Goal: Task Accomplishment & Management: Use online tool/utility

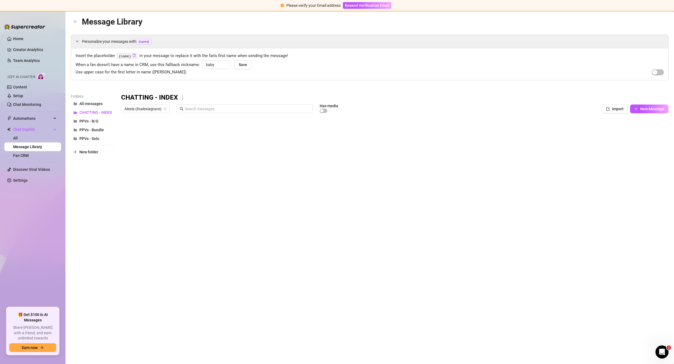
scroll to position [0, 0]
click at [16, 37] on link "Home" at bounding box center [18, 39] width 10 height 4
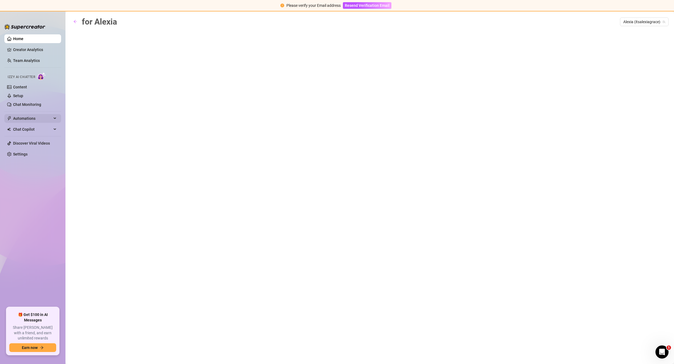
click at [32, 116] on span "Automations" at bounding box center [32, 118] width 39 height 9
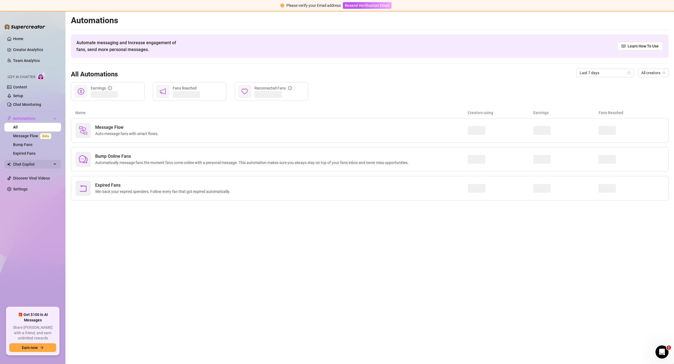
click at [38, 164] on span "Chat Copilot" at bounding box center [32, 164] width 39 height 9
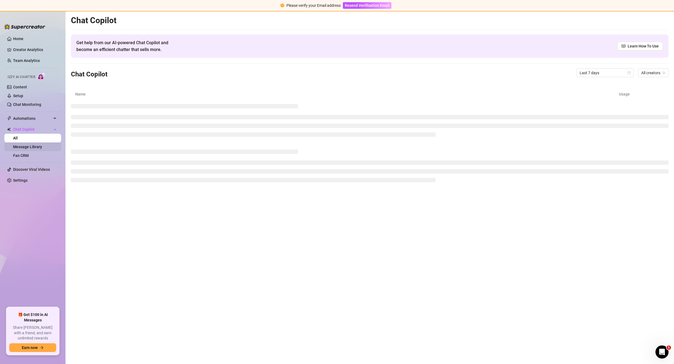
click at [32, 144] on link "Message Library" at bounding box center [27, 146] width 29 height 4
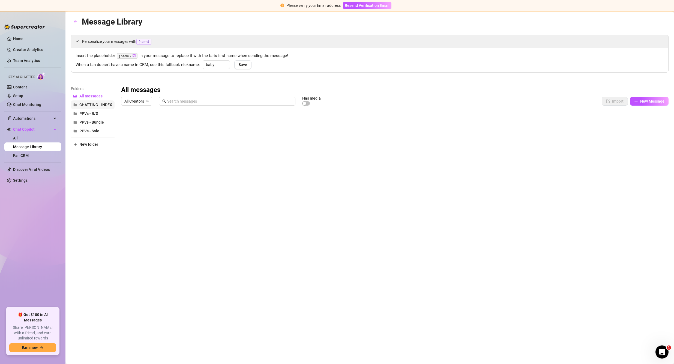
click at [90, 105] on span "CHATTING - INDEX" at bounding box center [95, 105] width 33 height 4
drag, startPoint x: 122, startPoint y: 195, endPoint x: 122, endPoint y: 122, distance: 72.5
click at [122, 122] on div at bounding box center [394, 169] width 547 height 122
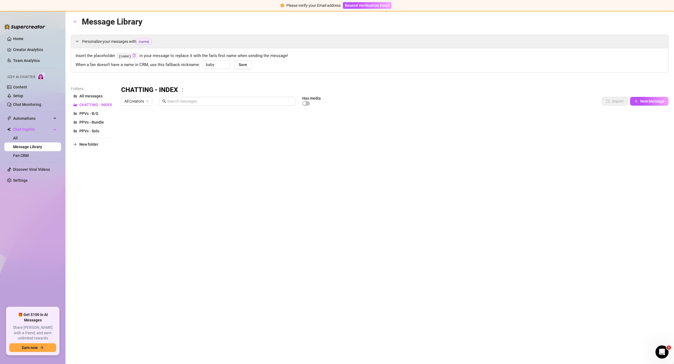
drag, startPoint x: 123, startPoint y: 179, endPoint x: 123, endPoint y: 123, distance: 55.9
click at [123, 123] on div at bounding box center [394, 169] width 547 height 122
click at [258, 287] on div "Message Library Personalize your messages with {name} Insert the placeholder {n…" at bounding box center [369, 181] width 597 height 332
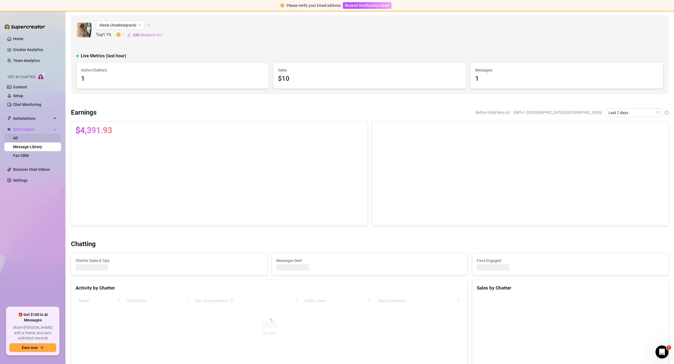
click at [18, 136] on link "All" at bounding box center [15, 138] width 5 height 4
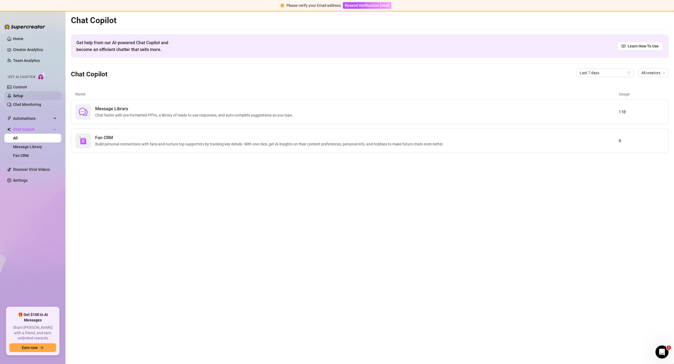
click at [21, 96] on link "Setup" at bounding box center [18, 96] width 10 height 4
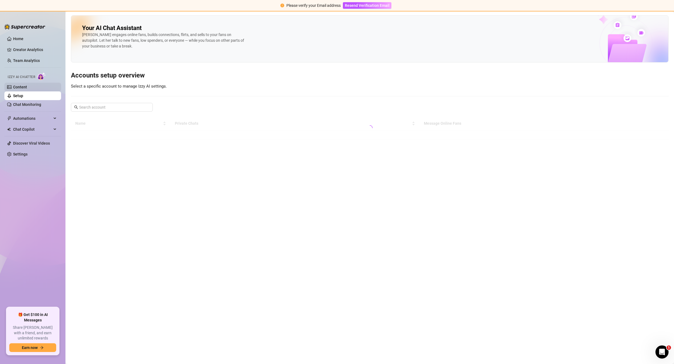
click at [23, 87] on link "Content" at bounding box center [20, 87] width 14 height 4
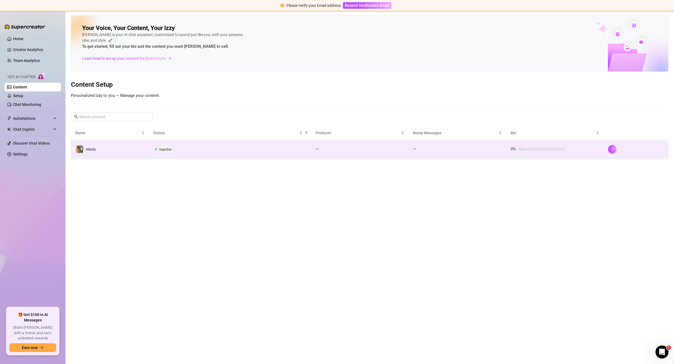
click at [181, 150] on div "Inactive" at bounding box center [229, 149] width 153 height 7
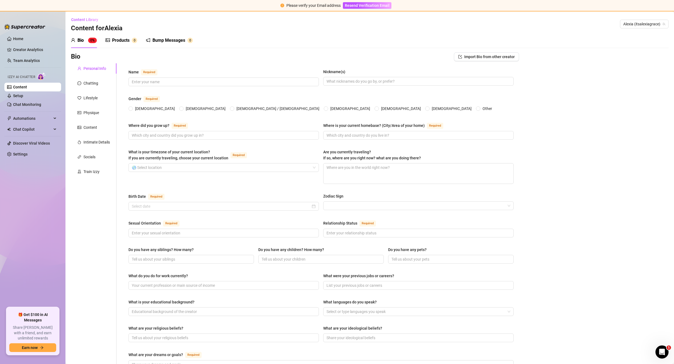
click at [119, 41] on div "Products" at bounding box center [120, 40] width 17 height 7
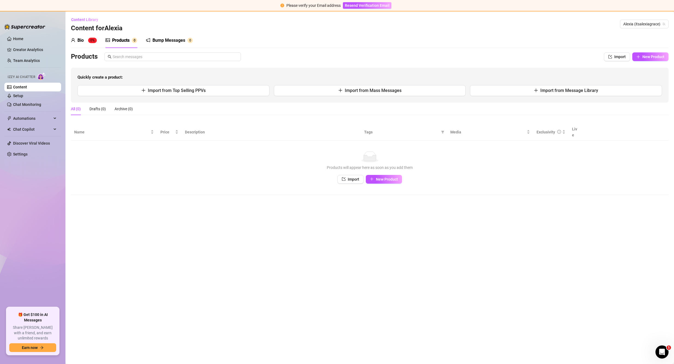
click at [166, 37] on div "Bump Messages 0" at bounding box center [169, 40] width 47 height 15
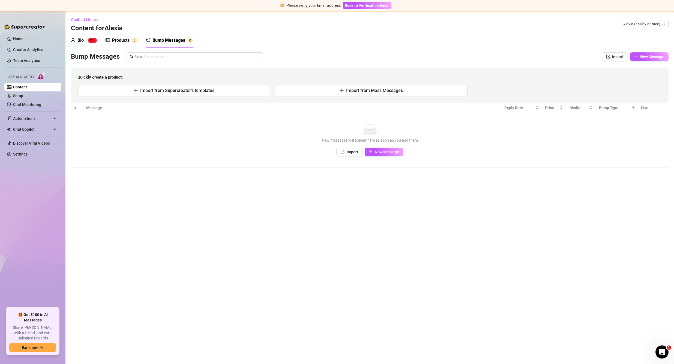
click at [81, 39] on div "Bio" at bounding box center [80, 40] width 6 height 7
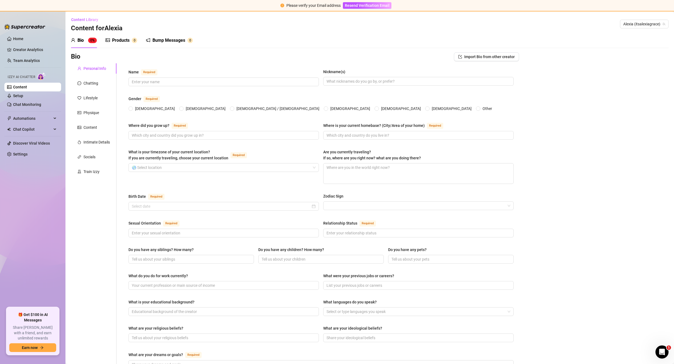
click at [91, 122] on div "Personal Info Chatting Lifestyle Physique Content Intimate Details Socials Trai…" at bounding box center [94, 284] width 46 height 442
click at [91, 114] on div "Physique" at bounding box center [91, 113] width 16 height 6
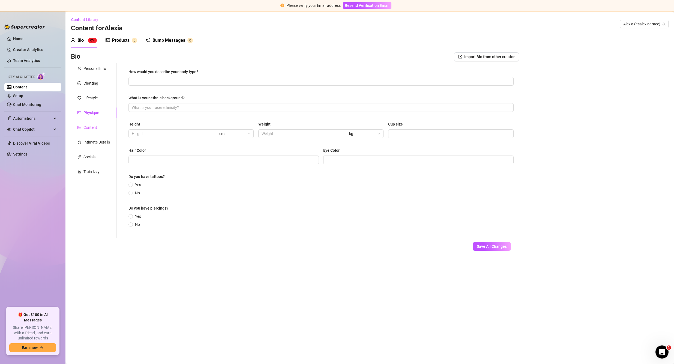
click at [86, 132] on div "Content" at bounding box center [94, 127] width 46 height 10
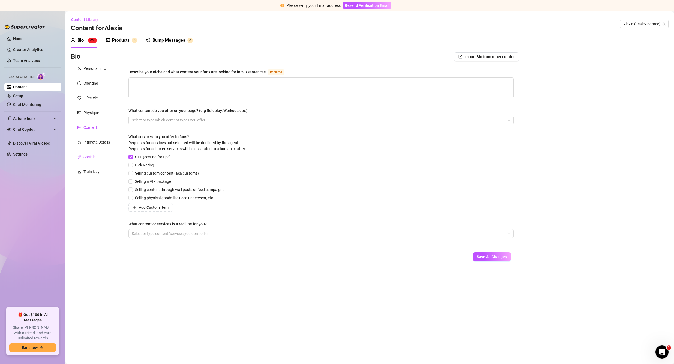
click at [89, 155] on div "Socials" at bounding box center [89, 157] width 12 height 6
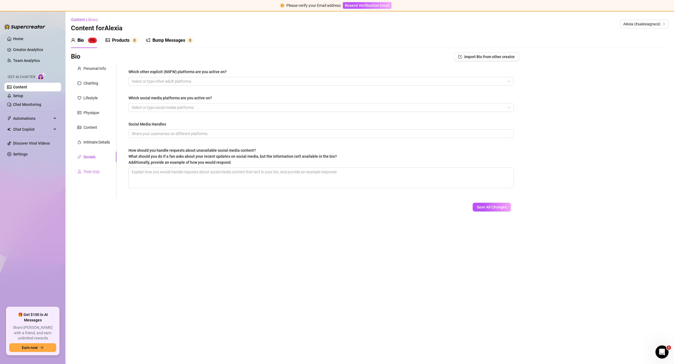
click at [87, 168] on div "Train Izzy" at bounding box center [94, 171] width 46 height 10
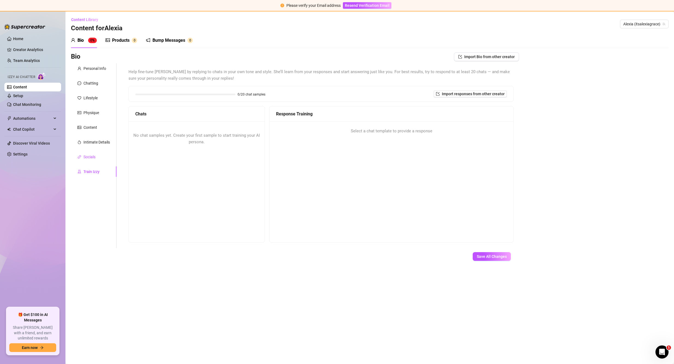
click at [91, 154] on div "Socials" at bounding box center [89, 157] width 12 height 6
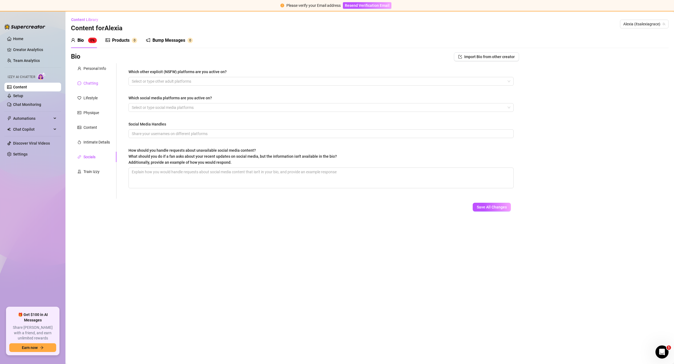
click at [96, 82] on div "Chatting" at bounding box center [90, 83] width 15 height 6
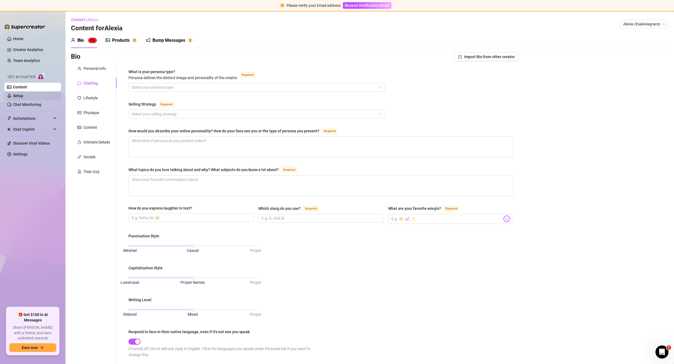
click at [23, 94] on link "Setup" at bounding box center [18, 96] width 10 height 4
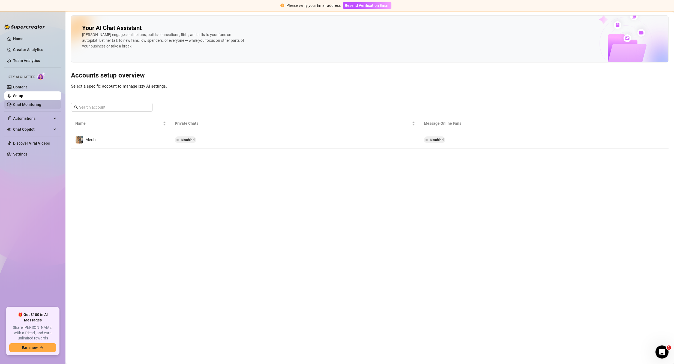
click at [38, 104] on link "Chat Monitoring" at bounding box center [27, 104] width 28 height 4
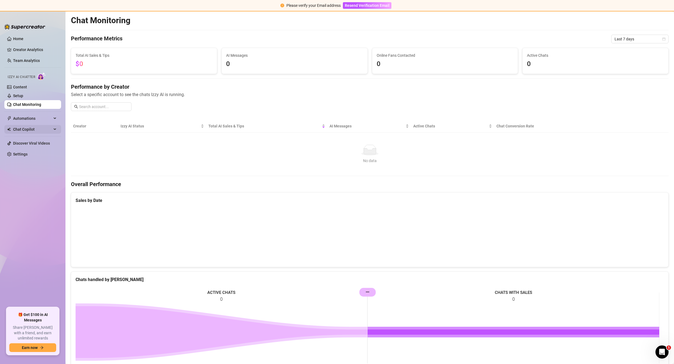
click at [38, 130] on span "Chat Copilot" at bounding box center [32, 129] width 39 height 9
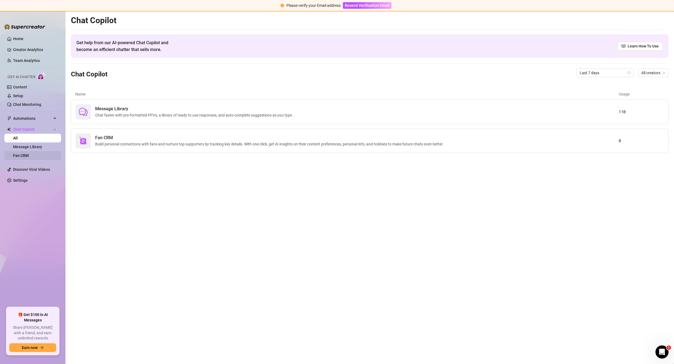
click at [29, 155] on link "Fan CRM" at bounding box center [21, 155] width 16 height 4
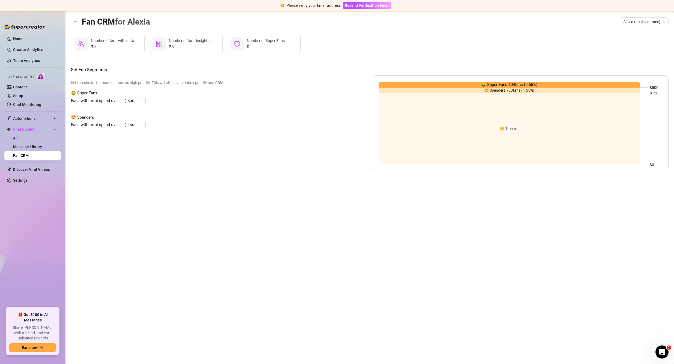
click at [496, 82] on span "🤑 Super Fans: 104 fans ( 0.65 %)" at bounding box center [509, 85] width 56 height 7
click at [519, 90] on span "🤩 Spenders: 730 fans ( 4.55 %)" at bounding box center [509, 90] width 50 height 0
click at [199, 44] on span "25" at bounding box center [189, 47] width 41 height 7
click at [188, 39] on span "Number of fans insights" at bounding box center [189, 40] width 41 height 4
click at [88, 117] on span "🤩 Spenders" at bounding box center [212, 117] width 283 height 7
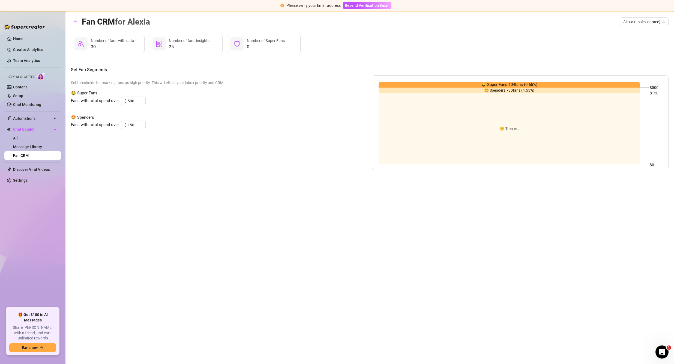
click at [90, 93] on span "🤑 Super Fans" at bounding box center [212, 93] width 283 height 7
click at [658, 350] on icon "Open Intercom Messenger" at bounding box center [660, 350] width 9 height 9
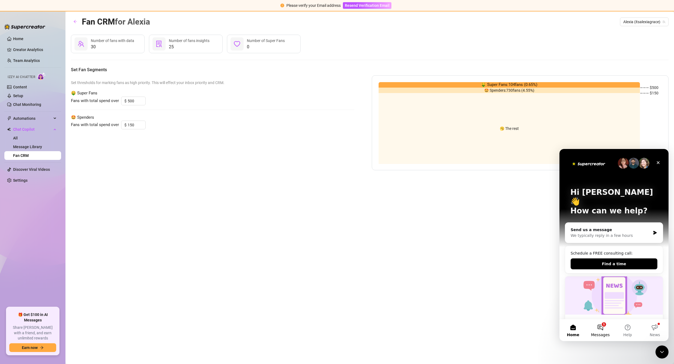
click at [600, 330] on button "1 Messages" at bounding box center [599, 330] width 27 height 22
click at [626, 233] on div "We typically reply in a few hours" at bounding box center [610, 236] width 80 height 6
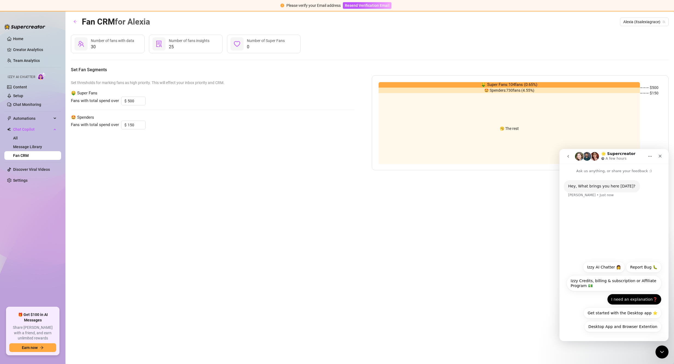
click at [638, 301] on button "I need an explanation❓" at bounding box center [634, 299] width 54 height 11
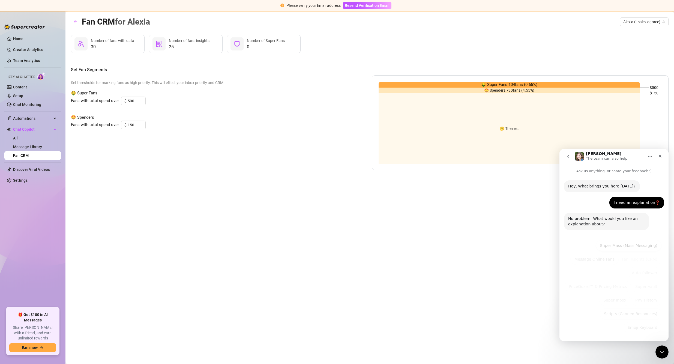
scroll to position [1, 0]
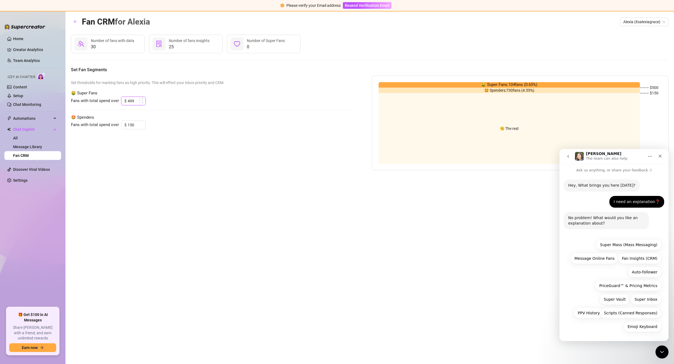
click at [141, 101] on span "Decrease Value" at bounding box center [142, 102] width 6 height 5
drag, startPoint x: 137, startPoint y: 101, endPoint x: 129, endPoint y: 100, distance: 8.2
click at [128, 100] on input "499" at bounding box center [137, 101] width 18 height 8
type input "400"
click at [135, 123] on input "150" at bounding box center [137, 125] width 18 height 8
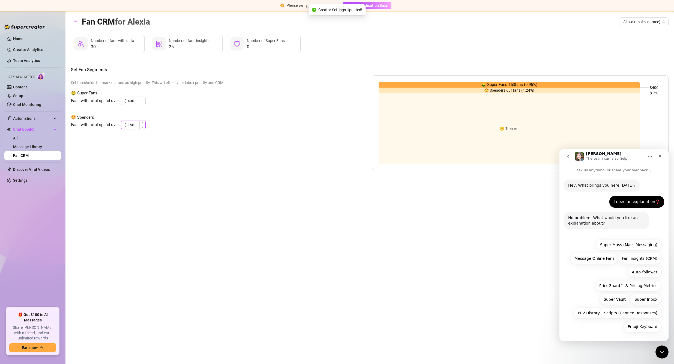
drag, startPoint x: 134, startPoint y: 125, endPoint x: 128, endPoint y: 125, distance: 5.7
click at [128, 125] on input "150" at bounding box center [137, 125] width 18 height 8
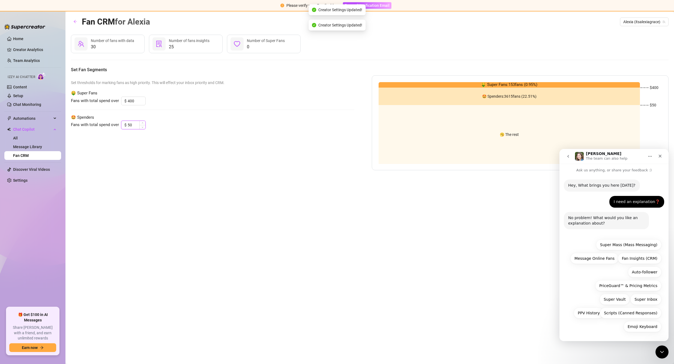
type input "50"
click at [138, 102] on input "400" at bounding box center [137, 101] width 18 height 8
drag, startPoint x: 135, startPoint y: 100, endPoint x: 128, endPoint y: 100, distance: 7.4
click at [128, 100] on input "400" at bounding box center [137, 101] width 18 height 8
type input "500"
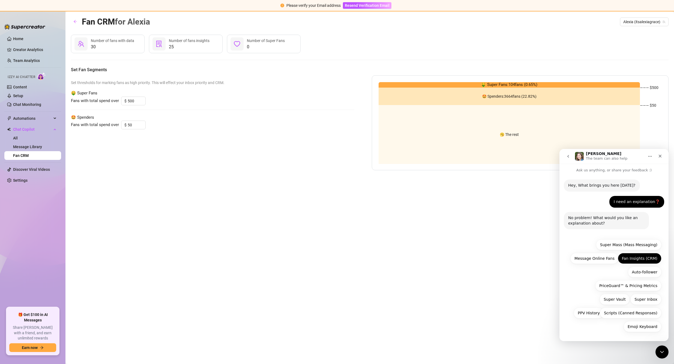
click at [641, 261] on button "Fan Insights (CRM)" at bounding box center [639, 258] width 44 height 11
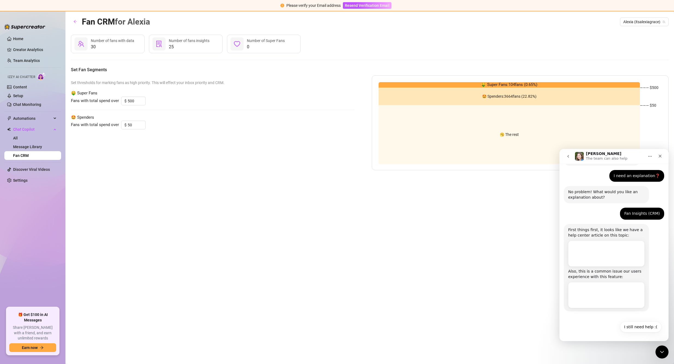
scroll to position [28, 0]
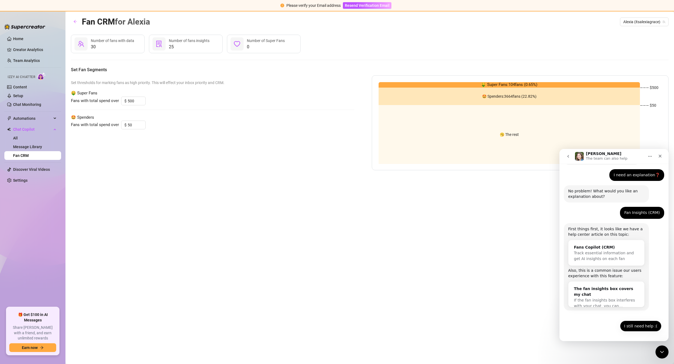
click at [635, 325] on button "I still need help :(" at bounding box center [640, 325] width 41 height 11
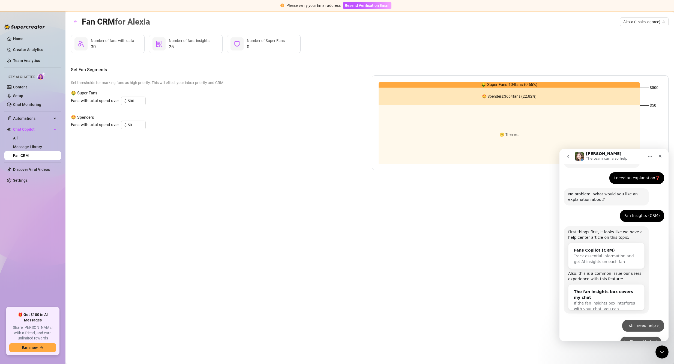
click at [635, 336] on div "• Just now" at bounding box center [634, 336] width 17 height 0
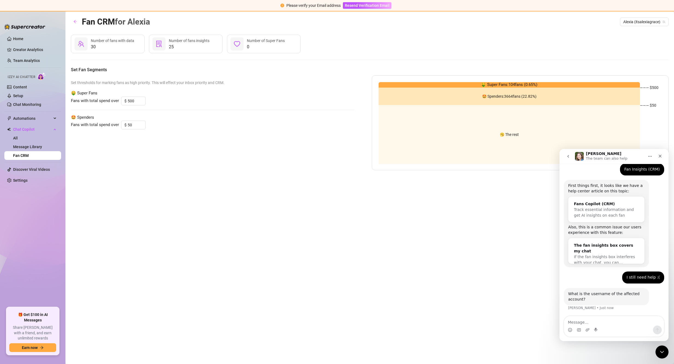
scroll to position [71, 0]
click at [614, 322] on textarea "Message…" at bounding box center [614, 320] width 100 height 9
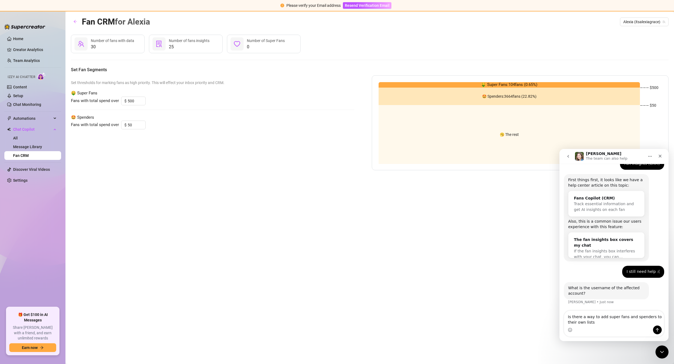
type textarea "Is there a way to add super fans and spenders to their own lists?"
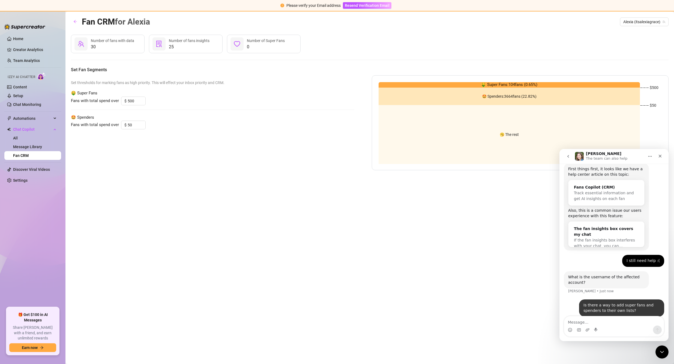
scroll to position [93, 0]
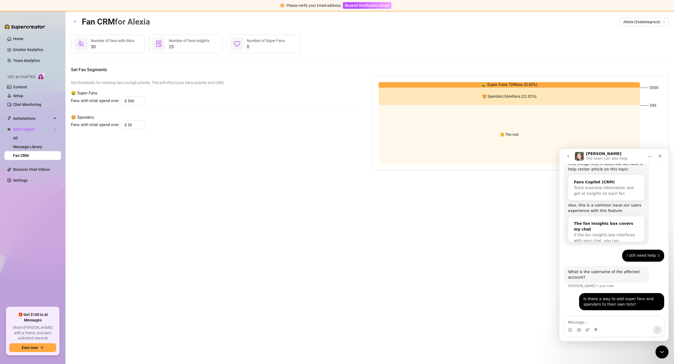
click at [526, 196] on div "Fan CRM for Alexia Alexia (itsalexiagrace) 30 Number of fans with data 25 Numbe…" at bounding box center [369, 181] width 597 height 332
click at [662, 352] on icon "Close Intercom Messenger" at bounding box center [661, 351] width 7 height 7
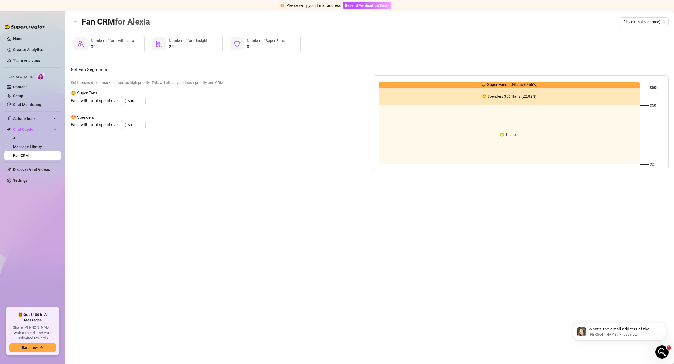
scroll to position [0, 0]
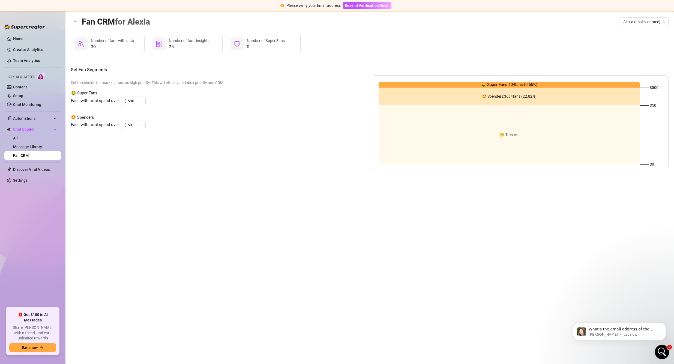
click at [660, 349] on icon "Open Intercom Messenger" at bounding box center [660, 350] width 9 height 9
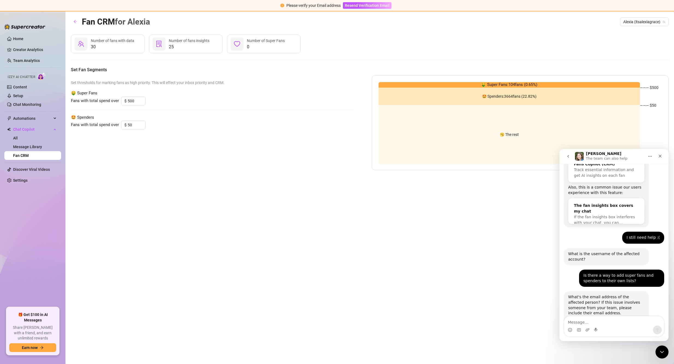
scroll to position [138, 0]
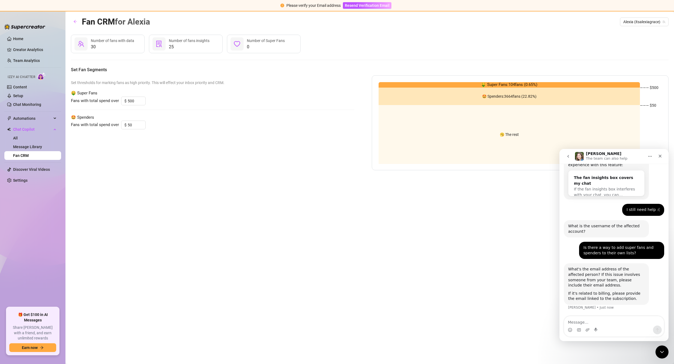
click at [614, 325] on textarea "Message…" at bounding box center [614, 320] width 100 height 9
click at [614, 324] on textarea "Message…" at bounding box center [614, 320] width 100 height 9
click at [613, 323] on textarea "Message…" at bounding box center [614, 320] width 100 height 9
drag, startPoint x: 632, startPoint y: 253, endPoint x: 578, endPoint y: 246, distance: 54.1
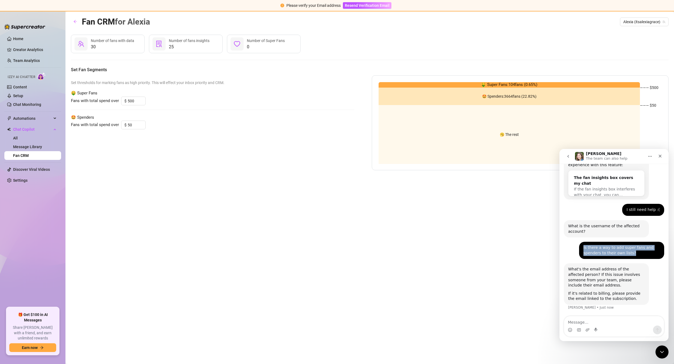
click at [579, 246] on div "Is there a way to add super fans and spenders to their own lists? Alexia • Just…" at bounding box center [621, 250] width 85 height 17
copy div "Is there a way to add super fans and spenders to their own lists?"
click at [607, 325] on div "Intercom messenger" at bounding box center [614, 329] width 100 height 9
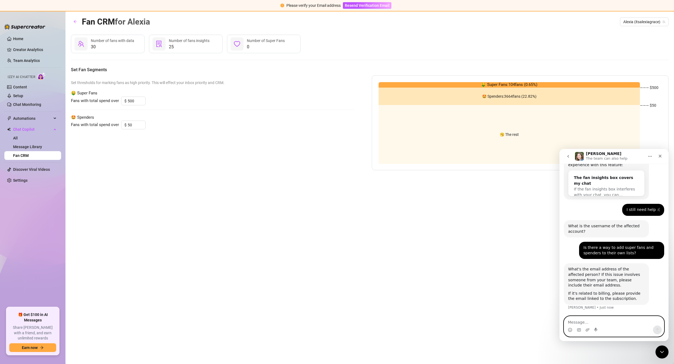
click at [607, 323] on textarea "Message…" at bounding box center [614, 320] width 100 height 9
type textarea "I'm not asking about that im asking about crm"
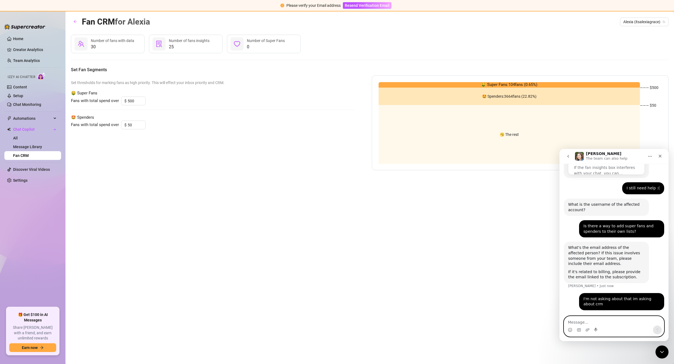
paste textarea "Is there a way to add super fans and spenders to their own lists?"
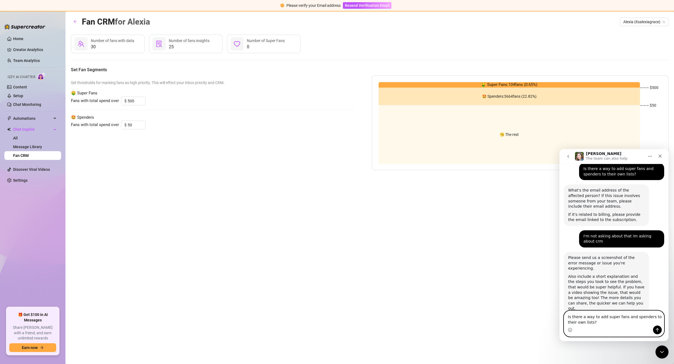
scroll to position [222, 0]
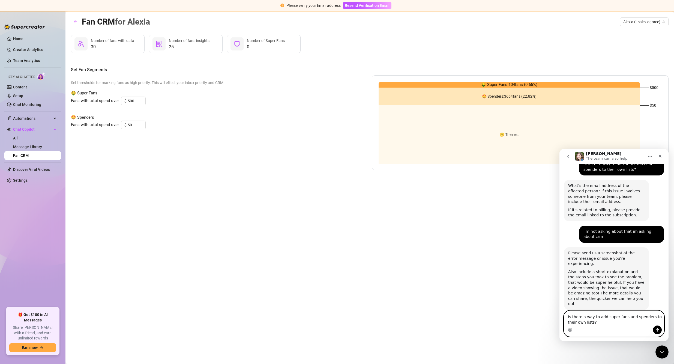
drag, startPoint x: 591, startPoint y: 322, endPoint x: 549, endPoint y: 308, distance: 44.2
click at [559, 308] on html "Ella The team can also help Ask us anything, or share your feedback :) Hey, Wha…" at bounding box center [613, 245] width 109 height 192
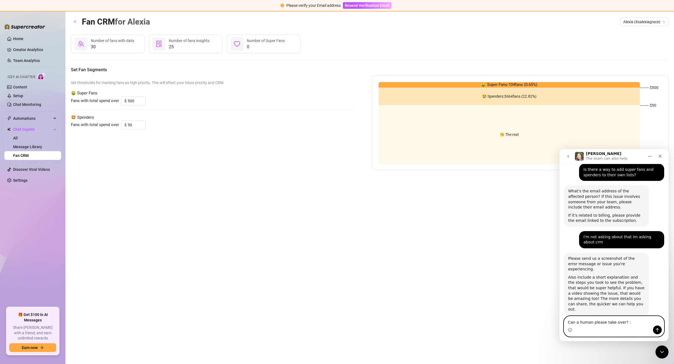
type textarea "Can a human please take over? :)"
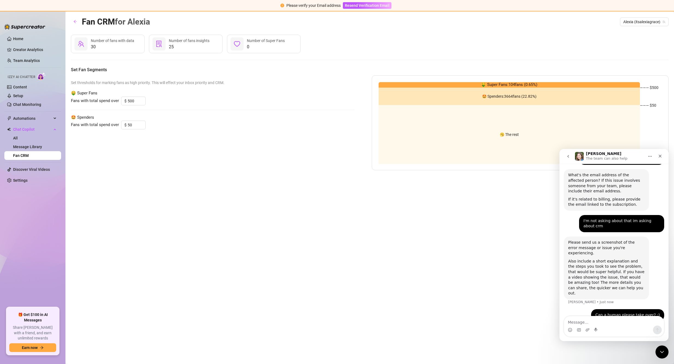
click at [646, 156] on button "Home" at bounding box center [649, 156] width 10 height 10
click at [648, 156] on icon "Home" at bounding box center [650, 156] width 4 height 1
click at [615, 321] on textarea "Message…" at bounding box center [614, 320] width 100 height 9
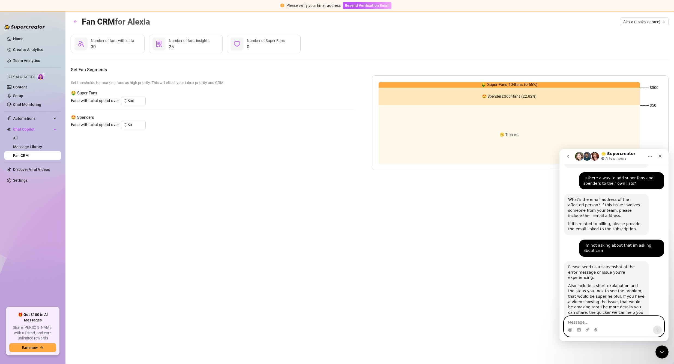
scroll to position [205, 0]
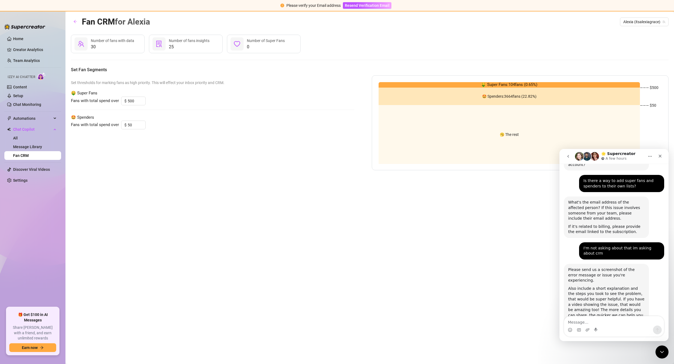
click at [479, 268] on div "Fan CRM for Alexia Alexia (itsalexiagrace) 30 Number of fans with data 25 Numbe…" at bounding box center [369, 181] width 597 height 332
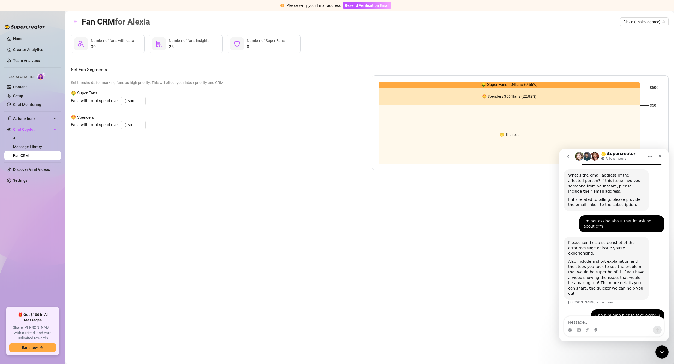
scroll to position [233, 0]
click at [601, 322] on textarea "Message…" at bounding box center [614, 320] width 100 height 9
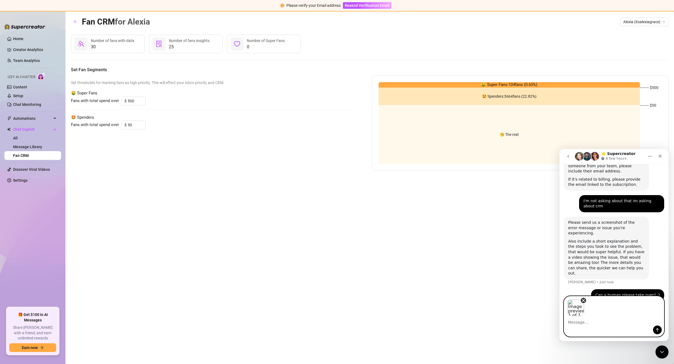
click at [583, 300] on icon "Remove image 1" at bounding box center [583, 300] width 5 height 5
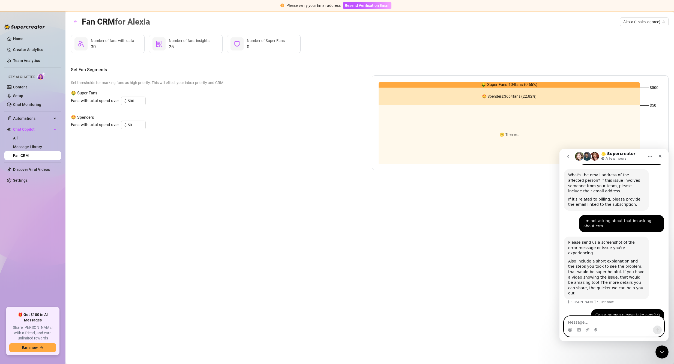
click at [620, 325] on textarea "Message…" at bounding box center [614, 320] width 100 height 9
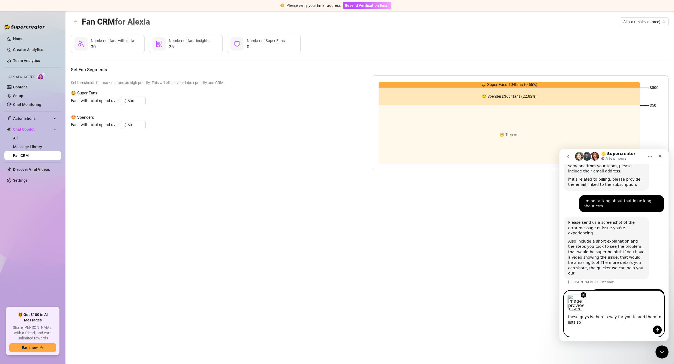
scroll to position [258, 0]
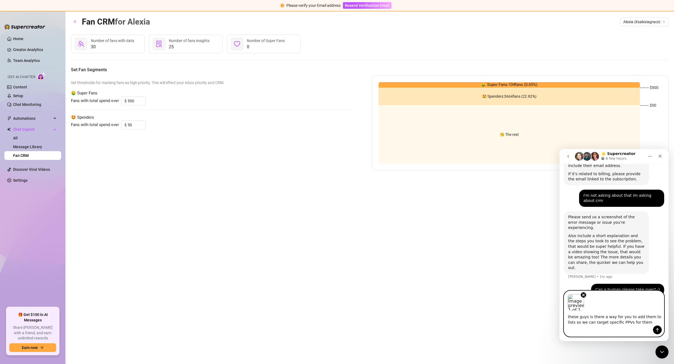
type textarea "these guys is there a way for you to add them to lists so we can target specifi…"
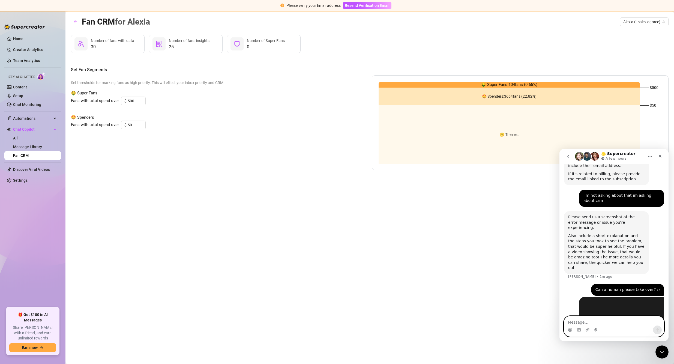
scroll to position [294, 0]
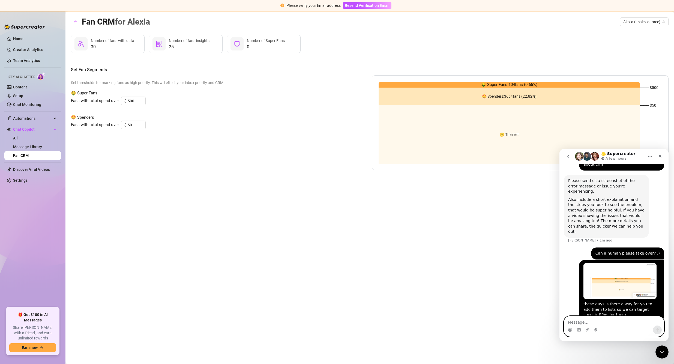
click at [610, 271] on img "Alexia says…" at bounding box center [619, 281] width 73 height 36
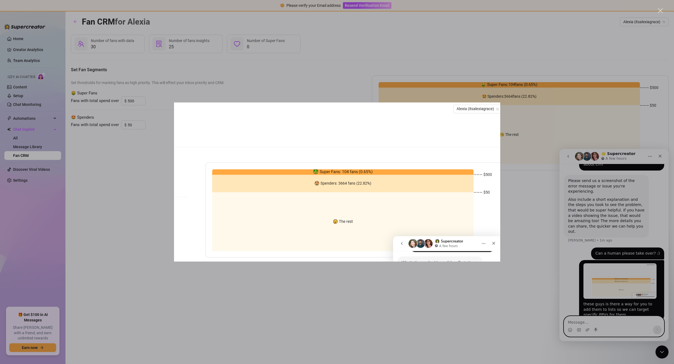
click at [337, 190] on img "Close" at bounding box center [337, 182] width 326 height 159
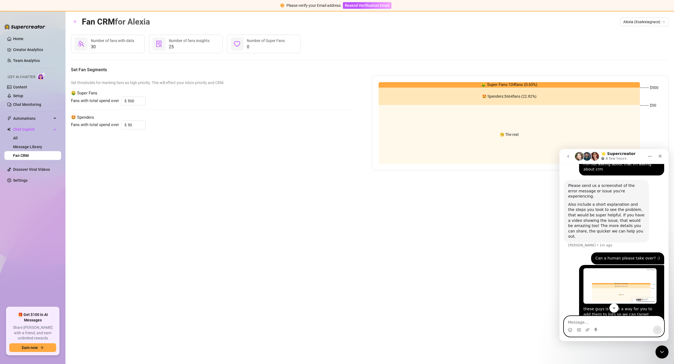
scroll to position [294, 0]
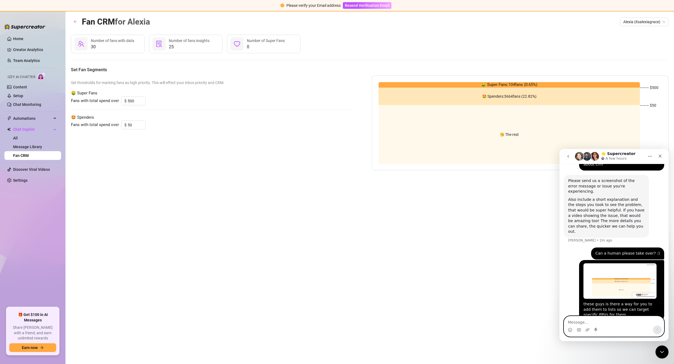
click at [121, 49] on span "30" at bounding box center [112, 47] width 43 height 7
click at [85, 45] on div at bounding box center [80, 43] width 13 height 13
click at [516, 84] on span "🤑 Super Fans: 104 fans ( 0.65 %)" at bounding box center [509, 85] width 56 height 7
click at [34, 147] on link "Message Library" at bounding box center [27, 146] width 29 height 4
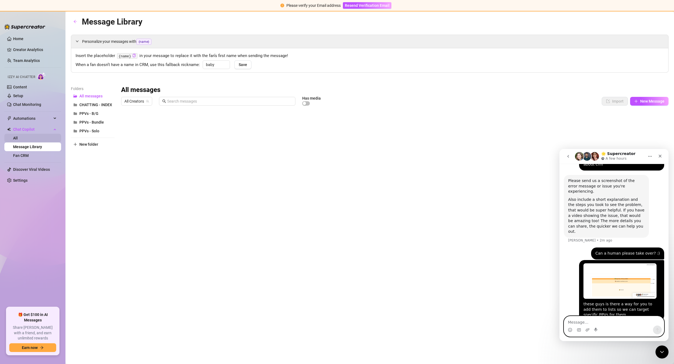
click at [18, 138] on link "All" at bounding box center [15, 138] width 5 height 4
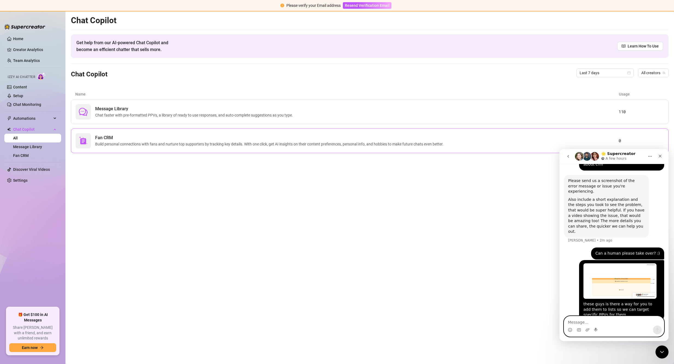
click at [175, 148] on div "Fan CRM Build personal connections with fans and nurture top supporters by trac…" at bounding box center [369, 140] width 597 height 25
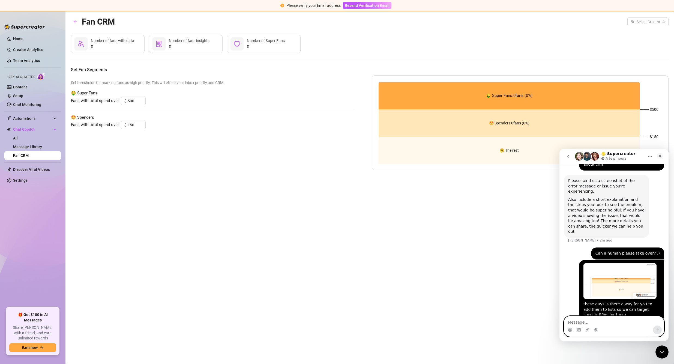
click at [447, 115] on div "🤩 Spenders: 0 fans ( 0 %)" at bounding box center [508, 122] width 261 height 27
click at [134, 101] on input "500" at bounding box center [137, 101] width 18 height 8
click at [135, 126] on input "150" at bounding box center [137, 125] width 18 height 8
click at [642, 22] on input "search" at bounding box center [645, 22] width 30 height 8
click at [640, 32] on span "( itsalexiagrace )" at bounding box center [651, 33] width 26 height 6
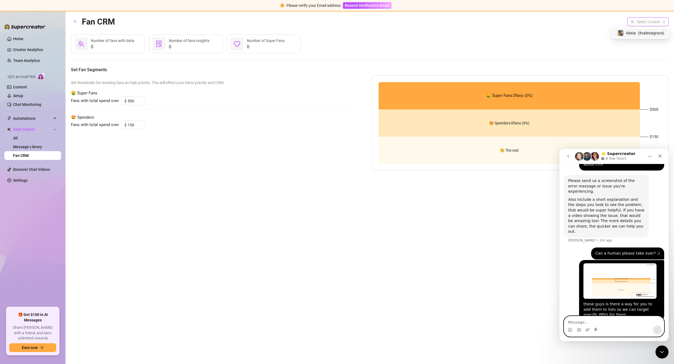
type input "50"
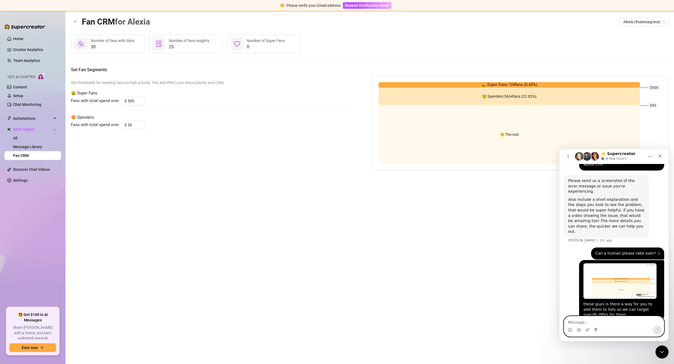
click at [509, 72] on h5 "Set Fan Segments" at bounding box center [369, 70] width 597 height 7
click at [27, 89] on link "Content" at bounding box center [20, 87] width 14 height 4
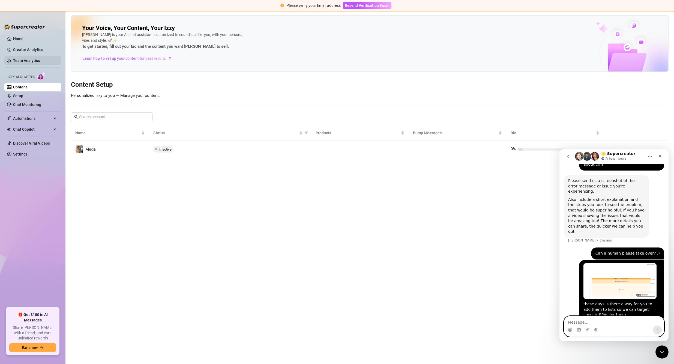
click at [33, 62] on link "Team Analytics" at bounding box center [26, 60] width 27 height 4
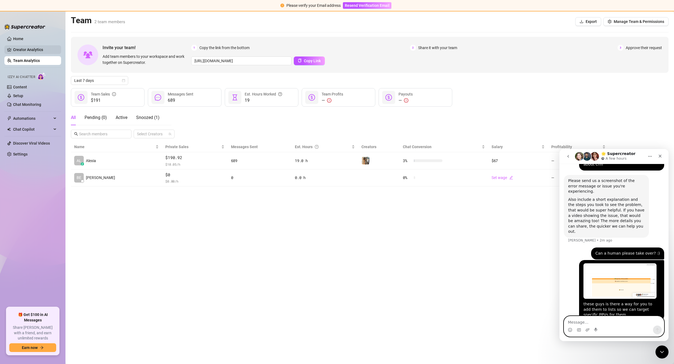
click at [46, 47] on link "Creator Analytics" at bounding box center [35, 49] width 44 height 9
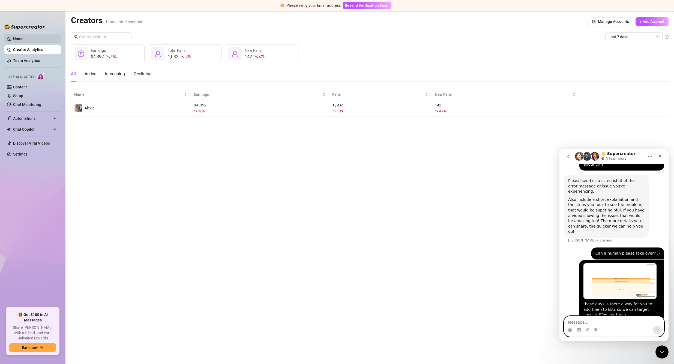
click at [20, 37] on link "Home" at bounding box center [18, 39] width 10 height 4
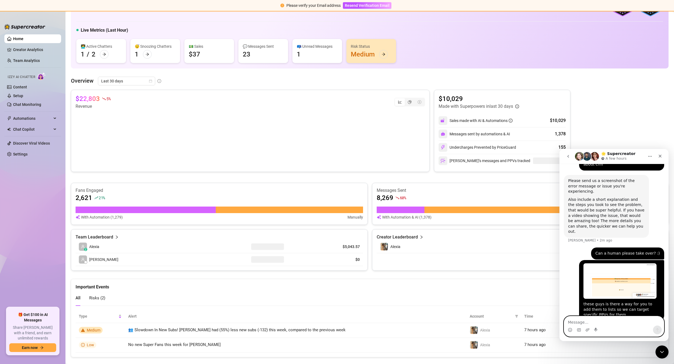
scroll to position [42, 0]
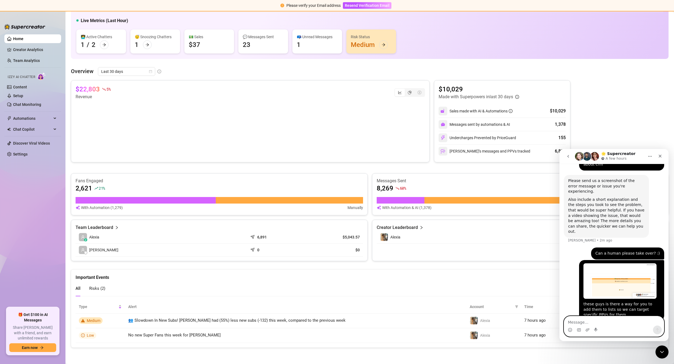
click at [23, 149] on ul "Home Creator Analytics Team Analytics Izzy AI Chatter Content Setup Chat Monito…" at bounding box center [32, 168] width 57 height 273
click at [22, 152] on link "Settings" at bounding box center [20, 154] width 14 height 4
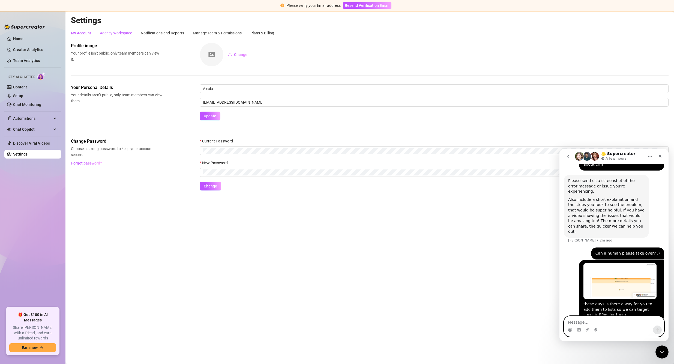
click at [125, 35] on div "Agency Workspace" at bounding box center [116, 33] width 32 height 6
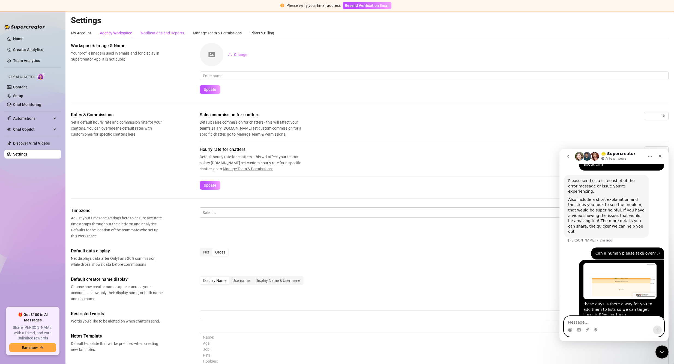
click at [158, 31] on div "Notifications and Reports" at bounding box center [162, 33] width 43 height 6
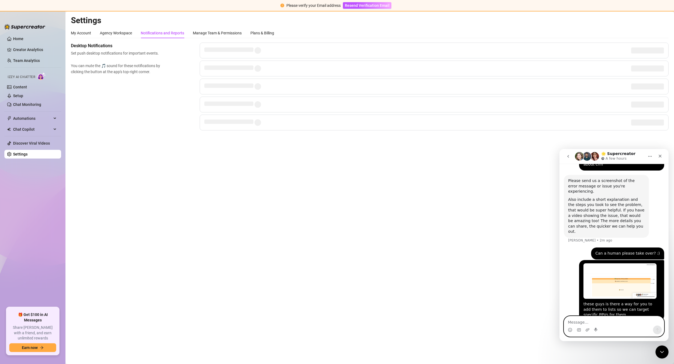
click at [230, 28] on div "Settings My Account Agency Workspace Notifications and Reports Manage Team & Pe…" at bounding box center [369, 76] width 597 height 122
click at [231, 29] on div "Manage Team & Permissions" at bounding box center [217, 33] width 49 height 10
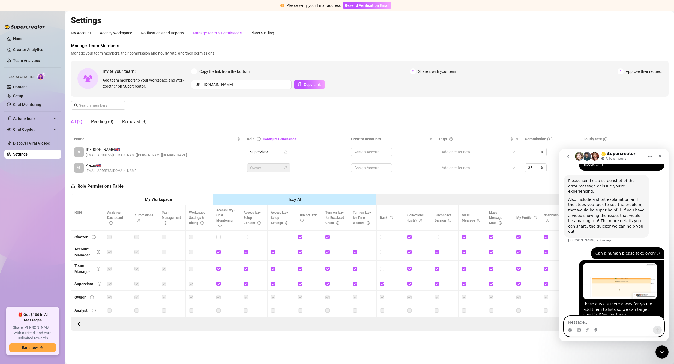
click at [215, 34] on div "Manage Team & Permissions" at bounding box center [217, 33] width 49 height 6
click at [262, 36] on div "Plans & Billing" at bounding box center [262, 33] width 24 height 6
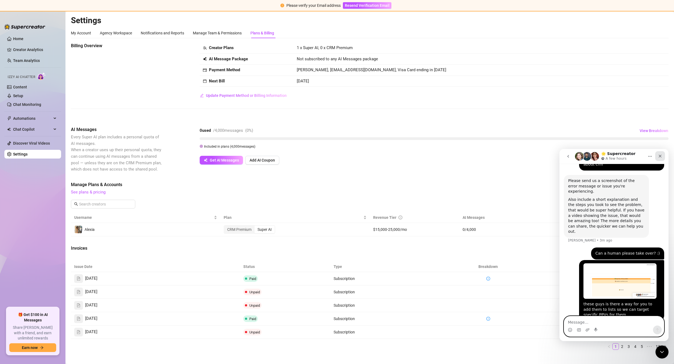
drag, startPoint x: 660, startPoint y: 155, endPoint x: 1219, endPoint y: 303, distance: 578.1
click at [660, 155] on icon "Close" at bounding box center [660, 156] width 4 height 4
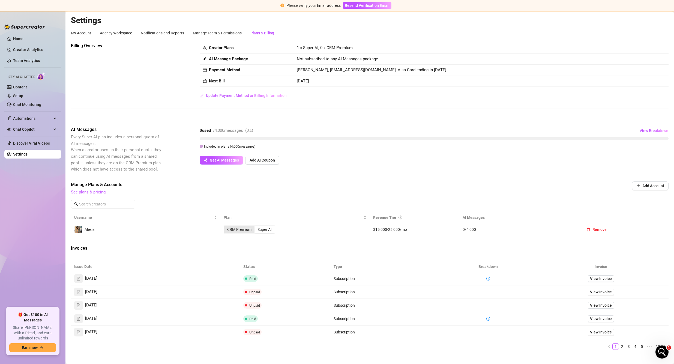
click at [237, 228] on div "CRM Premium" at bounding box center [239, 229] width 30 height 8
click at [225, 226] on input "CRM Premium" at bounding box center [225, 226] width 0 height 0
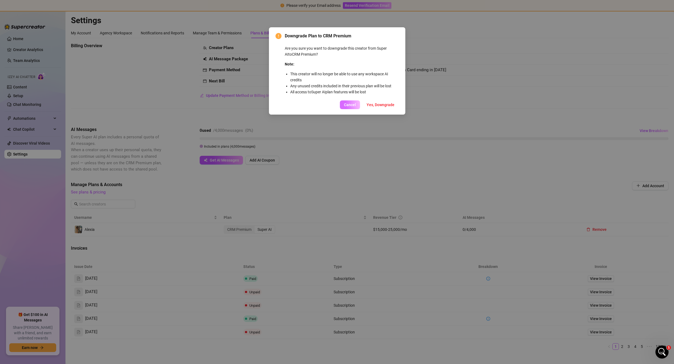
click at [351, 105] on span "Cancel" at bounding box center [350, 105] width 12 height 4
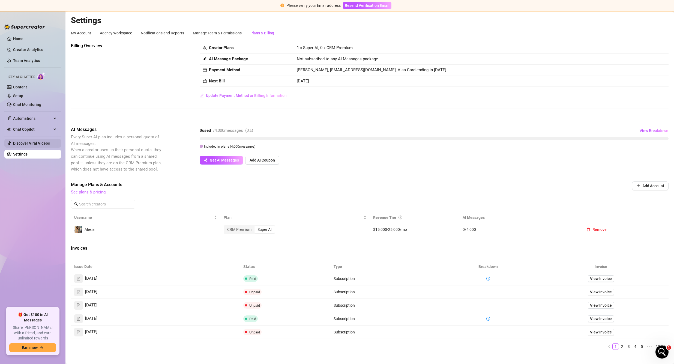
click at [33, 141] on link "Discover Viral Videos" at bounding box center [31, 143] width 37 height 4
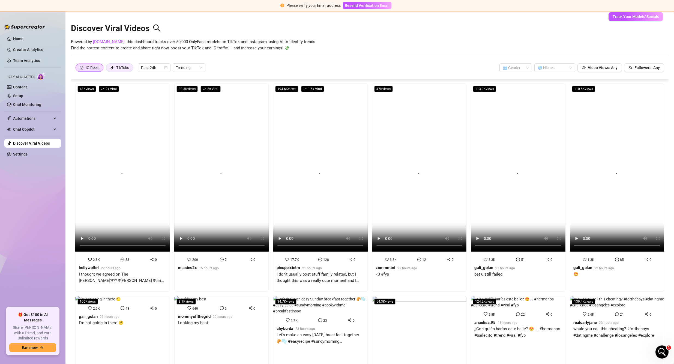
click at [119, 68] on div "TikToks" at bounding box center [122, 68] width 13 height 8
click at [107, 69] on input "TikToks" at bounding box center [107, 69] width 0 height 0
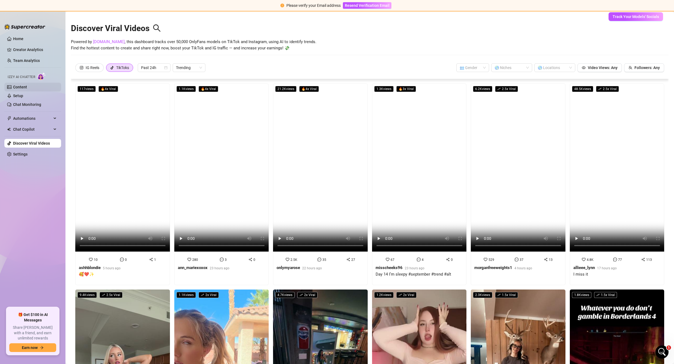
click at [23, 88] on link "Content" at bounding box center [20, 87] width 14 height 4
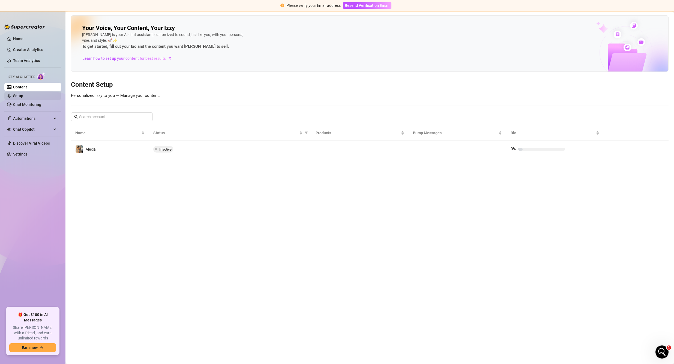
click at [23, 98] on link "Setup" at bounding box center [18, 96] width 10 height 4
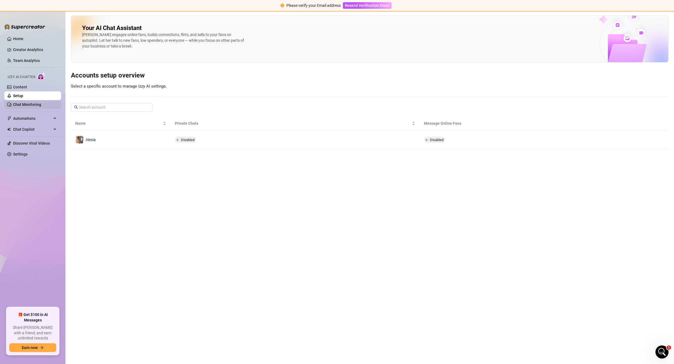
click at [31, 104] on link "Chat Monitoring" at bounding box center [27, 104] width 28 height 4
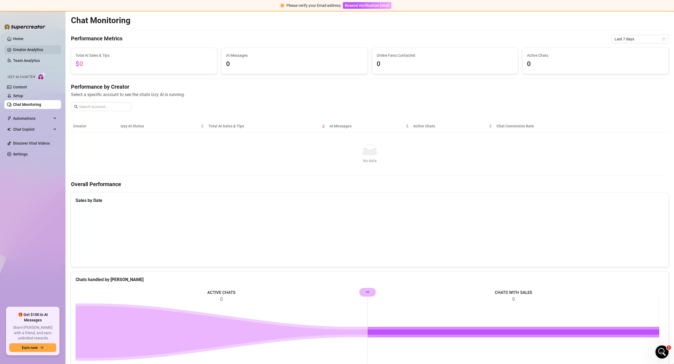
click at [23, 49] on link "Creator Analytics" at bounding box center [35, 49] width 44 height 9
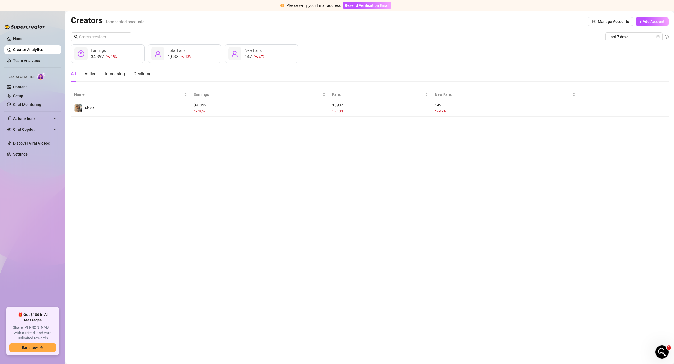
click at [104, 73] on div "All Active Increasing Declining" at bounding box center [111, 73] width 81 height 15
click at [114, 74] on div "Increasing" at bounding box center [115, 74] width 20 height 7
click at [142, 75] on div "Declining" at bounding box center [143, 74] width 18 height 7
click at [92, 74] on div "Active" at bounding box center [91, 74] width 12 height 7
click at [71, 73] on div "All" at bounding box center [73, 74] width 5 height 7
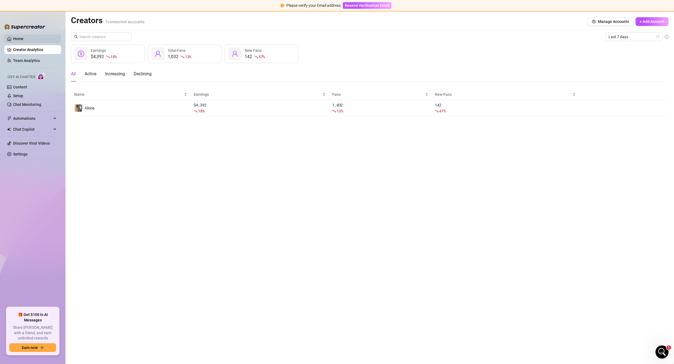
click at [23, 39] on link "Home" at bounding box center [18, 39] width 10 height 4
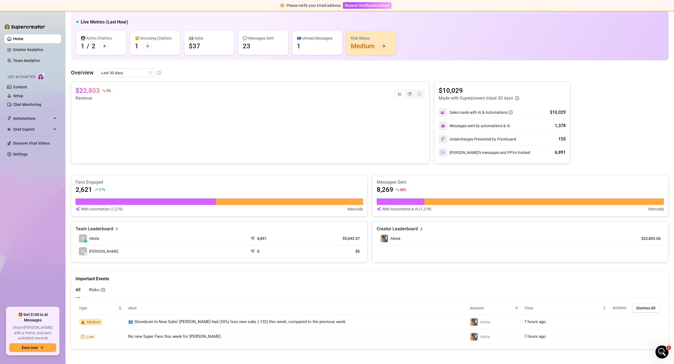
scroll to position [42, 0]
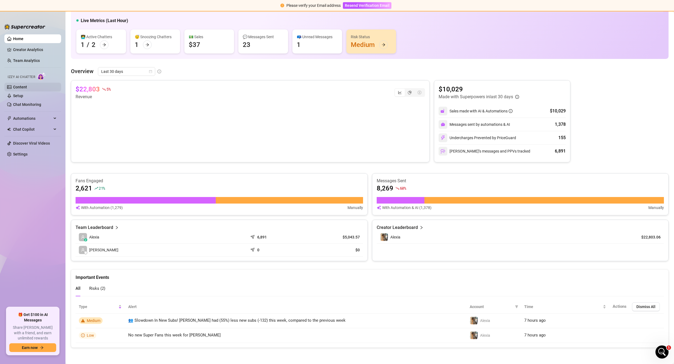
click at [21, 89] on link "Content" at bounding box center [20, 87] width 14 height 4
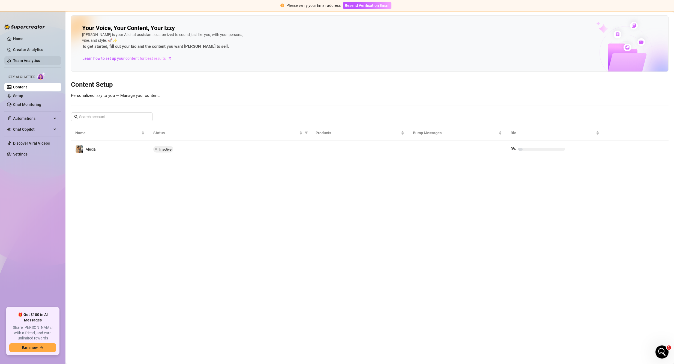
click at [24, 58] on link "Team Analytics" at bounding box center [26, 60] width 27 height 4
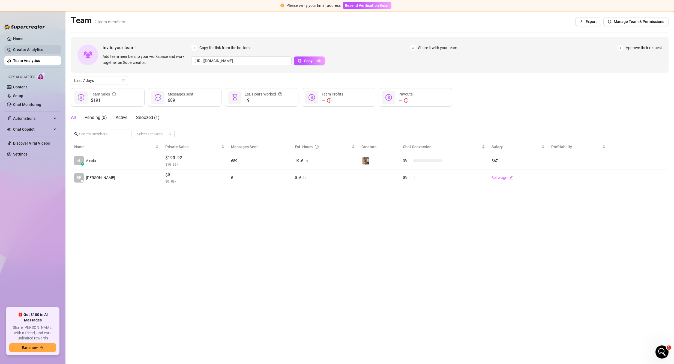
click at [27, 48] on link "Creator Analytics" at bounding box center [35, 49] width 44 height 9
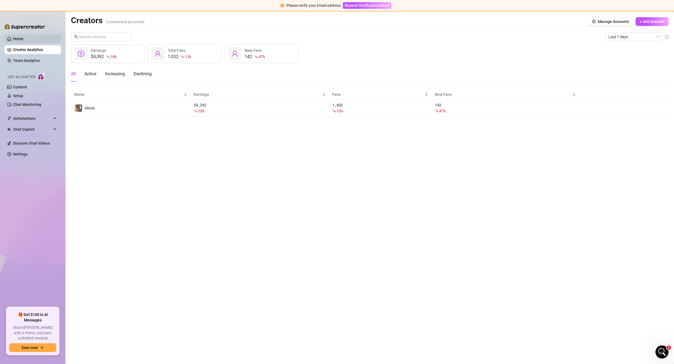
click at [22, 39] on link "Home" at bounding box center [18, 39] width 10 height 4
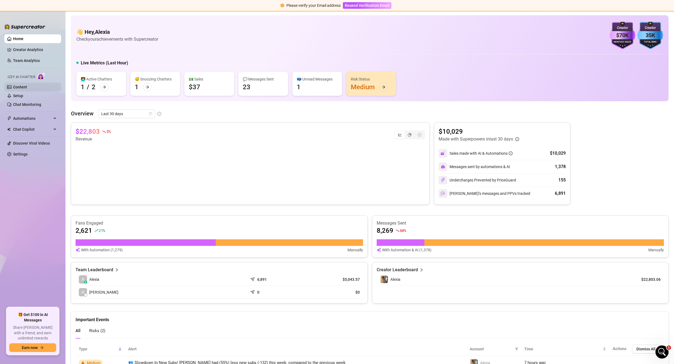
click at [25, 89] on link "Content" at bounding box center [20, 87] width 14 height 4
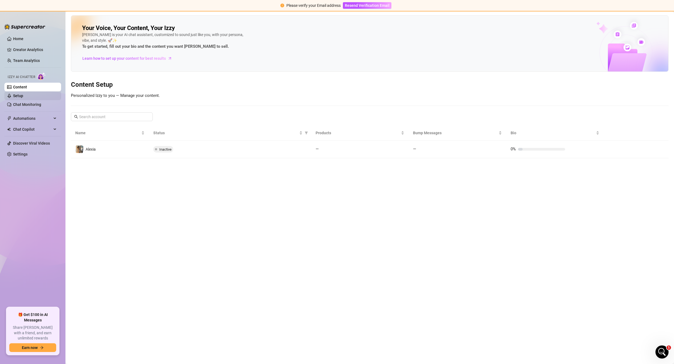
click at [23, 97] on link "Setup" at bounding box center [18, 96] width 10 height 4
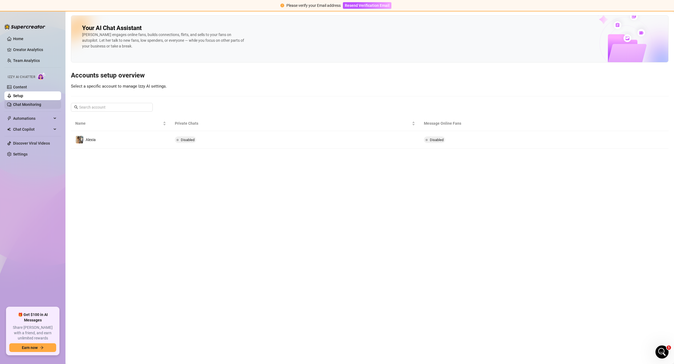
click at [31, 105] on link "Chat Monitoring" at bounding box center [27, 104] width 28 height 4
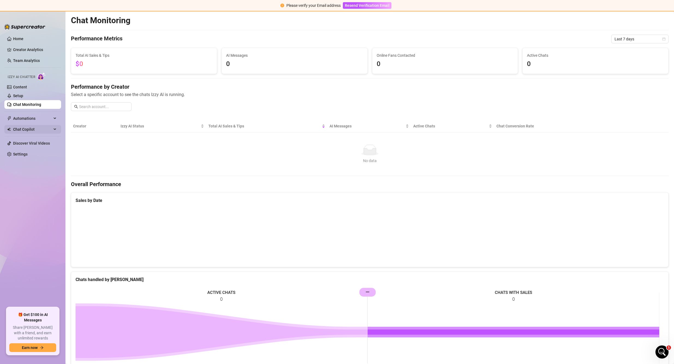
click at [35, 129] on span "Chat Copilot" at bounding box center [32, 129] width 39 height 9
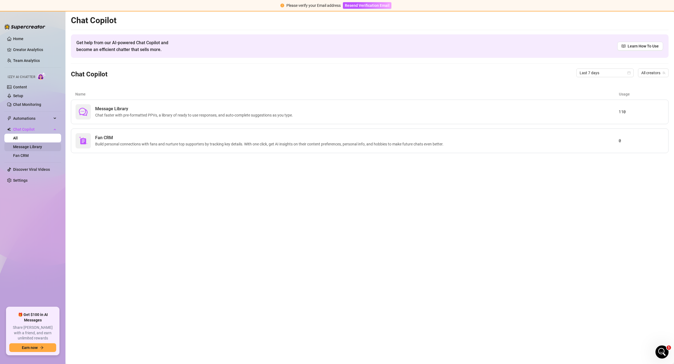
click at [36, 147] on link "Message Library" at bounding box center [27, 146] width 29 height 4
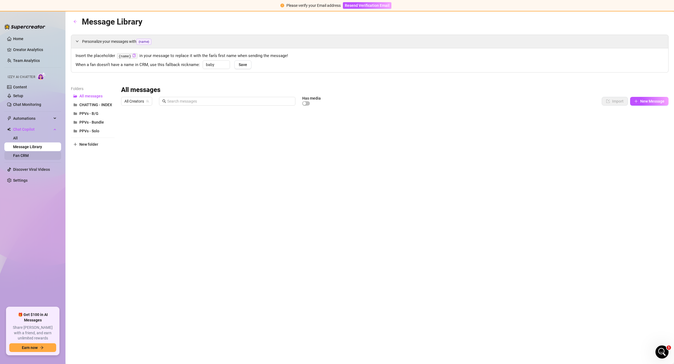
click at [29, 153] on link "Fan CRM" at bounding box center [21, 155] width 16 height 4
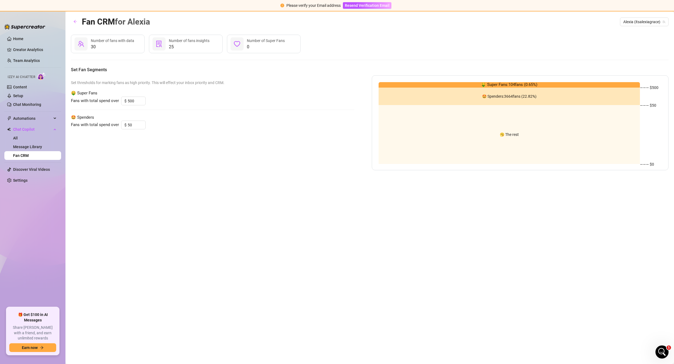
click at [247, 43] on span "Number of Super Fans" at bounding box center [266, 40] width 38 height 4
click at [238, 42] on icon "heart" at bounding box center [237, 44] width 7 height 7
click at [262, 37] on div "0 Number of Super Fans" at bounding box center [264, 44] width 74 height 19
click at [196, 43] on div "Number of fans insights" at bounding box center [189, 41] width 41 height 6
drag, startPoint x: 189, startPoint y: 41, endPoint x: 171, endPoint y: 41, distance: 18.3
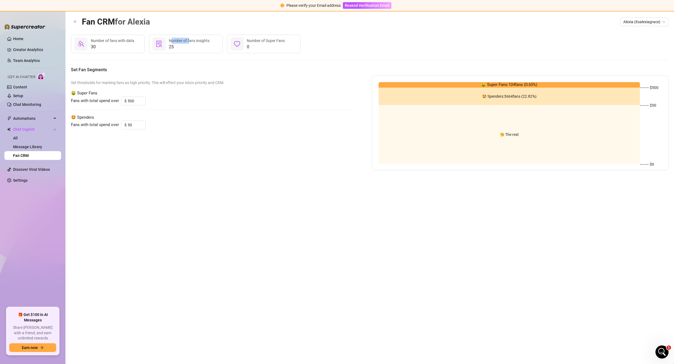
click at [171, 41] on span "Number of fans insights" at bounding box center [189, 40] width 41 height 4
click at [170, 41] on span "Number of fans insights" at bounding box center [189, 40] width 41 height 4
drag, startPoint x: 122, startPoint y: 44, endPoint x: 99, endPoint y: 43, distance: 22.6
click at [99, 44] on span "30" at bounding box center [112, 47] width 43 height 7
click at [106, 40] on span "Number of fans with data" at bounding box center [112, 40] width 43 height 4
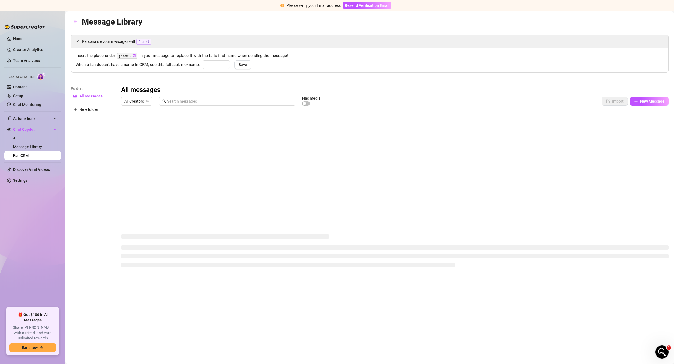
type input "baby"
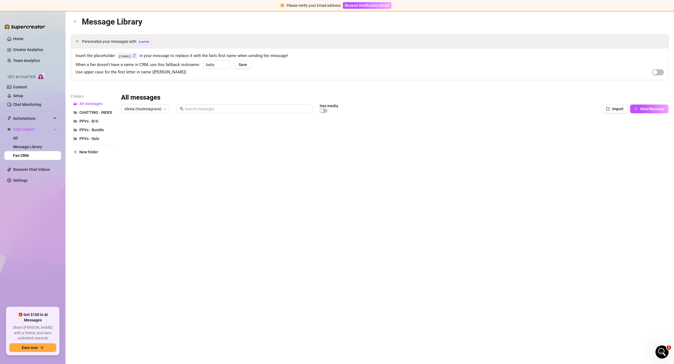
click at [354, 283] on div "Message Library Personalize your messages with {name} Insert the placeholder {n…" at bounding box center [369, 181] width 597 height 332
click at [33, 128] on span "Chat Copilot" at bounding box center [32, 129] width 39 height 9
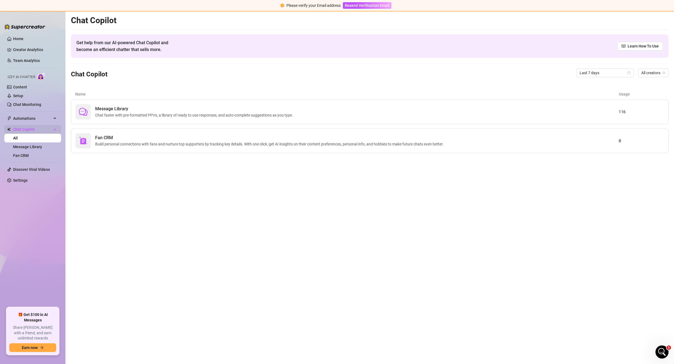
click at [41, 127] on span "Chat Copilot" at bounding box center [32, 129] width 39 height 9
click at [41, 128] on span "Chat Copilot" at bounding box center [32, 129] width 39 height 9
click at [26, 102] on link "Chat Monitoring" at bounding box center [27, 104] width 28 height 4
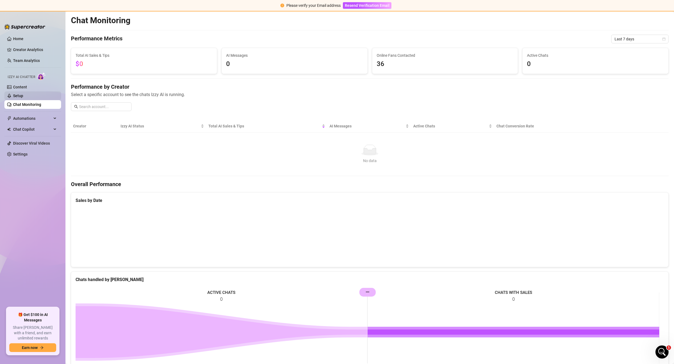
click at [23, 96] on link "Setup" at bounding box center [18, 96] width 10 height 4
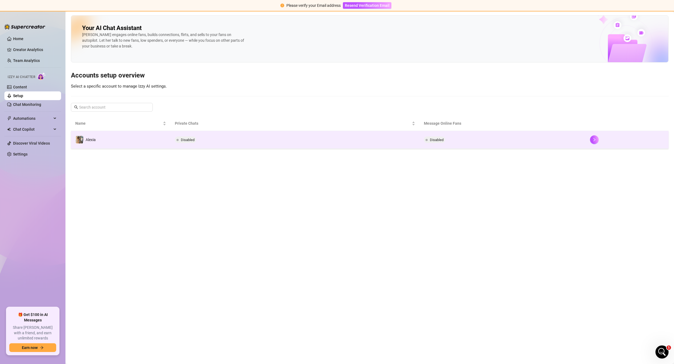
click at [249, 140] on td "Disabled" at bounding box center [294, 140] width 249 height 18
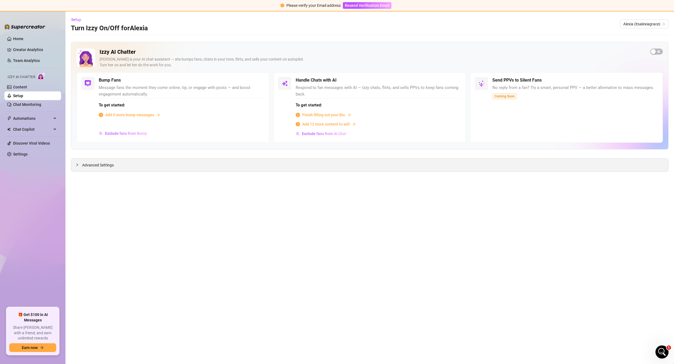
click at [95, 165] on span "Advanced Settings" at bounding box center [98, 165] width 32 height 6
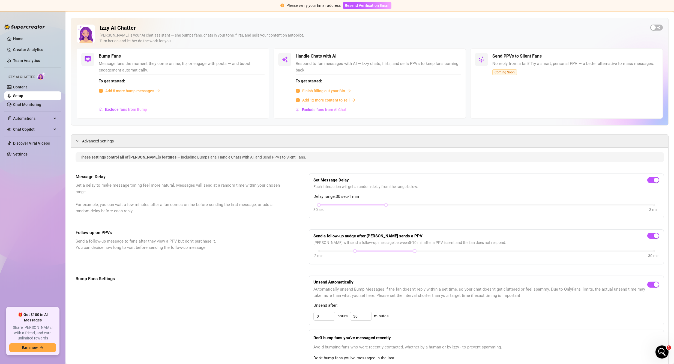
scroll to position [27, 0]
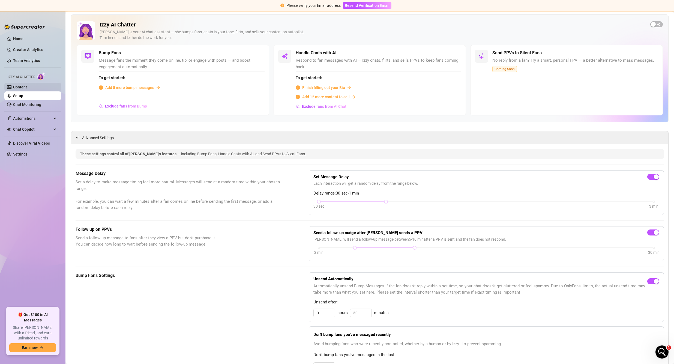
click at [27, 88] on link "Content" at bounding box center [20, 87] width 14 height 4
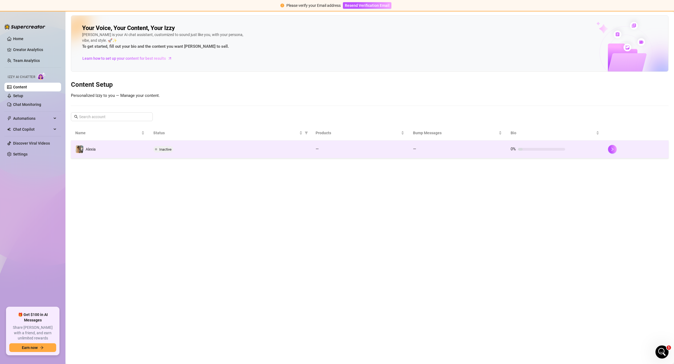
click at [188, 147] on div "Inactive" at bounding box center [229, 149] width 153 height 7
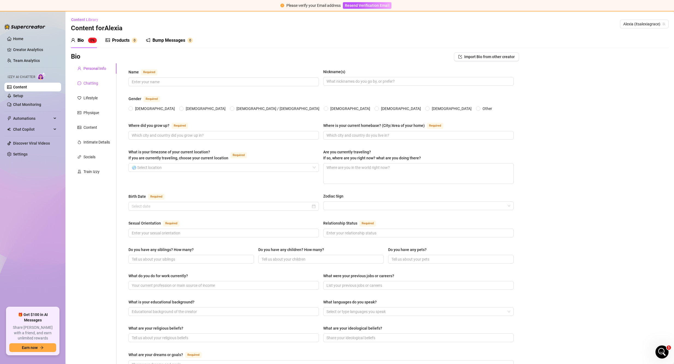
click at [97, 83] on div "Chatting" at bounding box center [90, 83] width 15 height 6
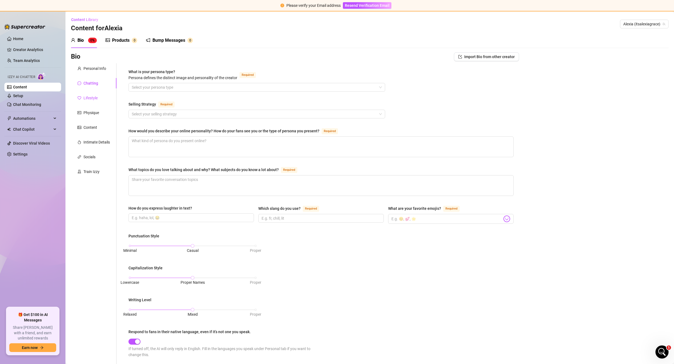
click at [97, 95] on div "Lifestyle" at bounding box center [90, 98] width 14 height 6
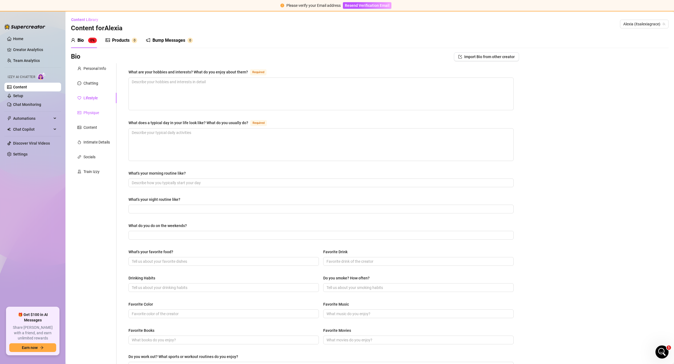
click at [92, 110] on div "Physique" at bounding box center [91, 113] width 16 height 6
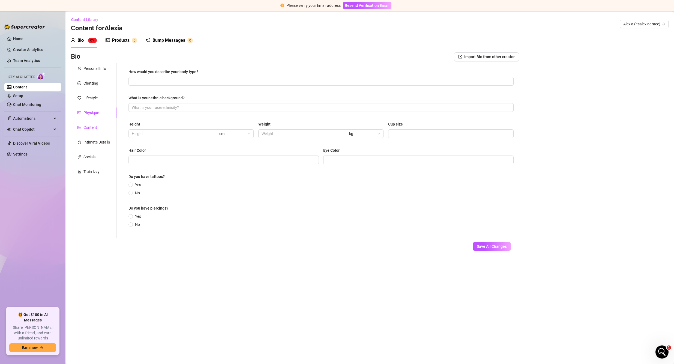
click at [92, 126] on div "Content" at bounding box center [90, 127] width 14 height 6
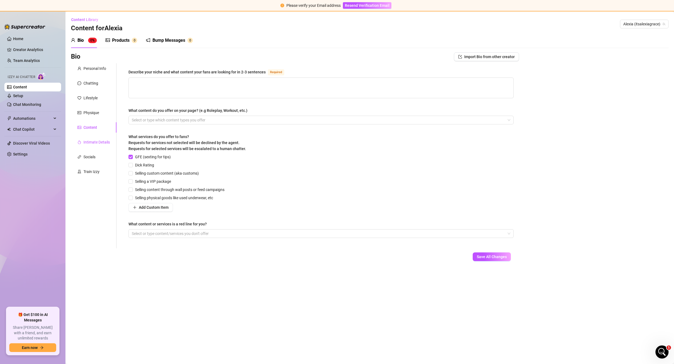
click at [93, 140] on div "Intimate Details" at bounding box center [96, 142] width 26 height 6
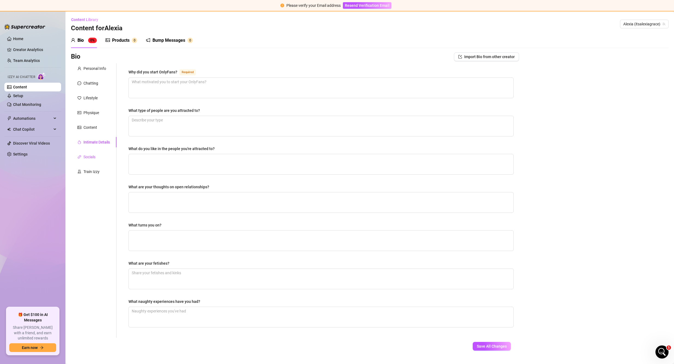
click at [88, 157] on div "Socials" at bounding box center [89, 157] width 12 height 6
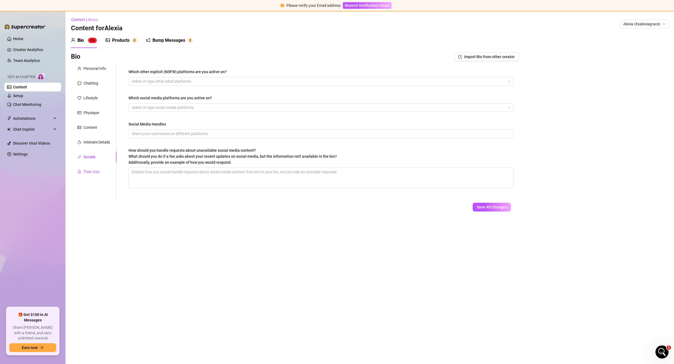
click at [92, 172] on div "Train Izzy" at bounding box center [91, 171] width 16 height 6
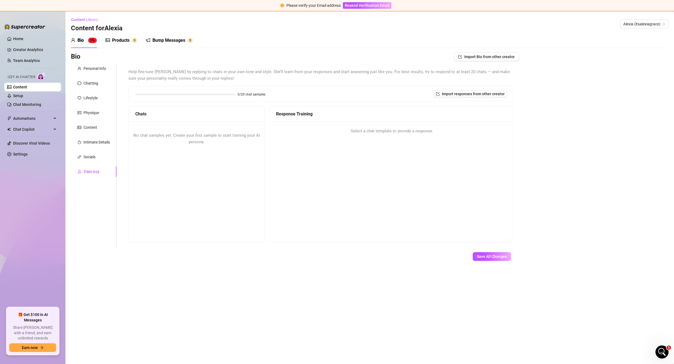
click at [190, 140] on span "No chat samples yet. Create your first sample to start training your AI persona." at bounding box center [196, 138] width 126 height 11
click at [206, 138] on div "No chat samples yet. Create your first sample to start training your AI persona." at bounding box center [197, 138] width 136 height 35
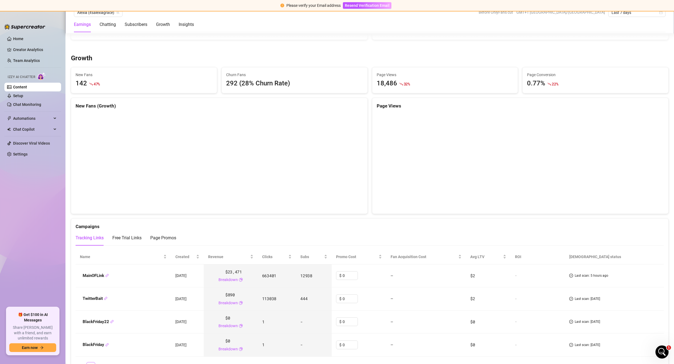
scroll to position [463, 0]
click at [17, 97] on link "Setup" at bounding box center [18, 96] width 10 height 4
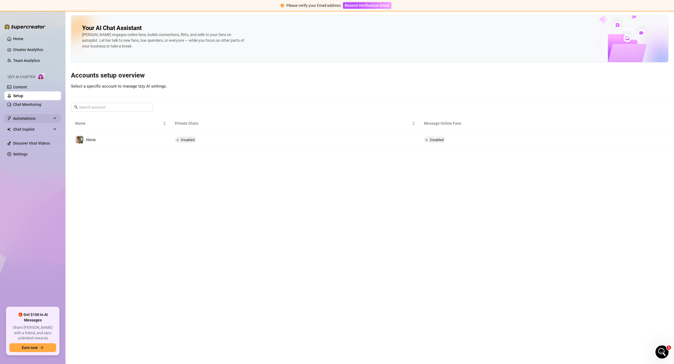
click at [21, 118] on span "Automations" at bounding box center [32, 118] width 39 height 9
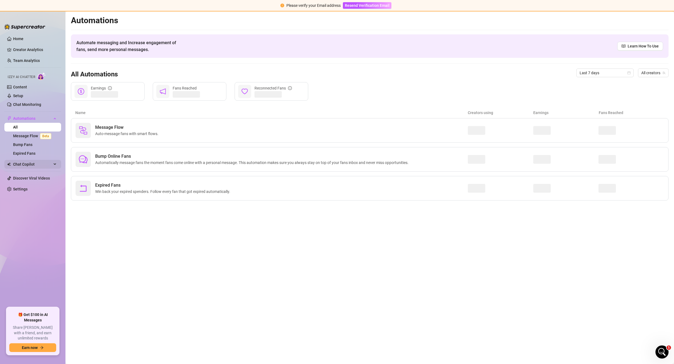
click at [30, 161] on span "Chat Copilot" at bounding box center [32, 164] width 39 height 9
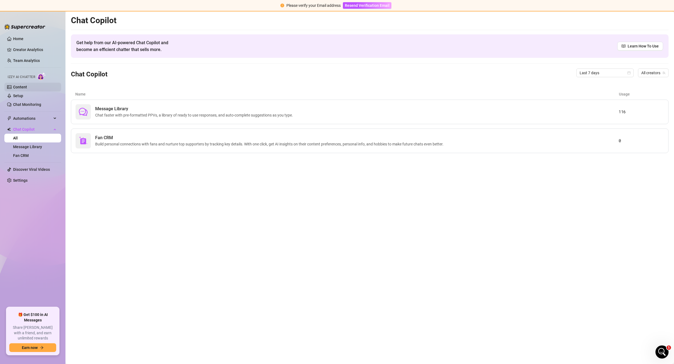
click at [23, 85] on link "Content" at bounding box center [20, 87] width 14 height 4
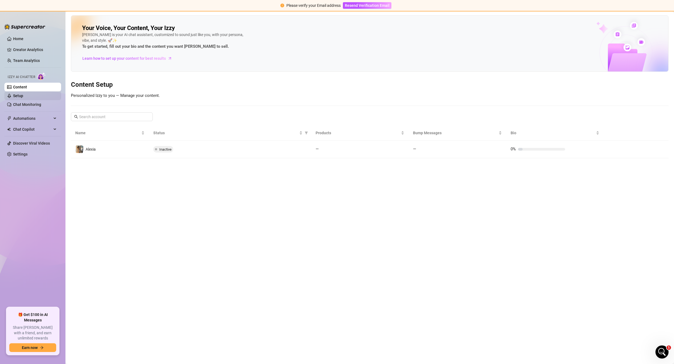
click at [23, 94] on link "Setup" at bounding box center [18, 96] width 10 height 4
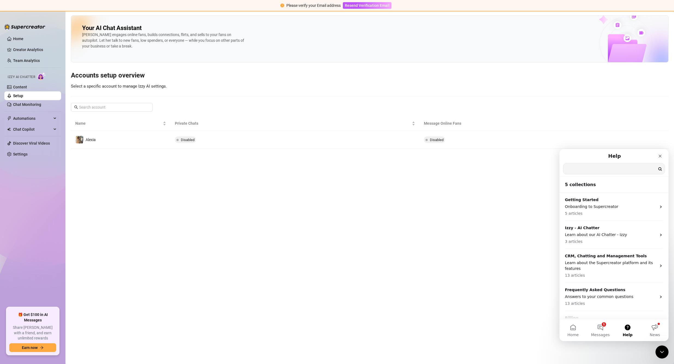
click at [594, 174] on input "Search for help" at bounding box center [613, 168] width 101 height 11
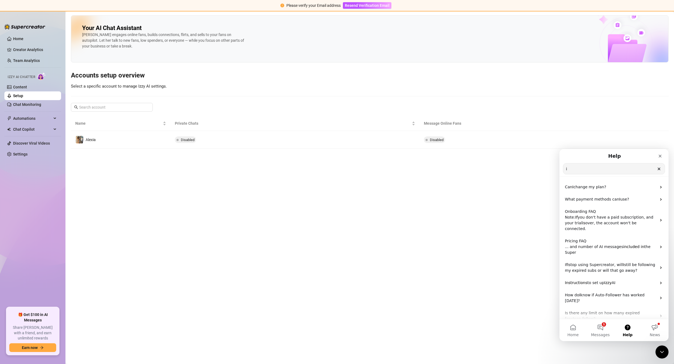
click at [594, 171] on input "i" at bounding box center [613, 168] width 101 height 11
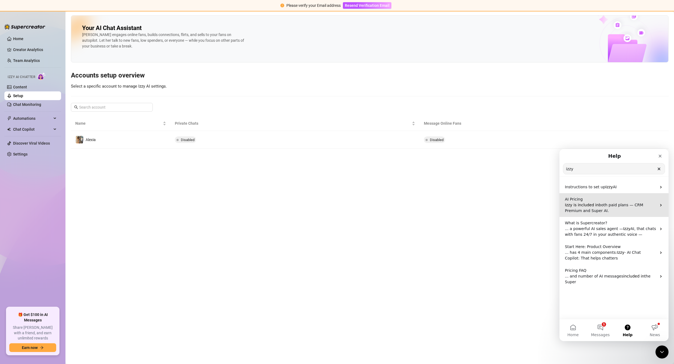
type input "izzy"
click at [605, 207] on span "both paid plans — CRM Premium and Super AI." at bounding box center [604, 208] width 78 height 10
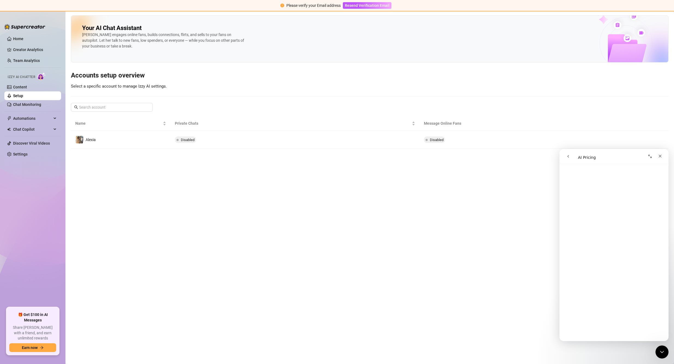
scroll to position [545, 0]
click at [26, 156] on link "Settings" at bounding box center [20, 154] width 14 height 4
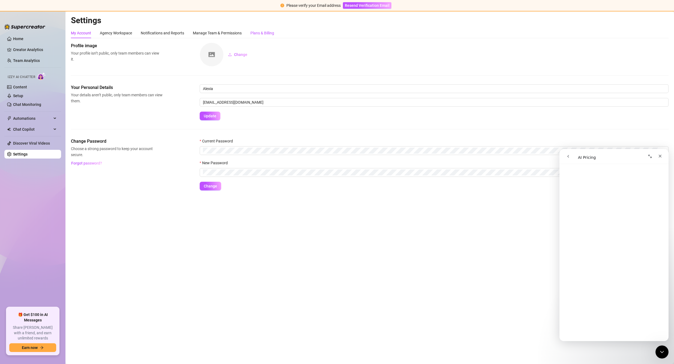
click at [261, 33] on div "Plans & Billing" at bounding box center [262, 33] width 24 height 6
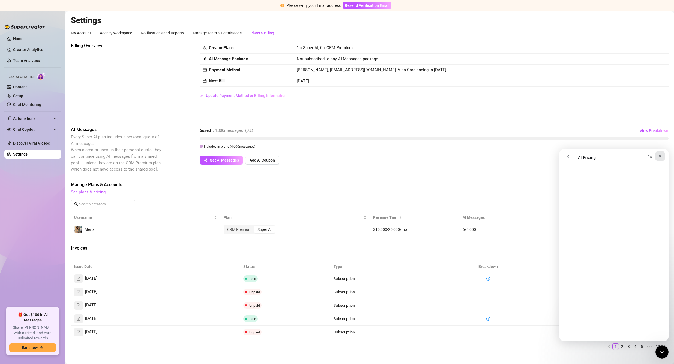
click at [659, 155] on icon "Close" at bounding box center [660, 156] width 4 height 4
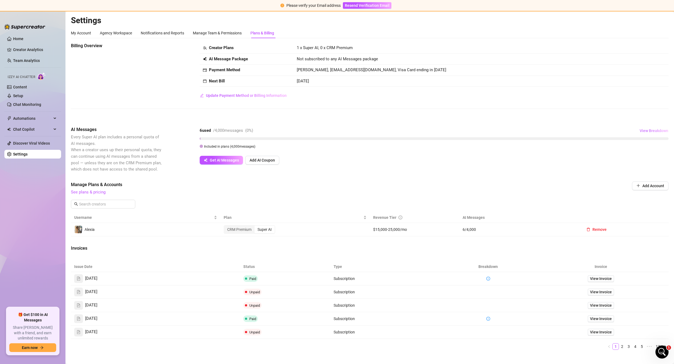
click at [639, 129] on span "View Breakdown" at bounding box center [653, 130] width 29 height 4
click at [654, 155] on div at bounding box center [654, 156] width 6 height 6
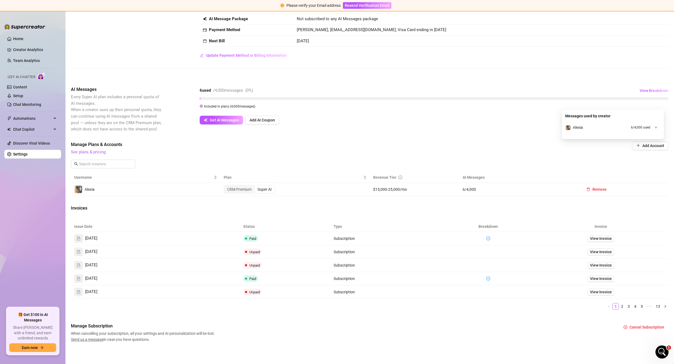
scroll to position [41, 0]
click at [563, 334] on div "Manage Subscription When cancelling your subscription, all your settings and AI…" at bounding box center [369, 331] width 597 height 20
click at [27, 86] on link "Content" at bounding box center [20, 87] width 14 height 4
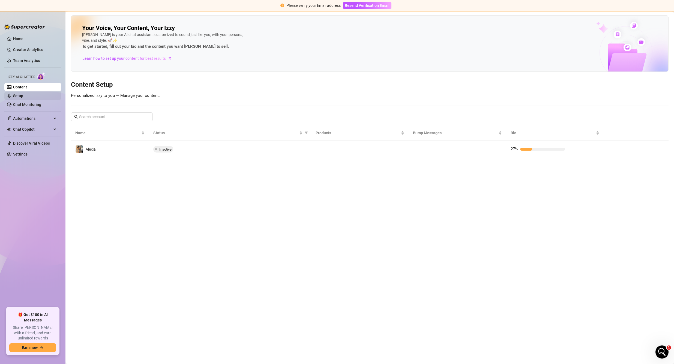
click at [23, 95] on link "Setup" at bounding box center [18, 96] width 10 height 4
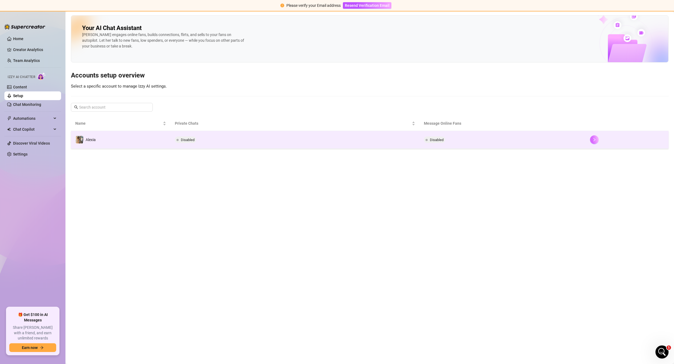
click at [594, 138] on icon "right" at bounding box center [594, 140] width 4 height 4
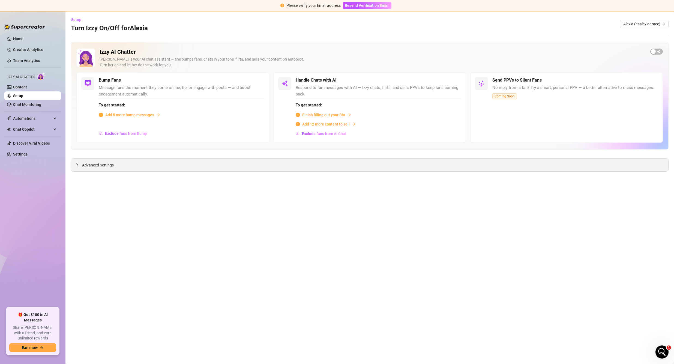
click at [111, 166] on span "Advanced Settings" at bounding box center [98, 165] width 32 height 6
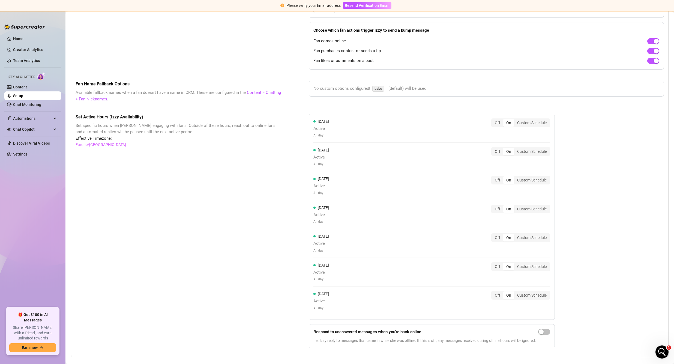
scroll to position [395, 0]
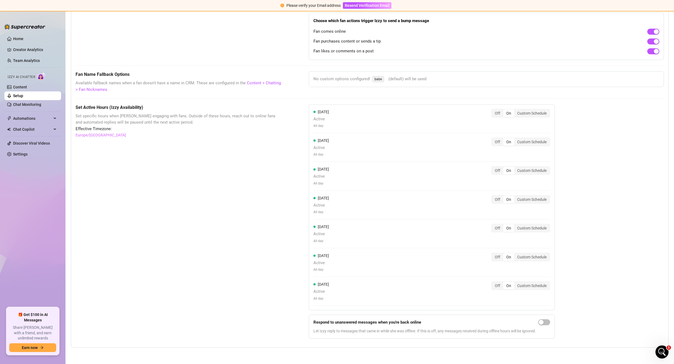
click at [591, 248] on div "Set Active Hours (Izzy Availability) Set specific hours when Izzy engaging with…" at bounding box center [370, 223] width 588 height 239
drag, startPoint x: 598, startPoint y: 291, endPoint x: 592, endPoint y: 290, distance: 6.2
click at [596, 291] on div "Set Active Hours (Izzy Availability) Set specific hours when Izzy engaging with…" at bounding box center [370, 223] width 588 height 239
click at [653, 250] on div "Set Active Hours (Izzy Availability) Set specific hours when Izzy engaging with…" at bounding box center [370, 223] width 588 height 239
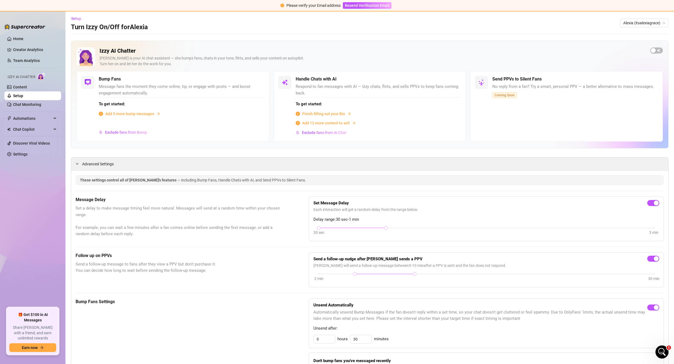
scroll to position [0, 0]
click at [137, 115] on span "Add 5 more bump messages" at bounding box center [129, 115] width 49 height 6
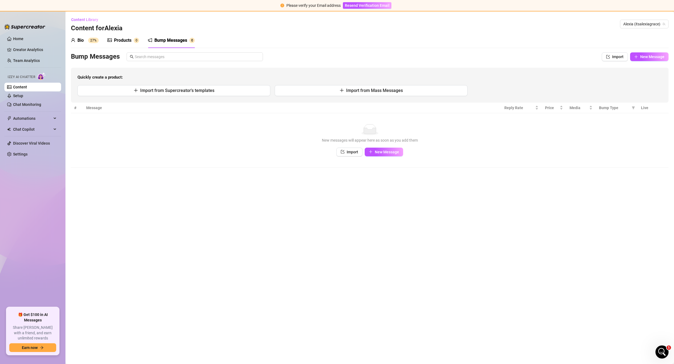
click at [124, 40] on div "Products" at bounding box center [122, 40] width 17 height 7
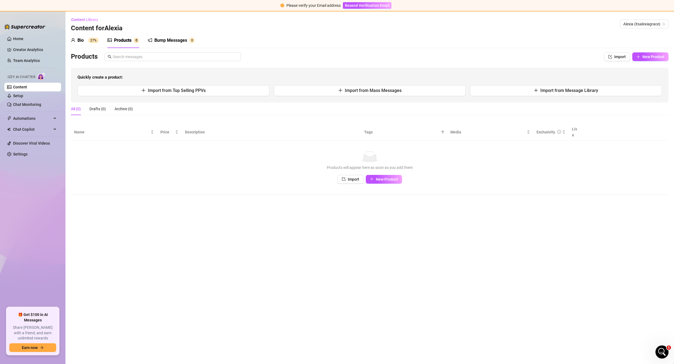
click at [83, 41] on div "Bio" at bounding box center [80, 40] width 6 height 7
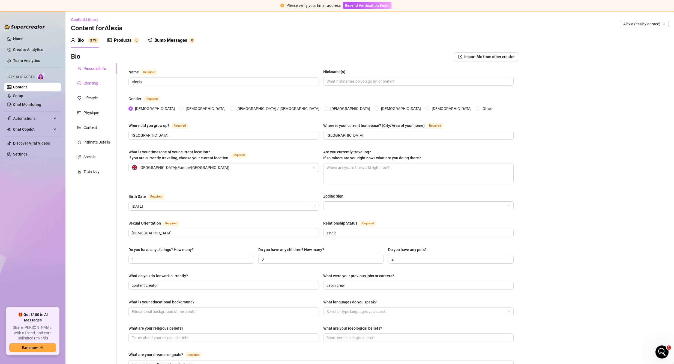
click at [87, 82] on div "Chatting" at bounding box center [90, 83] width 15 height 6
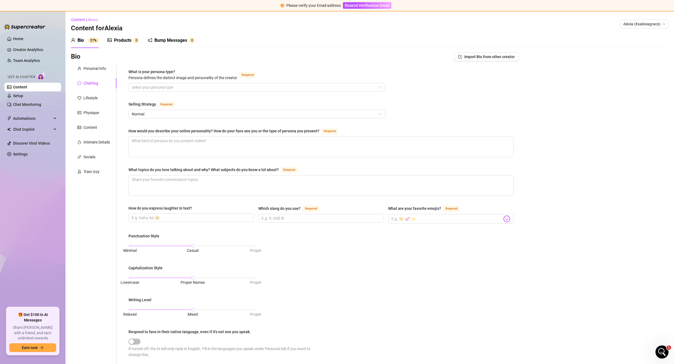
drag, startPoint x: 571, startPoint y: 210, endPoint x: 564, endPoint y: 207, distance: 7.2
click at [571, 210] on div "Bio Import Bio from other creator Personal Info Chatting Lifestyle Physique Con…" at bounding box center [369, 271] width 597 height 438
click at [23, 40] on link "Home" at bounding box center [18, 39] width 10 height 4
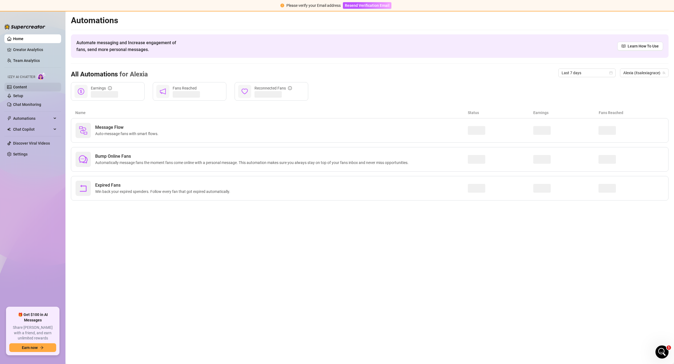
click at [22, 88] on link "Content" at bounding box center [20, 87] width 14 height 4
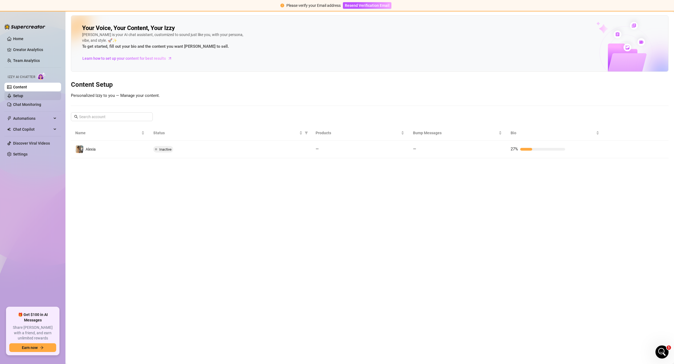
click at [23, 98] on link "Setup" at bounding box center [18, 96] width 10 height 4
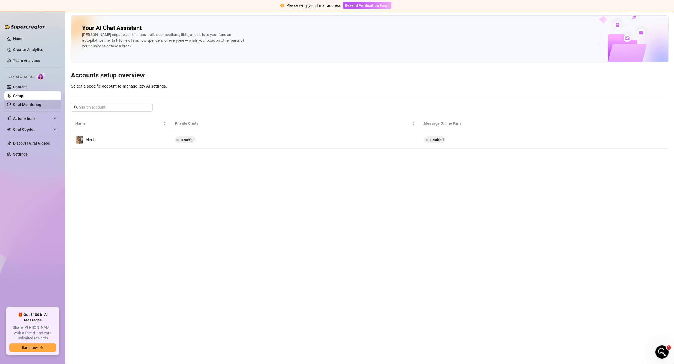
click at [26, 102] on link "Chat Monitoring" at bounding box center [27, 104] width 28 height 4
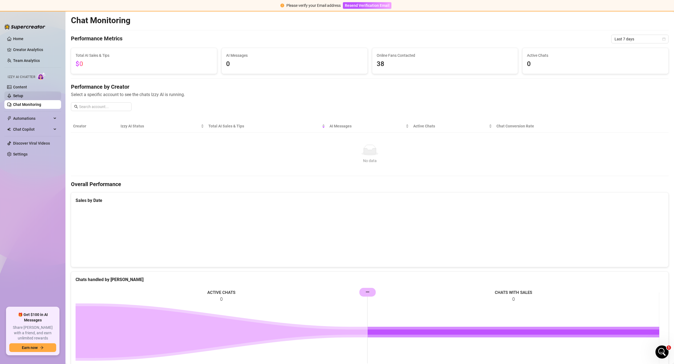
click at [20, 94] on link "Setup" at bounding box center [18, 96] width 10 height 4
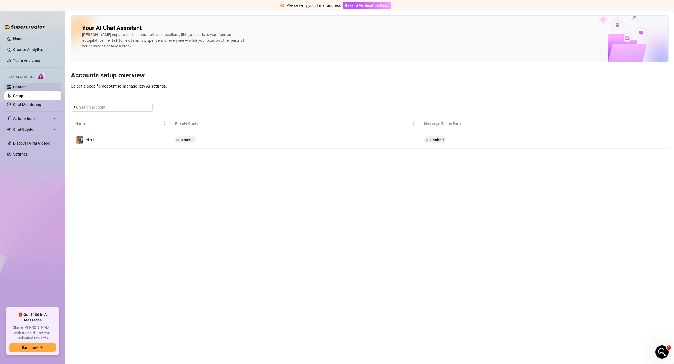
click at [20, 88] on link "Content" at bounding box center [20, 87] width 14 height 4
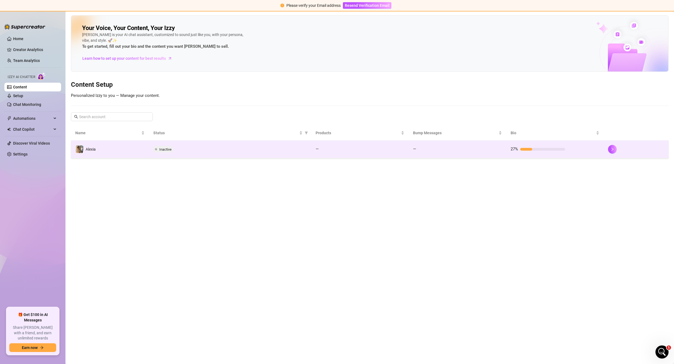
click at [219, 153] on td "Inactive" at bounding box center [230, 149] width 162 height 18
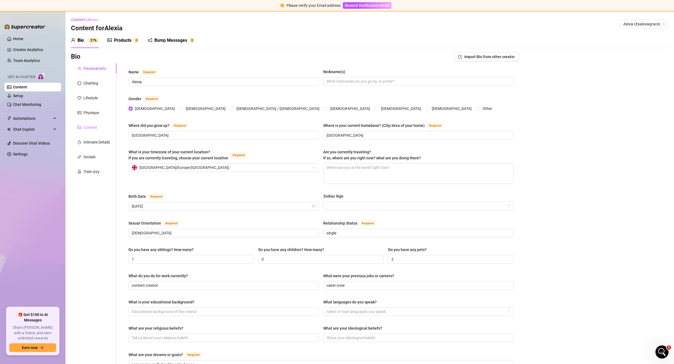
click at [86, 123] on div "Content" at bounding box center [94, 127] width 46 height 10
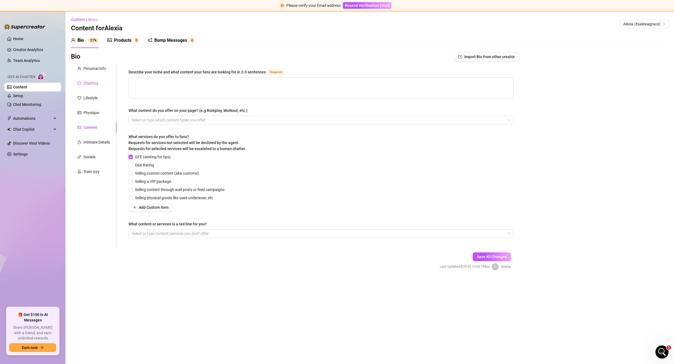
click at [88, 84] on div "Chatting" at bounding box center [90, 83] width 15 height 6
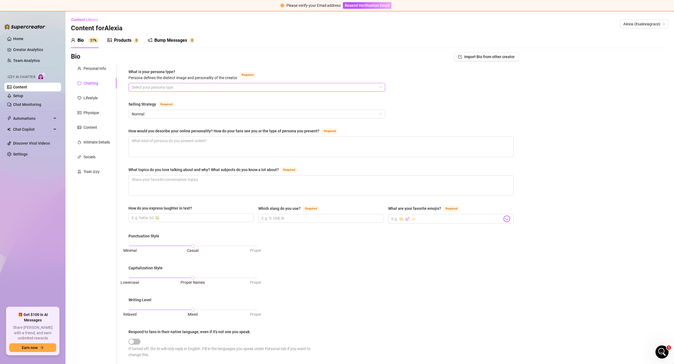
click at [177, 87] on input "What is your persona type? Persona defines the distinct image and personality o…" at bounding box center [254, 87] width 245 height 8
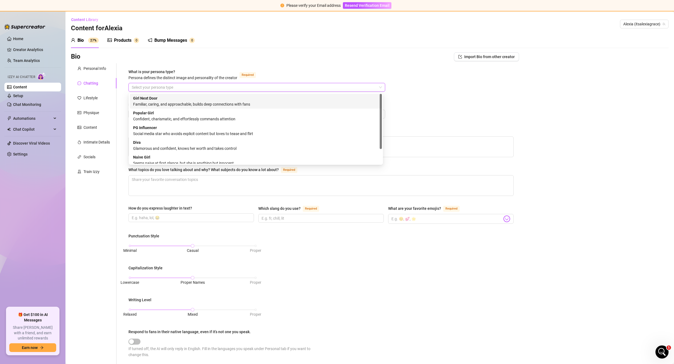
click at [246, 55] on div "Bio Import Bio from other creator" at bounding box center [295, 56] width 448 height 9
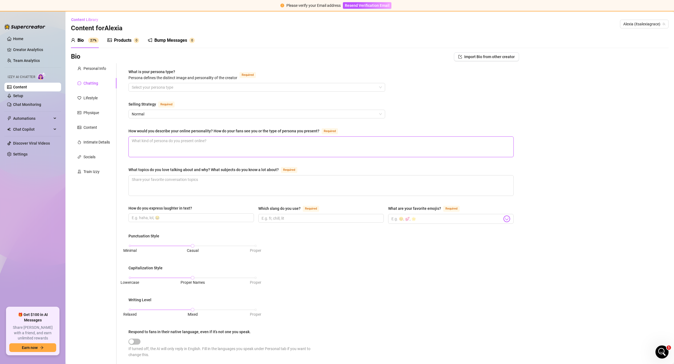
click at [185, 144] on textarea "How would you describe your online personality? How do your fans see you or the…" at bounding box center [321, 147] width 384 height 20
type textarea "f"
type textarea "fu"
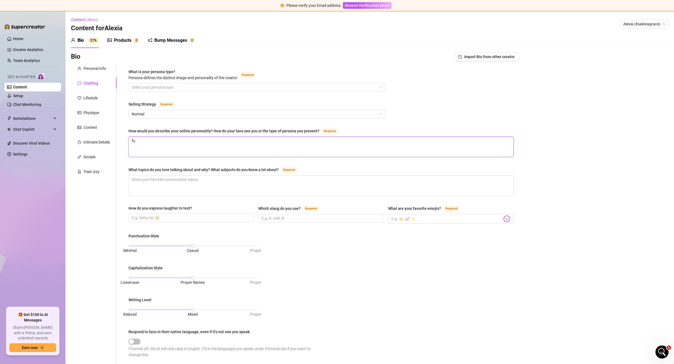
type textarea "fun"
type textarea "funny"
type textarea "funny,"
type textarea "funny, b"
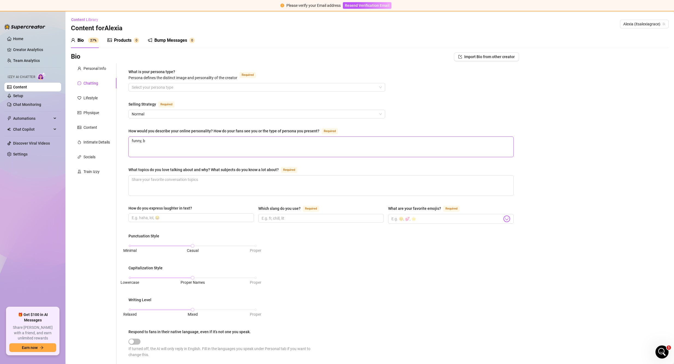
type textarea "funny, bu"
type textarea "funny, bub"
type textarea "funny, bubb"
type textarea "funny, bubbl"
type textarea "funny, bubbly"
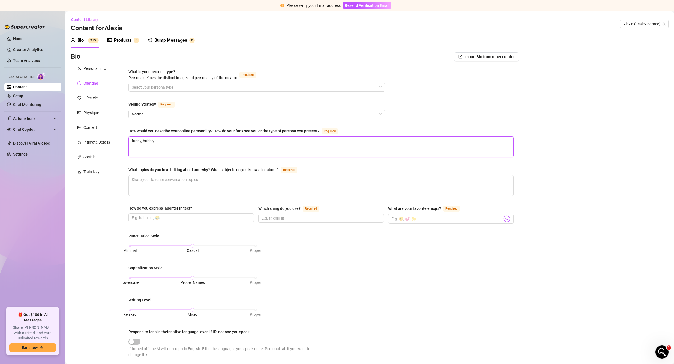
type textarea "funny, bubbly,"
type textarea "funny, bubbly, s"
type textarea "funny, bubbly, sm"
type textarea "funny, bubbly, sma"
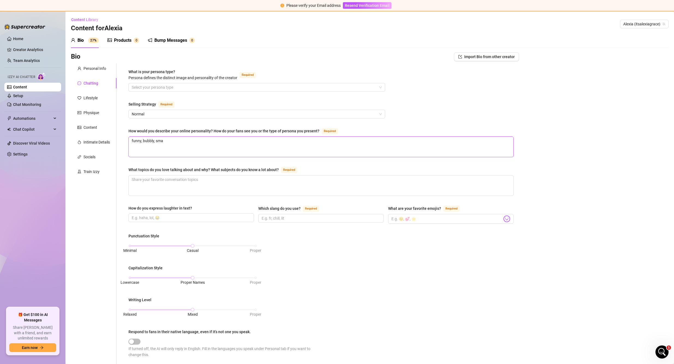
type textarea "funny, bubbly, smar"
type textarea "funny, bubbly, smart"
type textarea "funny, bubbly, smart a"
type textarea "funny, bubbly, smart ar"
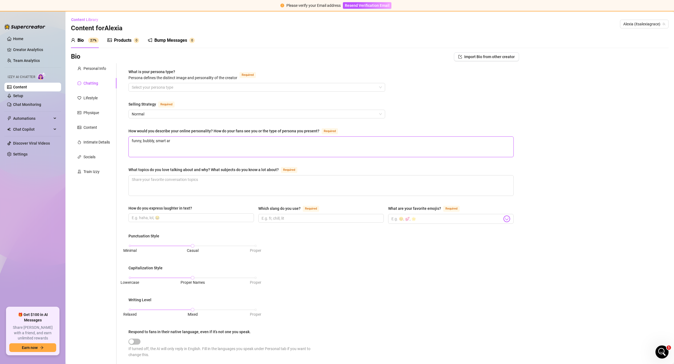
type textarea "funny, bubbly, smart ars"
type textarea "funny, bubbly, smart ar"
type textarea "funny, bubbly, smart a"
type textarea "funny, bubbly, smart as"
type textarea "funny, bubbly, smart ass"
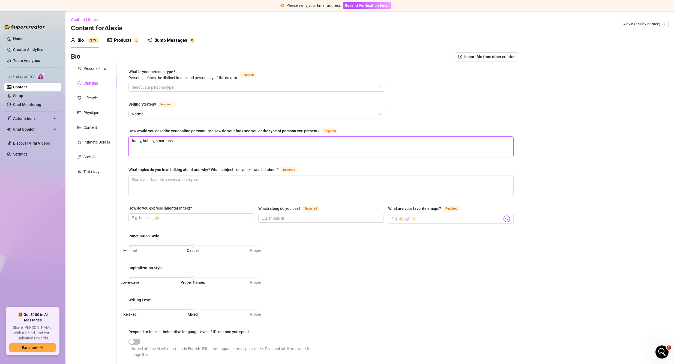
click at [185, 141] on textarea "funny, bubbly, smart ass" at bounding box center [321, 147] width 384 height 20
type textarea "funny, bubbly, smart ass"
click at [198, 176] on textarea "What topics do you love talking about and why? What subjects do you know a lot …" at bounding box center [321, 185] width 384 height 20
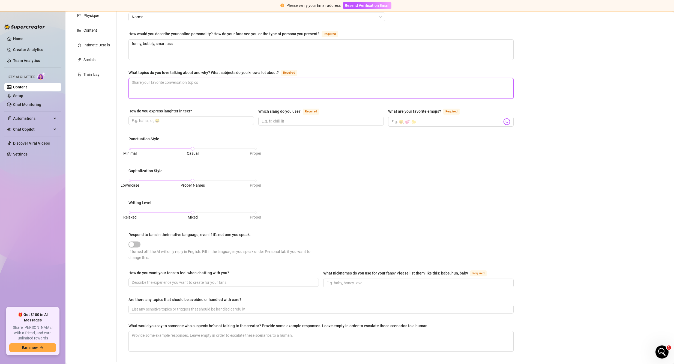
scroll to position [87, 0]
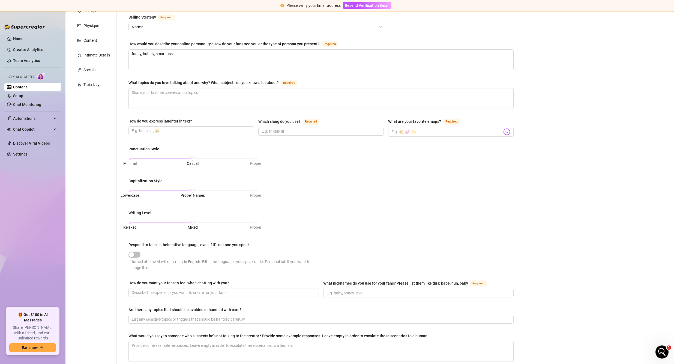
click at [534, 202] on div "Bio Import Bio from other creator Personal Info Chatting Lifestyle Physique Con…" at bounding box center [369, 184] width 597 height 438
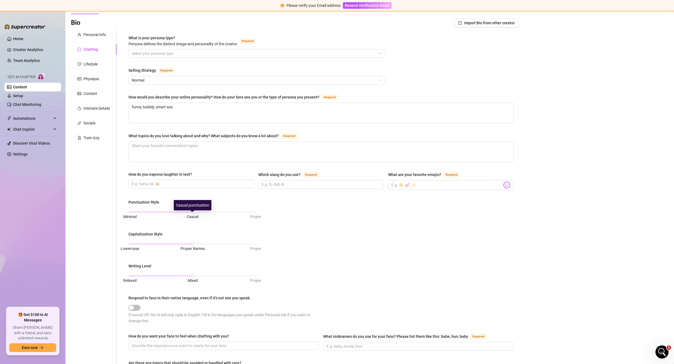
scroll to position [32, 0]
click at [542, 272] on div "Bio Import Bio from other creator Personal Info Chatting Lifestyle Physique Con…" at bounding box center [369, 239] width 597 height 438
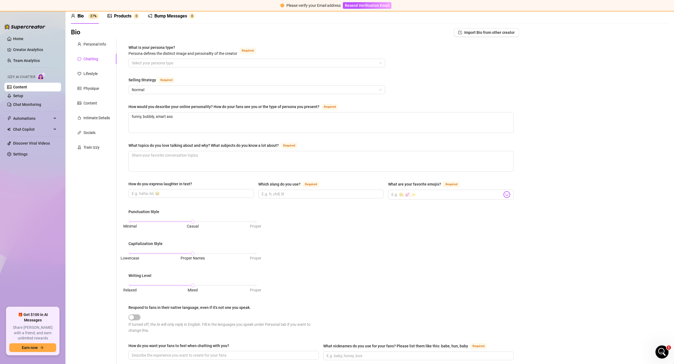
scroll to position [0, 0]
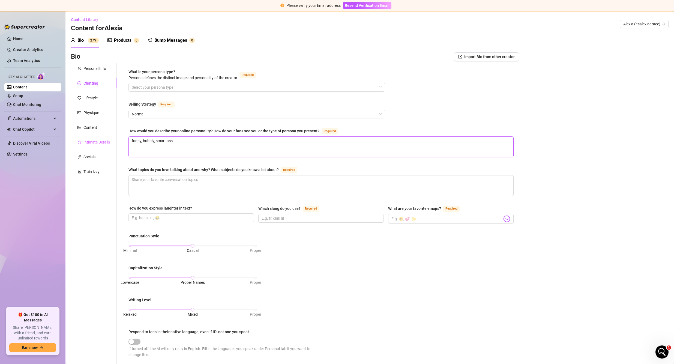
drag, startPoint x: 181, startPoint y: 140, endPoint x: 98, endPoint y: 140, distance: 82.9
click at [98, 140] on div "Personal Info Chatting Lifestyle Physique Content Intimate Details Socials Trai…" at bounding box center [295, 261] width 448 height 396
click at [334, 125] on div "What is your persona type? Persona defines the distinct image and personality o…" at bounding box center [320, 262] width 385 height 386
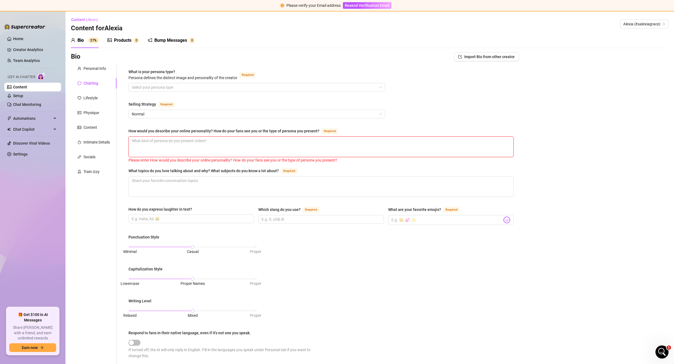
click at [360, 152] on textarea "How would you describe your online personality? How do your fans see you or the…" at bounding box center [321, 147] width 384 height 20
click at [371, 168] on div "What topics do you love talking about and why? What subjects do you know a lot …" at bounding box center [320, 171] width 385 height 9
click at [88, 65] on div "Personal Info" at bounding box center [94, 68] width 46 height 10
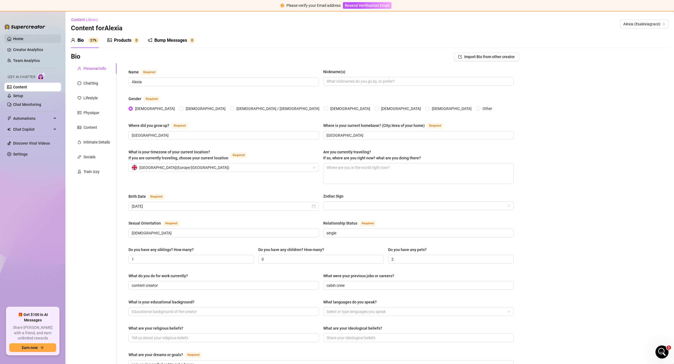
click at [17, 37] on link "Home" at bounding box center [18, 39] width 10 height 4
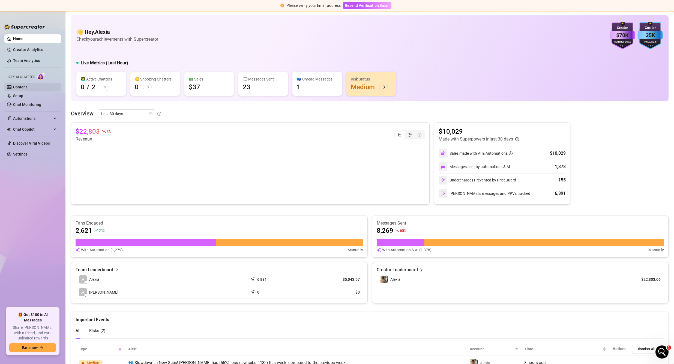
click at [24, 88] on link "Content" at bounding box center [20, 87] width 14 height 4
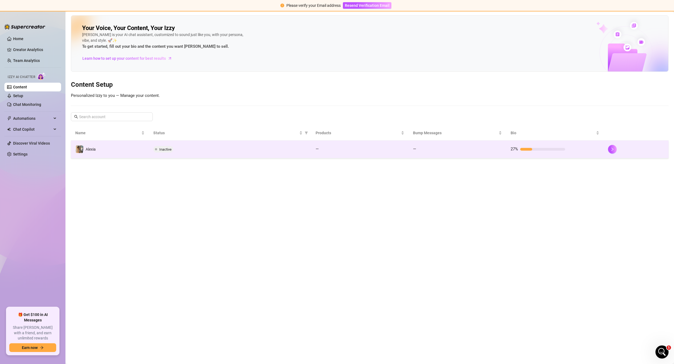
click at [247, 147] on div "Inactive" at bounding box center [229, 149] width 153 height 7
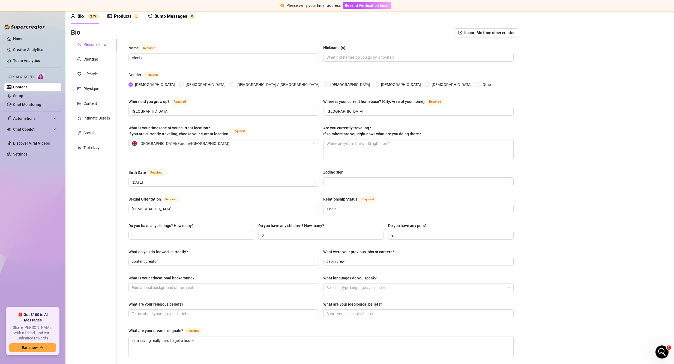
scroll to position [27, 0]
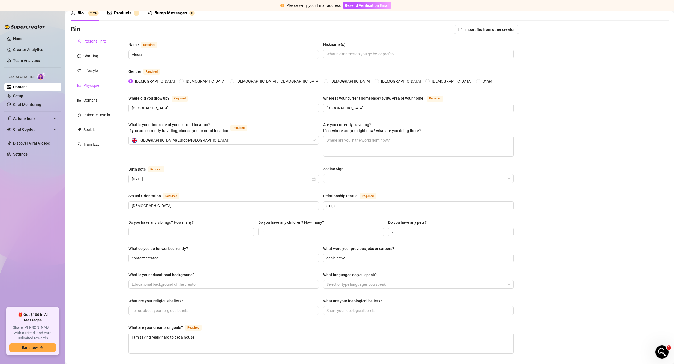
click at [96, 86] on div "Physique" at bounding box center [91, 85] width 16 height 6
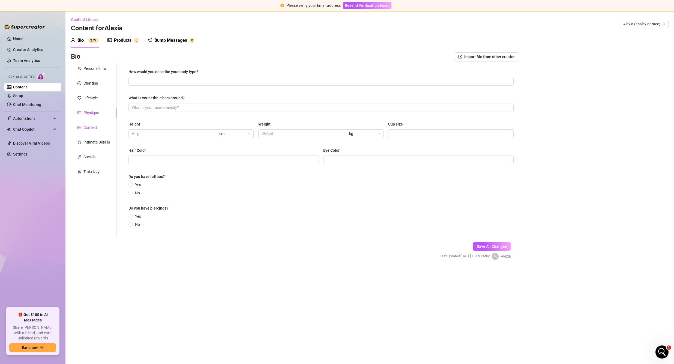
click at [89, 128] on div "Content" at bounding box center [90, 127] width 14 height 6
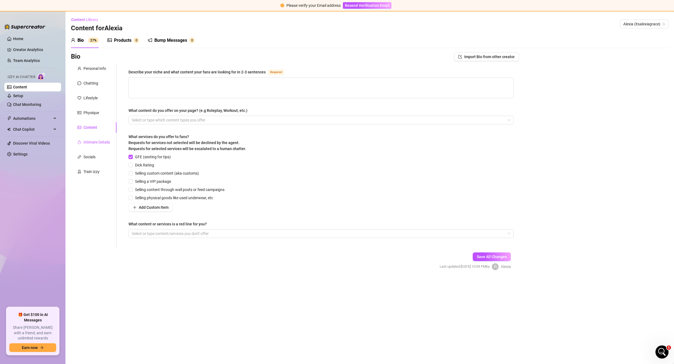
click at [93, 140] on div "Intimate Details" at bounding box center [96, 142] width 26 height 6
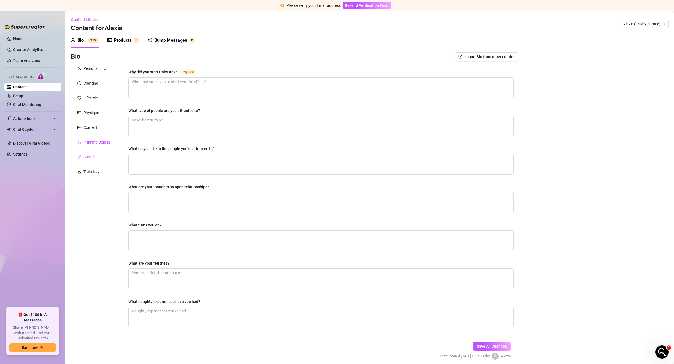
click at [93, 154] on div "Socials" at bounding box center [89, 157] width 12 height 6
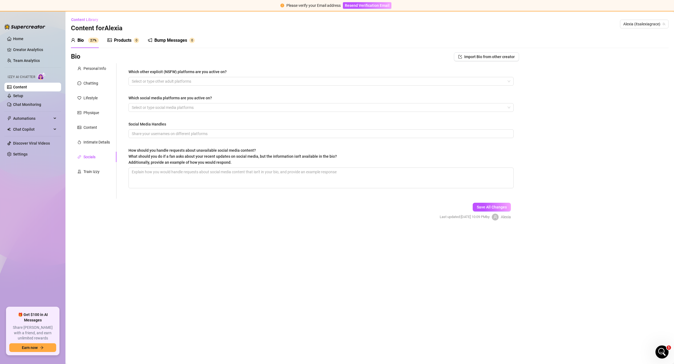
click at [90, 165] on div "Personal Info Chatting Lifestyle Physique Content Intimate Details Socials Trai…" at bounding box center [94, 130] width 46 height 135
click at [89, 167] on div "Train Izzy" at bounding box center [94, 171] width 46 height 10
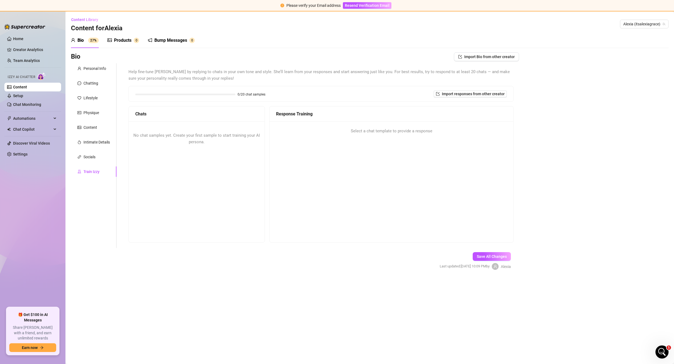
click at [119, 41] on div "Products" at bounding box center [122, 40] width 17 height 7
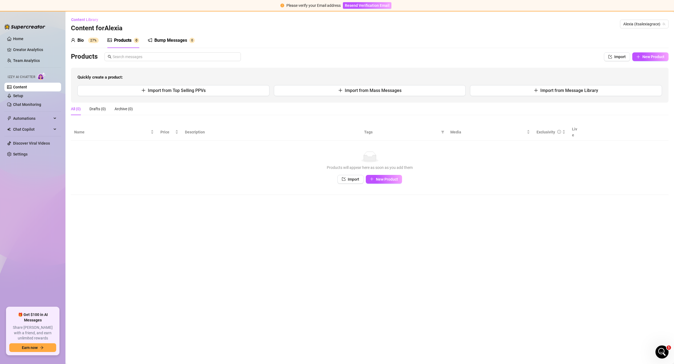
click at [159, 41] on div "Bump Messages" at bounding box center [170, 40] width 33 height 7
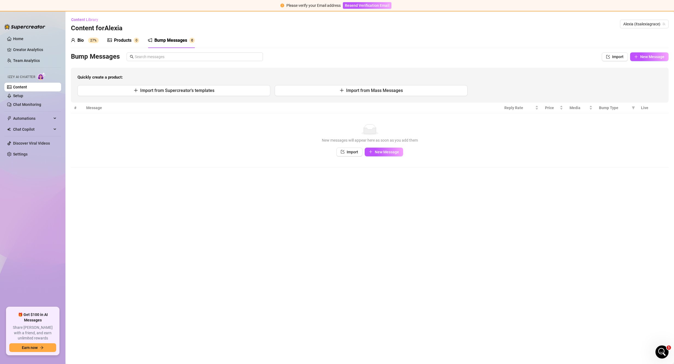
click at [123, 40] on div "Products" at bounding box center [122, 40] width 17 height 7
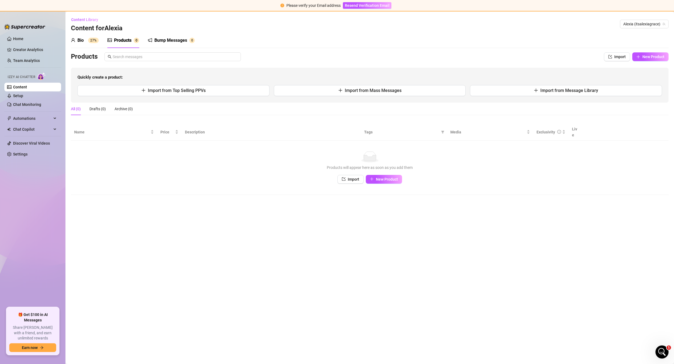
click at [83, 38] on div "Bio" at bounding box center [80, 40] width 6 height 7
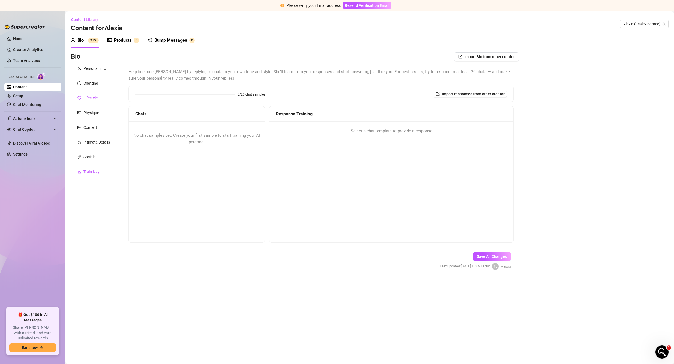
click at [94, 98] on div "Lifestyle" at bounding box center [90, 98] width 14 height 6
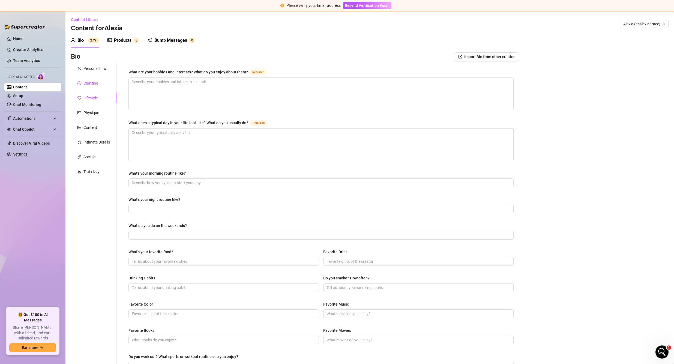
click at [88, 82] on div "Chatting" at bounding box center [90, 83] width 15 height 6
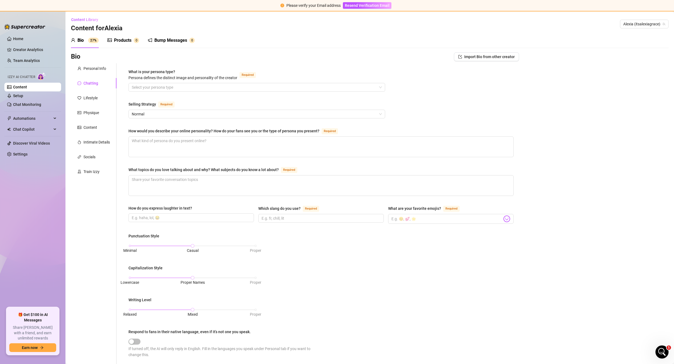
click at [529, 252] on div "Bio Import Bio from other creator Personal Info Chatting Lifestyle Physique Con…" at bounding box center [369, 271] width 597 height 438
click at [90, 77] on div "Personal Info Chatting Lifestyle Physique Content Intimate Details Socials Trai…" at bounding box center [94, 261] width 46 height 396
click at [89, 66] on div "Personal Info" at bounding box center [94, 68] width 23 height 6
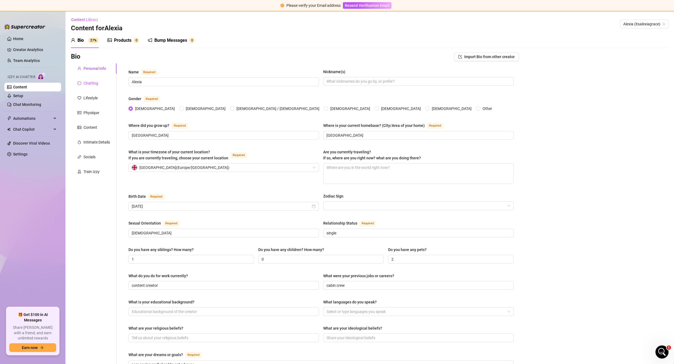
click at [88, 81] on div "Chatting" at bounding box center [90, 83] width 15 height 6
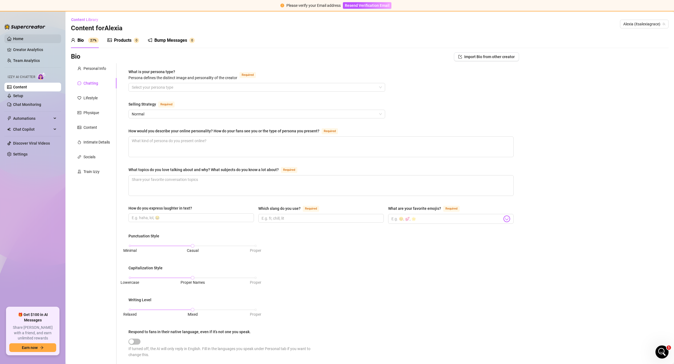
click at [20, 37] on link "Home" at bounding box center [18, 39] width 10 height 4
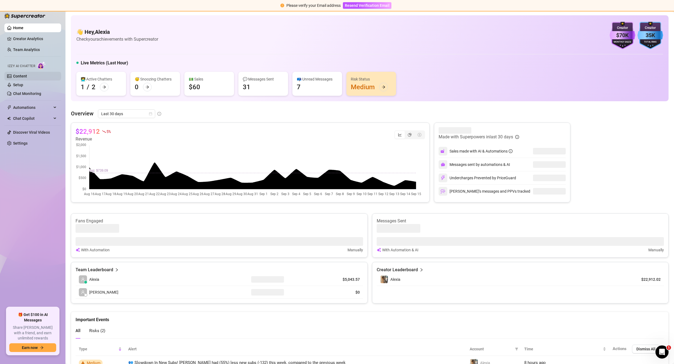
click at [19, 76] on link "Content" at bounding box center [20, 76] width 14 height 4
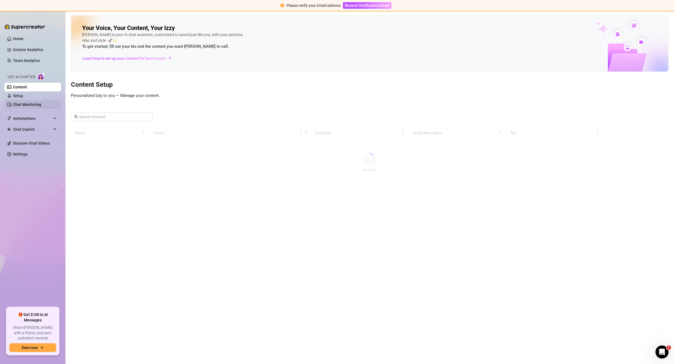
click at [32, 104] on link "Chat Monitoring" at bounding box center [27, 104] width 28 height 4
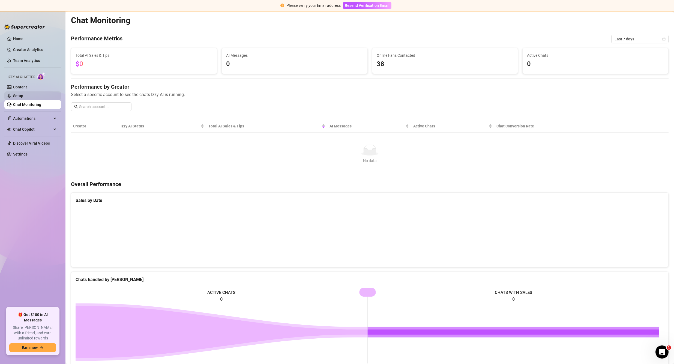
click at [23, 94] on link "Setup" at bounding box center [18, 96] width 10 height 4
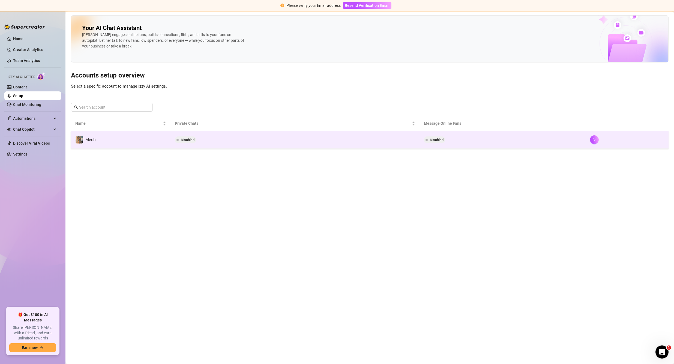
click at [368, 141] on td "Disabled" at bounding box center [294, 140] width 249 height 18
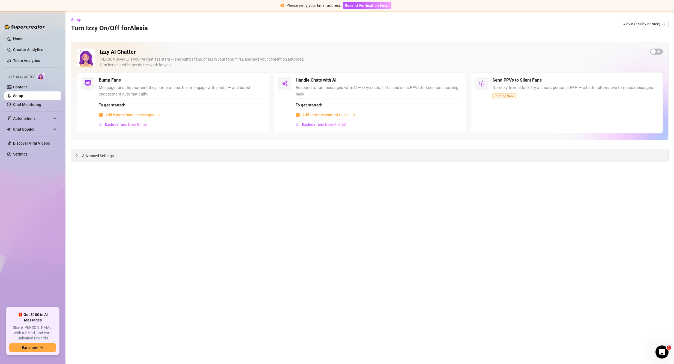
click at [121, 155] on div "Advanced Settings" at bounding box center [369, 155] width 597 height 13
click at [105, 158] on span "Advanced Settings" at bounding box center [98, 156] width 32 height 6
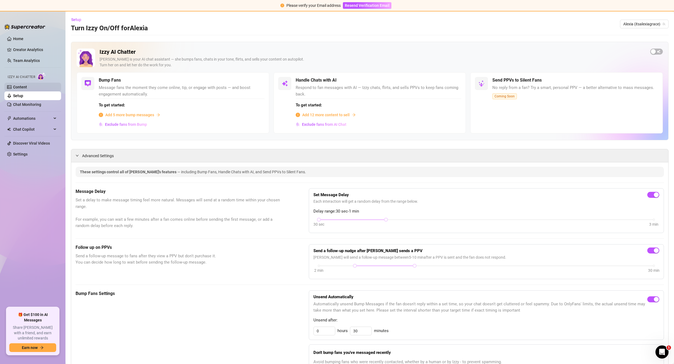
click at [27, 87] on link "Content" at bounding box center [20, 87] width 14 height 4
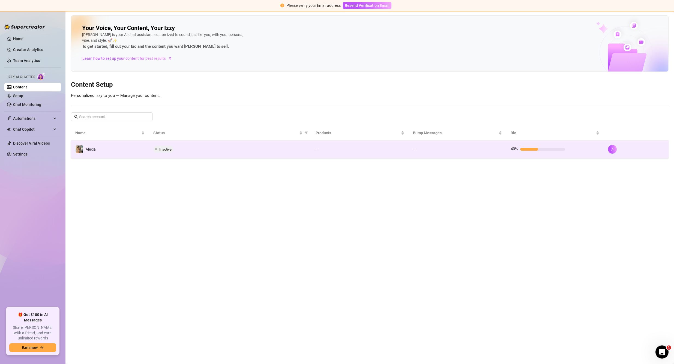
click at [203, 152] on div "Inactive" at bounding box center [229, 149] width 153 height 7
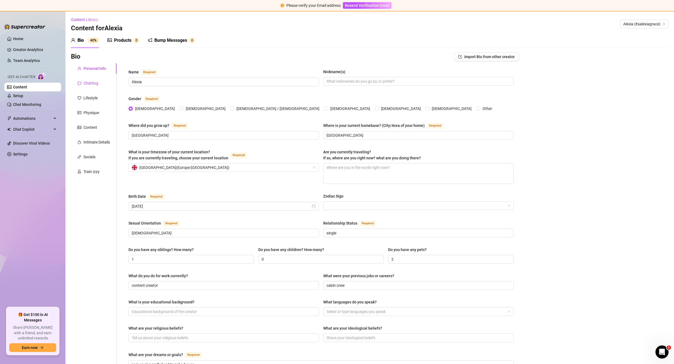
click at [93, 83] on div "Chatting" at bounding box center [90, 83] width 15 height 6
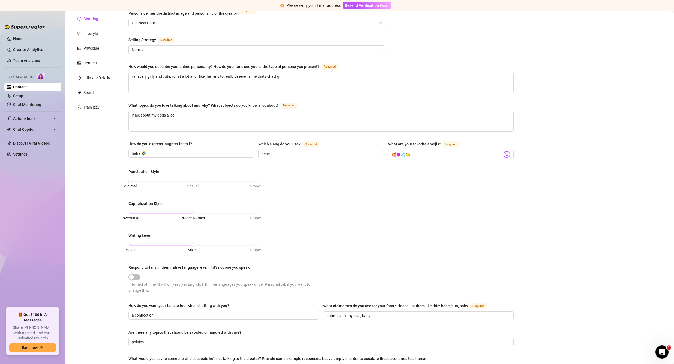
scroll to position [109, 0]
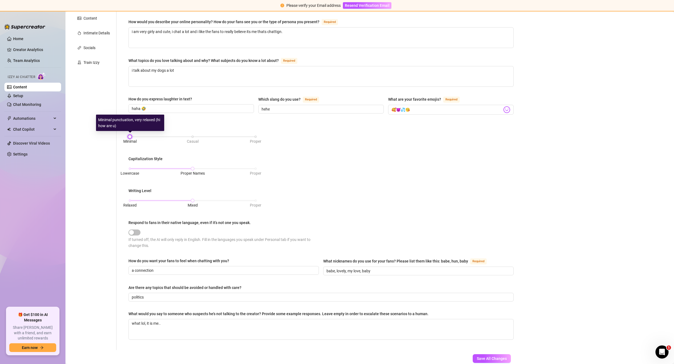
drag, startPoint x: 128, startPoint y: 134, endPoint x: 139, endPoint y: 136, distance: 10.5
click at [139, 136] on div "Minimal Casual Proper" at bounding box center [193, 136] width 126 height 3
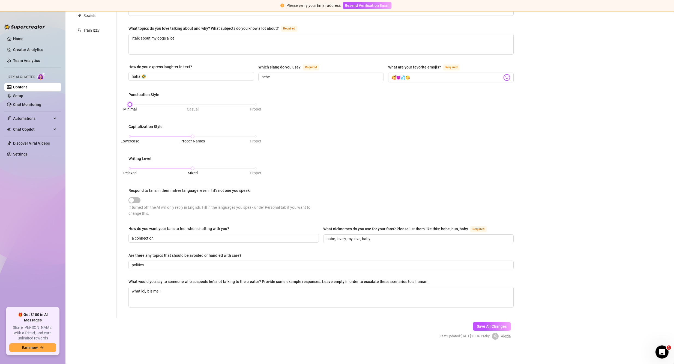
scroll to position [141, 0]
click at [375, 237] on input "babe, lovely, my love, baby" at bounding box center [417, 238] width 183 height 6
type input "babe, lovely, my love, baby, handsome"
click at [343, 269] on div "What is your persona type? Persona defines the distinct image and personality o…" at bounding box center [320, 119] width 385 height 385
click at [329, 265] on input "politics" at bounding box center [320, 264] width 377 height 6
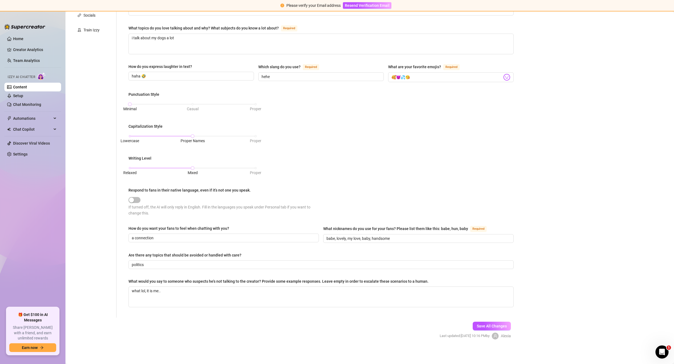
click at [169, 276] on div "What is your persona type? Persona defines the distinct image and personality o…" at bounding box center [320, 119] width 385 height 385
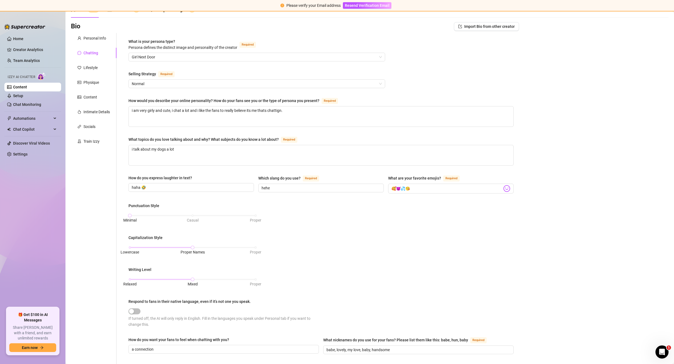
scroll to position [0, 0]
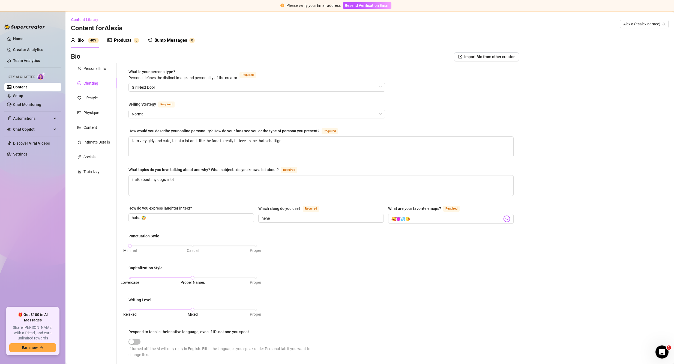
click at [201, 165] on div "What is your persona type? Persona defines the distinct image and personality o…" at bounding box center [320, 261] width 385 height 385
click at [283, 141] on textarea "i am very girly and cute, i chat a lot and i like the fans to really believe it…" at bounding box center [321, 147] width 384 height 20
type textarea "i am very girly and cute, i chat a lot and i like the fans to really believe it…"
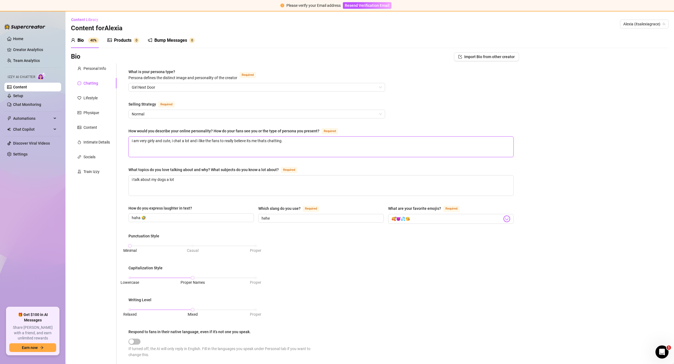
click at [310, 149] on textarea "i am very girly and cute, i chat a lot and i like the fans to really believe it…" at bounding box center [321, 147] width 384 height 20
type textarea "i am very girly and cute, i chat a lot and i like the fans to really believe it…"
click at [536, 165] on div "Bio Import Bio from other creator Personal Info Chatting Lifestyle Physique Con…" at bounding box center [369, 271] width 597 height 438
click at [576, 278] on div "Bio Import Bio from other creator Personal Info Chatting Lifestyle Physique Con…" at bounding box center [369, 271] width 597 height 438
click at [300, 138] on textarea "i am very girly and cute, i chat a lot and i like the fans to really believe it…" at bounding box center [321, 147] width 384 height 20
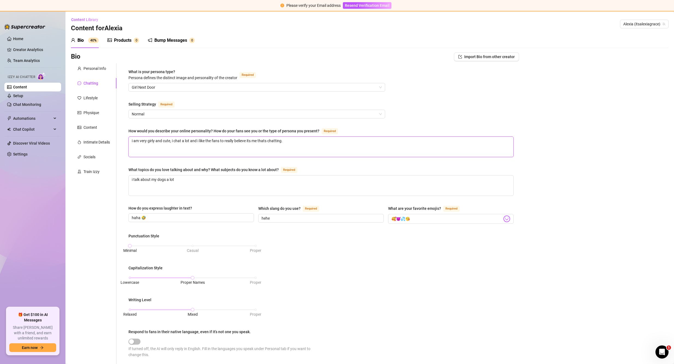
click at [266, 141] on textarea "i am very girly and cute, i chat a lot and i like the fans to really believe it…" at bounding box center [321, 147] width 384 height 20
click at [267, 140] on textarea "i am very girly and cute, i chat a lot and i like the fans to really believe it…" at bounding box center [321, 147] width 384 height 20
type textarea "i am very girly and cute, i chat a lot and i like the fans to really believe it…"
click at [309, 147] on textarea "i am very girly and cute, i chat a lot and i like the fans to really believe it…" at bounding box center [321, 147] width 384 height 20
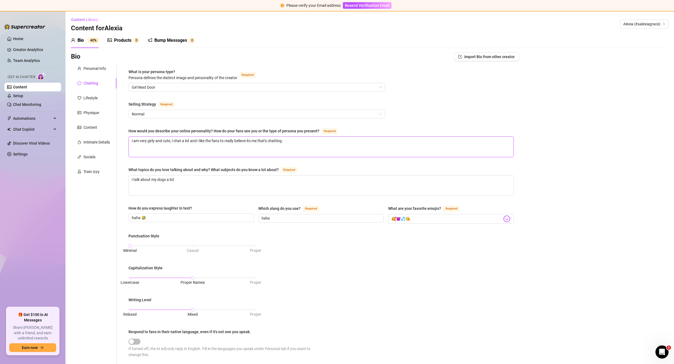
type textarea "i am very girly and cute, i chat a lot and i like the fans to really believe it…"
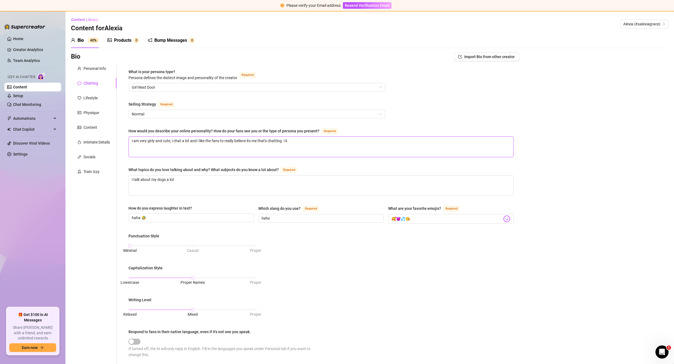
type textarea "i am very girly and cute, i chat a lot and i like the fans to really believe it…"
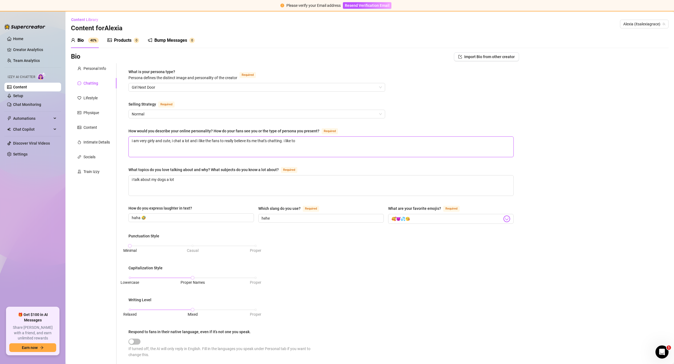
type textarea "i am very girly and cute, i chat a lot and i like the fans to really believe it…"
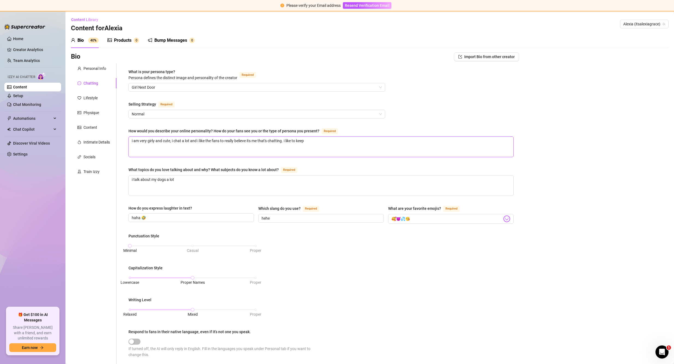
type textarea "i am very girly and cute, i chat a lot and i like the fans to really believe it…"
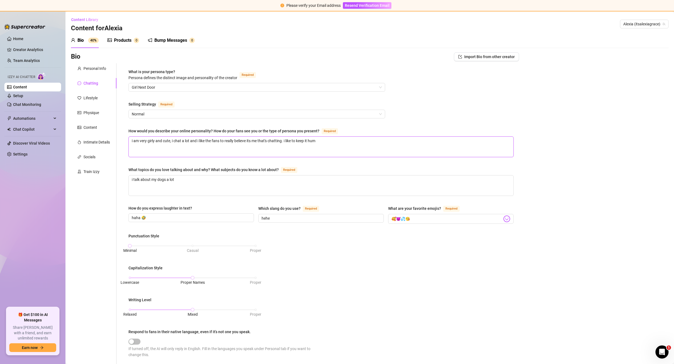
type textarea "i am very girly and cute, i chat a lot and i like the fans to really believe it…"
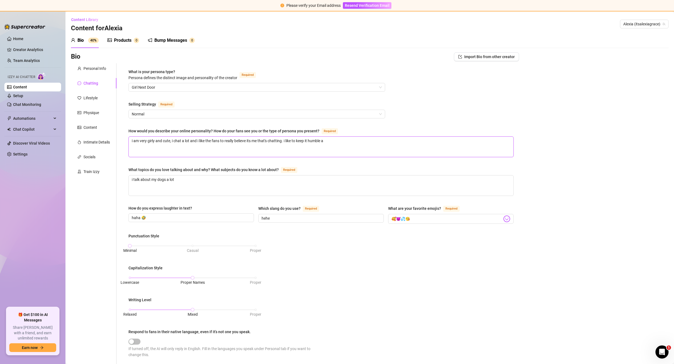
type textarea "i am very girly and cute, i chat a lot and i like the fans to really believe it…"
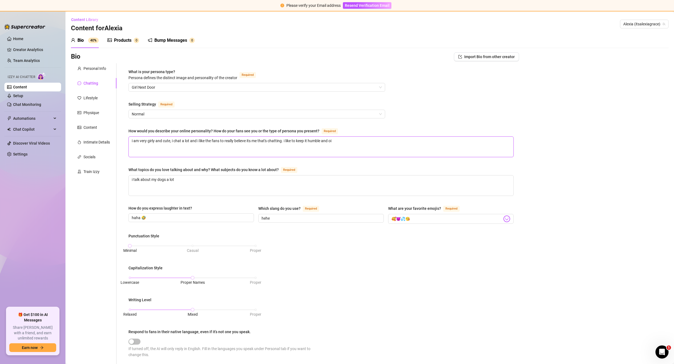
type textarea "i am very girly and cute, i chat a lot and i like the fans to really believe it…"
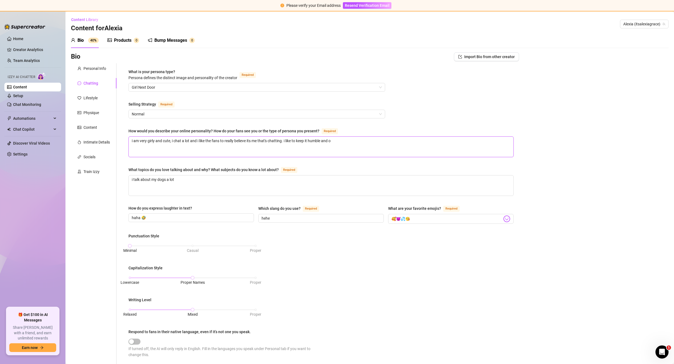
type textarea "i am very girly and cute, i chat a lot and i like the fans to really believe it…"
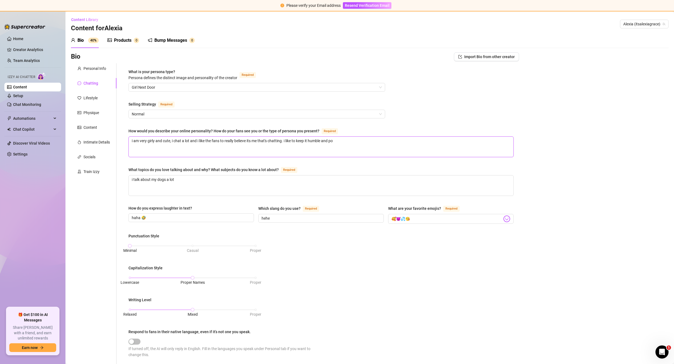
type textarea "i am very girly and cute, i chat a lot and i like the fans to really believe it…"
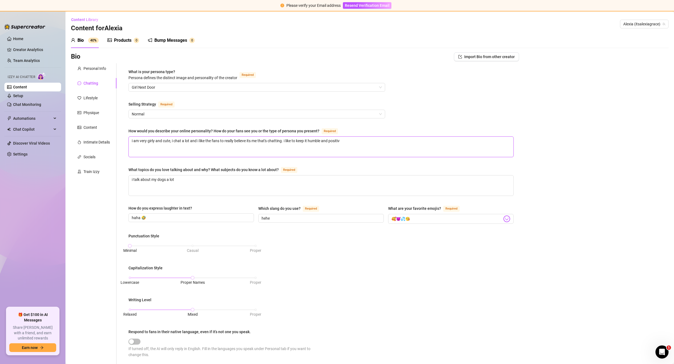
type textarea "i am very girly and cute, i chat a lot and i like the fans to really believe it…"
click at [364, 140] on textarea "i am very girly and cute, i chat a lot and i like the fans to really believe it…" at bounding box center [321, 147] width 384 height 20
click at [488, 142] on textarea "i am very girly and cute, i chat a lot and i like the fans to really believe it…" at bounding box center [321, 147] width 384 height 20
click at [366, 138] on textarea "i am very girly and cute, i chat a lot and i like the fans to really believe it…" at bounding box center [321, 147] width 384 height 20
click at [326, 140] on textarea "i am very girly and cute, i chat a lot and i like the fans to really believe it…" at bounding box center [321, 147] width 384 height 20
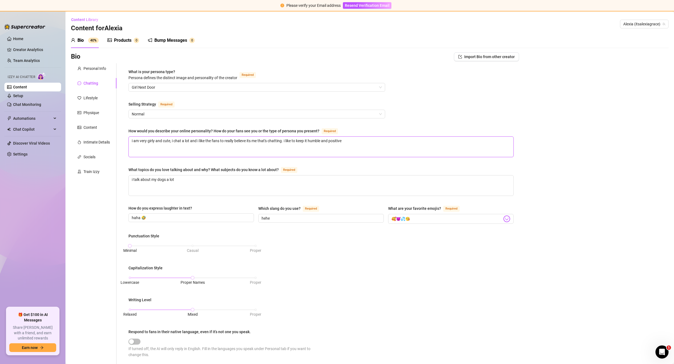
click at [311, 140] on textarea "i am very girly and cute, i chat a lot and i like the fans to really believe it…" at bounding box center [321, 147] width 384 height 20
click at [310, 140] on textarea "i am very girly and cute, i chat a lot and i like the fans to really believe it…" at bounding box center [321, 147] width 384 height 20
click at [341, 142] on textarea "i am very girly and cute, i chat a lot and i like the fans to really believe it…" at bounding box center [321, 147] width 384 height 20
click at [349, 141] on textarea "i am very girly and cute, i chat a lot and i like the fans to really believe it…" at bounding box center [321, 147] width 384 height 20
click at [332, 139] on textarea "i am very girly and cute, i chat a lot and i like the fans to really believe it…" at bounding box center [321, 147] width 384 height 20
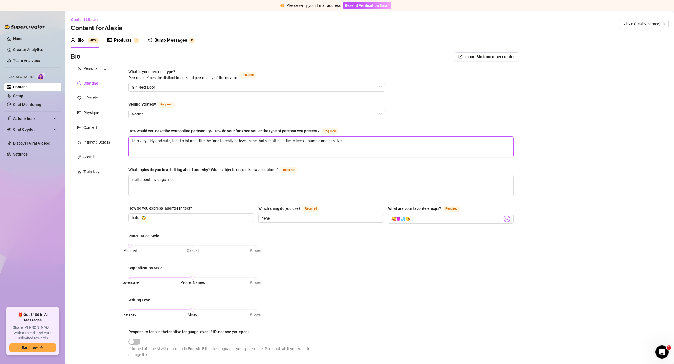
type textarea "i am very girly and cute, i chat a lot and i like the fans to really believe it…"
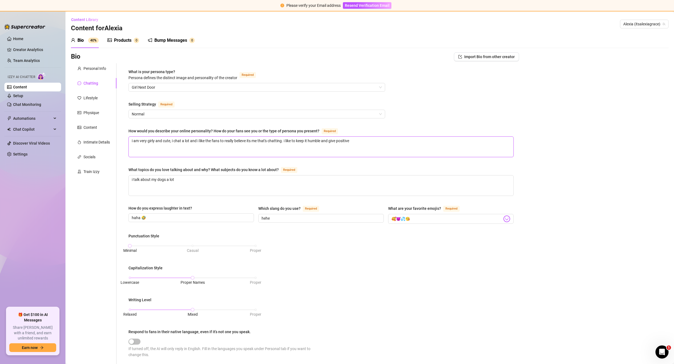
type textarea "i am very girly and cute, i chat a lot and i like the fans to really believe it…"
click at [370, 141] on textarea "i am very girly and cute, i chat a lot and i like the fans to really believe it…" at bounding box center [321, 147] width 384 height 20
type textarea "i am very girly and cute, i chat a lot and i like the fans to really believe it…"
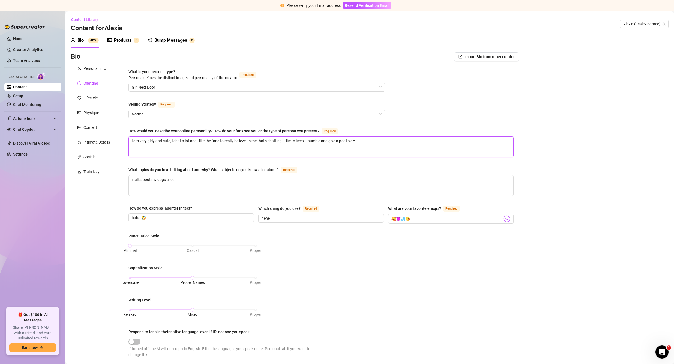
type textarea "i am very girly and cute, i chat a lot and i like the fans to really believe it…"
click at [421, 143] on textarea "i am very girly and cute, i chat a lot and i like the fans to really believe it…" at bounding box center [321, 147] width 384 height 20
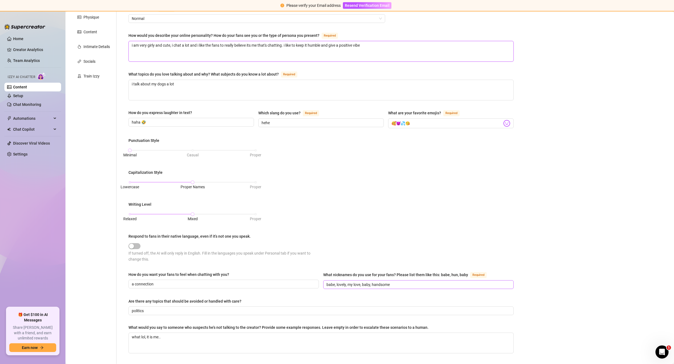
scroll to position [136, 0]
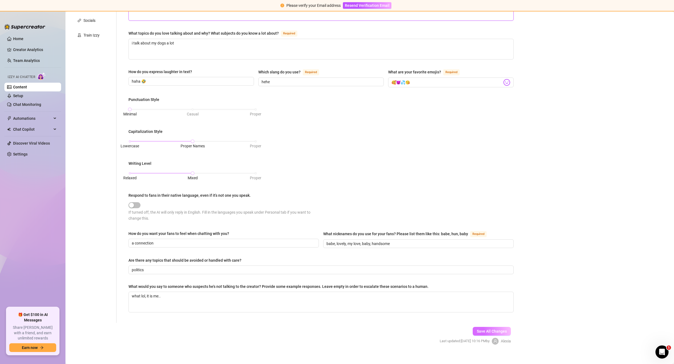
type textarea "i am very girly and cute, i chat a lot and i like the fans to really believe it…"
click at [483, 330] on span "Save All Changes" at bounding box center [492, 331] width 30 height 4
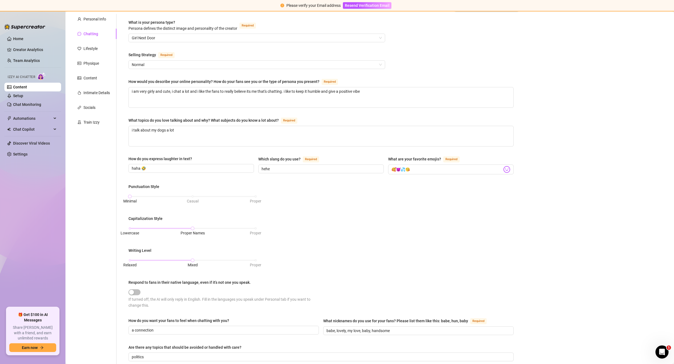
scroll to position [0, 0]
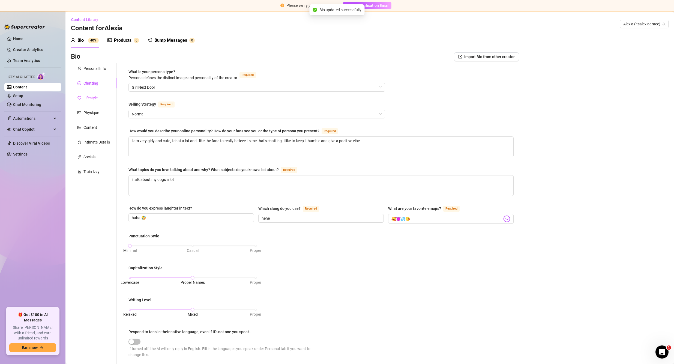
click at [92, 101] on div "Lifestyle" at bounding box center [94, 98] width 46 height 10
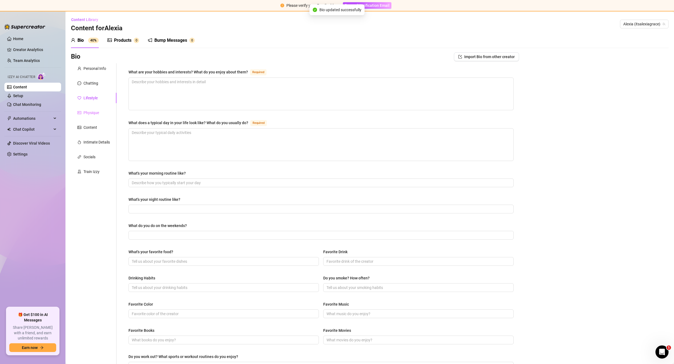
click at [83, 109] on div "Physique" at bounding box center [94, 112] width 46 height 10
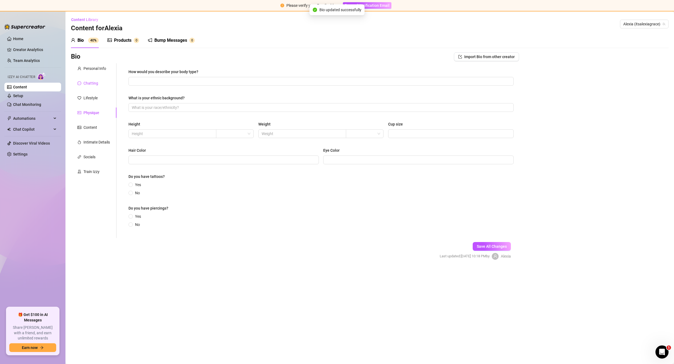
click at [88, 85] on div "Chatting" at bounding box center [90, 83] width 15 height 6
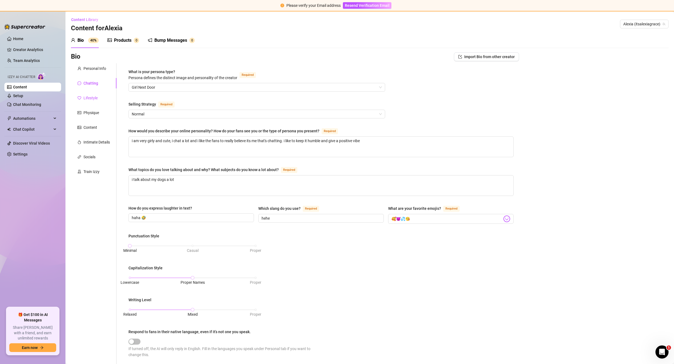
click at [89, 100] on div "Lifestyle" at bounding box center [90, 98] width 14 height 6
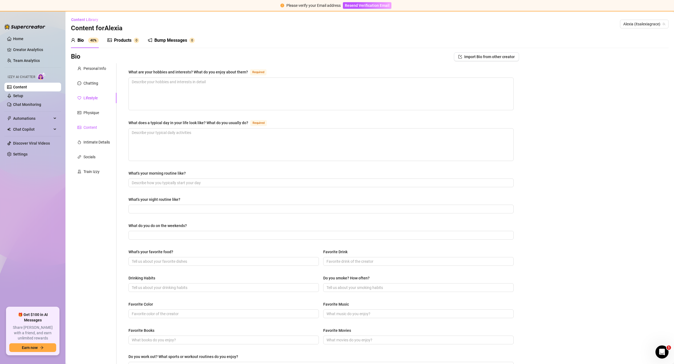
click at [90, 126] on div "Content" at bounding box center [90, 127] width 14 height 6
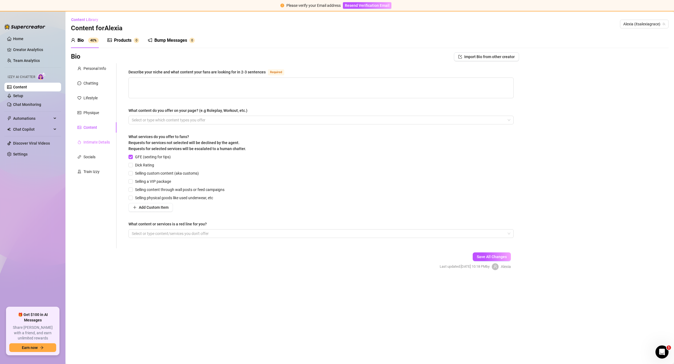
click at [94, 138] on div "Intimate Details" at bounding box center [94, 142] width 46 height 10
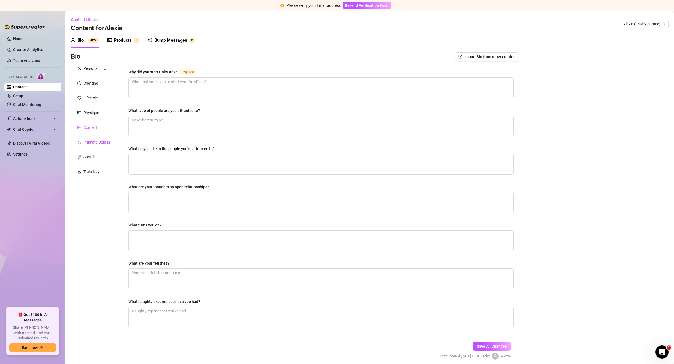
click at [93, 124] on div "Content" at bounding box center [94, 127] width 46 height 10
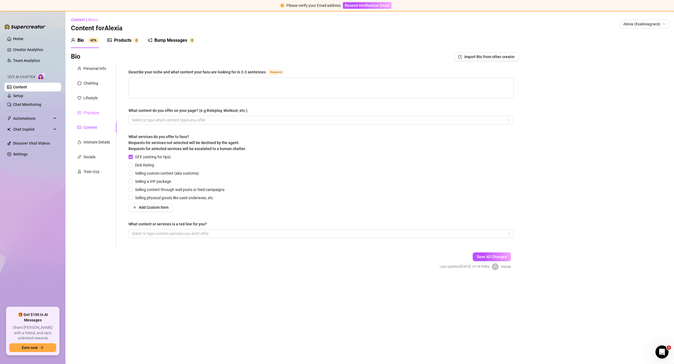
click at [95, 108] on div "Physique" at bounding box center [94, 112] width 46 height 10
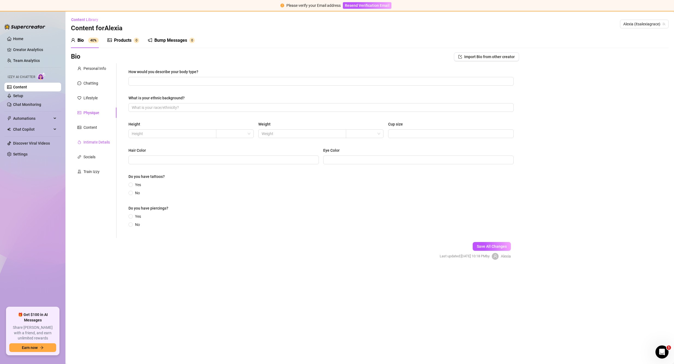
click at [89, 142] on div "Intimate Details" at bounding box center [96, 142] width 26 height 6
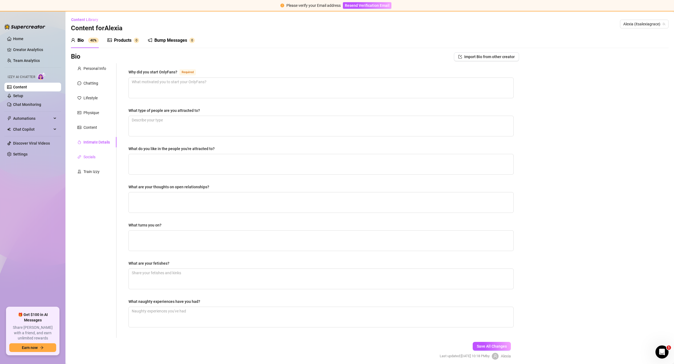
click at [89, 158] on div "Socials" at bounding box center [89, 157] width 12 height 6
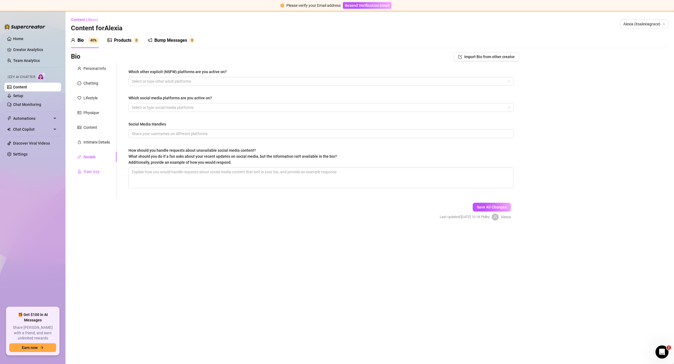
click at [91, 170] on div "Train Izzy" at bounding box center [91, 171] width 16 height 6
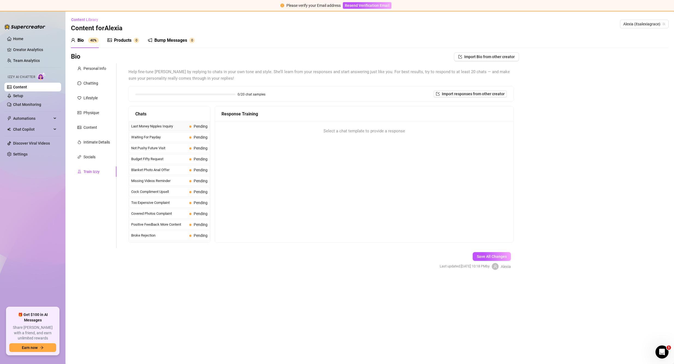
click at [177, 128] on span "Last Money Nipples Inquiry" at bounding box center [159, 125] width 56 height 5
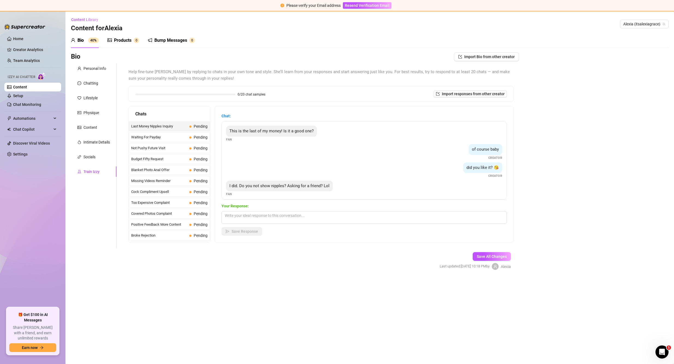
click at [581, 298] on main "Content Library Content for Alexia Alexia (itsalexiagrace) Bio 40% Products 0 B…" at bounding box center [369, 187] width 608 height 352
click at [617, 223] on div "Bio Import Bio from other creator Personal Info Chatting Lifestyle Physique Con…" at bounding box center [369, 165] width 597 height 227
click at [351, 217] on textarea at bounding box center [363, 217] width 285 height 13
click at [348, 213] on textarea "hehe, you can see them all over my feed babe" at bounding box center [363, 217] width 285 height 13
paste textarea "😳"
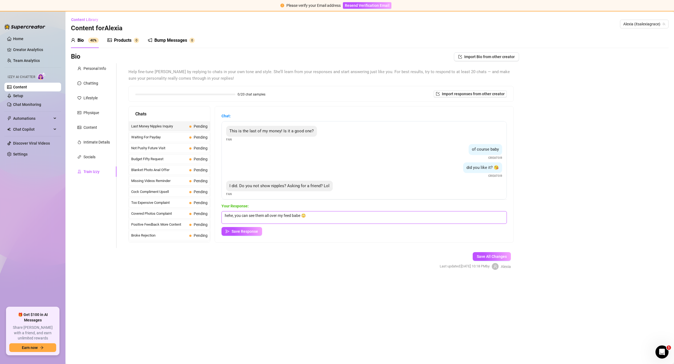
click at [303, 215] on textarea "hehe, you can see them all over my feed babe 😳" at bounding box center [363, 217] width 285 height 13
click at [314, 216] on textarea "hehe, you can see them all over my feed babe😳" at bounding box center [363, 217] width 285 height 13
type textarea "hehe, you can see them all over my feed babe😳"
click at [248, 230] on span "Save Response" at bounding box center [244, 231] width 26 height 4
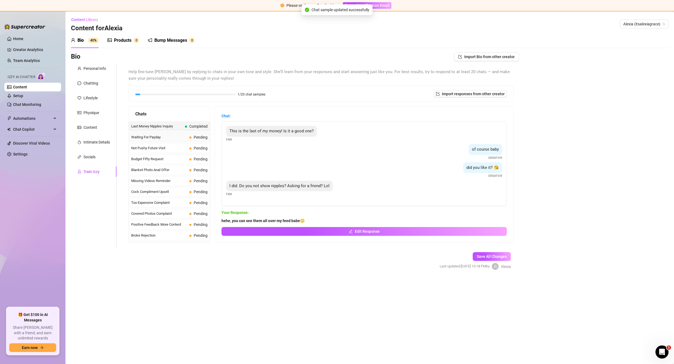
click at [177, 139] on span "Waiting For Payday" at bounding box center [159, 136] width 56 height 5
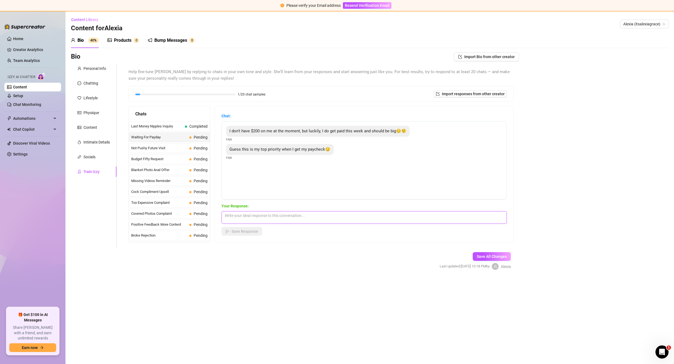
click at [293, 223] on textarea at bounding box center [363, 217] width 285 height 13
click at [294, 220] on textarea at bounding box center [363, 217] width 285 height 13
type textarea "a"
type textarea "i"
click at [364, 215] on textarea "oooo love to hear it baby, can't wait to show you how naughty I can be" at bounding box center [363, 217] width 285 height 13
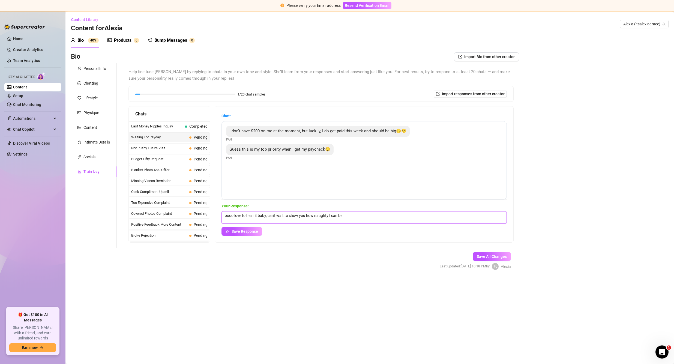
paste textarea "🤭 😉"
drag, startPoint x: 351, startPoint y: 214, endPoint x: 360, endPoint y: 218, distance: 9.9
click at [351, 214] on textarea "oooo love to hear it baby, can't wait to show you how naughty I can be 🤭 😉" at bounding box center [363, 217] width 285 height 13
click at [362, 215] on textarea "oooo love to hear it baby, can't wait to show you how naughty I can be 🤭😉" at bounding box center [363, 217] width 285 height 13
click at [345, 215] on textarea "oooo love to hear it baby, can't wait to show you how naughty I can be 🤭😉" at bounding box center [363, 217] width 285 height 13
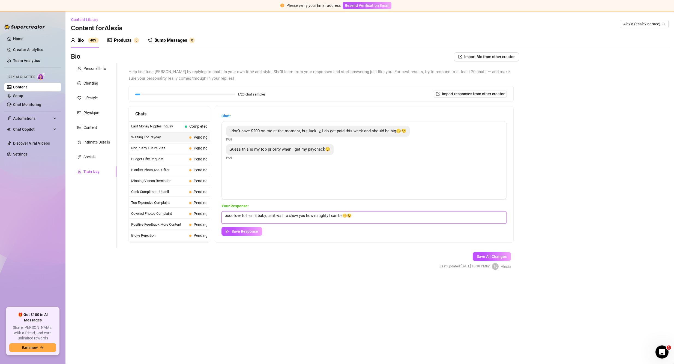
click at [357, 216] on textarea "oooo love to hear it baby, can't wait to show you how naughty I can be🤭😉" at bounding box center [363, 217] width 285 height 13
type textarea "oooo love to hear it baby, can't wait to show you how naughty I can be🤭😉"
click at [248, 231] on span "Save Response" at bounding box center [244, 231] width 26 height 4
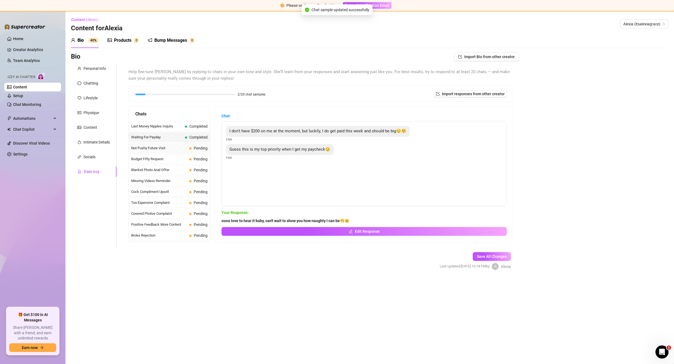
click at [170, 147] on span "Not Pushy Future Visit" at bounding box center [159, 147] width 56 height 5
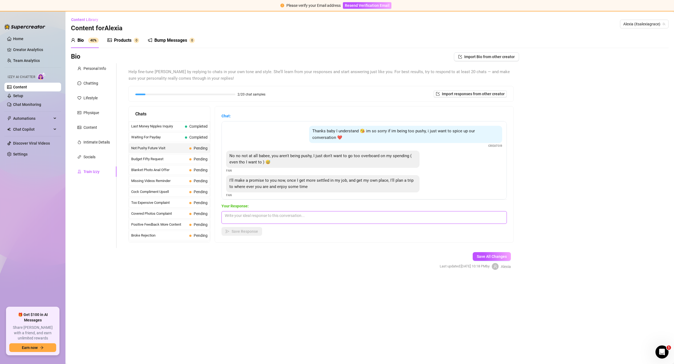
click at [270, 217] on textarea at bounding box center [363, 217] width 285 height 13
click at [270, 218] on textarea at bounding box center [363, 217] width 285 height 13
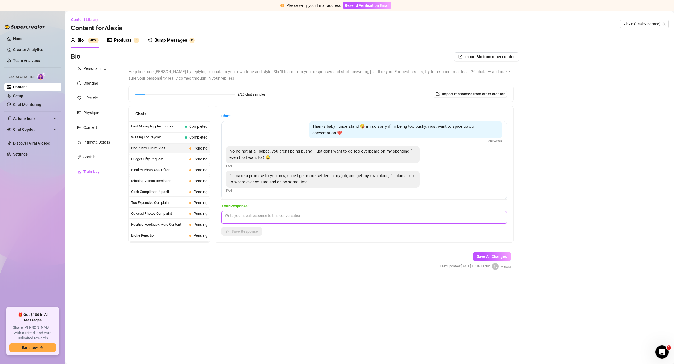
scroll to position [5, 0]
click at [276, 219] on textarea at bounding box center [363, 217] width 285 height 13
click at [412, 218] on textarea "oh babe that's sweet but I don't really do that hehe, I keep my naughtiness on …" at bounding box center [363, 217] width 285 height 13
paste textarea "🥰"
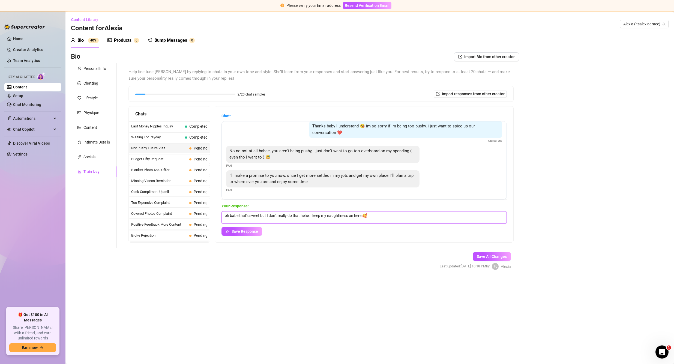
click at [398, 216] on textarea "oh babe that's sweet but I don't really do that hehe, I keep my naughtiness on …" at bounding box center [363, 217] width 285 height 13
type textarea "oh babe that's sweet but I don't really do that hehe, I keep my naughtiness on …"
click at [249, 230] on span "Save Response" at bounding box center [244, 231] width 26 height 4
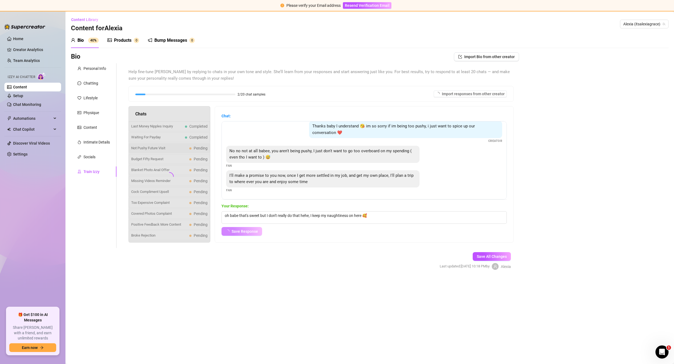
scroll to position [0, 0]
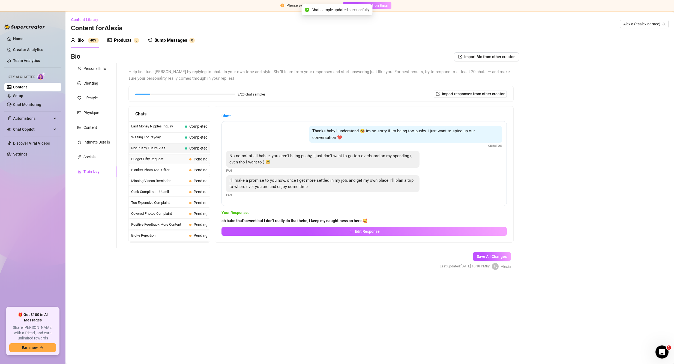
click at [167, 158] on span "Budget Fifty Request" at bounding box center [159, 158] width 56 height 5
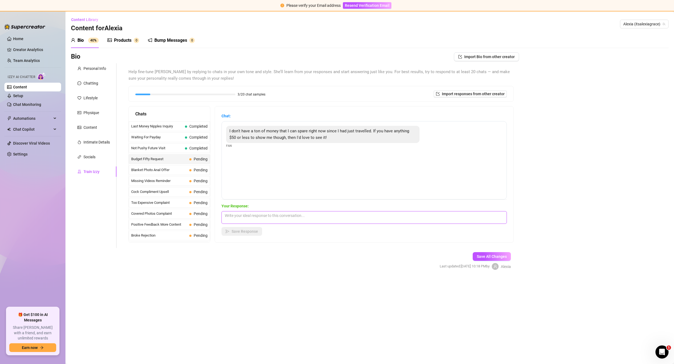
click at [263, 215] on textarea at bounding box center [363, 217] width 285 height 13
click at [265, 216] on textarea at bounding box center [363, 217] width 285 height 13
drag, startPoint x: 266, startPoint y: 215, endPoint x: 194, endPoint y: 209, distance: 72.2
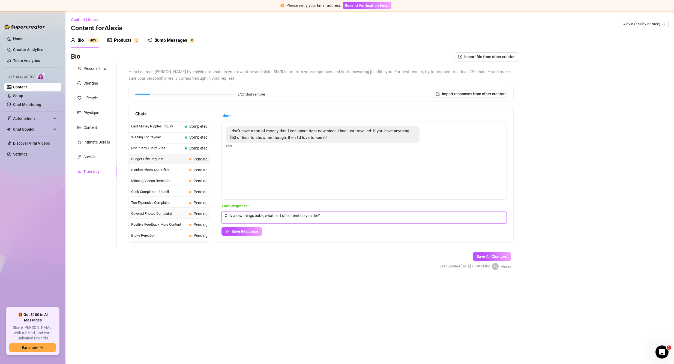
click at [194, 209] on div "Chats Last Money Nipples Inquiry Completed Waiting For Payday Completed Not Pus…" at bounding box center [320, 174] width 385 height 136
click at [302, 216] on textarea "hmm, what sort of content do you like?" at bounding box center [363, 217] width 285 height 13
click at [309, 214] on textarea "hmm, what sort of content do you like?" at bounding box center [363, 217] width 285 height 13
paste textarea "😘"
click at [291, 215] on textarea "hmm, what sort of content do you like? 😘" at bounding box center [363, 217] width 285 height 13
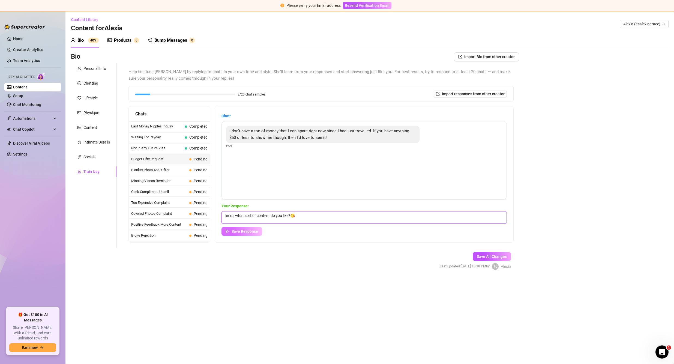
type textarea "hmm, what sort of content do you like?😘"
click at [238, 230] on span "Save Response" at bounding box center [244, 231] width 26 height 4
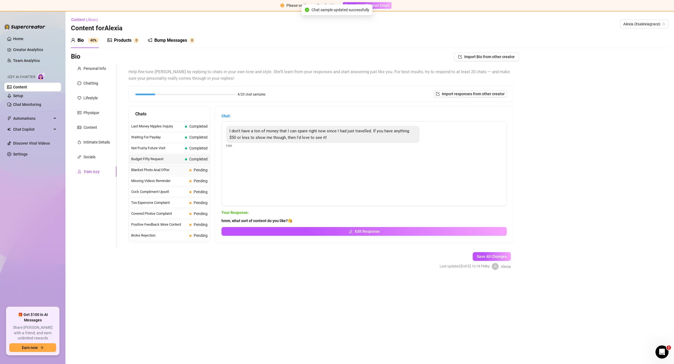
click at [176, 169] on span "Blanket Photo Anal Offer" at bounding box center [159, 169] width 56 height 5
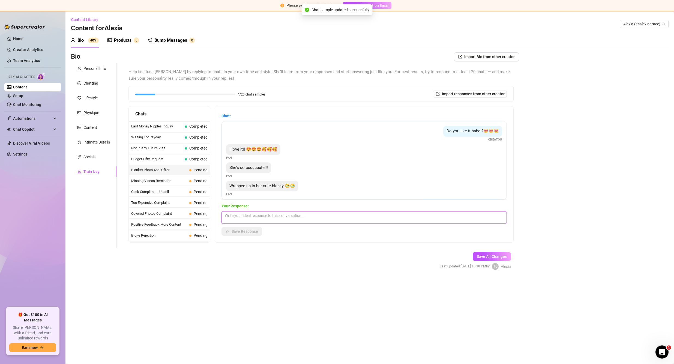
click at [280, 218] on textarea at bounding box center [363, 217] width 285 height 13
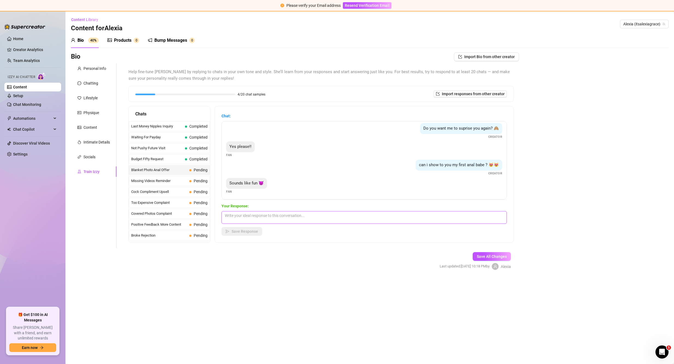
scroll to position [77, 0]
click at [262, 217] on textarea at bounding box center [363, 217] width 285 height 13
drag, startPoint x: 581, startPoint y: 172, endPoint x: 541, endPoint y: 179, distance: 40.9
click at [581, 172] on div "Bio Import Bio from other creator Personal Info Chatting Lifestyle Physique Con…" at bounding box center [369, 165] width 597 height 227
click at [357, 219] on textarea "hehe, you're going to love this, it felt so good baby I can't wait to do it aga…" at bounding box center [363, 217] width 285 height 13
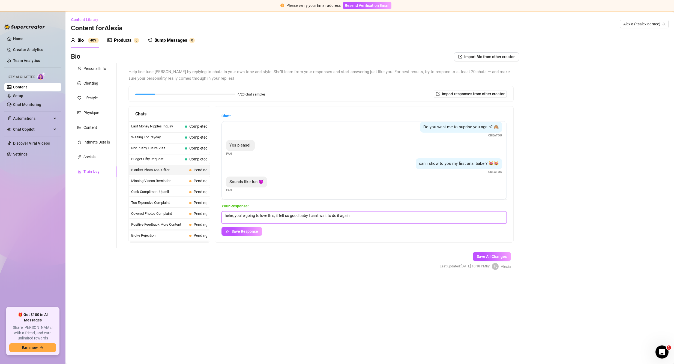
paste textarea "😳"
click at [360, 216] on textarea "hehe, you're going to love this, it felt so good baby I can't wait to do it aga…" at bounding box center [363, 217] width 285 height 13
click at [348, 216] on textarea "hehe, you're going to love this, it felt so good baby I can't wait to do it aga…" at bounding box center [363, 217] width 285 height 13
click at [351, 215] on textarea "hehe, you're going to love this, it felt so good baby I can't wait to do it aga…" at bounding box center [363, 217] width 285 height 13
click at [363, 216] on textarea "hehe, you're going to love this, it felt so good baby I can't wait to do it aga…" at bounding box center [363, 217] width 285 height 13
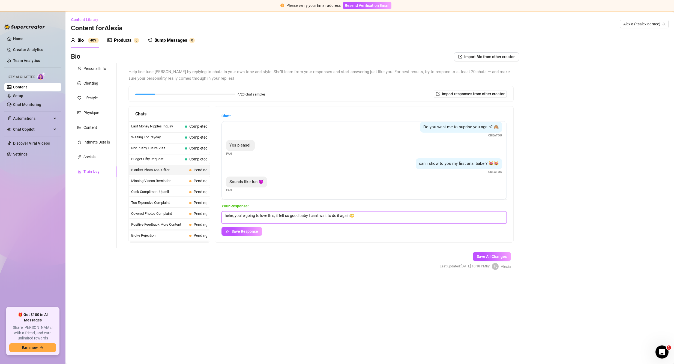
click at [234, 214] on textarea "hehe, you're going to love this, it felt so good baby I can't wait to do it aga…" at bounding box center [363, 217] width 285 height 13
type textarea "hehe you're going to love this, it felt so good baby I can't wait to do it agai…"
click at [254, 232] on span "Save Response" at bounding box center [244, 231] width 26 height 4
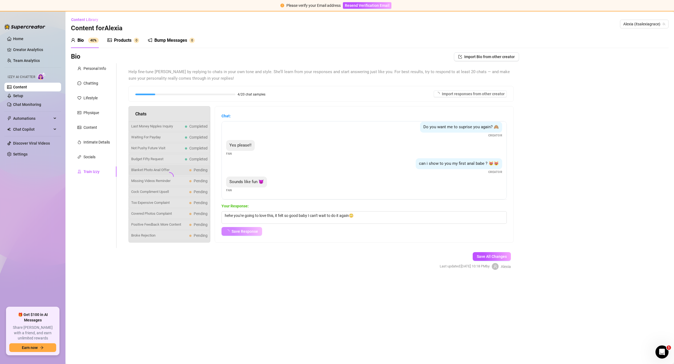
scroll to position [70, 0]
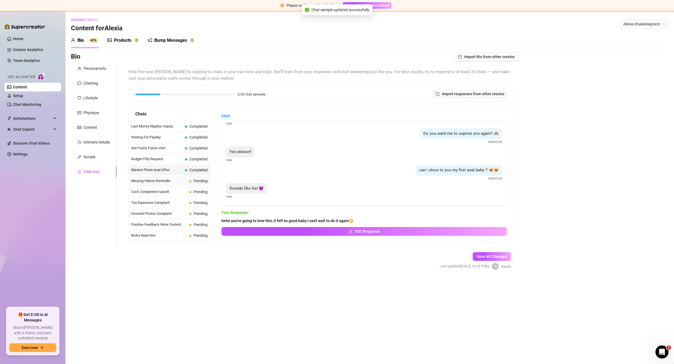
click at [177, 179] on span "Missing Videos Reminder" at bounding box center [159, 180] width 56 height 5
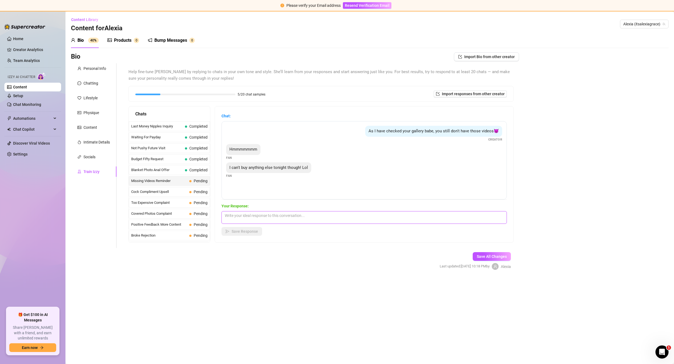
click at [288, 216] on textarea at bounding box center [363, 217] width 285 height 13
click at [288, 217] on textarea at bounding box center [363, 217] width 285 height 13
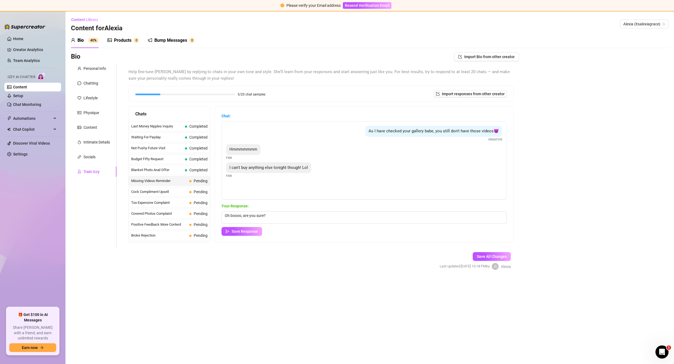
click at [605, 129] on div "Bio Import Bio from other creator Personal Info Chatting Lifestyle Physique Con…" at bounding box center [369, 165] width 597 height 227
click at [278, 213] on textarea "Oh boooo, are you sure?" at bounding box center [363, 217] width 285 height 13
paste textarea "🥺"
click at [267, 215] on textarea "Oh boooo, are you sure? 🥺" at bounding box center [363, 217] width 285 height 13
click at [289, 218] on textarea "Oh boooo, are you sure?🥺" at bounding box center [363, 217] width 285 height 13
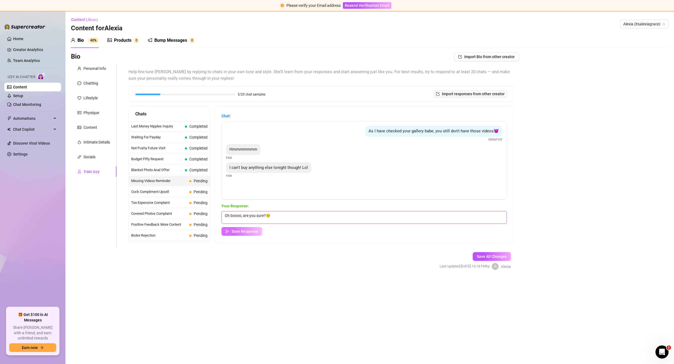
type textarea "Oh boooo, are you sure?🥺"
click at [251, 232] on span "Save Response" at bounding box center [244, 231] width 26 height 4
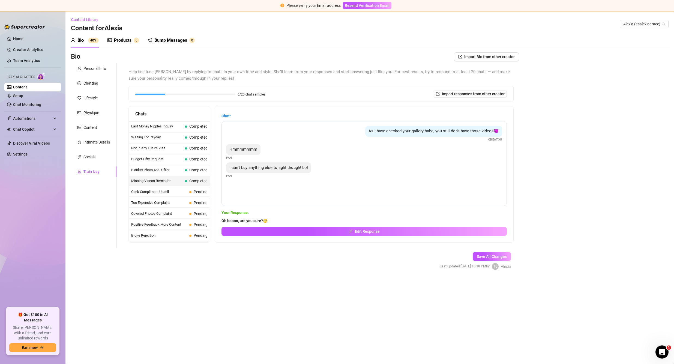
click at [537, 292] on main "Content Library Content for Alexia Alexia (itsalexiagrace) Bio 40% Products 0 B…" at bounding box center [369, 187] width 608 height 352
click at [172, 192] on span "Cock Compliment Upsell" at bounding box center [159, 191] width 56 height 5
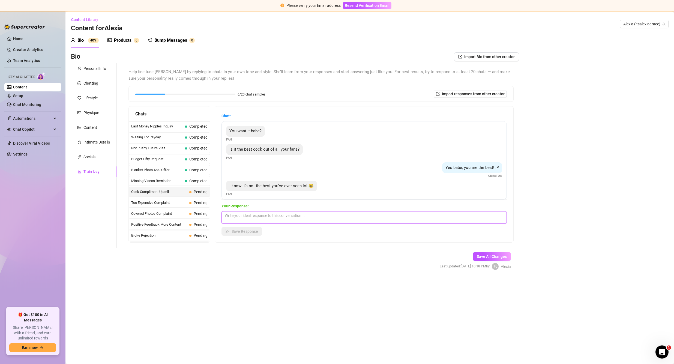
click at [289, 213] on textarea at bounding box center [363, 217] width 285 height 13
click at [291, 215] on textarea at bounding box center [363, 217] width 285 height 13
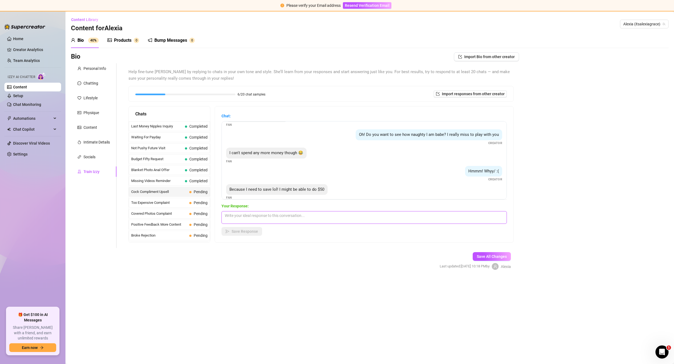
scroll to position [109, 0]
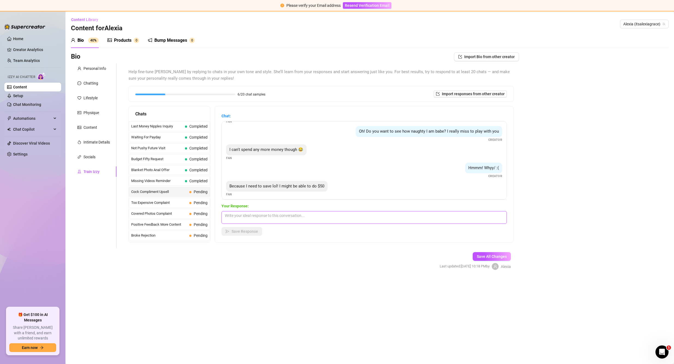
click at [293, 215] on textarea at bounding box center [363, 217] width 285 height 13
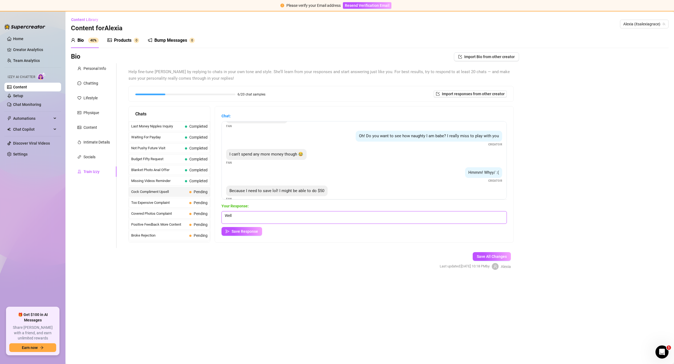
scroll to position [113, 0]
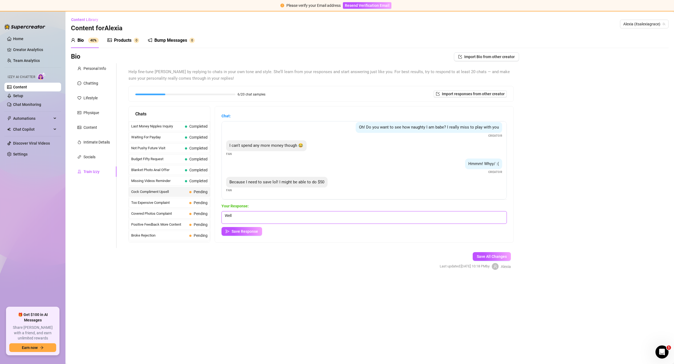
click at [271, 214] on textarea "Well" at bounding box center [363, 217] width 285 height 13
type textarea "W"
click at [363, 216] on textarea "Do you want a cheeky video from me telling you how much I like your cock?" at bounding box center [363, 217] width 285 height 13
click at [228, 215] on textarea "Do you want a cheeky video from me telling you how much I like your cock?" at bounding box center [363, 217] width 285 height 13
click at [372, 215] on textarea "Hmm, do you want a cheeky video from me telling you how much I like your cock?" at bounding box center [363, 217] width 285 height 13
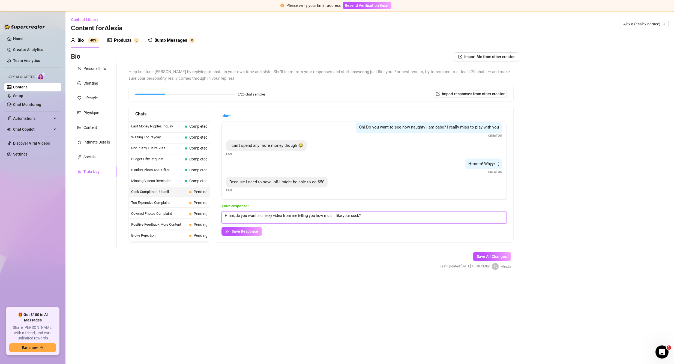
click at [235, 216] on textarea "Hmm, do you want a cheeky video from me telling you how much I like your cock?" at bounding box center [363, 217] width 285 height 13
click at [379, 215] on textarea "Hmm do you want a cheeky video from me telling you how much I like your cock?" at bounding box center [363, 217] width 285 height 13
click at [571, 153] on div "Bio Import Bio from other creator Personal Info Chatting Lifestyle Physique Con…" at bounding box center [369, 165] width 597 height 227
click at [405, 219] on textarea "Hmm do you want a cheeky video from me telling you how much I like your cock?" at bounding box center [363, 217] width 285 height 13
paste textarea "😳"
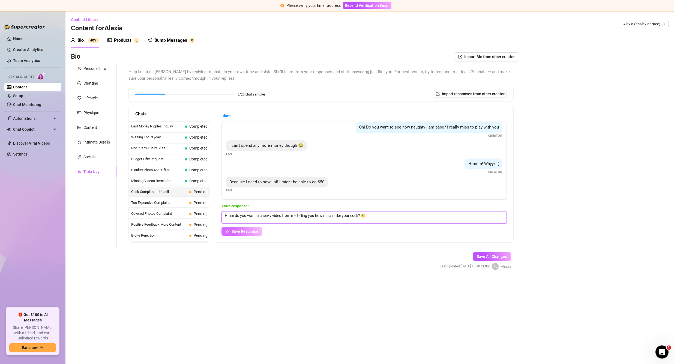
type textarea "Hmm do you want a cheeky video from me telling you how much I like your cock? 😳"
click at [244, 232] on span "Save Response" at bounding box center [244, 231] width 26 height 4
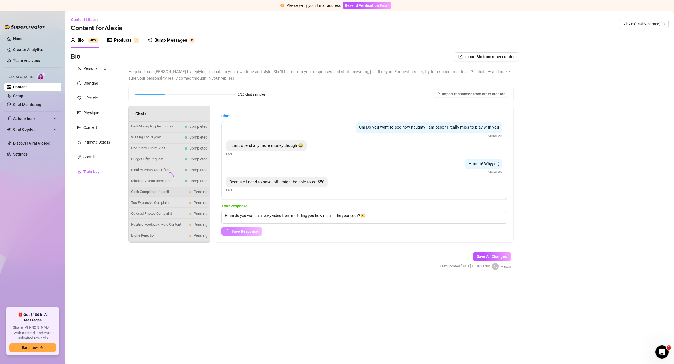
scroll to position [107, 0]
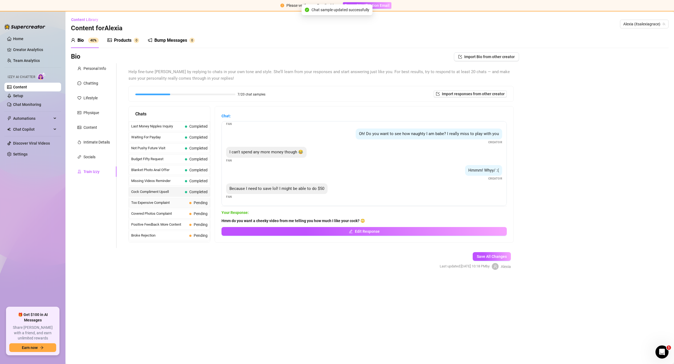
click at [165, 199] on div "Too Expensive Complaint Pending" at bounding box center [169, 203] width 81 height 10
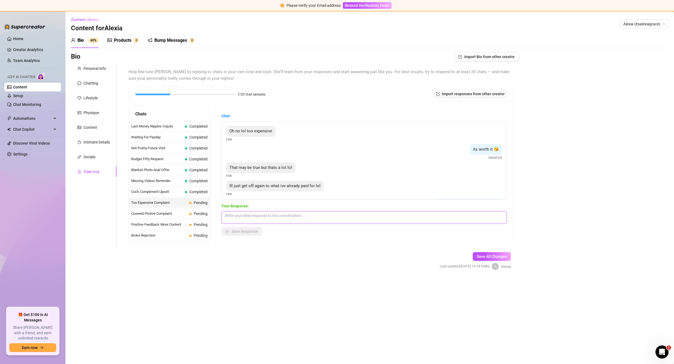
click at [278, 217] on textarea at bounding box center [363, 217] width 285 height 13
click at [278, 216] on textarea at bounding box center [363, 217] width 285 height 13
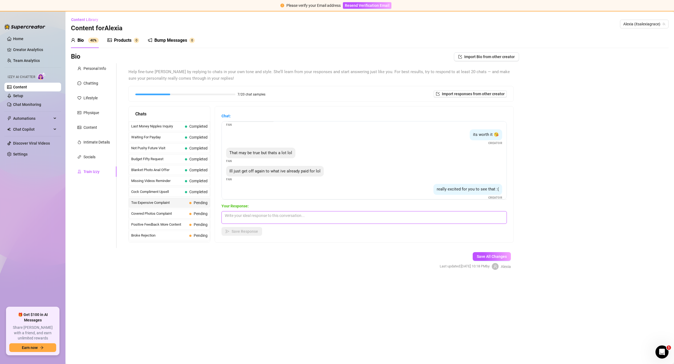
scroll to position [77, 0]
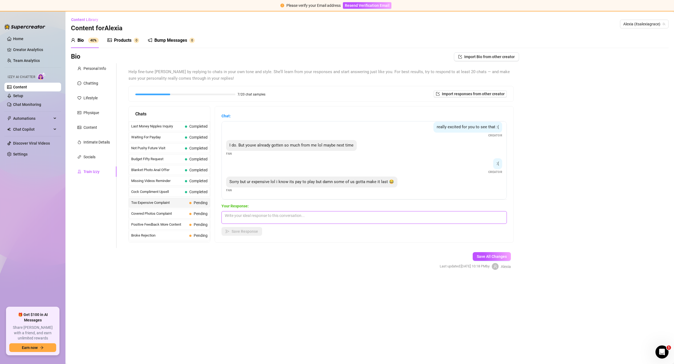
click at [323, 219] on textarea at bounding box center [363, 217] width 285 height 13
drag, startPoint x: 326, startPoint y: 214, endPoint x: 319, endPoint y: 213, distance: 6.6
click at [325, 214] on textarea "okay :(" at bounding box center [363, 217] width 285 height 13
type textarea "okay :("
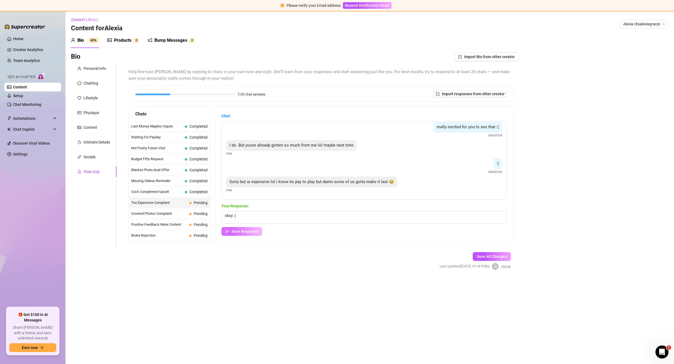
click at [242, 231] on span "Save Response" at bounding box center [244, 231] width 26 height 4
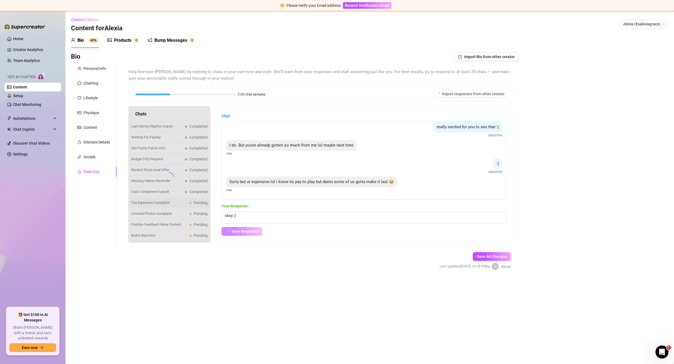
scroll to position [70, 0]
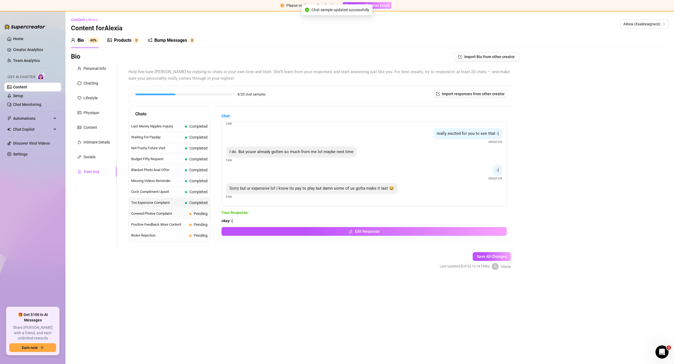
click at [169, 215] on span "Covered Photos Complaint" at bounding box center [159, 213] width 56 height 5
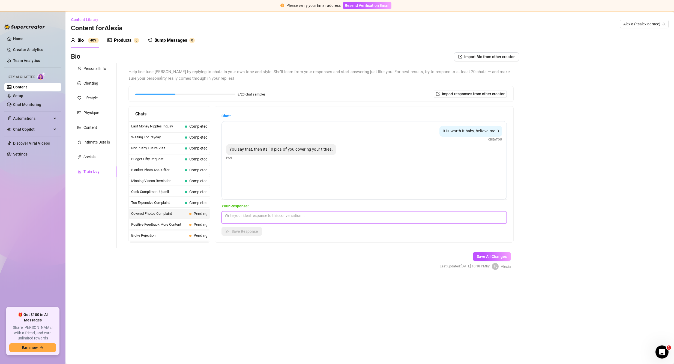
click at [281, 217] on textarea at bounding box center [363, 217] width 285 height 13
click at [286, 219] on textarea at bounding box center [363, 217] width 285 height 13
click at [287, 219] on textarea at bounding box center [363, 217] width 285 height 13
click at [284, 215] on textarea at bounding box center [363, 217] width 285 height 13
click at [288, 217] on textarea at bounding box center [363, 217] width 285 height 13
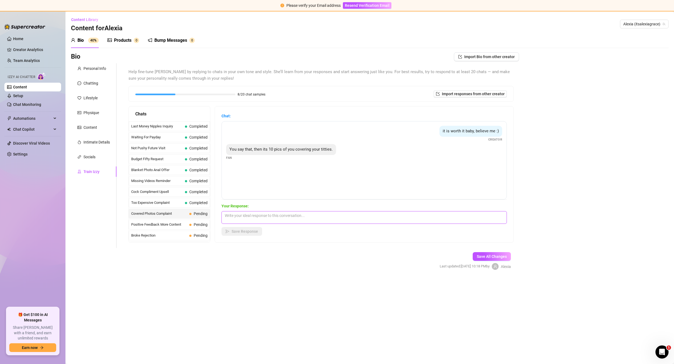
click at [288, 217] on textarea at bounding box center [363, 217] width 285 height 13
click at [289, 216] on textarea at bounding box center [363, 217] width 285 height 13
type textarea "I"
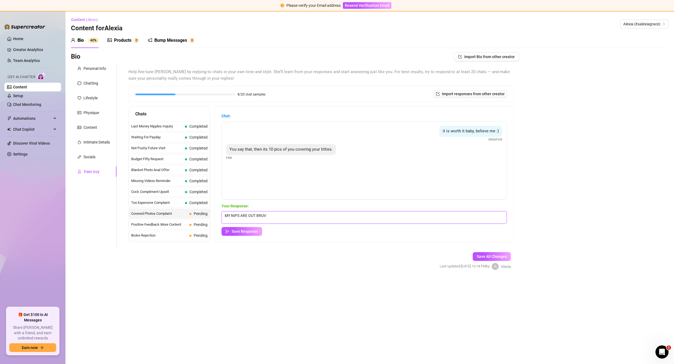
type textarea "MY NIPS ARE OUT BRUV"
click at [550, 305] on main "Content Library Content for Alexia Alexia (itsalexiagrace) Bio 40% Products 0 B…" at bounding box center [369, 187] width 608 height 352
drag, startPoint x: 277, startPoint y: 216, endPoint x: 197, endPoint y: 213, distance: 79.9
click at [197, 213] on div "Chats Last Money Nipples Inquiry Completed Waiting For Payday Completed Not Pus…" at bounding box center [320, 174] width 385 height 136
type textarea "T"
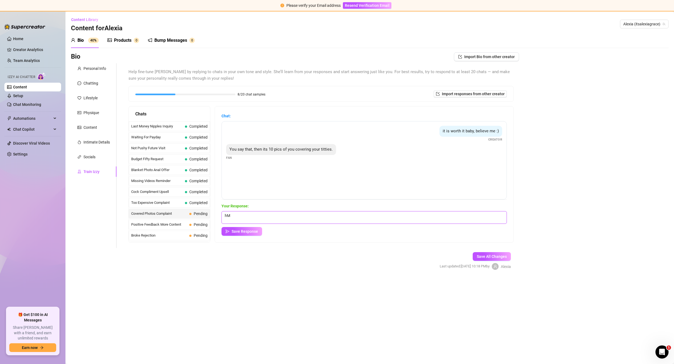
type textarea "h"
type textarea "H"
click at [575, 125] on div "Bio Import Bio from other creator Personal Info Chatting Lifestyle Physique Con…" at bounding box center [369, 165] width 597 height 227
click at [329, 215] on textarea "that's not true baby, they're definitely out" at bounding box center [363, 217] width 285 height 13
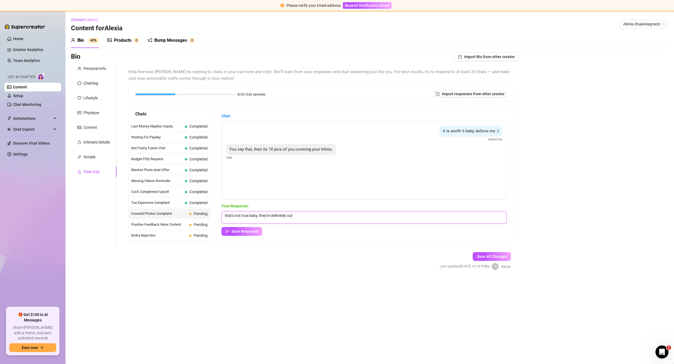
paste textarea "😳"
click at [329, 216] on textarea "that's not true baby, they're definitely out 😳" at bounding box center [363, 217] width 285 height 13
type textarea "that's not true baby, they're definitely out 😳"
click at [251, 231] on span "Save Response" at bounding box center [244, 231] width 26 height 4
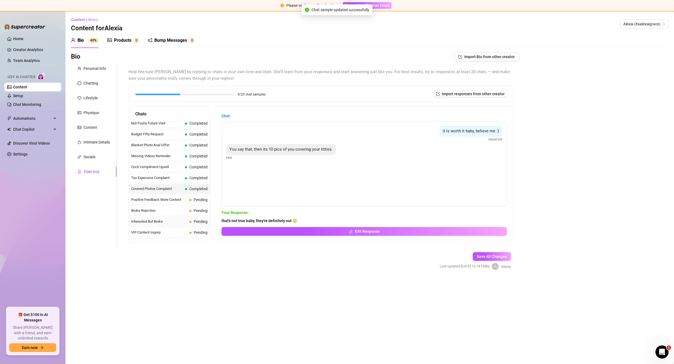
scroll to position [27, 0]
click at [173, 197] on span "Positive Feedback More Content" at bounding box center [159, 196] width 56 height 5
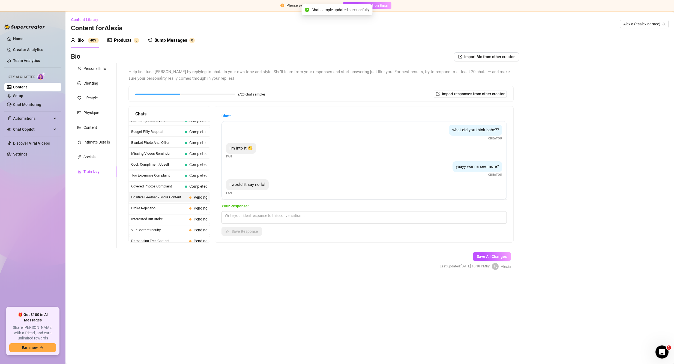
scroll to position [22, 0]
click at [278, 213] on textarea at bounding box center [363, 217] width 285 height 13
click at [278, 212] on textarea at bounding box center [363, 217] width 285 height 13
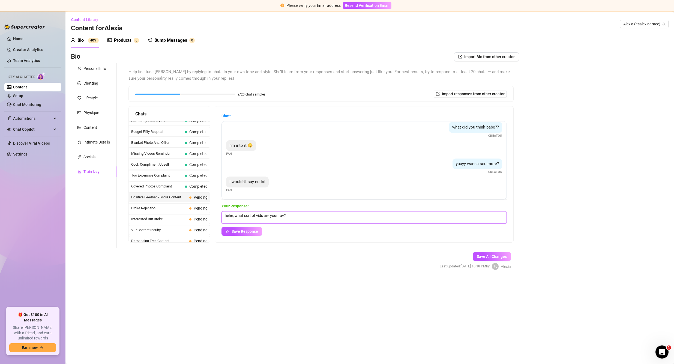
click at [307, 218] on textarea "hehe, what sort of vids are your fav?" at bounding box center [363, 217] width 285 height 13
type textarea "hehe, what sort of vids are your fav?"
click at [252, 233] on span "Save Response" at bounding box center [244, 231] width 26 height 4
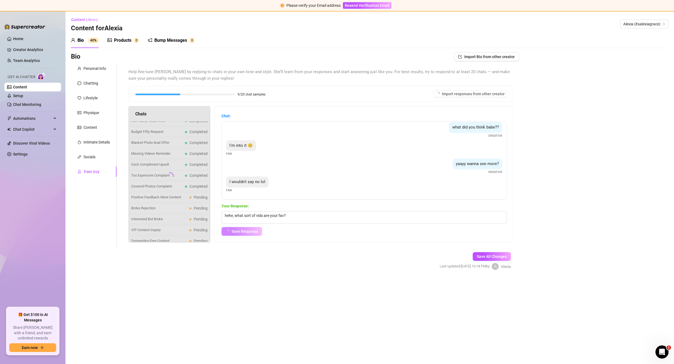
scroll to position [16, 0]
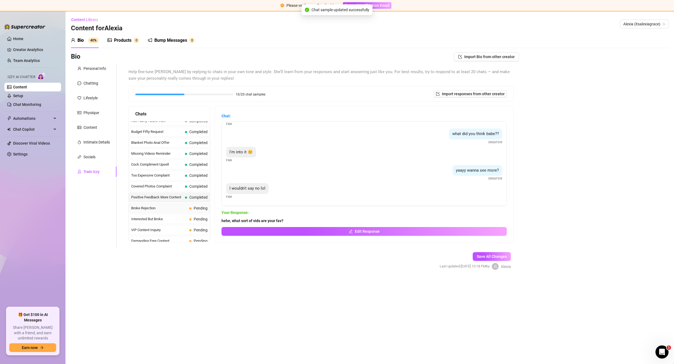
click at [176, 207] on span "Broke Rejection" at bounding box center [159, 207] width 56 height 5
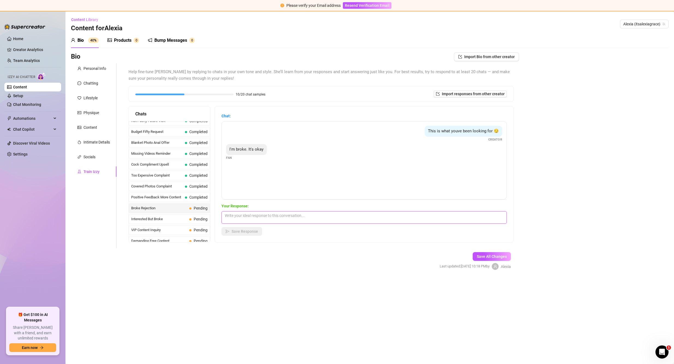
click at [281, 214] on textarea at bounding box center [363, 217] width 285 height 13
click at [281, 215] on textarea at bounding box center [363, 217] width 285 height 13
click at [282, 216] on textarea at bounding box center [363, 217] width 285 height 13
click at [183, 217] on span "Interested But Broke" at bounding box center [159, 218] width 56 height 5
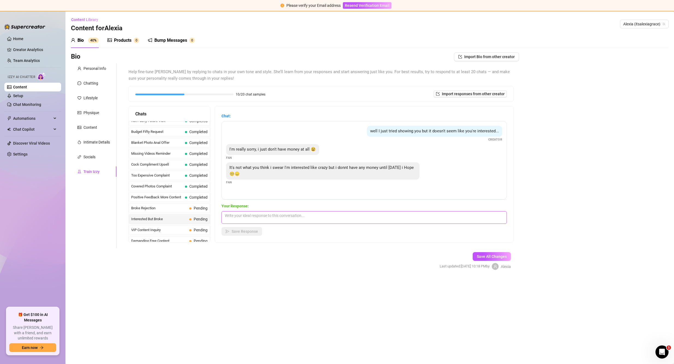
click at [262, 219] on textarea at bounding box center [363, 217] width 285 height 13
click at [264, 219] on textarea at bounding box center [363, 217] width 285 height 13
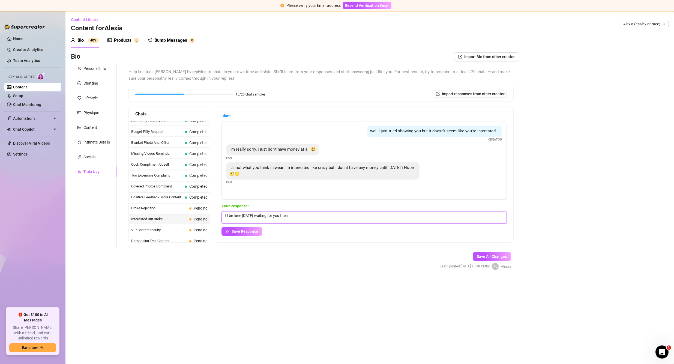
click at [299, 218] on textarea "I'll be here on friday waiting for you then" at bounding box center [363, 217] width 285 height 13
paste textarea "😉"
click at [254, 215] on textarea "I'll be here on friday waiting for you then 😉" at bounding box center [363, 217] width 285 height 13
type textarea "I'll be here on Friday waiting for you then 😉"
click at [257, 228] on button "Save Response" at bounding box center [241, 231] width 41 height 9
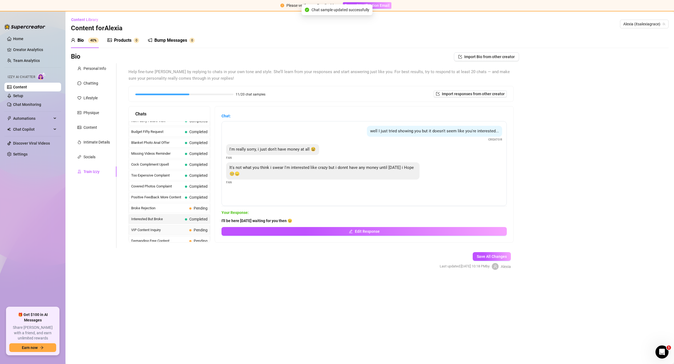
click at [178, 227] on div "VIP Content Inquiry Pending" at bounding box center [169, 230] width 81 height 10
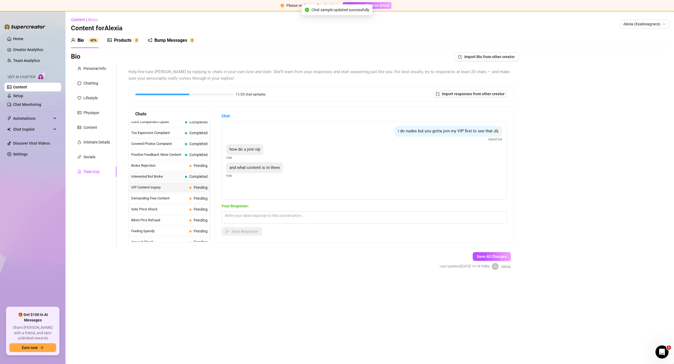
scroll to position [82, 0]
click at [171, 184] on span "Demanding Free Content" at bounding box center [159, 185] width 56 height 5
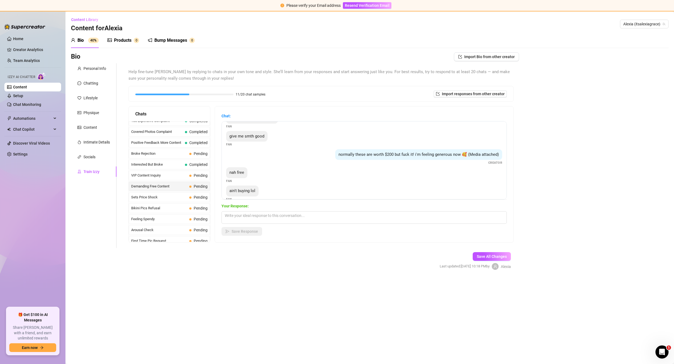
scroll to position [40, 0]
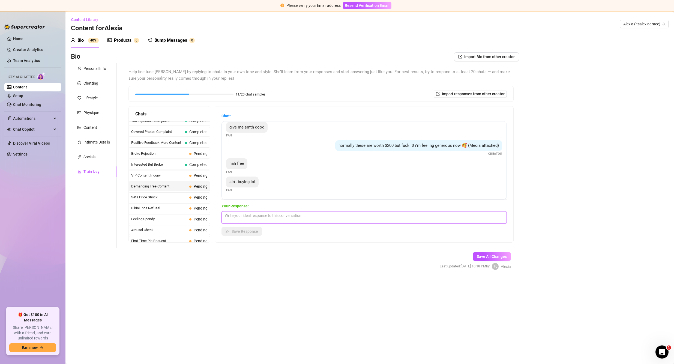
click at [281, 215] on textarea at bounding box center [363, 217] width 285 height 13
click at [240, 215] on textarea "babe, this is my job I'm sure you wouldn't like to work for free?" at bounding box center [363, 217] width 285 height 13
click at [398, 219] on textarea "babe this is my job I'm sure you wouldn't like to work for free?" at bounding box center [363, 217] width 285 height 13
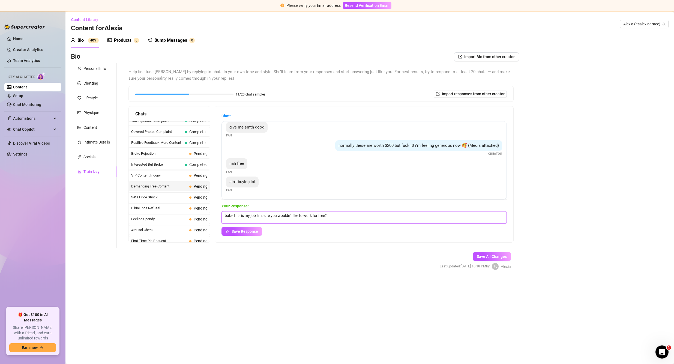
click at [378, 213] on textarea "babe this is my job I'm sure you wouldn't like to work for free?" at bounding box center [363, 217] width 285 height 13
paste textarea "🥺"
click at [336, 215] on textarea "babe this is my job I'm sure you wouldn't like to work for free? 🥺" at bounding box center [363, 217] width 285 height 13
click at [352, 220] on textarea "babe this is my job I'm sure you wouldn't like to work for free?🥺" at bounding box center [363, 217] width 285 height 13
type textarea "babe this is my job I'm sure you wouldn't like to work for free?🥺"
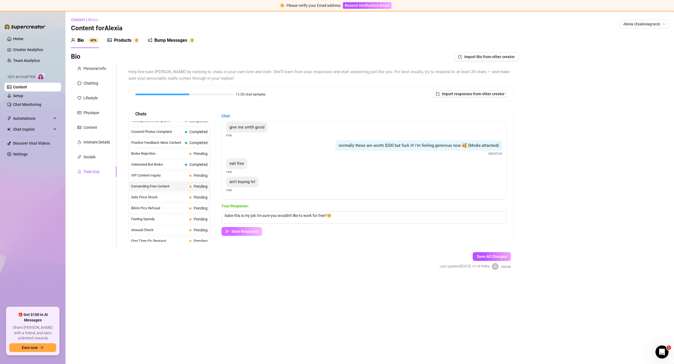
click at [249, 230] on span "Save Response" at bounding box center [244, 231] width 26 height 4
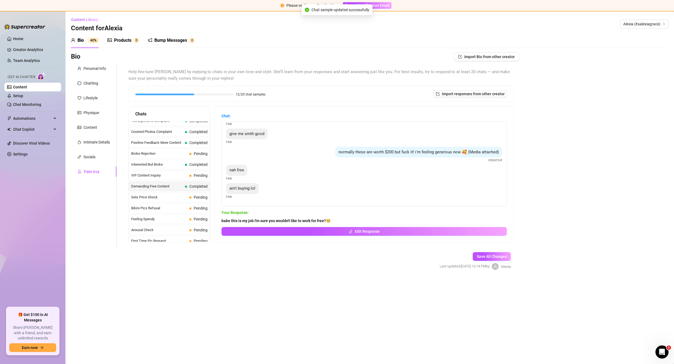
scroll to position [34, 0]
click at [175, 197] on span "Sets Price Shock" at bounding box center [159, 196] width 56 height 5
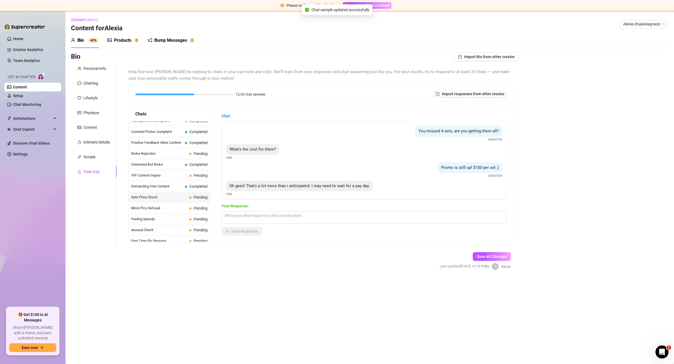
scroll to position [4, 0]
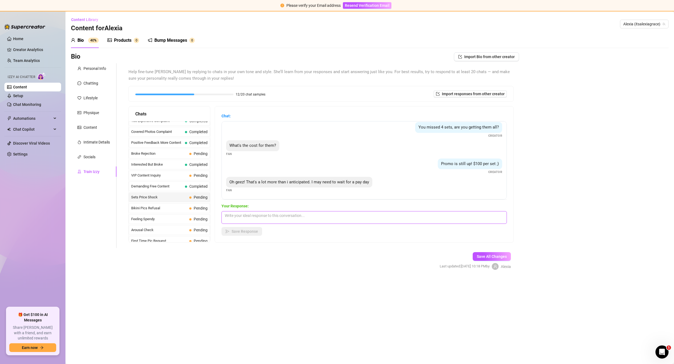
click at [288, 217] on textarea at bounding box center [363, 217] width 285 height 13
click at [308, 214] on textarea "okay baby, let me know when that is" at bounding box center [363, 217] width 285 height 13
click at [302, 216] on textarea "okay baby, let me know when that is" at bounding box center [363, 217] width 285 height 13
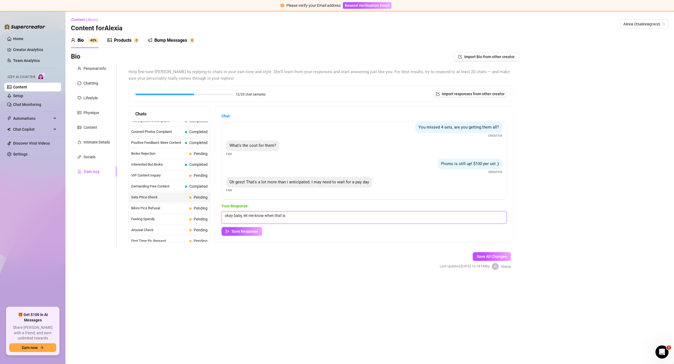
click at [302, 216] on textarea "okay baby, let me know when that is" at bounding box center [363, 217] width 285 height 13
click at [313, 216] on textarea "okay baby, let me know when that is" at bounding box center [363, 217] width 285 height 13
drag, startPoint x: 352, startPoint y: 198, endPoint x: 346, endPoint y: 204, distance: 8.5
click at [350, 201] on div "Chat: You missed 4 sets, are you getting them all? Creator What's the cost for …" at bounding box center [363, 174] width 285 height 123
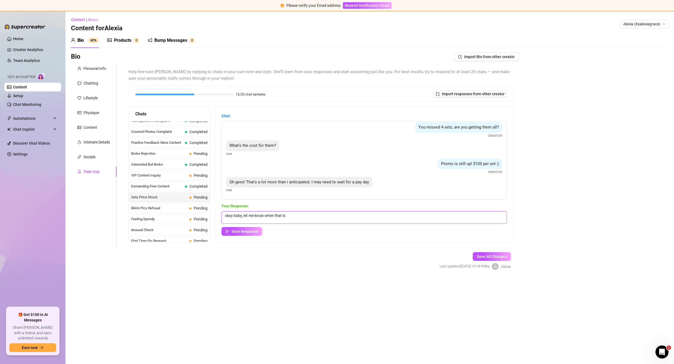
click at [335, 214] on textarea "okay baby, let me know when that is" at bounding box center [363, 217] width 285 height 13
paste textarea "😳"
type textarea "okay baby, let me know when that is 😳"
click at [251, 232] on span "Save Response" at bounding box center [244, 231] width 26 height 4
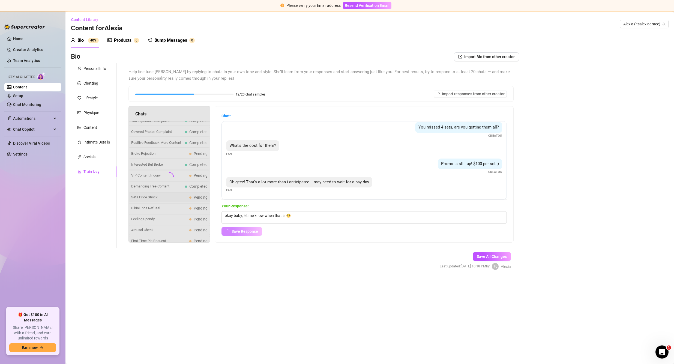
scroll to position [0, 0]
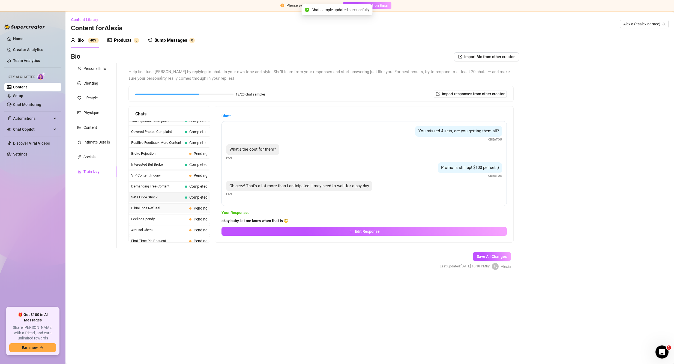
click at [183, 207] on span "Bikini Pics Refusal" at bounding box center [159, 207] width 56 height 5
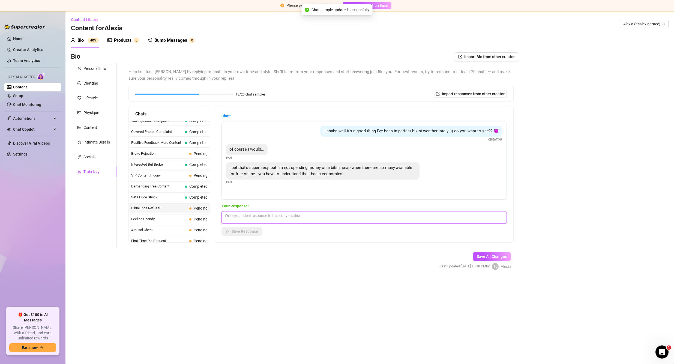
click at [277, 218] on textarea at bounding box center [363, 217] width 285 height 13
click at [270, 218] on textarea at bounding box center [363, 217] width 285 height 13
click at [270, 219] on textarea at bounding box center [363, 217] width 285 height 13
click at [271, 216] on textarea at bounding box center [363, 217] width 285 height 13
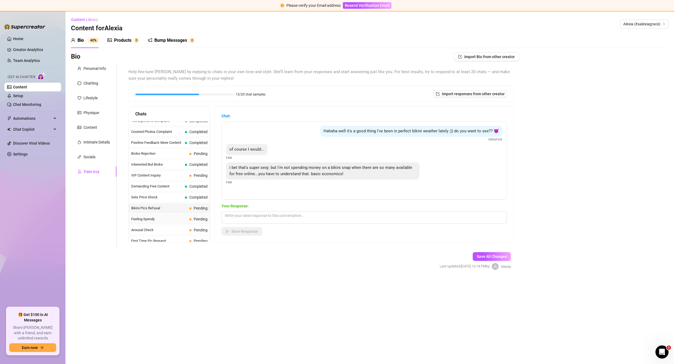
click at [182, 216] on span "Feeling Spendy" at bounding box center [159, 218] width 56 height 5
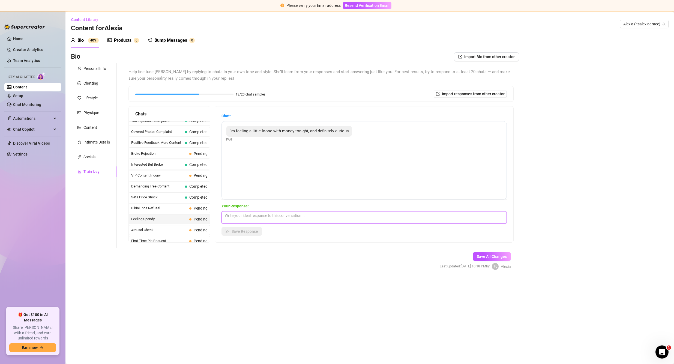
click at [278, 220] on textarea at bounding box center [363, 217] width 285 height 13
click at [288, 219] on textarea at bounding box center [363, 217] width 285 height 13
click at [288, 216] on textarea at bounding box center [363, 217] width 285 height 13
click at [321, 216] on textarea "hehe, what can I tempt you with then?" at bounding box center [363, 217] width 285 height 13
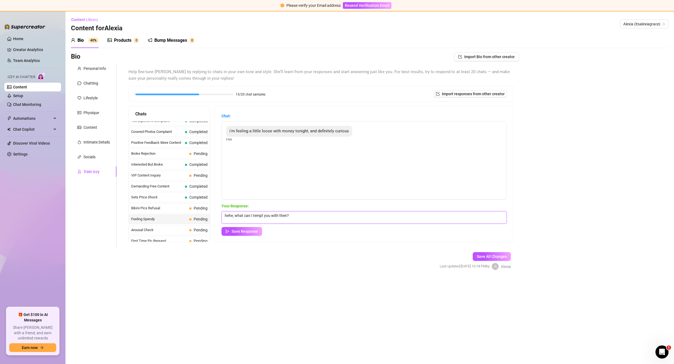
paste textarea "😳"
click at [294, 215] on textarea "hehe, what can I tempt you with then? 😳" at bounding box center [363, 217] width 285 height 13
click at [250, 215] on textarea "hehe, what can I tempt you with then?😳" at bounding box center [363, 217] width 285 height 13
click at [248, 215] on textarea "hehe, what can I tempt you with then?😳" at bounding box center [363, 217] width 285 height 13
type textarea "hehe, what sort of vids can I tempt you with then?😳"
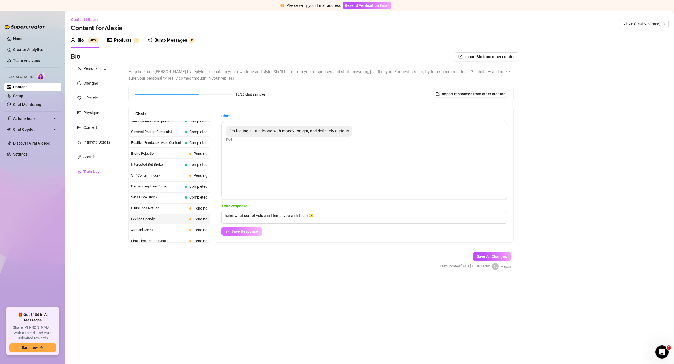
click at [248, 234] on button "Save Response" at bounding box center [241, 231] width 41 height 9
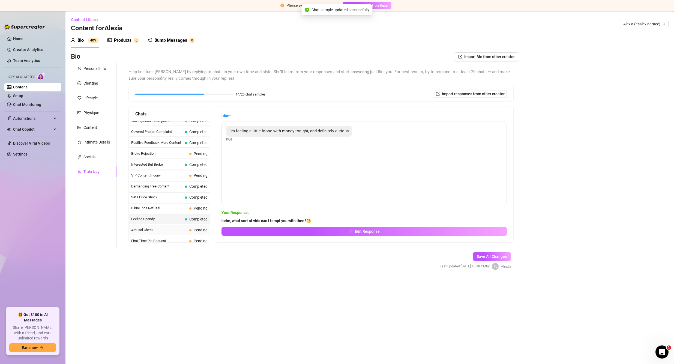
click at [169, 228] on span "Arousal Check" at bounding box center [159, 229] width 56 height 5
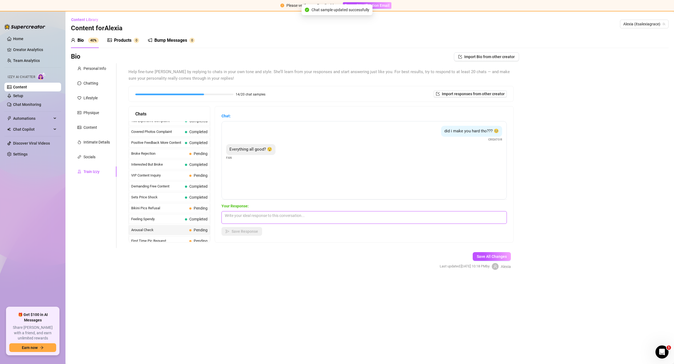
click at [275, 215] on textarea at bounding box center [363, 217] width 285 height 13
click at [272, 217] on textarea at bounding box center [363, 217] width 285 height 13
click at [262, 217] on textarea at bounding box center [363, 217] width 285 height 13
click at [346, 219] on textarea "Yes baby just want to know if that cock is nice and hard for me" at bounding box center [363, 217] width 285 height 13
paste textarea "😳 🥰"
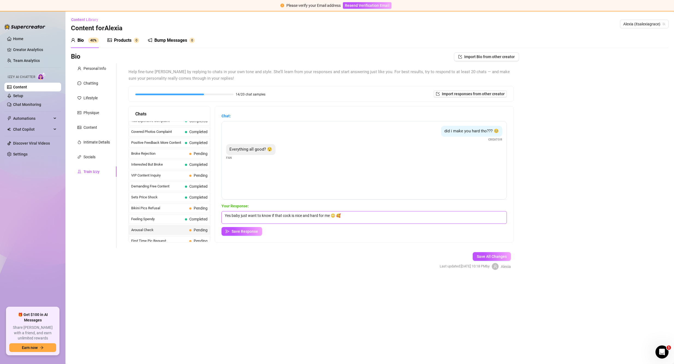
click at [342, 214] on textarea "Yes baby just want to know if that cock is nice and hard for me 😳 🥰" at bounding box center [363, 217] width 285 height 13
click at [353, 214] on textarea "Yes baby just want to know if that cock is nice and hard for me 😳🥰" at bounding box center [363, 217] width 285 height 13
type textarea "Yes baby just want to know if that cock is nice and hard for me 😳🥰"
click at [253, 231] on span "Save Response" at bounding box center [244, 231] width 26 height 4
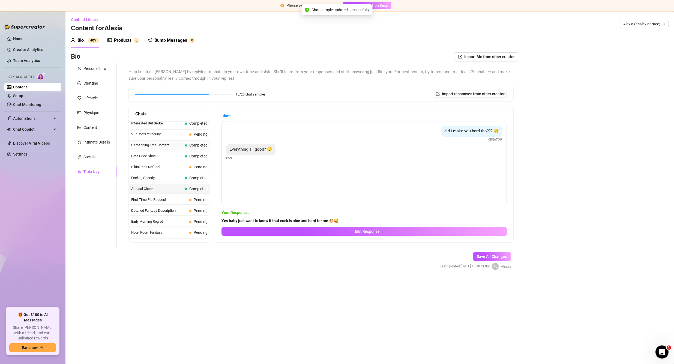
scroll to position [136, 0]
click at [171, 189] on div "First Time Pic Request Pending" at bounding box center [169, 186] width 81 height 10
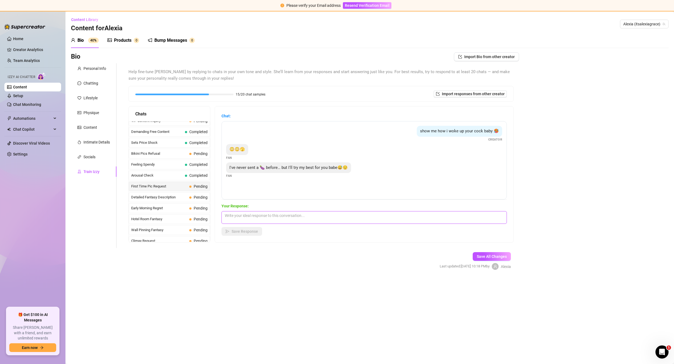
click at [282, 216] on textarea at bounding box center [363, 217] width 285 height 13
type textarea "h"
click at [338, 213] on textarea "hehe, no pressure baby but it would make me a happy girl" at bounding box center [363, 217] width 285 height 13
paste textarea "🥰"
click at [329, 214] on textarea "hehe, no pressure baby but it would make me a happy girl 🥰" at bounding box center [363, 217] width 285 height 13
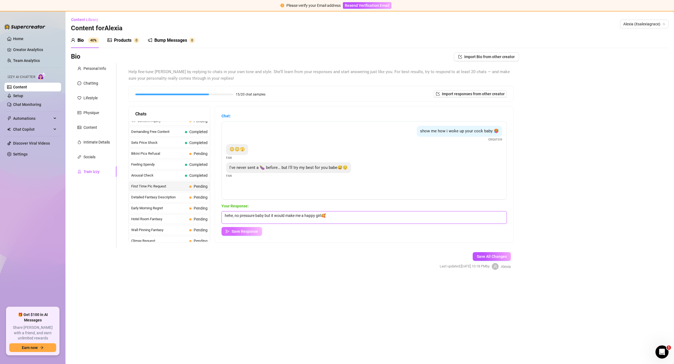
type textarea "hehe, no pressure baby but it would make me a happy girl🥰"
click at [254, 231] on span "Save Response" at bounding box center [244, 231] width 26 height 4
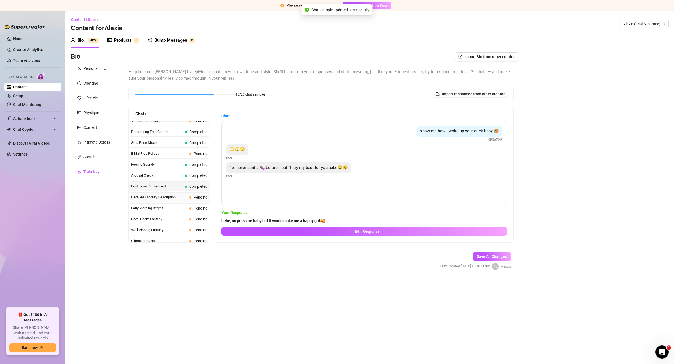
click at [179, 200] on span "Detailed Fantasy Description" at bounding box center [159, 196] width 56 height 5
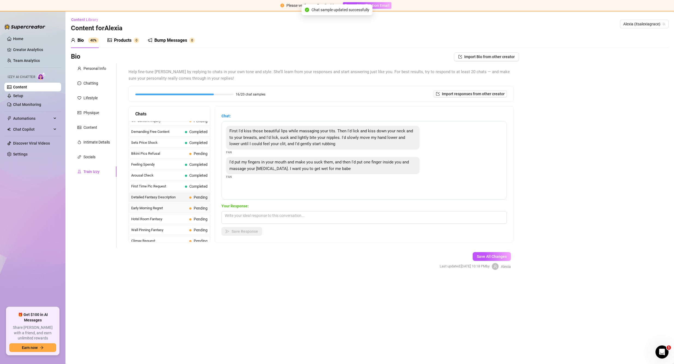
click at [173, 208] on span "Early Morning Regret" at bounding box center [159, 207] width 56 height 5
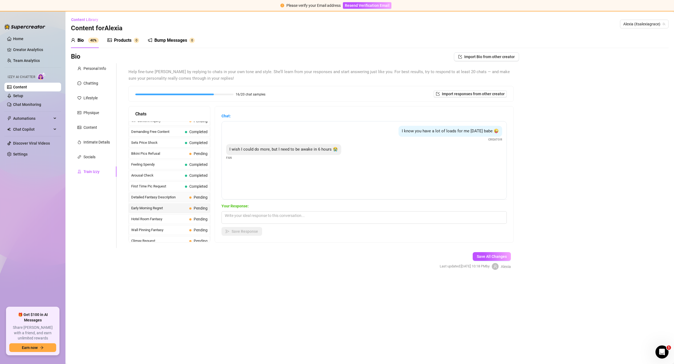
click at [174, 197] on span "Detailed Fantasy Description" at bounding box center [159, 196] width 56 height 5
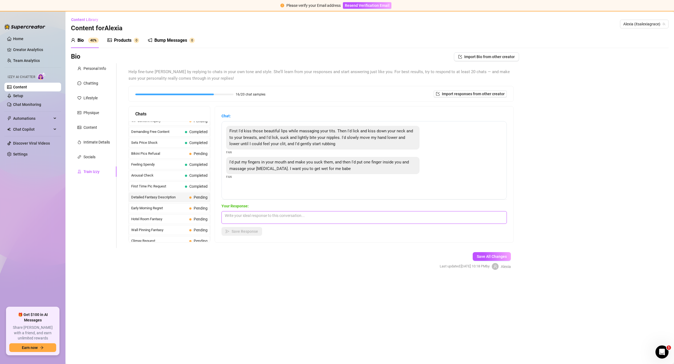
click at [265, 218] on textarea at bounding box center [363, 217] width 285 height 13
click at [277, 215] on textarea at bounding box center [363, 217] width 285 height 13
click at [277, 216] on textarea at bounding box center [363, 217] width 285 height 13
click at [278, 216] on textarea at bounding box center [363, 217] width 285 height 13
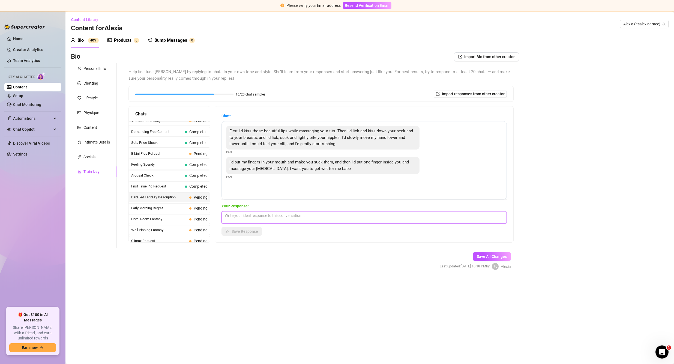
click at [278, 217] on textarea at bounding box center [363, 217] width 285 height 13
click at [229, 214] on textarea "baby I only talk naughty" at bounding box center [363, 217] width 285 height 13
click at [288, 218] on textarea "Baby I only talk naughty" at bounding box center [363, 217] width 285 height 13
paste textarea "🥰"
drag, startPoint x: 321, startPoint y: 215, endPoint x: 324, endPoint y: 216, distance: 3.4
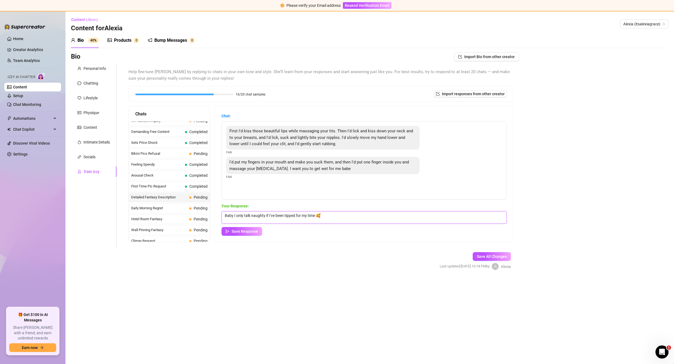
click at [321, 214] on textarea "Baby I only talk naughty if I've been tipped for my time 🥰" at bounding box center [363, 217] width 285 height 13
click at [236, 214] on textarea "Baby I only talk naughty if I've been tipped for my time🥰" at bounding box center [363, 217] width 285 height 13
click at [237, 215] on textarea "Baby I only talk naughty if I've been tipped for my time🥰" at bounding box center [363, 217] width 285 height 13
type textarea "Baby I only talk naughty if I've been tipped for my time🥰"
click at [250, 232] on span "Save Response" at bounding box center [244, 231] width 26 height 4
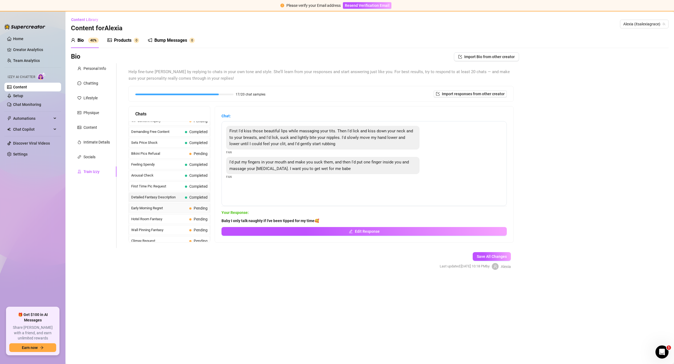
click at [177, 207] on span "Early Morning Regret" at bounding box center [159, 207] width 56 height 5
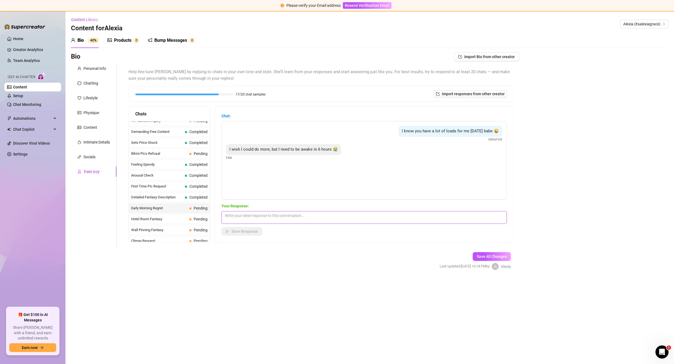
click at [270, 221] on textarea at bounding box center [363, 217] width 285 height 13
click at [271, 219] on textarea at bounding box center [363, 217] width 285 height 13
type textarea "i"
click at [347, 215] on textarea "ow, you really can't stay up a little longer for me?" at bounding box center [363, 217] width 285 height 13
paste textarea "🥺"
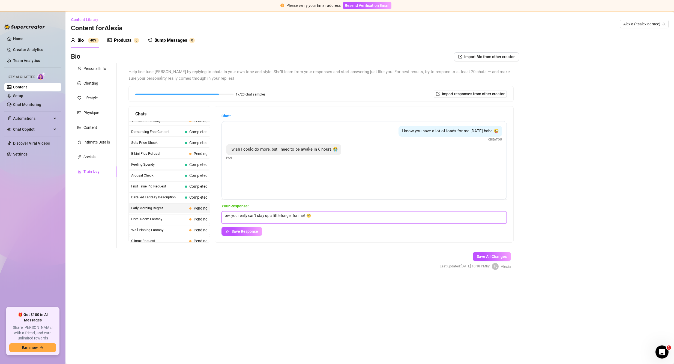
click at [314, 213] on textarea "ow, you really can't stay up a little longer for me? 🥺" at bounding box center [363, 217] width 285 height 13
click at [313, 215] on textarea "ow, you really can't stay up a little longer for me? 🥺" at bounding box center [363, 217] width 285 height 13
type textarea "ow, you really can't stay up a little longer for me?🥺"
click at [258, 230] on span "Save Response" at bounding box center [244, 231] width 26 height 4
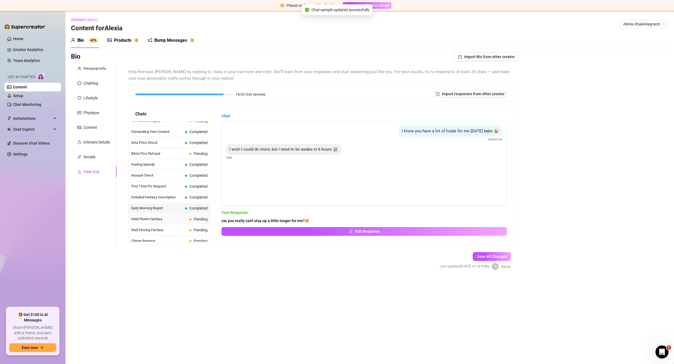
click at [178, 215] on div "Hotel Room Fantasy Pending" at bounding box center [169, 219] width 81 height 10
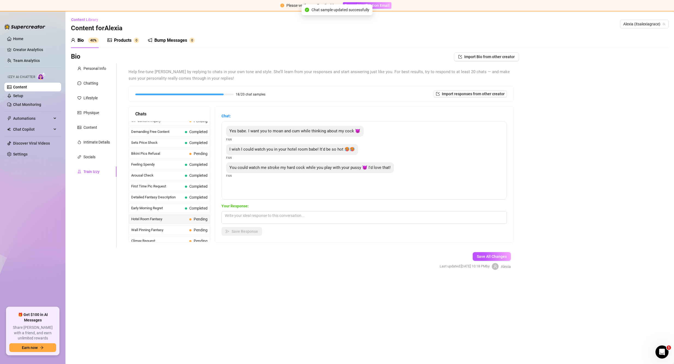
click at [170, 223] on div "Hotel Room Fantasy Pending" at bounding box center [169, 219] width 81 height 10
click at [171, 230] on span "Wall Pinning Fantasy" at bounding box center [159, 229] width 56 height 5
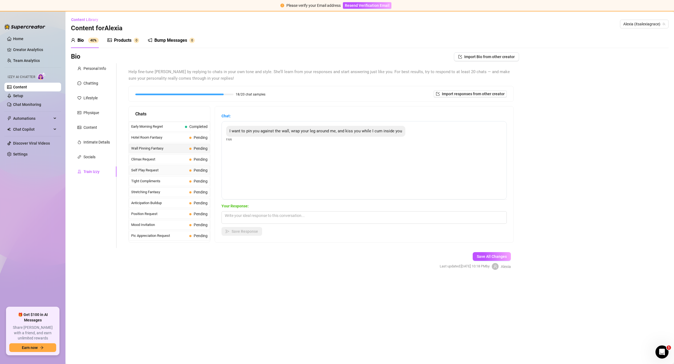
scroll to position [218, 0]
click at [164, 192] on span "Stretching Fantasy" at bounding box center [159, 191] width 56 height 5
click at [167, 202] on span "Anticipation Buildup" at bounding box center [159, 202] width 56 height 5
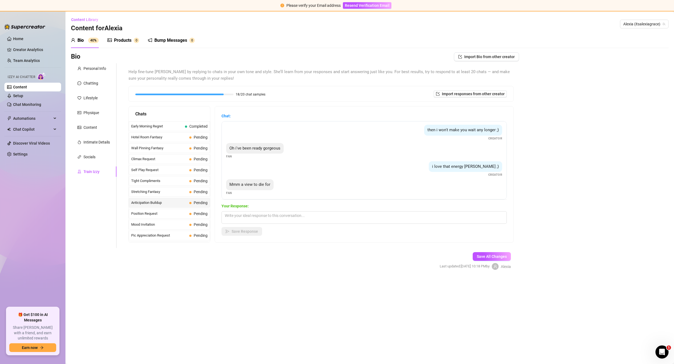
scroll to position [22, 0]
click at [169, 214] on span "Position Request" at bounding box center [159, 213] width 56 height 5
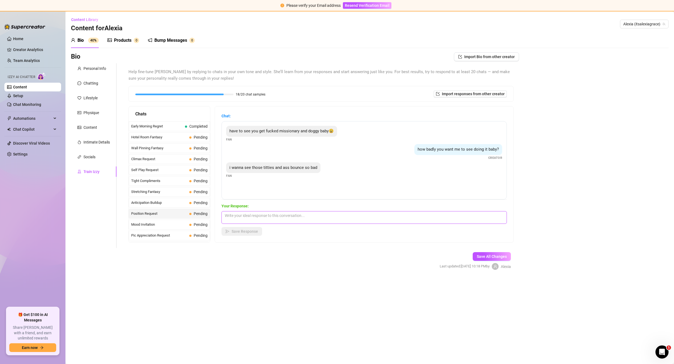
click at [276, 216] on textarea at bounding box center [363, 217] width 285 height 13
drag, startPoint x: 584, startPoint y: 137, endPoint x: 541, endPoint y: 143, distance: 42.8
click at [580, 137] on div "Bio Import Bio from other creator Personal Info Chatting Lifestyle Physique Con…" at bounding box center [369, 165] width 597 height 227
click at [416, 212] on textarea "you're going to love this then baby fuckkkk I can't wait for you to see how nau…" at bounding box center [363, 217] width 285 height 13
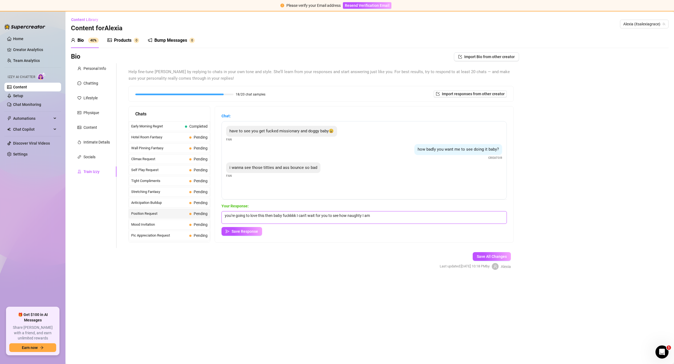
paste textarea "😳"
type textarea "you're going to love this then baby fuckkkk I can't wait for you to see how nau…"
click at [246, 234] on button "Save Response" at bounding box center [241, 231] width 41 height 9
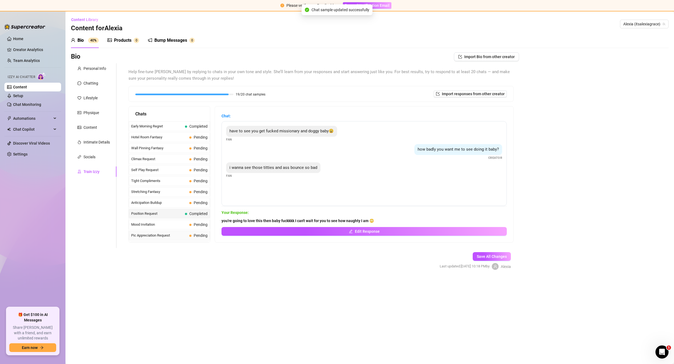
click at [175, 234] on span "Pic Appreciation Request" at bounding box center [159, 235] width 56 height 5
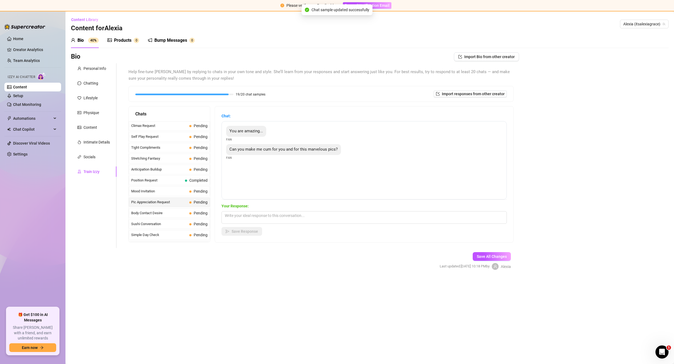
scroll to position [273, 0]
click at [171, 193] on span "Body Contact Desire" at bounding box center [159, 191] width 56 height 5
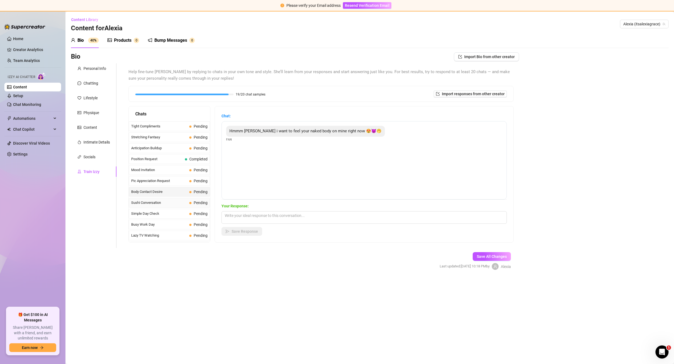
click at [169, 198] on div "Sushi Conversation Pending" at bounding box center [169, 203] width 81 height 10
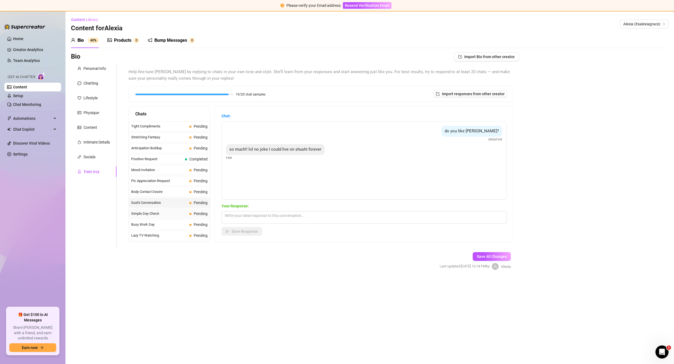
click at [166, 211] on span "Simple Day Check" at bounding box center [159, 213] width 56 height 5
click at [263, 220] on textarea at bounding box center [363, 217] width 285 height 13
click at [263, 218] on textarea at bounding box center [363, 217] width 285 height 13
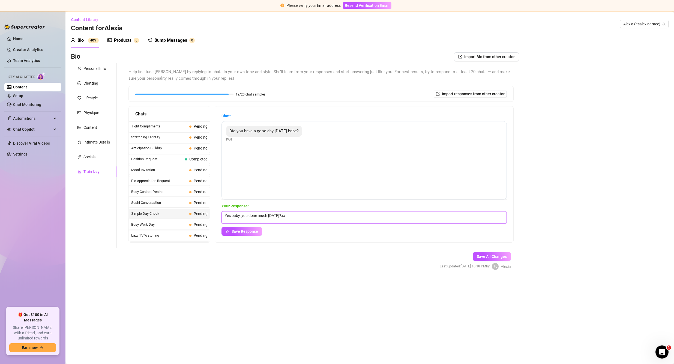
drag, startPoint x: 306, startPoint y: 219, endPoint x: 303, endPoint y: 219, distance: 3.3
click at [306, 219] on textarea "Yes baby, you done much today?xx" at bounding box center [363, 217] width 285 height 13
type textarea "Yes baby, you done much today?xx"
click at [246, 230] on span "Save Response" at bounding box center [244, 231] width 26 height 4
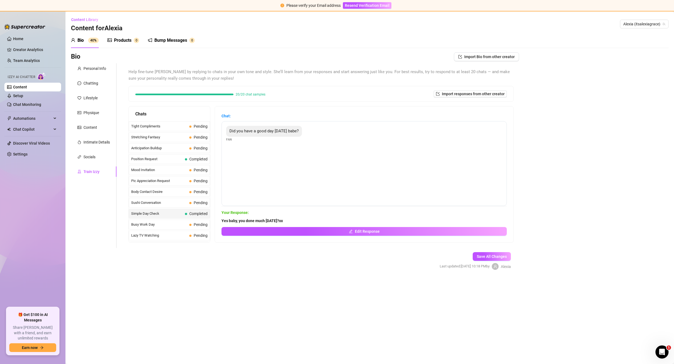
click at [565, 214] on div "Bio Import Bio from other creator Personal Info Chatting Lifestyle Physique Con…" at bounding box center [369, 165] width 597 height 227
click at [20, 32] on ul "Home Creator Analytics Team Analytics Izzy AI Chatter Content Setup Chat Monito…" at bounding box center [32, 168] width 57 height 273
click at [21, 37] on link "Home" at bounding box center [18, 39] width 10 height 4
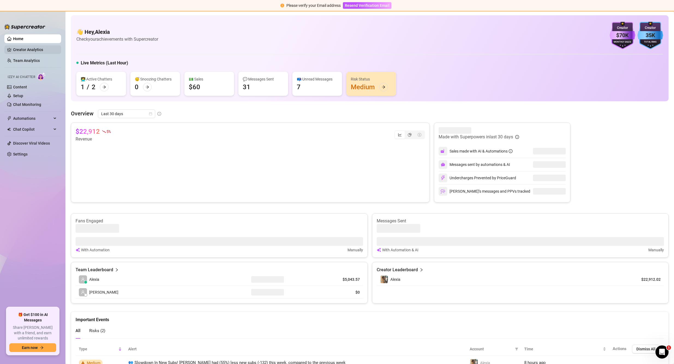
click at [27, 49] on link "Creator Analytics" at bounding box center [35, 49] width 44 height 9
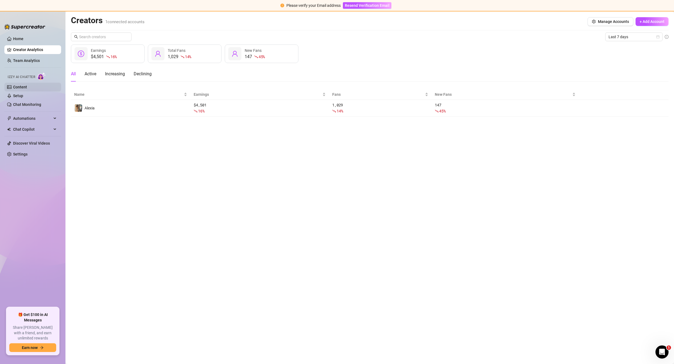
click at [26, 89] on link "Content" at bounding box center [20, 87] width 14 height 4
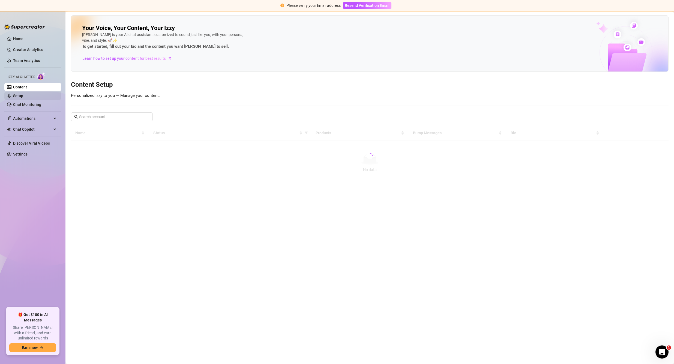
click at [23, 95] on link "Setup" at bounding box center [18, 96] width 10 height 4
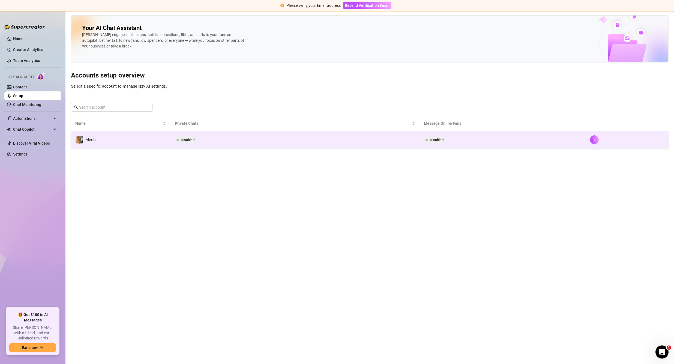
click at [206, 134] on td "Disabled" at bounding box center [294, 140] width 249 height 18
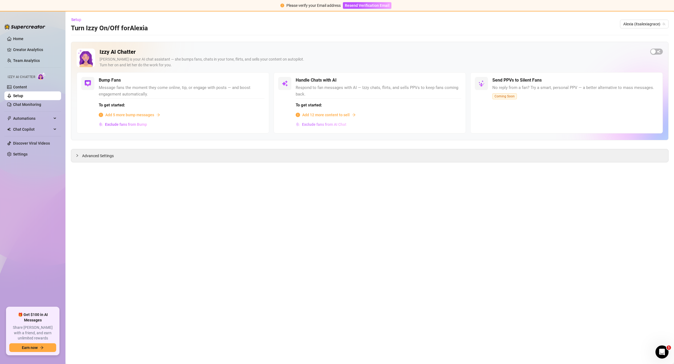
click at [325, 125] on span "Exclude fans from AI Chat" at bounding box center [324, 124] width 44 height 4
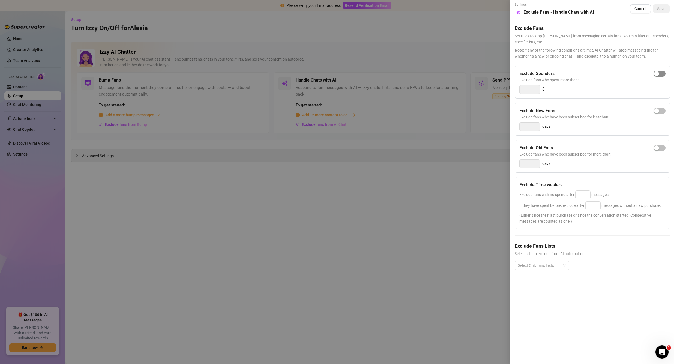
click at [658, 73] on div "button" at bounding box center [656, 73] width 5 height 5
type input "300"
click at [662, 109] on span "button" at bounding box center [659, 111] width 12 height 6
type input "3"
click at [657, 147] on div "button" at bounding box center [656, 147] width 5 height 5
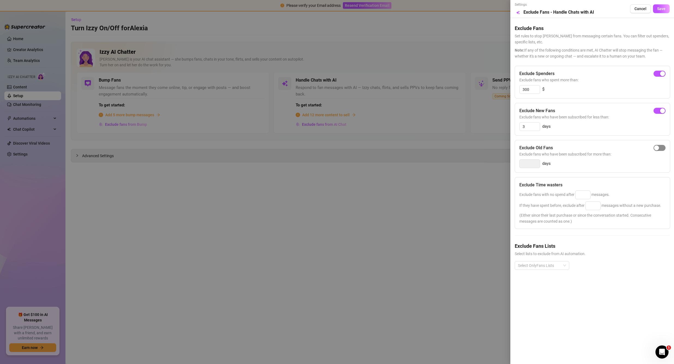
type input "14"
click at [531, 264] on div at bounding box center [539, 265] width 47 height 8
click at [539, 293] on div "Super Fans" at bounding box center [542, 294] width 46 height 6
click at [538, 287] on div "Non-Spenders" at bounding box center [542, 285] width 46 height 6
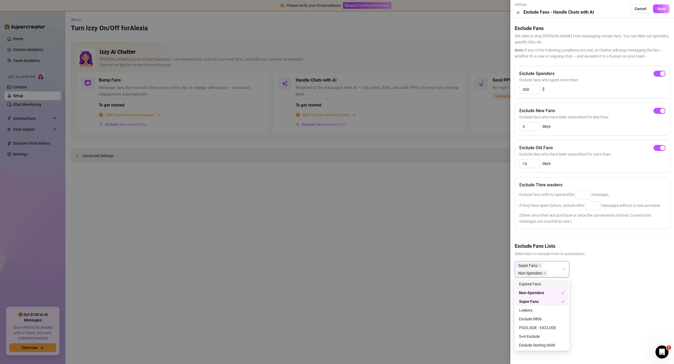
click at [538, 283] on div "Expired Fans" at bounding box center [542, 284] width 46 height 6
click at [538, 289] on div "Expired Fans" at bounding box center [540, 291] width 42 height 6
click at [540, 291] on div "Non-Spenders" at bounding box center [540, 293] width 42 height 6
click at [541, 266] on span "Super Fans" at bounding box center [529, 265] width 27 height 7
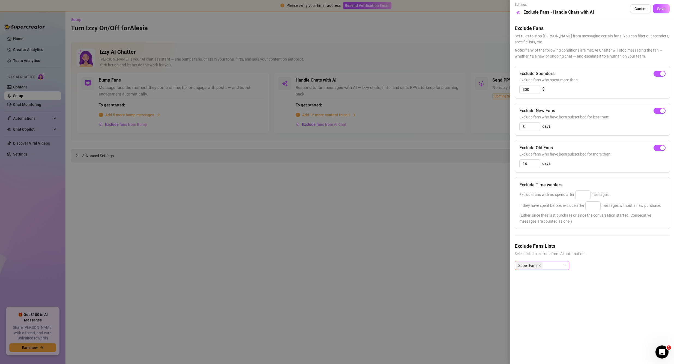
click at [540, 265] on icon "close" at bounding box center [539, 265] width 2 height 2
drag, startPoint x: 533, startPoint y: 89, endPoint x: 504, endPoint y: 88, distance: 29.2
click at [504, 88] on div "Settings Preview Exclude Fans - Handle Chats with AI Cancel Save Exclude Fans S…" at bounding box center [337, 182] width 674 height 364
type input "20"
click at [534, 121] on div "Exclude New Fans Exclude fans who have been subscribed for less than: 3 days" at bounding box center [591, 119] width 155 height 33
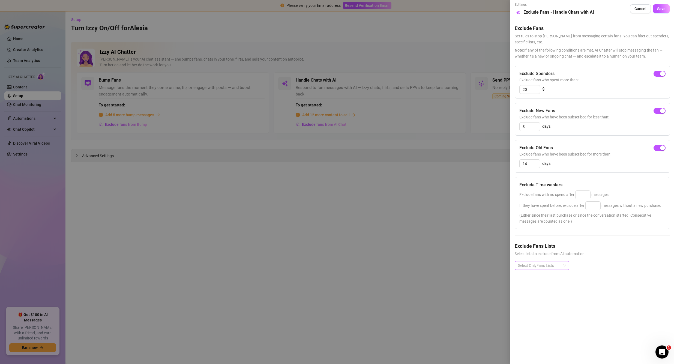
click at [577, 288] on div "Settings Preview Exclude Fans - Handle Chats with AI Cancel Save Exclude Fans S…" at bounding box center [592, 182] width 164 height 364
click at [639, 9] on span "Cancel" at bounding box center [640, 9] width 12 height 4
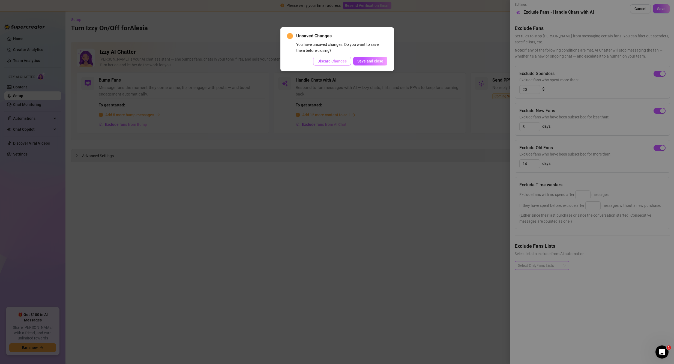
click at [336, 62] on span "Discard Changes" at bounding box center [331, 61] width 29 height 4
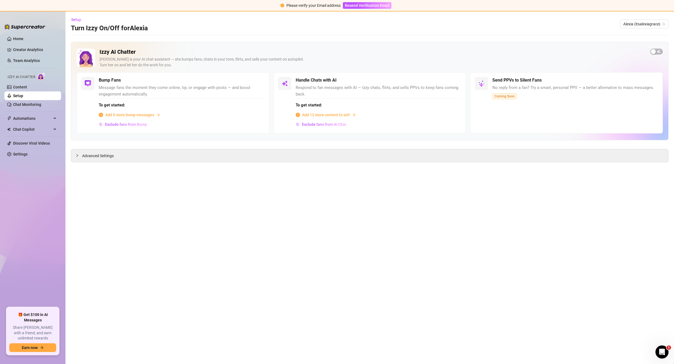
click at [563, 289] on main "Setup Turn Izzy On/Off for Alexia Alexia (itsalexiagrace) Izzy AI Chatter Izzy …" at bounding box center [369, 187] width 608 height 352
click at [123, 156] on div "Advanced Settings" at bounding box center [369, 155] width 597 height 13
click at [97, 156] on span "Advanced Settings" at bounding box center [98, 156] width 32 height 6
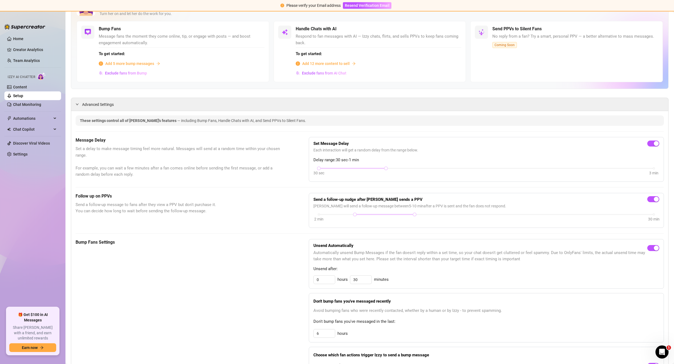
scroll to position [55, 0]
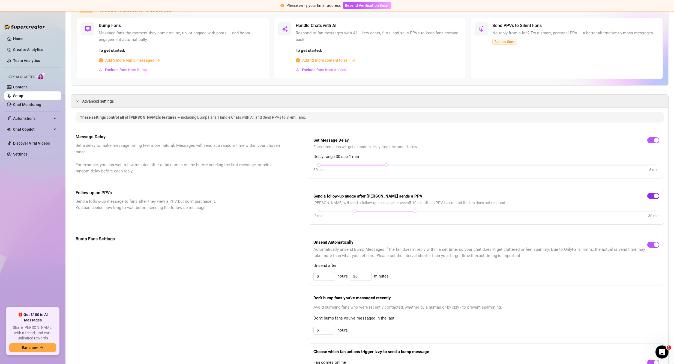
click at [647, 194] on span "button" at bounding box center [653, 196] width 12 height 6
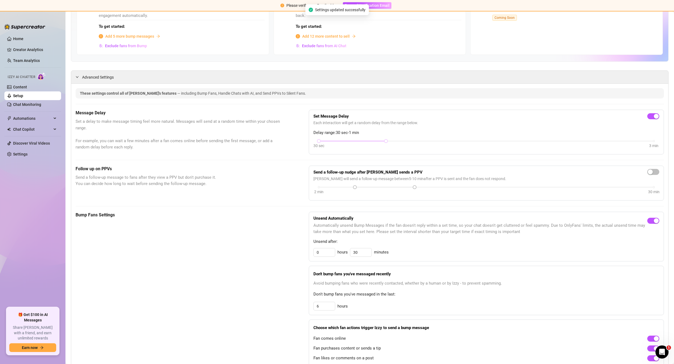
scroll to position [82, 0]
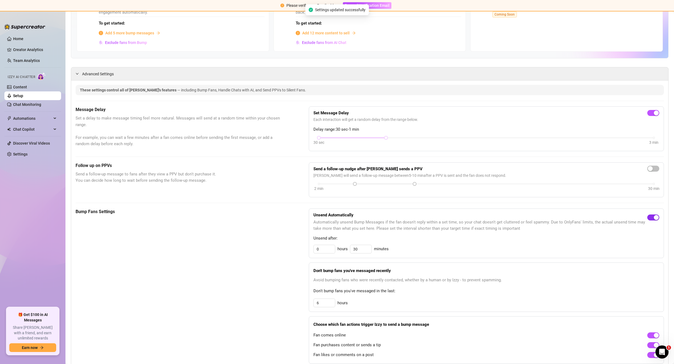
click at [647, 216] on span "button" at bounding box center [653, 217] width 12 height 6
click at [647, 217] on div "button" at bounding box center [649, 217] width 5 height 5
drag, startPoint x: 318, startPoint y: 138, endPoint x: 346, endPoint y: 139, distance: 28.1
click at [346, 138] on div "30 sec 3 min" at bounding box center [486, 137] width 335 height 2
drag, startPoint x: 384, startPoint y: 138, endPoint x: 358, endPoint y: 139, distance: 25.4
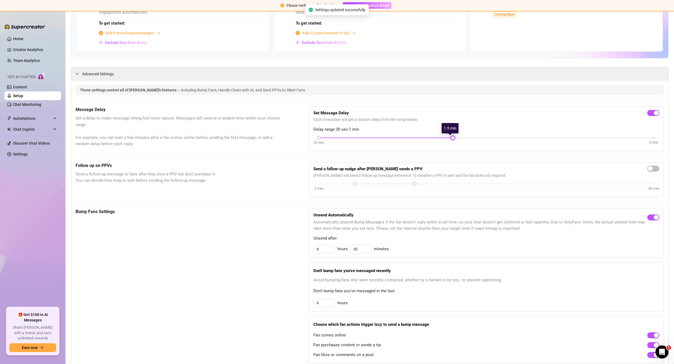
click at [422, 138] on div "30 sec 3 min" at bounding box center [486, 137] width 335 height 2
drag, startPoint x: 320, startPoint y: 137, endPoint x: 378, endPoint y: 137, distance: 58.1
click at [378, 137] on div "30 sec 3 min" at bounding box center [486, 137] width 335 height 2
drag, startPoint x: 516, startPoint y: 137, endPoint x: 440, endPoint y: 140, distance: 76.4
click at [440, 140] on div "30 sec 3 min" at bounding box center [486, 141] width 346 height 10
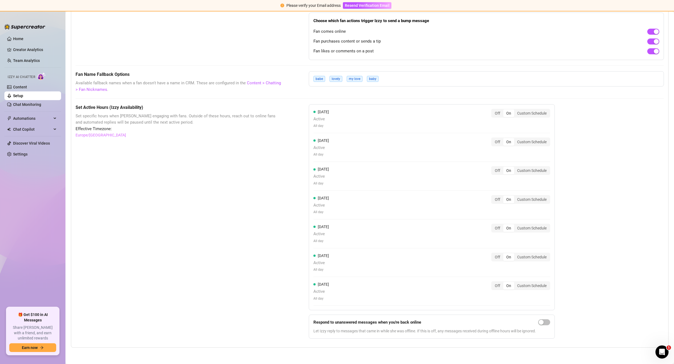
scroll to position [385, 0]
click at [587, 254] on div "Set Active Hours (Izzy Availability) Set specific hours when Izzy engaging with…" at bounding box center [370, 223] width 588 height 239
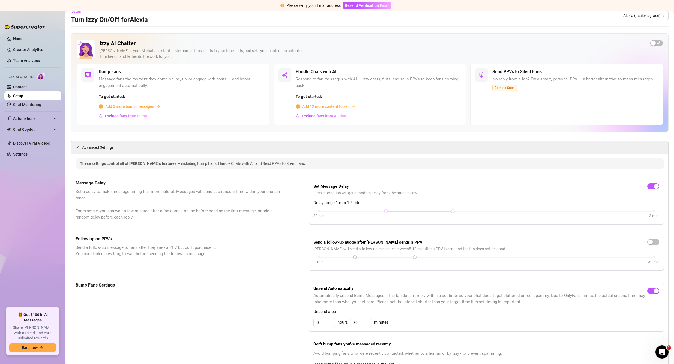
scroll to position [0, 0]
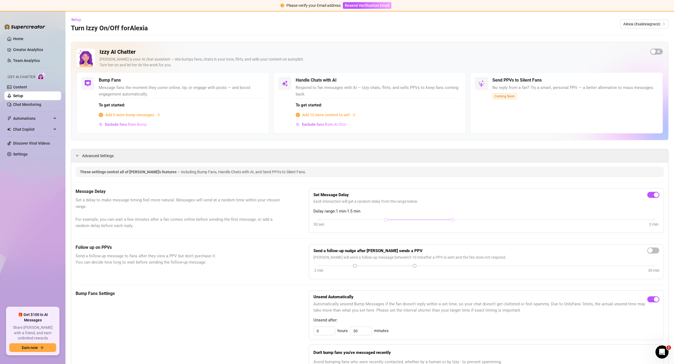
click at [325, 115] on span "Add 12 more content to sell" at bounding box center [325, 115] width 47 height 6
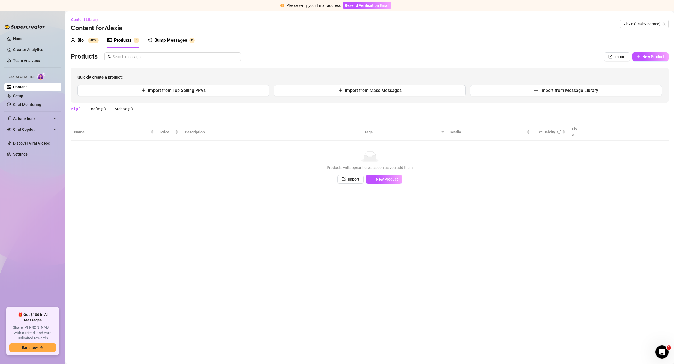
click at [78, 40] on div "Bio" at bounding box center [80, 40] width 6 height 7
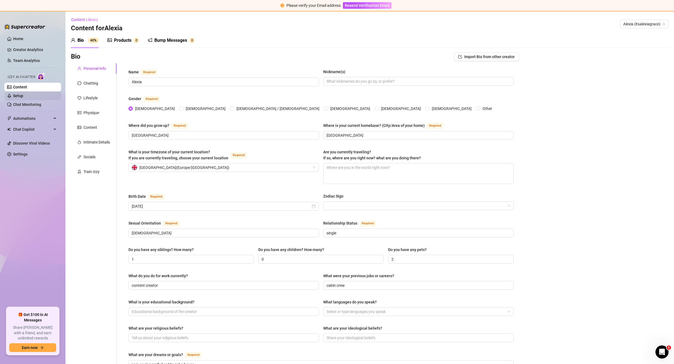
click at [23, 96] on link "Setup" at bounding box center [18, 96] width 10 height 4
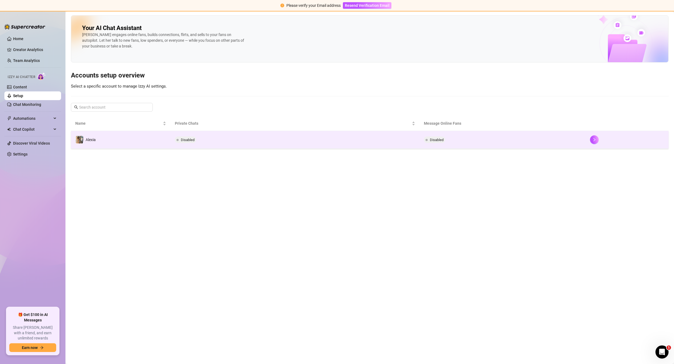
click at [257, 142] on td "Disabled" at bounding box center [294, 140] width 249 height 18
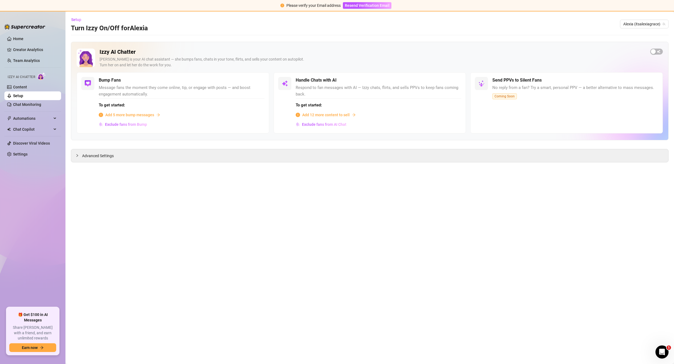
click at [556, 264] on main "Setup Turn Izzy On/Off for Alexia Alexia (itsalexiagrace) Izzy AI Chatter Izzy …" at bounding box center [369, 187] width 608 height 352
click at [13, 39] on link "Home" at bounding box center [18, 39] width 10 height 4
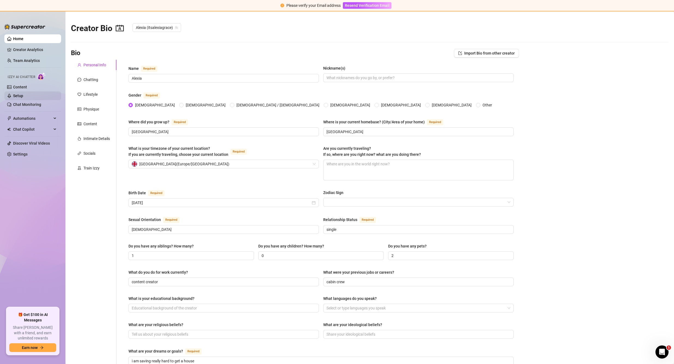
click at [22, 96] on link "Setup" at bounding box center [18, 96] width 10 height 4
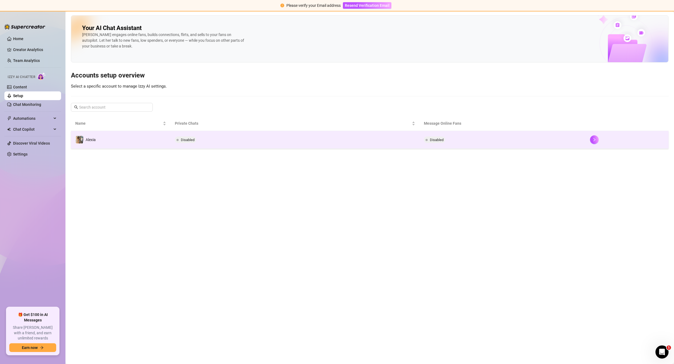
click at [230, 140] on td "Disabled" at bounding box center [294, 140] width 249 height 18
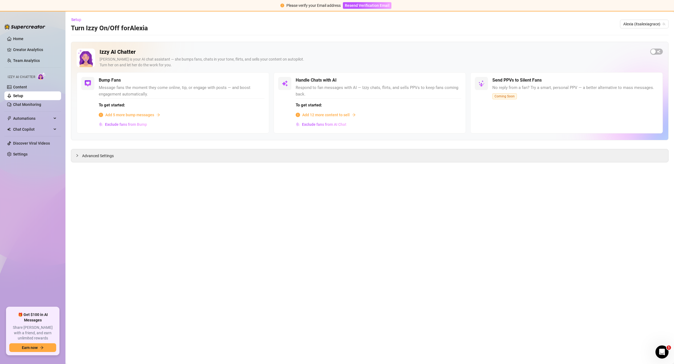
click at [571, 263] on main "Setup Turn Izzy On/Off for Alexia Alexia (itsalexiagrace) Izzy AI Chatter Izzy …" at bounding box center [369, 187] width 608 height 352
click at [125, 123] on span "Exclude fans from Bump" at bounding box center [126, 124] width 42 height 4
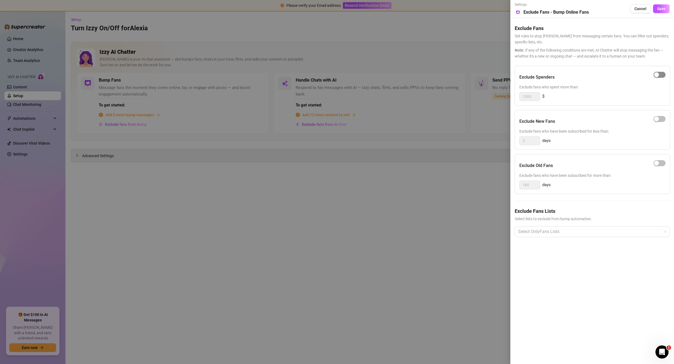
click at [660, 74] on span "button" at bounding box center [659, 75] width 12 height 6
click at [570, 229] on div at bounding box center [589, 232] width 147 height 10
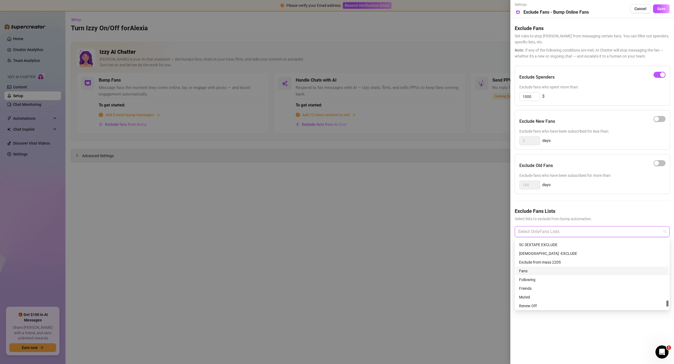
click at [412, 245] on div at bounding box center [337, 182] width 674 height 364
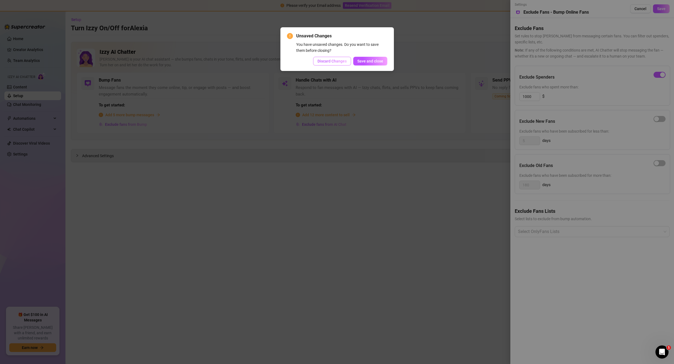
click at [331, 61] on span "Discard Changes" at bounding box center [331, 61] width 29 height 4
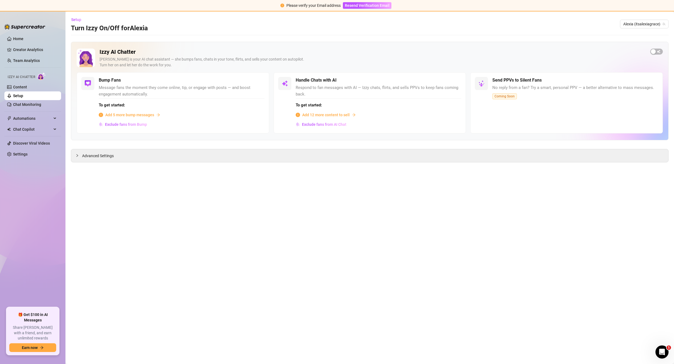
click at [607, 247] on main "Setup Turn Izzy On/Off for Alexia Alexia (itsalexiagrace) Izzy AI Chatter Izzy …" at bounding box center [369, 187] width 608 height 352
click at [570, 270] on main "Setup Turn Izzy On/Off for Alexia Alexia (itsalexiagrace) Izzy AI Chatter Izzy …" at bounding box center [369, 187] width 608 height 352
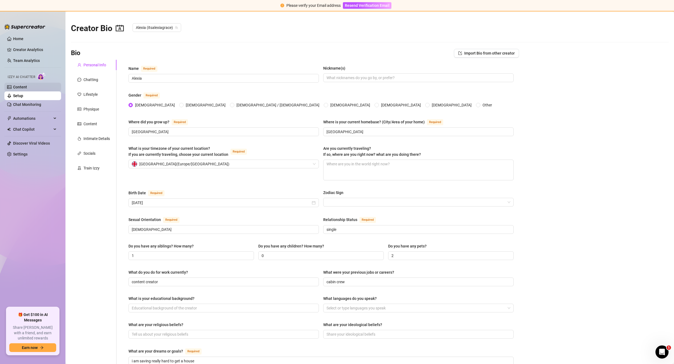
click at [27, 86] on link "Content" at bounding box center [20, 87] width 14 height 4
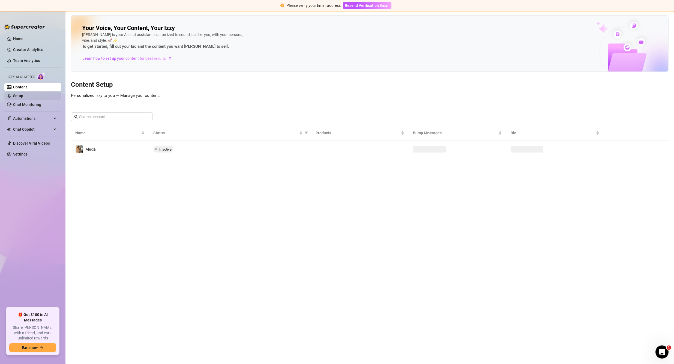
click at [23, 96] on link "Setup" at bounding box center [18, 96] width 10 height 4
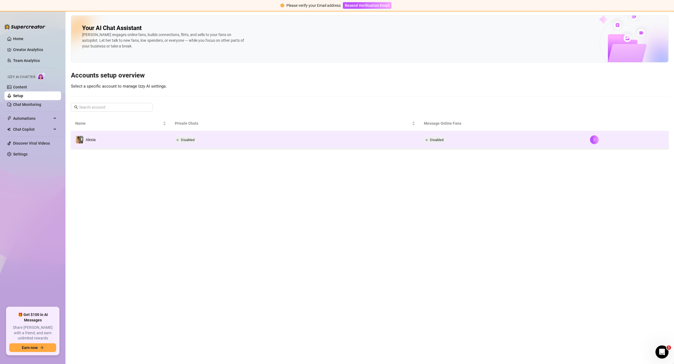
click at [218, 143] on td "Disabled" at bounding box center [294, 140] width 249 height 18
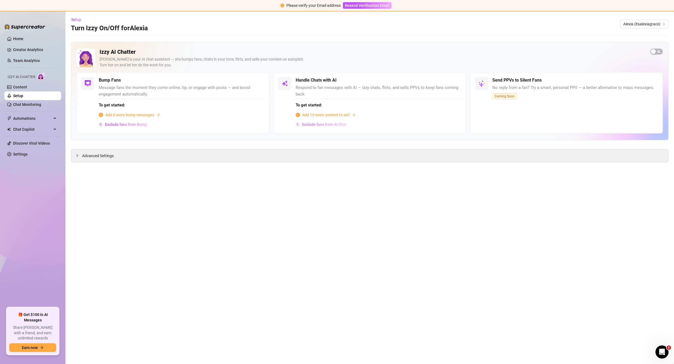
click at [318, 124] on span "Exclude fans from AI Chat" at bounding box center [324, 124] width 44 height 4
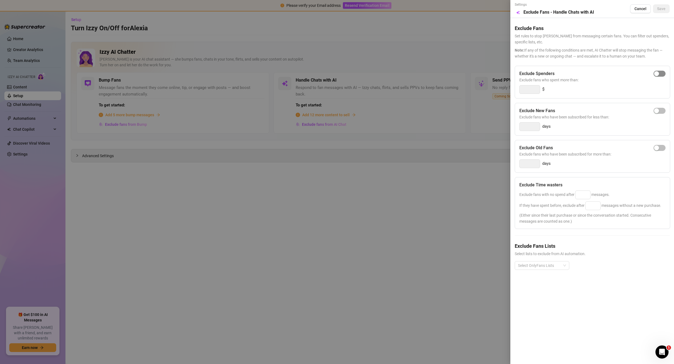
click at [658, 73] on div "button" at bounding box center [656, 73] width 5 height 5
type input "300"
click at [659, 109] on button "button" at bounding box center [659, 111] width 12 height 6
drag, startPoint x: 530, startPoint y: 126, endPoint x: 510, endPoint y: 125, distance: 20.2
click at [510, 125] on div "Settings Preview Exclude Fans - Handle Chats with AI Cancel Save Exclude Fans S…" at bounding box center [592, 182] width 164 height 364
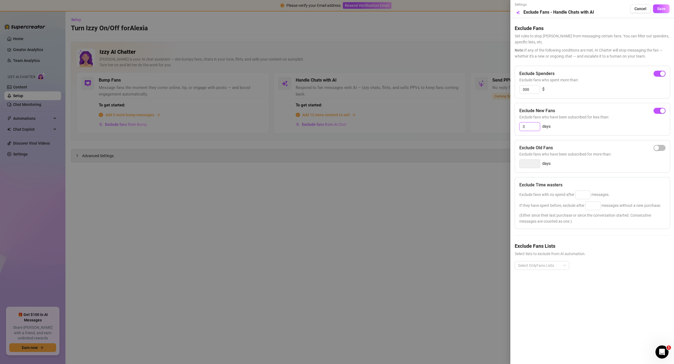
click at [533, 128] on input "3" at bounding box center [529, 126] width 20 height 8
drag, startPoint x: 530, startPoint y: 126, endPoint x: 520, endPoint y: 125, distance: 10.1
click at [520, 125] on input "3" at bounding box center [529, 126] width 20 height 8
type input "14"
click at [581, 152] on span "Exclude fans who have been subscribed for more than:" at bounding box center [592, 154] width 146 height 6
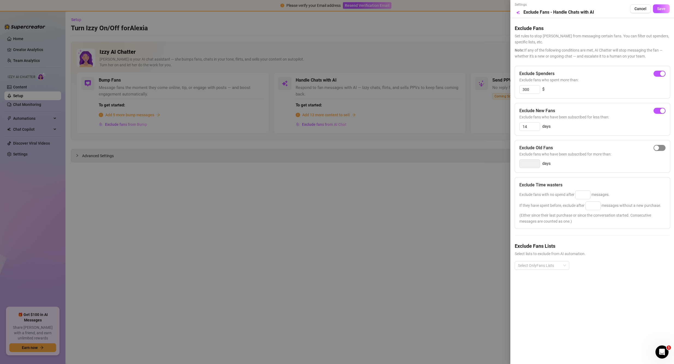
click at [661, 146] on span "button" at bounding box center [659, 148] width 12 height 6
type input "14"
click at [534, 163] on input "14" at bounding box center [529, 163] width 20 height 8
click at [655, 146] on span "button" at bounding box center [659, 148] width 12 height 6
drag, startPoint x: 530, startPoint y: 125, endPoint x: 516, endPoint y: 125, distance: 15.0
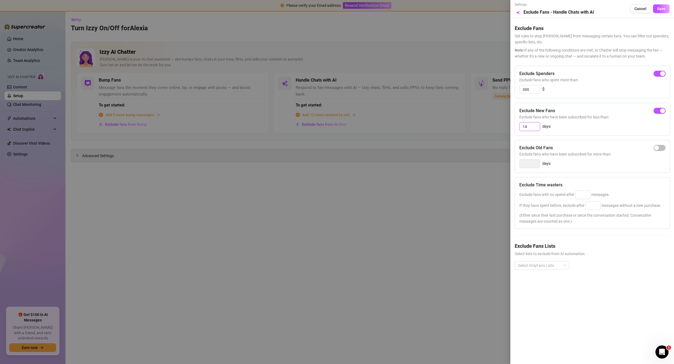
click at [516, 125] on div "Exclude New Fans Exclude fans who have been subscribed for less than: 14 days" at bounding box center [591, 119] width 155 height 33
type input "3"
click at [658, 148] on div "button" at bounding box center [656, 147] width 5 height 5
type input "14"
click at [590, 169] on div "Exclude Old Fans Exclude fans who have been subscribed for more than: 14 days" at bounding box center [591, 156] width 155 height 33
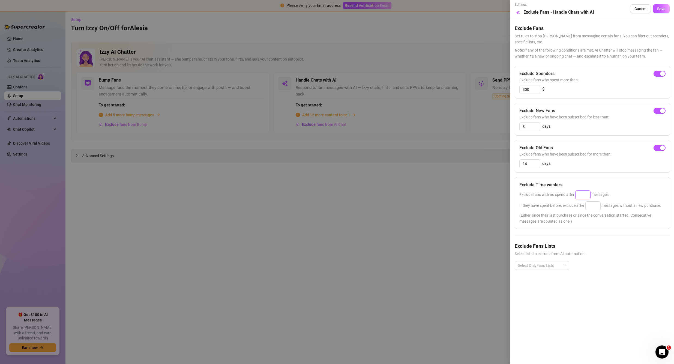
click at [579, 193] on input at bounding box center [582, 195] width 15 height 8
click at [581, 195] on input at bounding box center [582, 195] width 15 height 8
click at [593, 207] on input at bounding box center [592, 205] width 15 height 8
click at [596, 205] on input at bounding box center [592, 205] width 15 height 8
click at [589, 225] on div "Exclude Time wasters Exclude fans with no spend after messages. If they have sp…" at bounding box center [591, 203] width 155 height 52
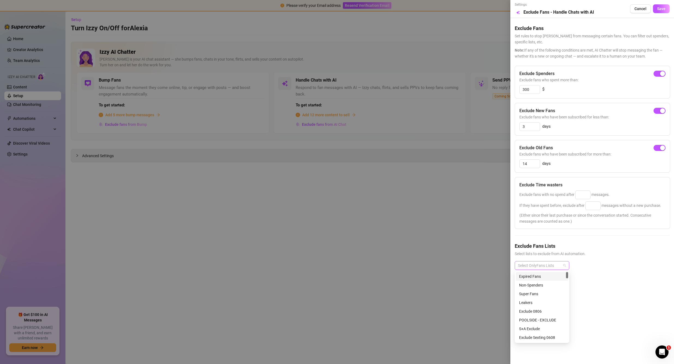
click at [556, 265] on div at bounding box center [539, 265] width 47 height 8
type input "sexting"
click at [454, 243] on div at bounding box center [337, 182] width 674 height 364
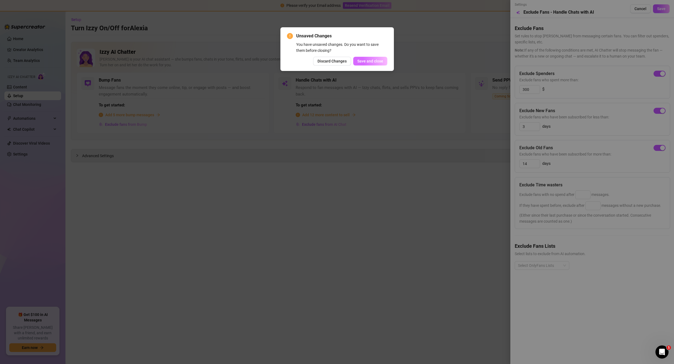
click at [369, 63] on span "Save and close" at bounding box center [370, 61] width 26 height 4
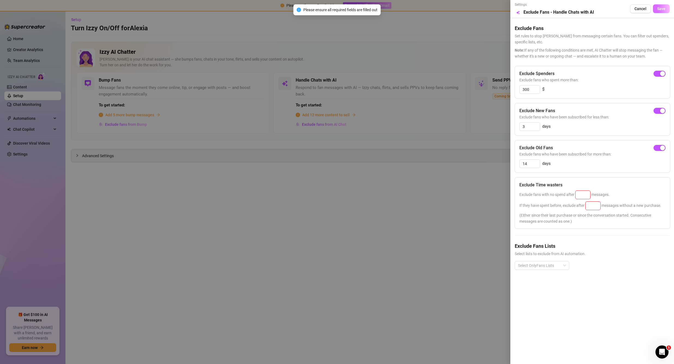
click at [663, 8] on span "Save" at bounding box center [661, 9] width 8 height 4
click at [587, 196] on input at bounding box center [582, 195] width 15 height 8
type input "25"
click at [592, 203] on input at bounding box center [592, 205] width 15 height 8
click at [588, 195] on input "25" at bounding box center [582, 195] width 15 height 8
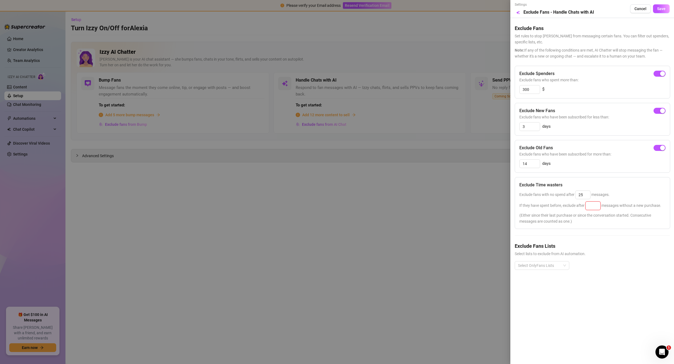
click at [593, 206] on input at bounding box center [592, 205] width 15 height 8
type input "30"
click at [590, 230] on div "Exclude Spenders Exclude fans who spent more than: 300 $ Exclude New Fans Exclu…" at bounding box center [591, 172] width 155 height 213
click at [657, 8] on span "Save" at bounding box center [661, 9] width 8 height 4
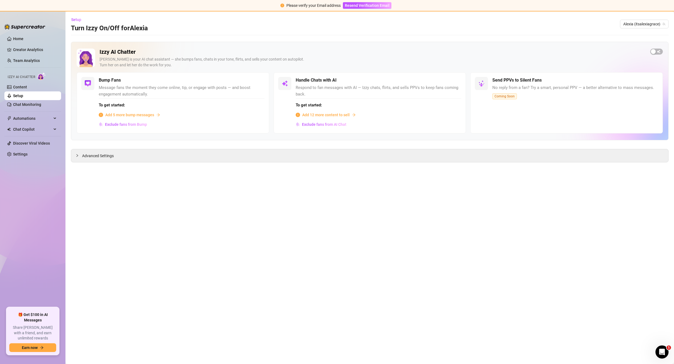
click at [573, 245] on main "Setup Turn Izzy On/Off for Alexia Alexia (itsalexiagrace) Izzy AI Chatter Izzy …" at bounding box center [369, 187] width 608 height 352
click at [583, 268] on main "Setup Turn Izzy On/Off for Alexia Alexia (itsalexiagrace) Izzy AI Chatter Izzy …" at bounding box center [369, 187] width 608 height 352
click at [559, 276] on main "Setup Turn Izzy On/Off for Alexia Alexia (itsalexiagrace) Izzy AI Chatter Izzy …" at bounding box center [369, 187] width 608 height 352
click at [336, 125] on span "Exclude fans from AI Chat" at bounding box center [324, 124] width 44 height 4
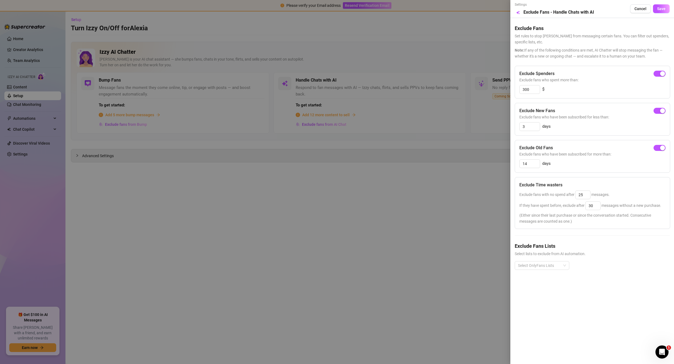
click at [372, 190] on div at bounding box center [337, 182] width 674 height 364
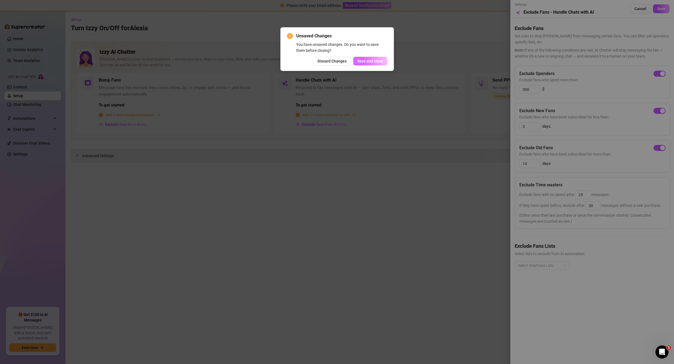
click at [372, 63] on span "Save and close" at bounding box center [370, 61] width 26 height 4
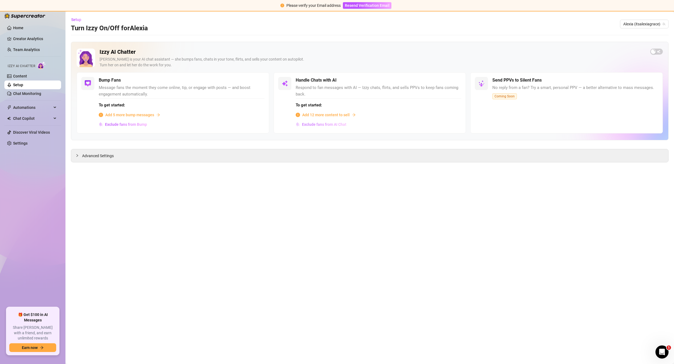
click at [331, 123] on span "Exclude fans from AI Chat" at bounding box center [324, 124] width 44 height 4
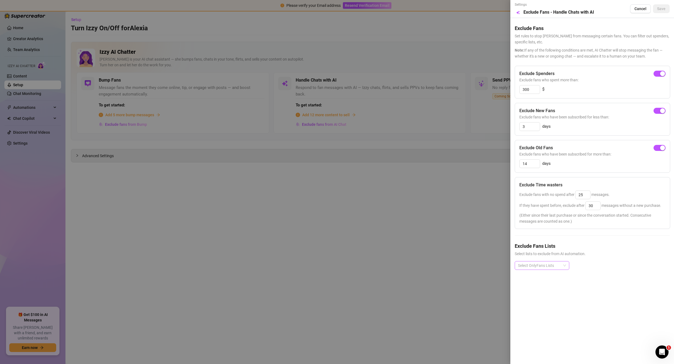
click at [554, 267] on div at bounding box center [539, 265] width 47 height 8
click at [547, 263] on div at bounding box center [539, 265] width 47 height 8
click at [547, 264] on div at bounding box center [539, 265] width 47 height 8
type input "s"
type input "a"
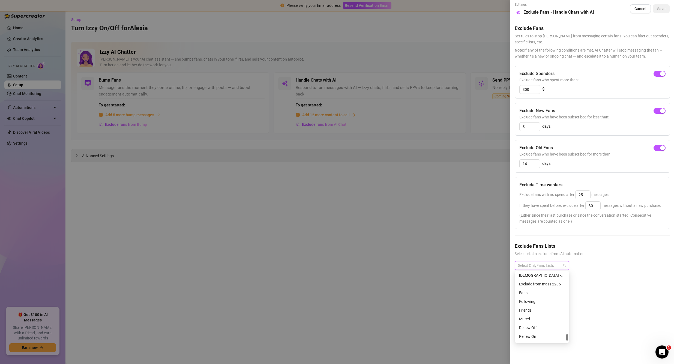
scroll to position [698, 0]
click at [601, 301] on div "Settings Preview Exclude Fans - Handle Chats with AI Cancel Save Exclude Fans S…" at bounding box center [592, 182] width 164 height 364
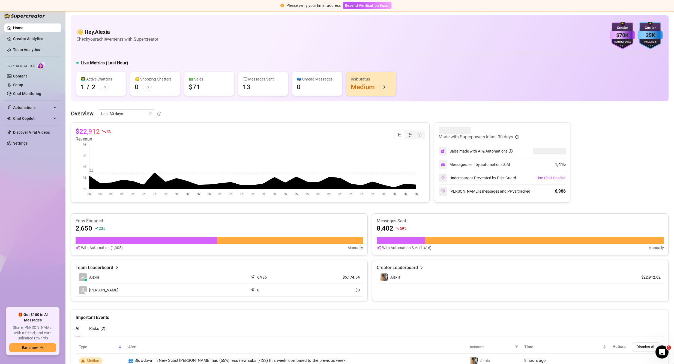
click at [529, 270] on div "Creator Leaderboard" at bounding box center [519, 267] width 287 height 7
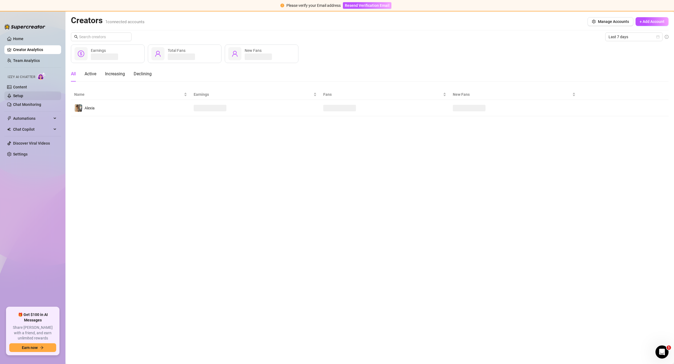
click at [23, 94] on link "Setup" at bounding box center [18, 96] width 10 height 4
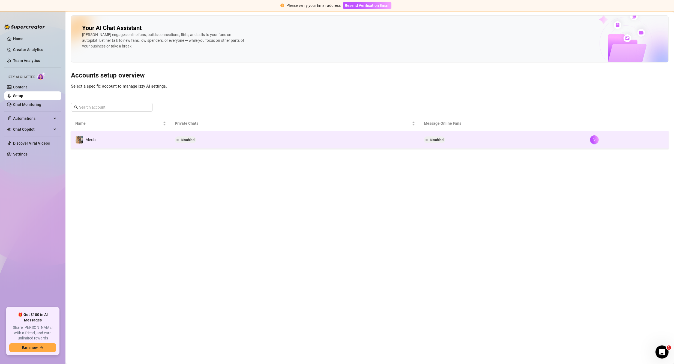
click at [336, 143] on td "Disabled" at bounding box center [294, 140] width 249 height 18
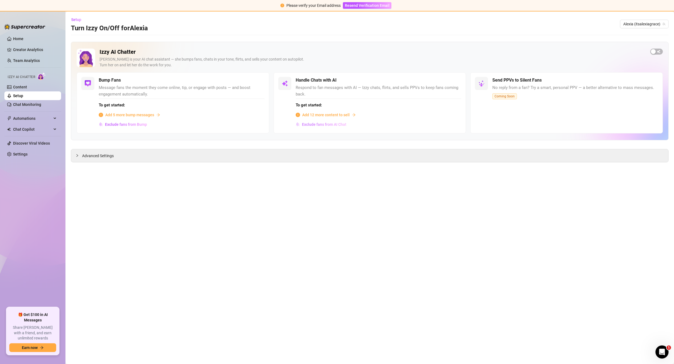
click at [335, 124] on span "Exclude fans from AI Chat" at bounding box center [324, 124] width 44 height 4
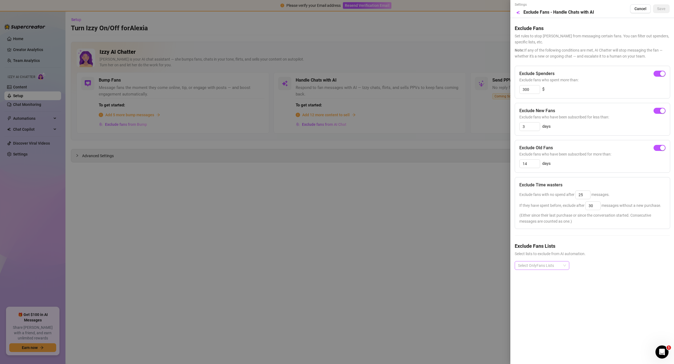
click at [552, 264] on div at bounding box center [539, 265] width 47 height 8
type input "s"
click at [413, 252] on div at bounding box center [337, 182] width 674 height 364
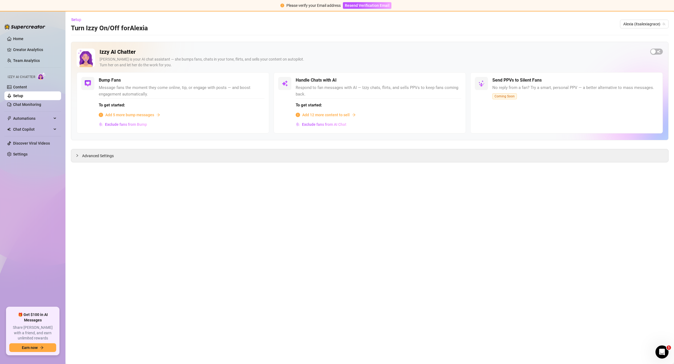
drag, startPoint x: 591, startPoint y: 265, endPoint x: 532, endPoint y: 264, distance: 58.9
click at [589, 266] on main "Setup Turn Izzy On/Off for Alexia Alexia (itsalexiagrace) Izzy AI Chatter Izzy …" at bounding box center [369, 187] width 608 height 352
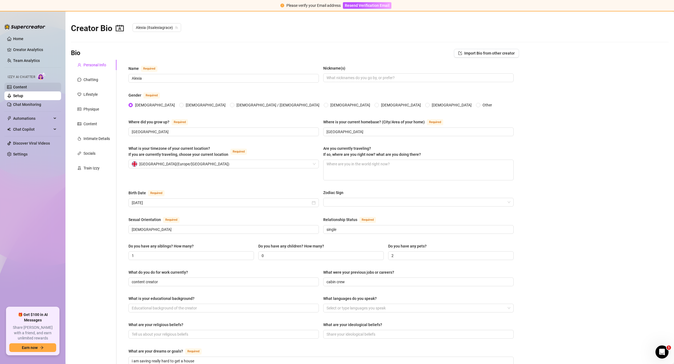
click at [26, 88] on link "Content" at bounding box center [20, 87] width 14 height 4
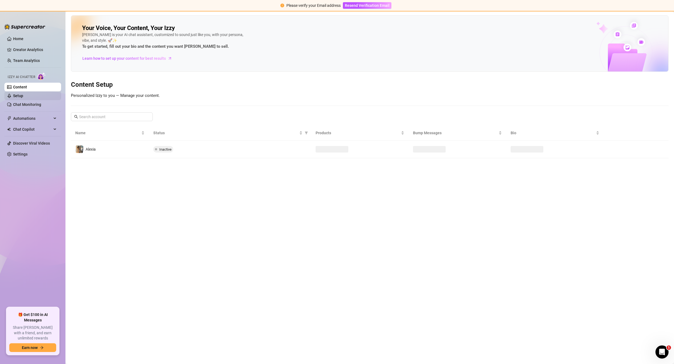
click at [23, 94] on link "Setup" at bounding box center [18, 96] width 10 height 4
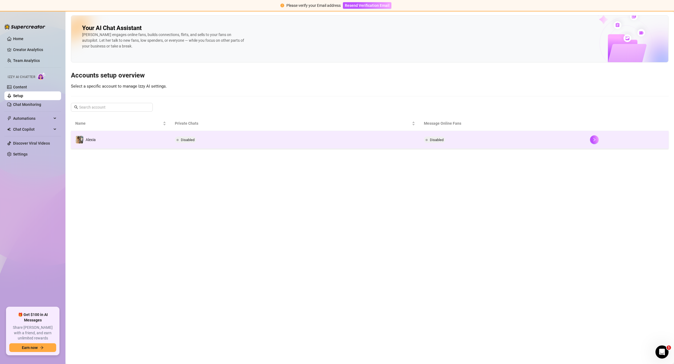
click at [245, 138] on td "Disabled" at bounding box center [294, 140] width 249 height 18
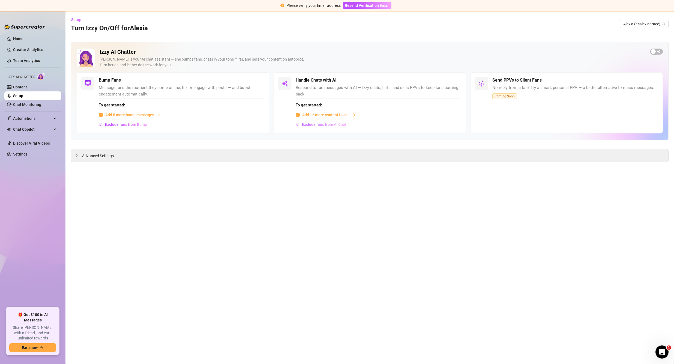
click at [328, 125] on span "Exclude fans from AI Chat" at bounding box center [324, 124] width 44 height 4
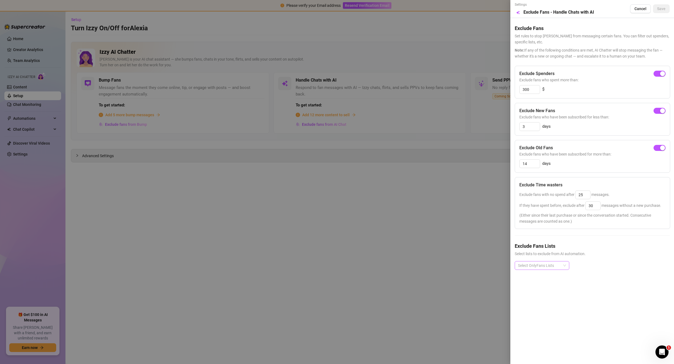
click at [556, 264] on div at bounding box center [539, 265] width 47 height 8
click at [550, 329] on div "REBILL-13/09-TBD" at bounding box center [542, 330] width 46 height 6
click at [599, 315] on div "Settings Preview Exclude Fans - Handle Chats with AI Cancel Save Exclude Fans S…" at bounding box center [592, 182] width 164 height 364
click at [659, 11] on span "Save" at bounding box center [661, 9] width 8 height 4
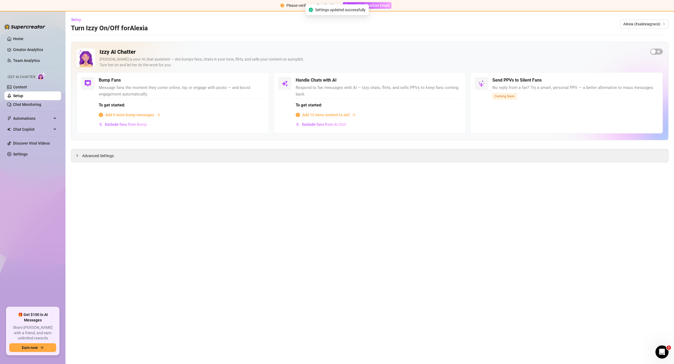
click at [299, 115] on icon "info-circle" at bounding box center [298, 115] width 4 height 4
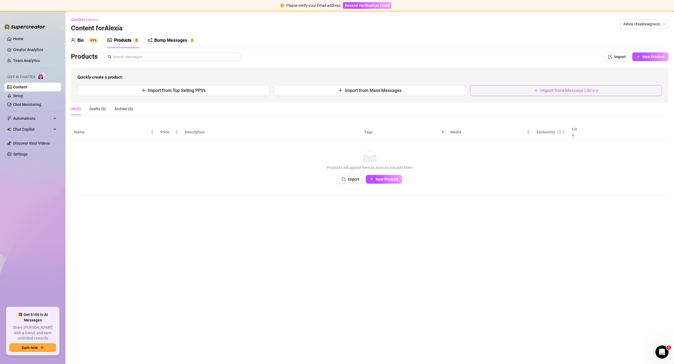
click at [528, 91] on button "Import from Message Library" at bounding box center [566, 90] width 192 height 11
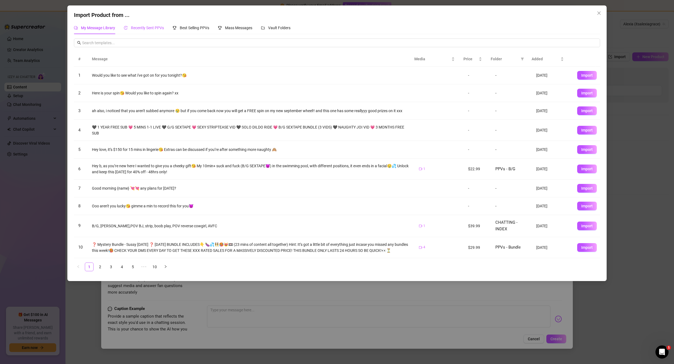
click at [151, 28] on span "Recently Sent PPVs" at bounding box center [147, 28] width 33 height 4
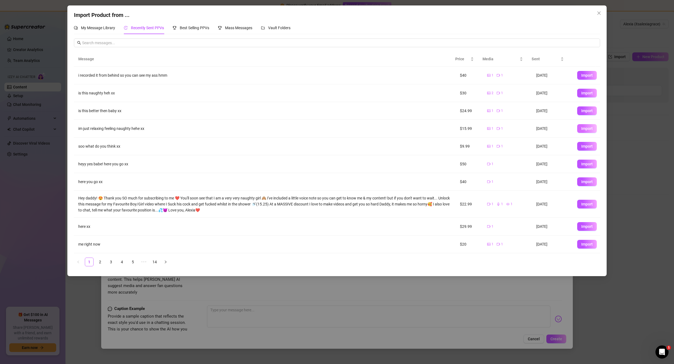
click at [581, 129] on span "Import" at bounding box center [586, 128] width 11 height 4
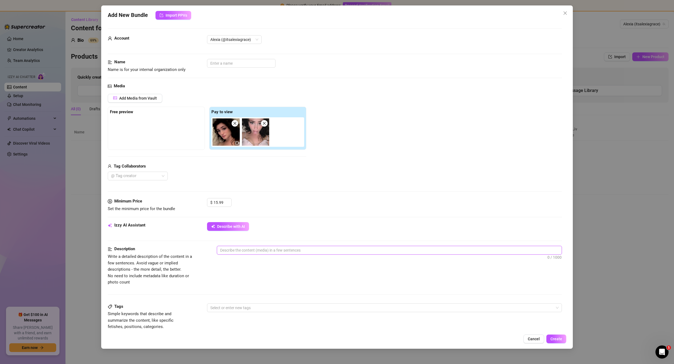
click at [298, 250] on textarea at bounding box center [389, 250] width 345 height 8
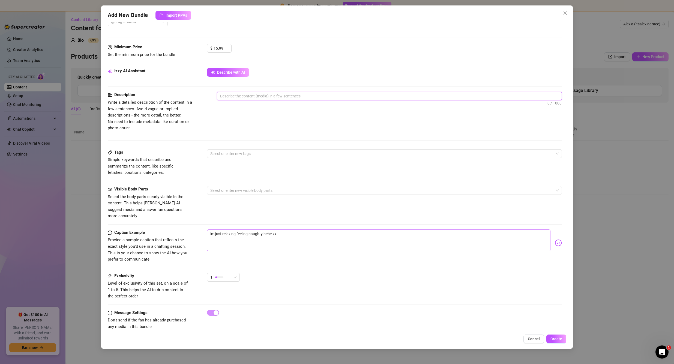
scroll to position [156, 0]
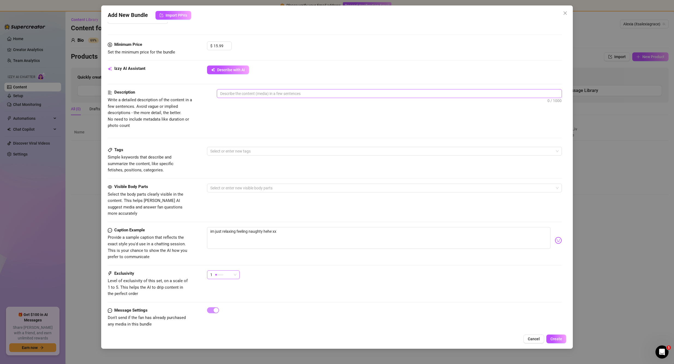
click at [231, 270] on div "1" at bounding box center [220, 274] width 21 height 8
click at [229, 279] on span "1 - Least Exclusive" at bounding box center [228, 279] width 35 height 6
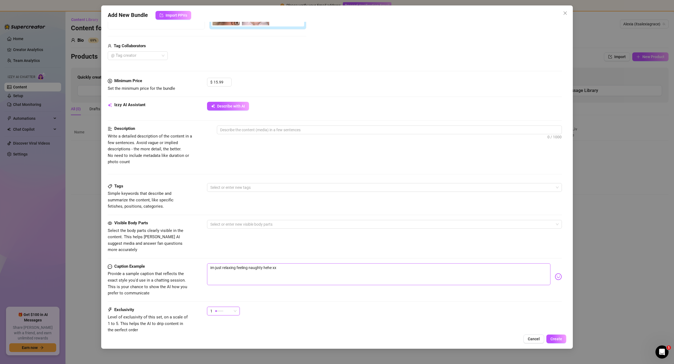
scroll to position [136, 0]
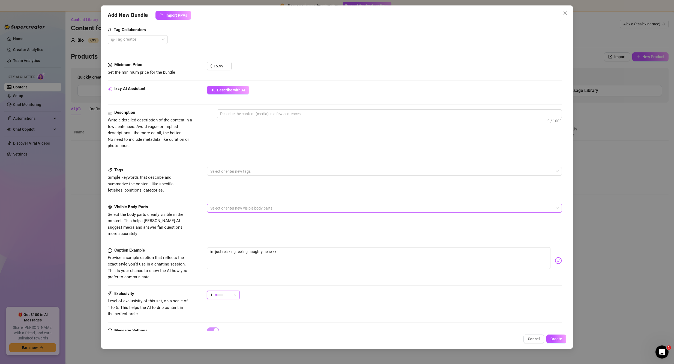
click at [267, 209] on div at bounding box center [381, 208] width 347 height 8
click at [258, 220] on div "Face" at bounding box center [382, 219] width 342 height 6
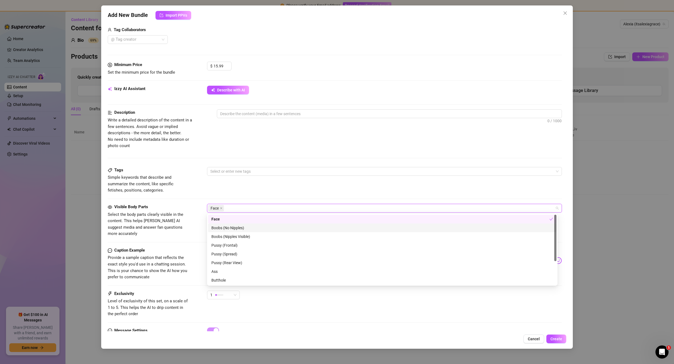
click at [252, 229] on div "Boobs (No Nipples)" at bounding box center [382, 228] width 342 height 6
click at [250, 191] on div "Tags Simple keywords that describe and summarize the content, like specific fet…" at bounding box center [335, 180] width 454 height 27
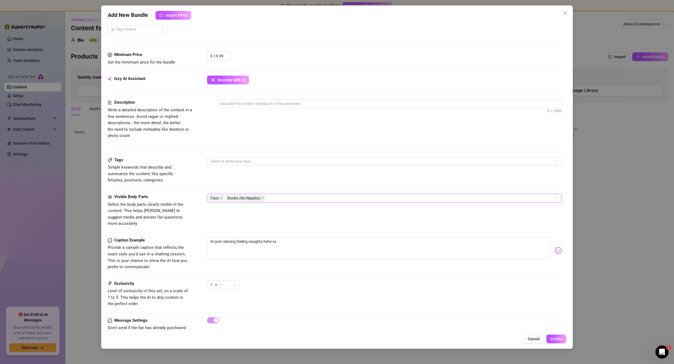
scroll to position [156, 0]
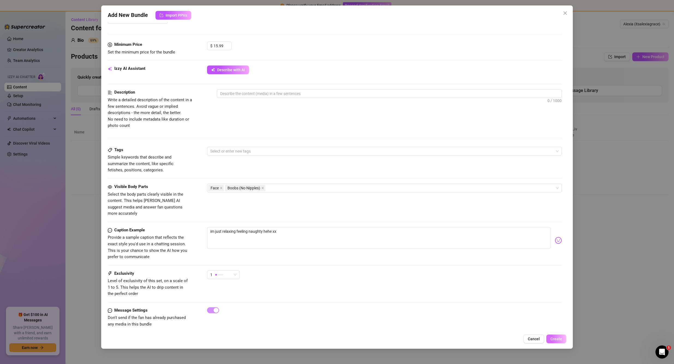
click at [559, 337] on span "Create" at bounding box center [556, 338] width 12 height 4
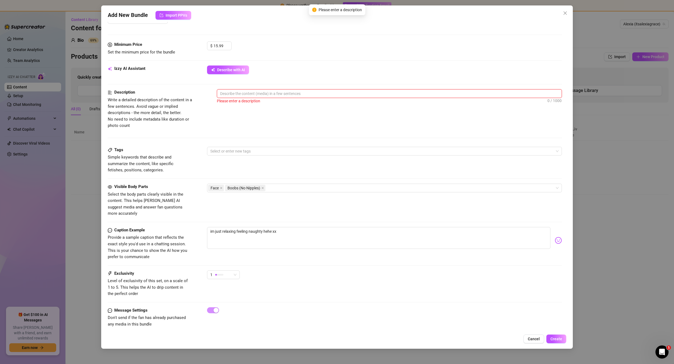
click at [252, 91] on textarea at bounding box center [389, 93] width 345 height 8
click at [253, 92] on textarea at bounding box center [389, 93] width 345 height 8
type textarea "c"
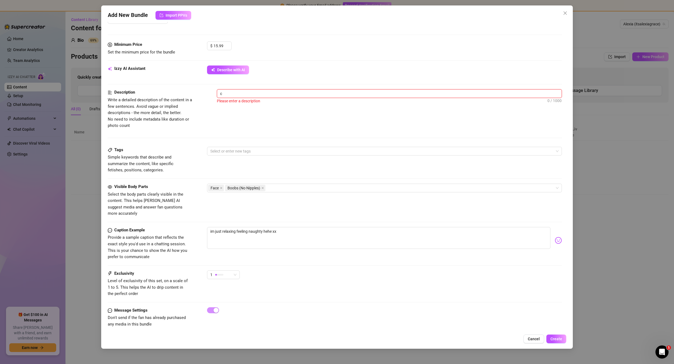
type textarea "cu"
type textarea "cut"
type textarea "cute"
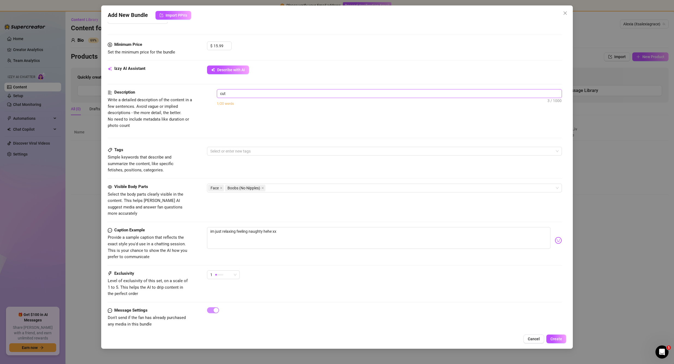
type textarea "cute"
type textarea "cute l"
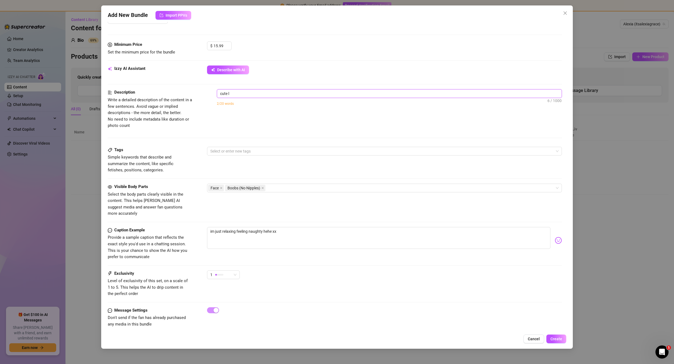
type textarea "cute li"
type textarea "cute lit"
type textarea "cute litt"
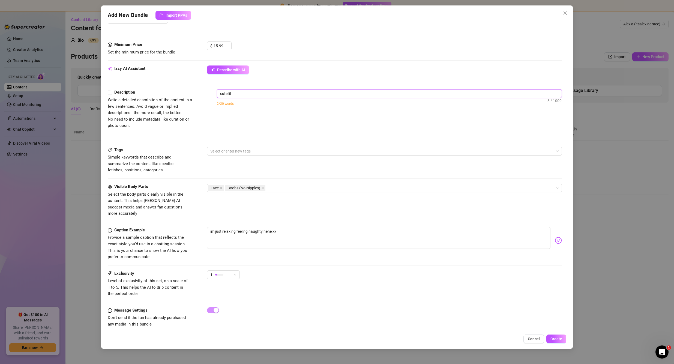
type textarea "cute litt"
type textarea "cute littl"
type textarea "cute little"
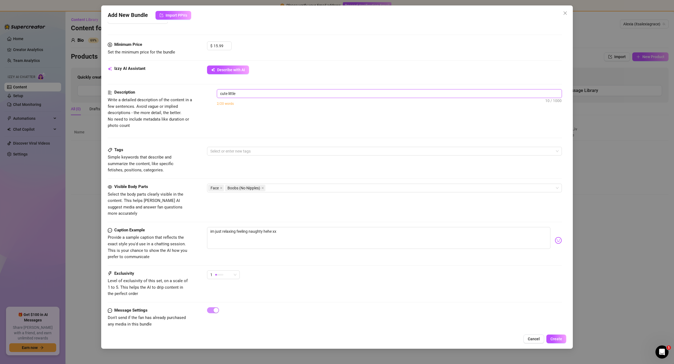
type textarea "cute little"
type textarea "cute little v"
type textarea "cute little vi"
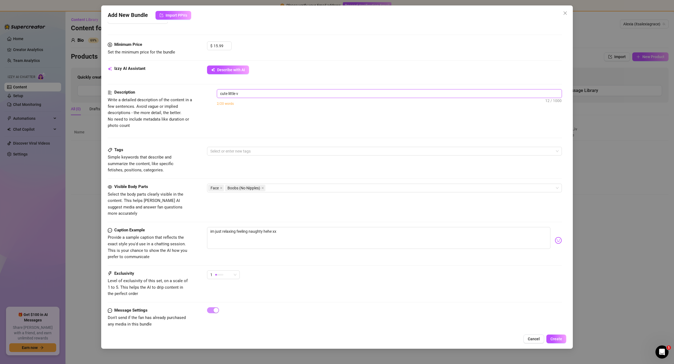
type textarea "cute little vi"
type textarea "cute little vid"
type textarea "cute little vide"
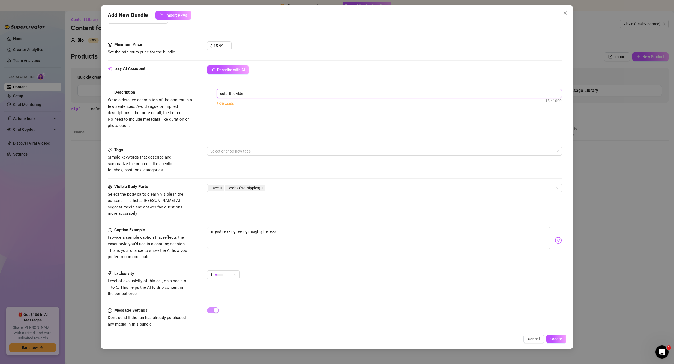
type textarea "cute little video"
type textarea "cute little video o"
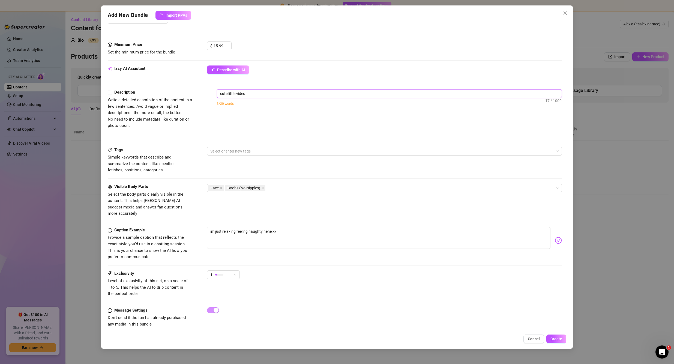
type textarea "cute little video o"
type textarea "cute little video of"
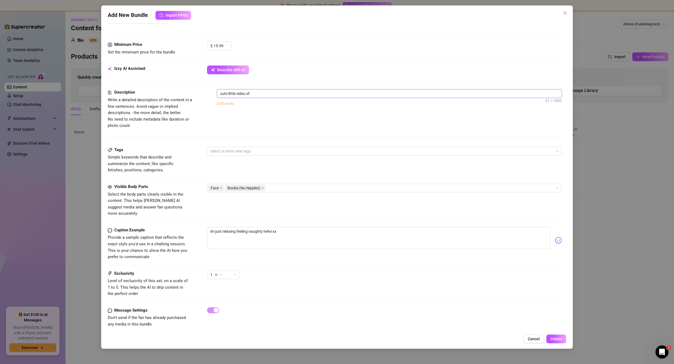
type textarea "cute little video of m"
type textarea "cute little video of me"
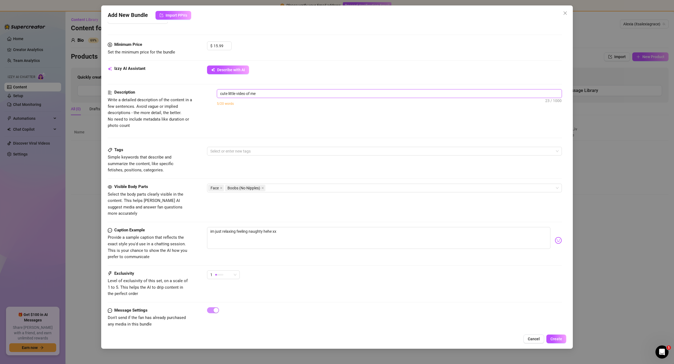
type textarea "cute little video of me"
type textarea "cute little video of me i"
type textarea "cute little video of me in"
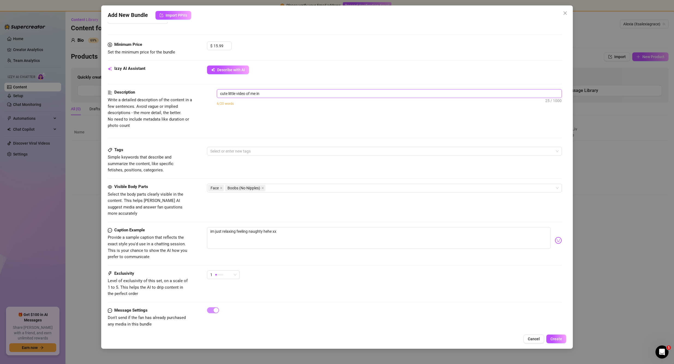
type textarea "cute little video of me in"
type textarea "cute little video of me in m"
type textarea "cute little video of me in my"
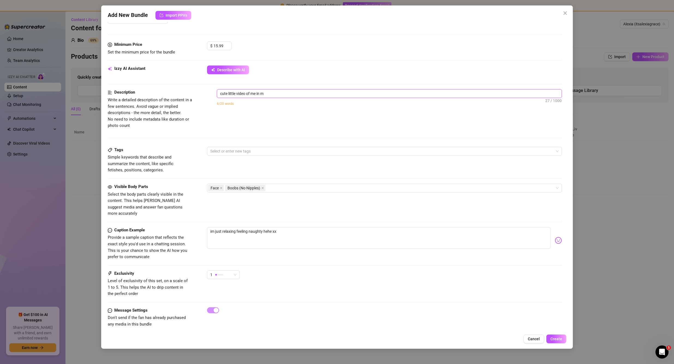
type textarea "cute little video of me in my"
type textarea "cute little video of me in my p"
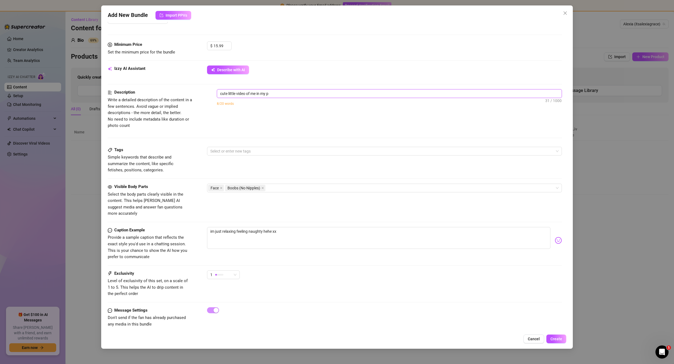
type textarea "cute little video of me in my pj"
type textarea "cute little video of me in my pjs"
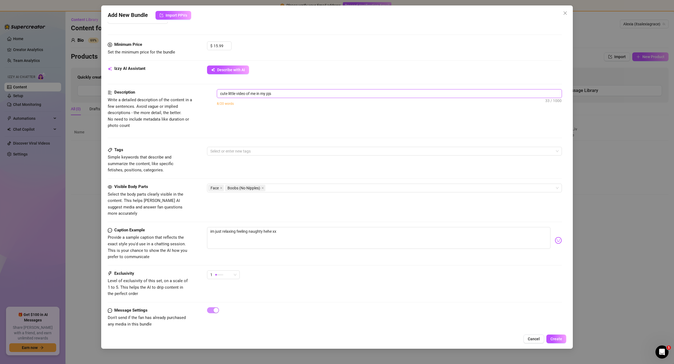
type textarea "cute little video of me in my pjs"
type textarea "cute little video of me in my pjs a"
type textarea "cute little video of me in my pjs at"
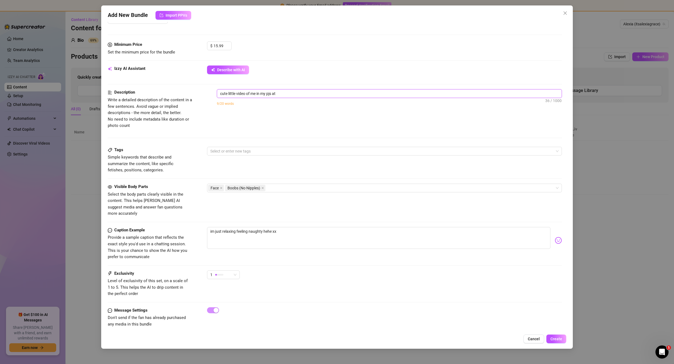
type textarea "cute little video of me in my pjs at"
type textarea "cute little video of me in my pjs at t"
type textarea "cute little video of me in my pjs at th"
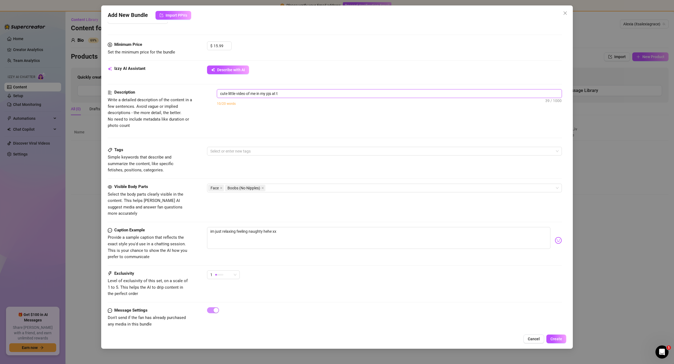
type textarea "cute little video of me in my pjs at th"
type textarea "cute little video of me in my pjs at the"
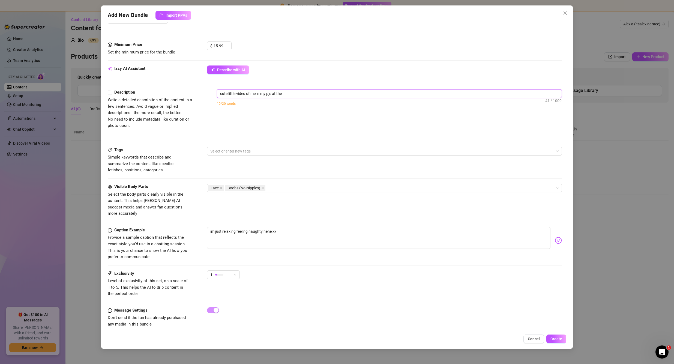
type textarea "cute little video of me in my pjs at the m"
type textarea "cute little video of me in my pjs at the mo"
type textarea "cute little video of me in my pjs at the mom"
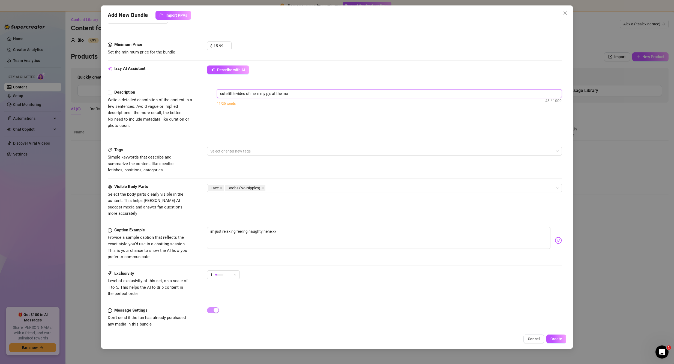
type textarea "cute little video of me in my pjs at the mom"
type textarea "cute little video of me in my pjs at the mome"
type textarea "cute little video of me in my pjs at the momen"
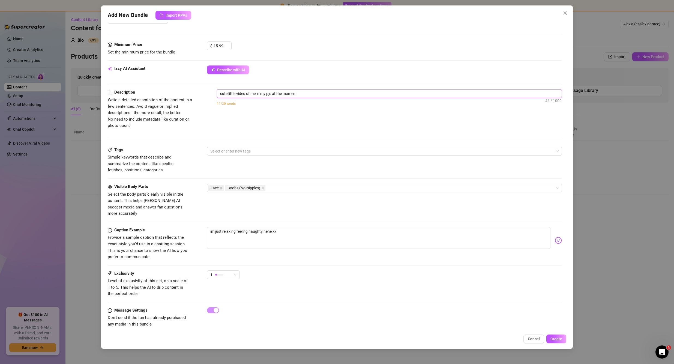
type textarea "cute little video of me in my pjs at the moment"
type textarea "cute little video of me in my pjs at the moment b"
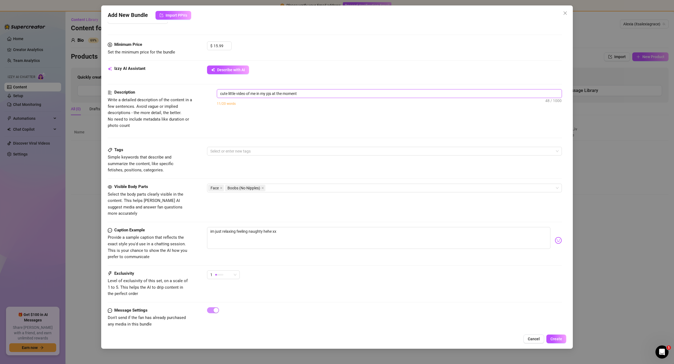
type textarea "cute little video of me in my pjs at the moment b"
type textarea "cute little video of me in my pjs at the moment be"
type textarea "cute little video of me in my pjs at the moment bei"
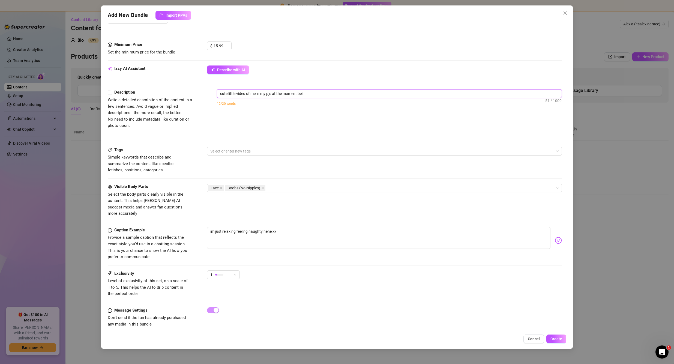
type textarea "cute little video of me in my pjs at the moment bein"
type textarea "cute little video of me in my pjs at the moment being"
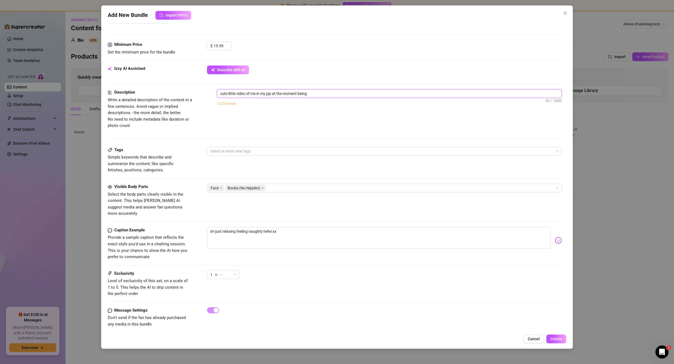
type textarea "cute little video of me in my pjs at the moment being"
type textarea "cute little video of me in my pjs at the moment being a"
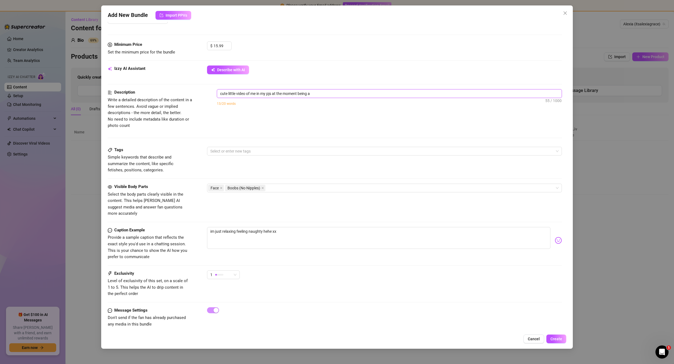
type textarea "cute little video of me in my pjs at the moment being a l"
type textarea "cute little video of me in my pjs at the moment being a li"
type textarea "cute little video of me in my pjs at the moment being a lit"
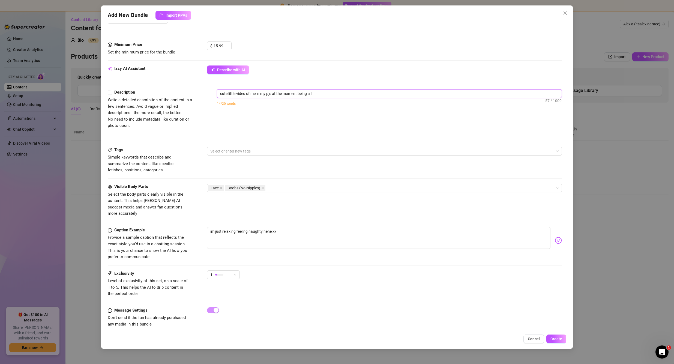
type textarea "cute little video of me in my pjs at the moment being a lit"
type textarea "cute little video of me in my pjs at the moment being a litt"
type textarea "cute little video of me in my pjs at the moment being a littl"
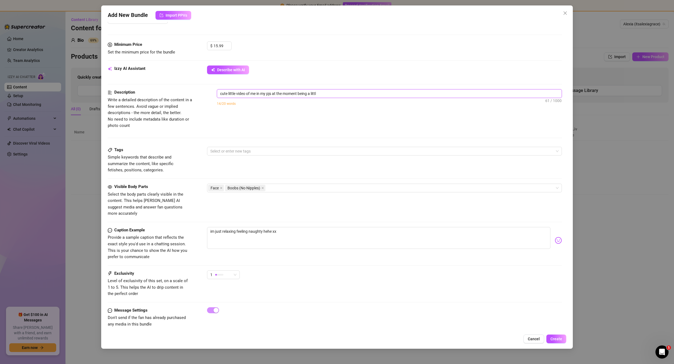
type textarea "cute little video of me in my pjs at the moment being a little"
type textarea "cute little video of me in my pjs at the moment being a little t"
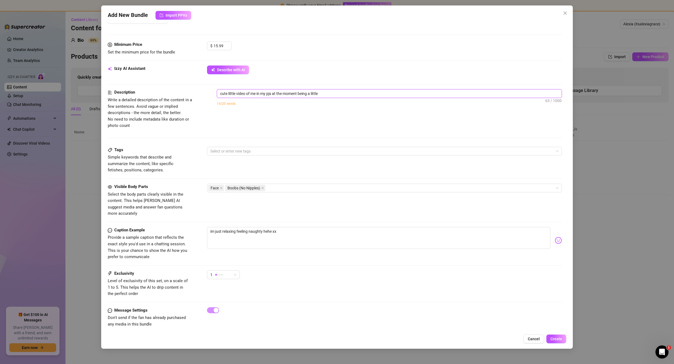
type textarea "cute little video of me in my pjs at the moment being a little t"
type textarea "cute little video of me in my pjs at the moment being a little te"
type textarea "cute little video of me in my pjs at the moment being a little tea"
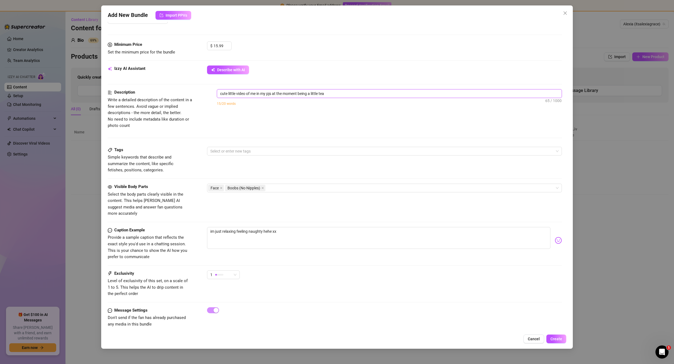
type textarea "cute little video of me in my pjs at the moment being a little teas"
type textarea "cute little video of me in my pjs at the moment being a little tease"
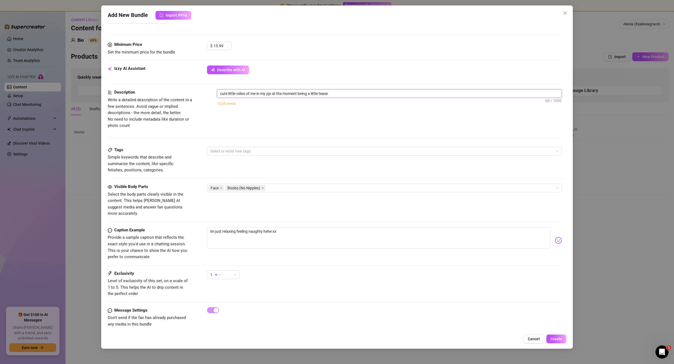
type textarea "cute little video of me in my pjs at the moment being a little tease"
type textarea "cute little video of me in my pjs at the moment being a little tease f"
type textarea "cute little video of me in my pjs at the moment being a little tease"
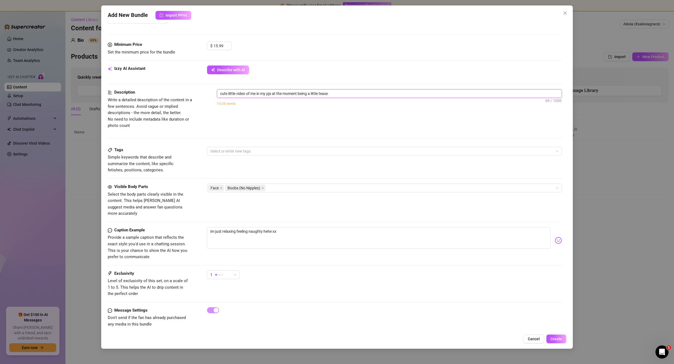
type textarea "cute little video of me in my pjs at the moment being a little tease t"
type textarea "cute little video of me in my pjs at the moment being a little tease to"
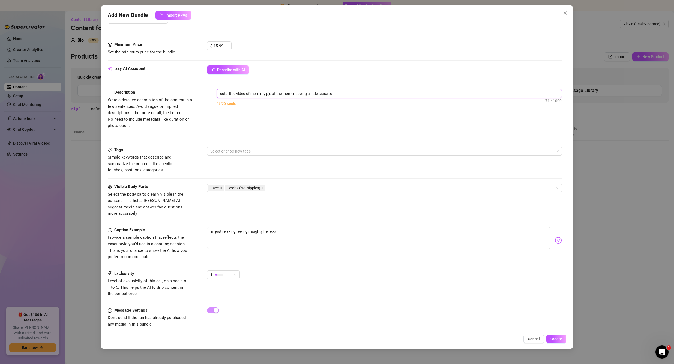
type textarea "cute little video of me in my pjs at the moment being a little tease to"
type textarea "cute little video of me in my pjs at the moment being a little tease to g"
type textarea "cute little video of me in my pjs at the moment being a little tease to ge"
type textarea "cute little video of me in my pjs at the moment being a little tease to get"
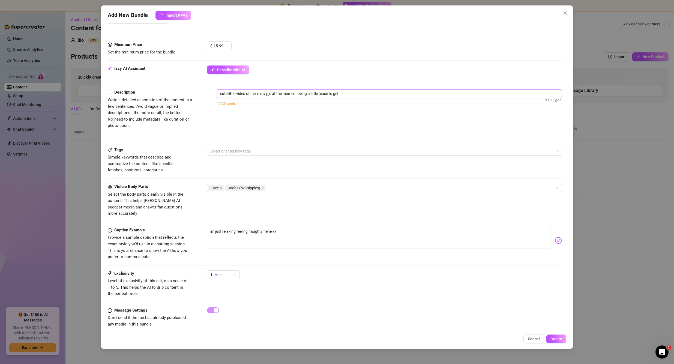
type textarea "cute little video of me in my pjs at the moment being a little tease to get"
type textarea "cute little video of me in my pjs at the moment being a little tease to get y"
type textarea "cute little video of me in my pjs at the moment being a little tease to get yo"
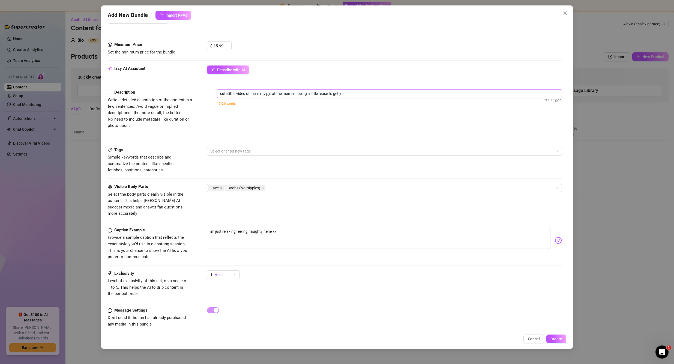
type textarea "cute little video of me in my pjs at the moment being a little tease to get yo"
type textarea "cute little video of me in my pjs at the moment being a little tease to get you"
type textarea "cute little video of me in my pjs at the moment being a little tease to get you…"
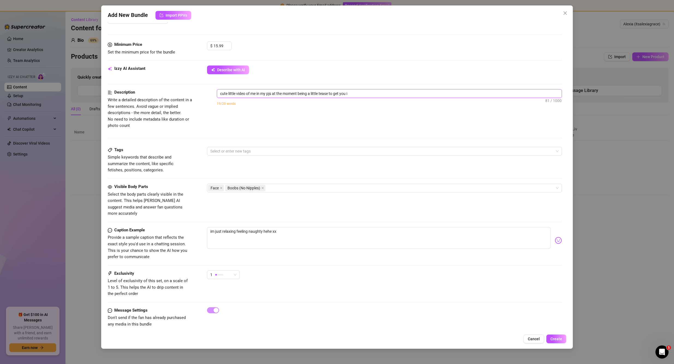
type textarea "cute little video of me in my pjs at the moment being a little tease to get you…"
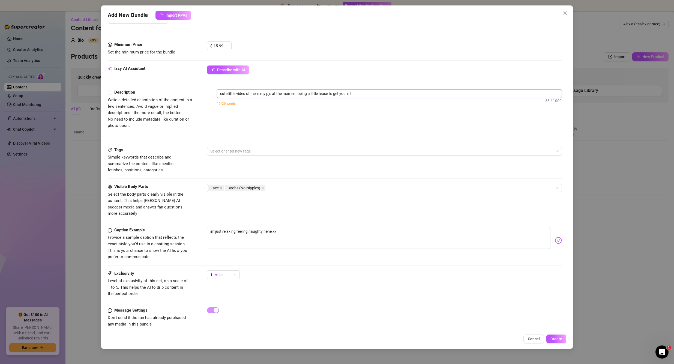
type textarea "cute little video of me in my pjs at the moment being a little tease to get you…"
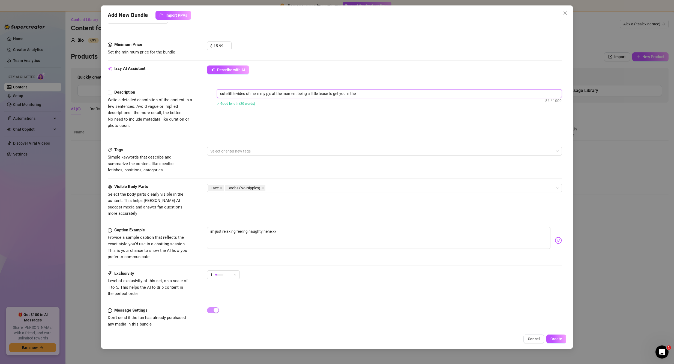
type textarea "cute little video of me in my pjs at the moment being a little tease to get you…"
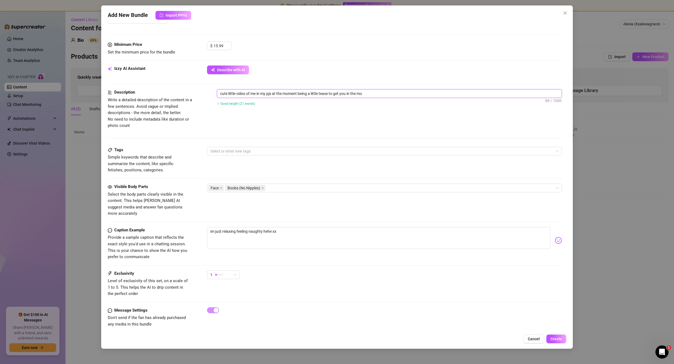
type textarea "cute little video of me in my pjs at the moment being a little tease to get you…"
click at [334, 128] on div "Description Write a detailed description of the content in a few sentences. Avo…" at bounding box center [335, 109] width 454 height 40
click at [562, 340] on button "Create" at bounding box center [556, 338] width 20 height 9
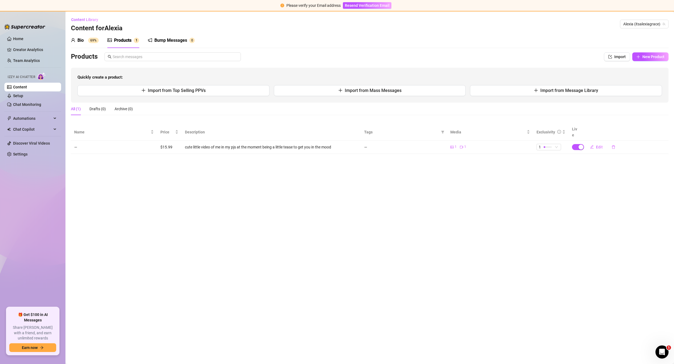
click at [85, 40] on div "Bio 69%" at bounding box center [85, 40] width 28 height 7
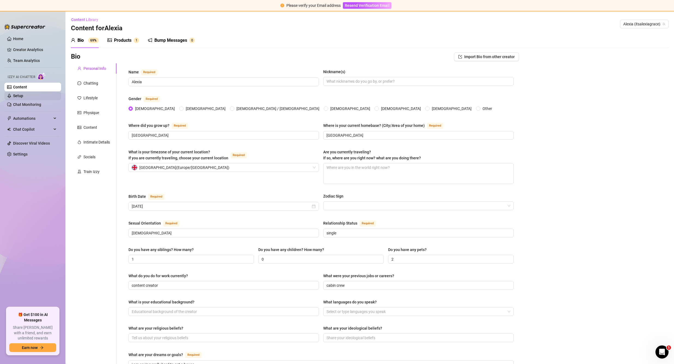
click at [23, 94] on link "Setup" at bounding box center [18, 96] width 10 height 4
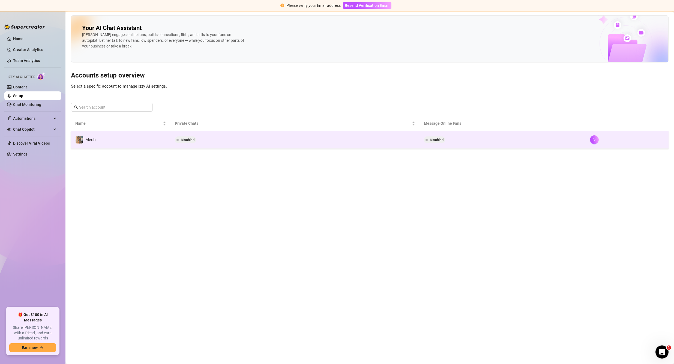
click at [308, 141] on td "Disabled" at bounding box center [294, 140] width 249 height 18
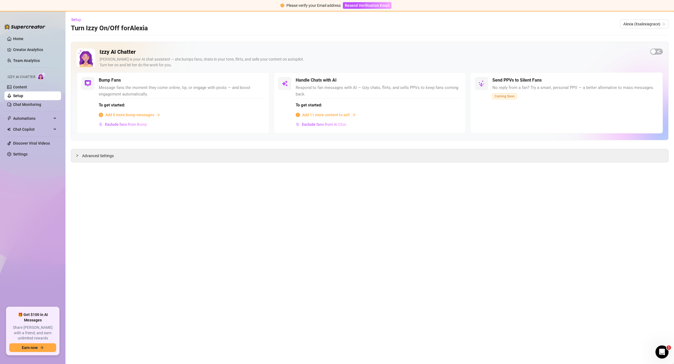
click at [520, 309] on main "Setup Turn Izzy On/Off for Alexia Alexia (itsalexiagrace) Izzy AI Chatter Izzy …" at bounding box center [369, 187] width 608 height 352
click at [139, 125] on span "Exclude fans from Bump" at bounding box center [126, 124] width 42 height 4
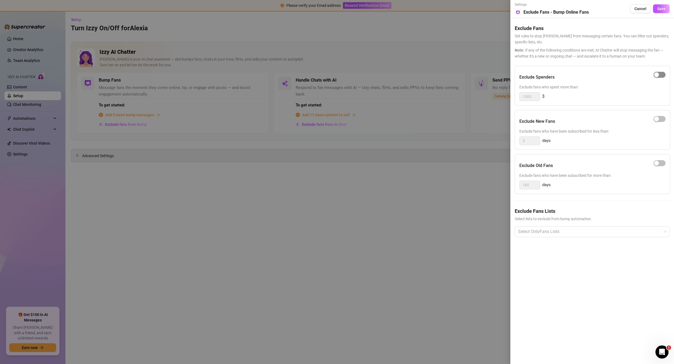
click at [655, 77] on span "button" at bounding box center [659, 75] width 12 height 6
click at [656, 119] on div "button" at bounding box center [656, 118] width 5 height 5
click at [656, 163] on div "button" at bounding box center [656, 163] width 5 height 5
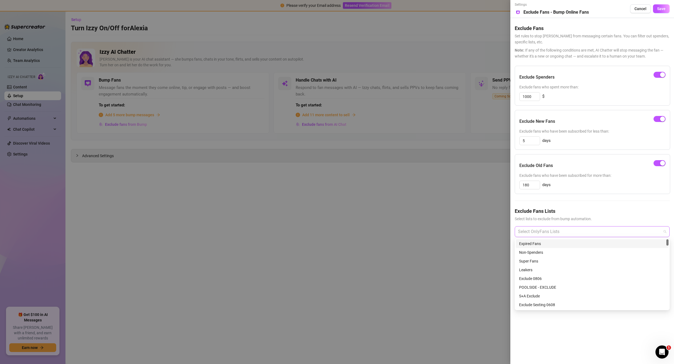
click at [593, 227] on div at bounding box center [589, 232] width 147 height 10
click at [545, 294] on div "REBILL-13/09-TBD" at bounding box center [592, 297] width 146 height 6
click at [578, 318] on div "Settings Preview Exclude Fans - Bump Online Fans Cancel Save Exclude Fans Set r…" at bounding box center [592, 182] width 164 height 364
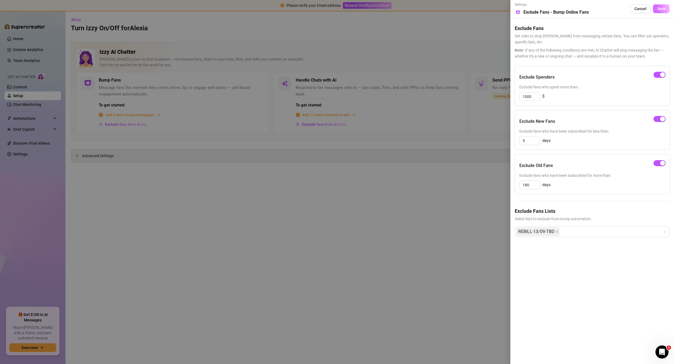
click at [663, 7] on span "Save" at bounding box center [661, 9] width 8 height 4
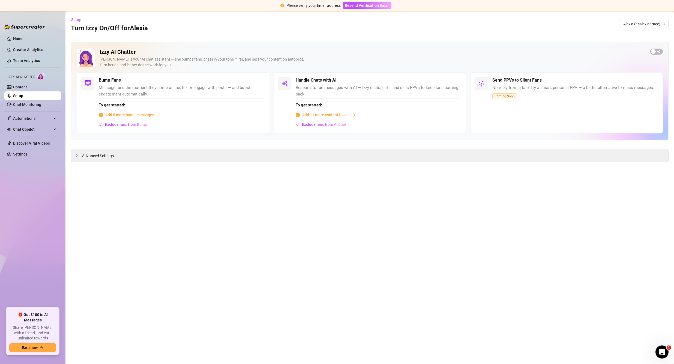
click at [551, 236] on main "Setup Turn Izzy On/Off for Alexia Alexia (itsalexiagrace) Izzy AI Chatter Izzy …" at bounding box center [369, 187] width 608 height 352
click at [343, 153] on div "Advanced Settings" at bounding box center [369, 155] width 597 height 13
click at [97, 156] on span "Advanced Settings" at bounding box center [98, 156] width 32 height 6
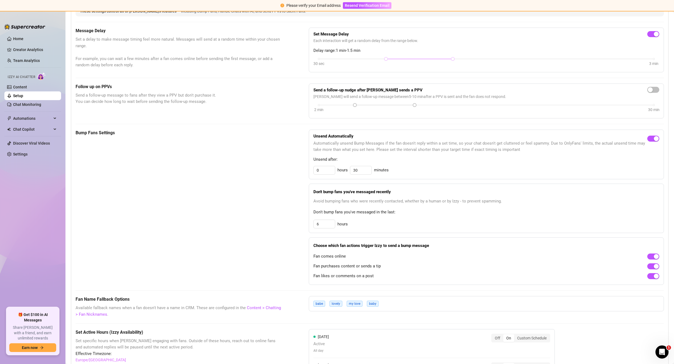
scroll to position [164, 0]
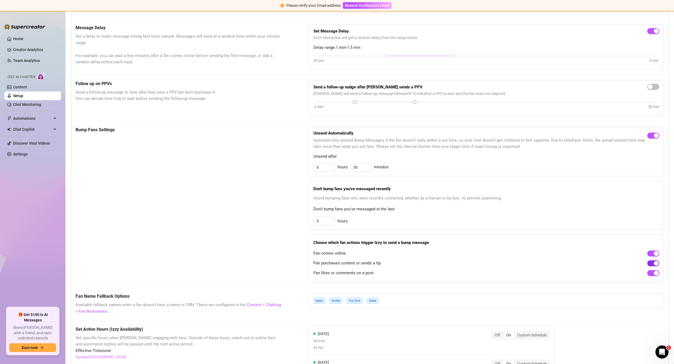
click at [647, 263] on span "button" at bounding box center [653, 263] width 12 height 6
click at [647, 274] on span "button" at bounding box center [653, 273] width 12 height 6
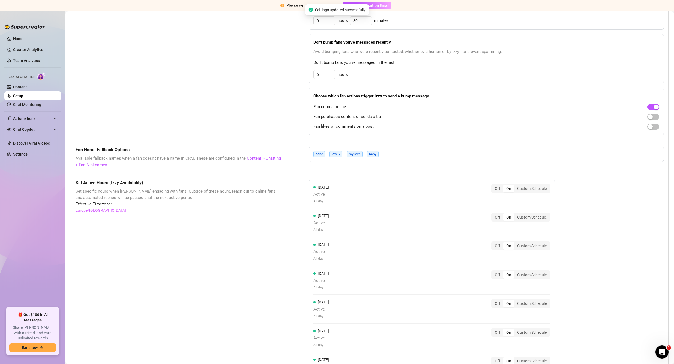
scroll to position [327, 0]
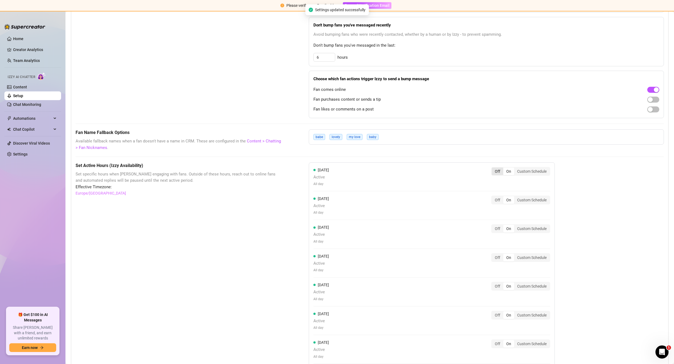
click at [496, 171] on div "Off" at bounding box center [497, 171] width 11 height 8
click at [493, 168] on input "Off" at bounding box center [493, 168] width 0 height 0
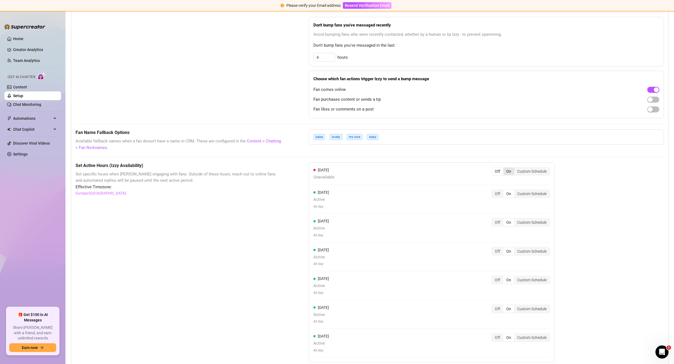
click at [505, 173] on div "On" at bounding box center [508, 171] width 11 height 8
click at [504, 168] on input "On" at bounding box center [504, 168] width 0 height 0
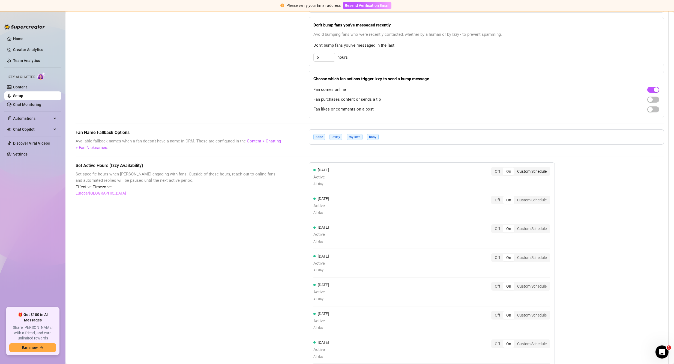
click at [524, 172] on div "Custom Schedule" at bounding box center [531, 171] width 35 height 8
click at [515, 168] on input "Custom Schedule" at bounding box center [515, 168] width 0 height 0
click at [325, 184] on input at bounding box center [329, 186] width 27 height 6
type input "00:00"
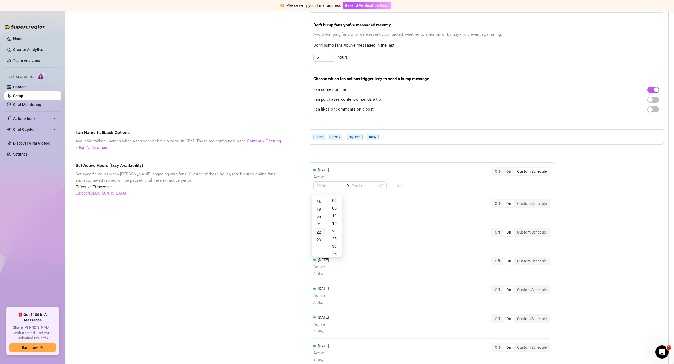
click at [319, 233] on div "22" at bounding box center [319, 232] width 13 height 8
click at [333, 224] on div "50" at bounding box center [334, 222] width 13 height 8
type input "22:50"
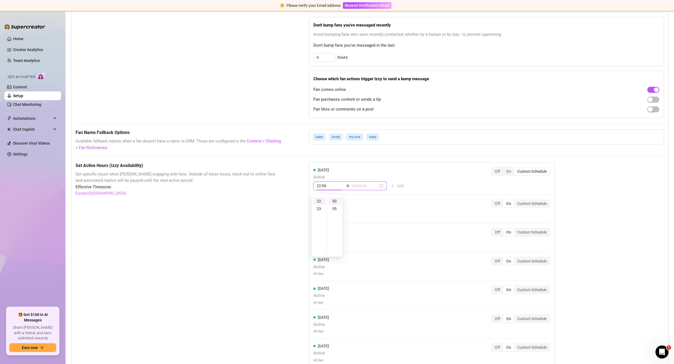
click at [356, 187] on input at bounding box center [364, 186] width 27 height 6
type input "22:50"
click at [337, 207] on div "23" at bounding box center [337, 209] width 13 height 8
click at [353, 230] on div "20" at bounding box center [353, 231] width 13 height 8
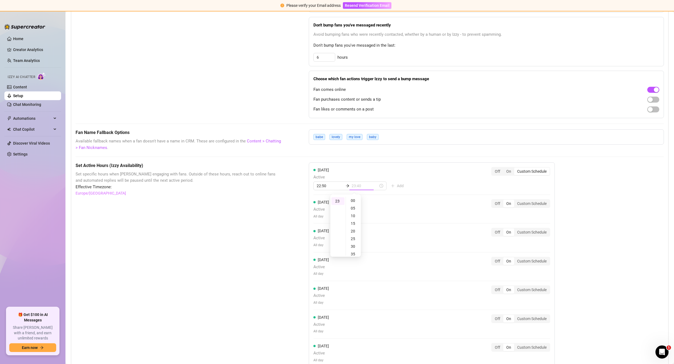
scroll to position [30, 0]
type input "23:20"
click at [415, 184] on div "Monday Active 22:50 23:20 Add Off On Custom Schedule Tuesday Active All day Off…" at bounding box center [432, 267] width 246 height 210
click at [498, 204] on div "Off" at bounding box center [497, 204] width 11 height 8
click at [493, 200] on input "Off" at bounding box center [493, 200] width 0 height 0
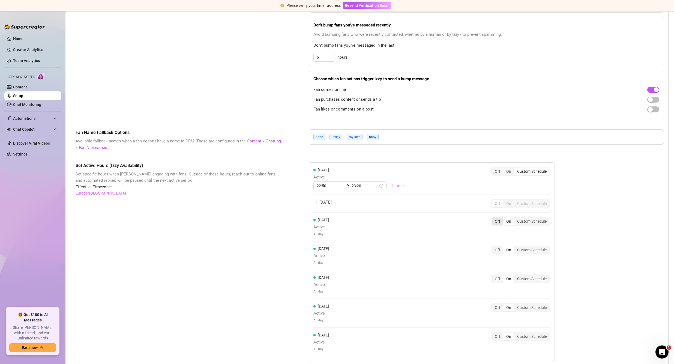
click at [498, 221] on div "Off" at bounding box center [497, 221] width 11 height 8
click at [493, 218] on input "Off" at bounding box center [493, 218] width 0 height 0
click at [497, 245] on div "Off" at bounding box center [497, 249] width 11 height 8
click at [493, 245] on input "Off" at bounding box center [493, 245] width 0 height 0
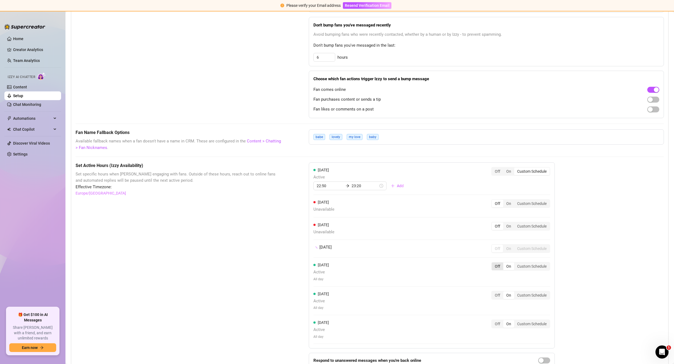
click at [497, 265] on div "Off" at bounding box center [497, 266] width 11 height 8
click at [493, 263] on input "Off" at bounding box center [493, 263] width 0 height 0
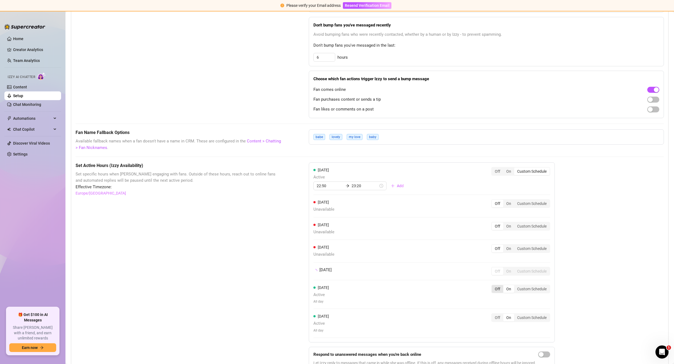
click at [498, 286] on div "Off" at bounding box center [497, 289] width 11 height 8
click at [493, 286] on input "Off" at bounding box center [493, 286] width 0 height 0
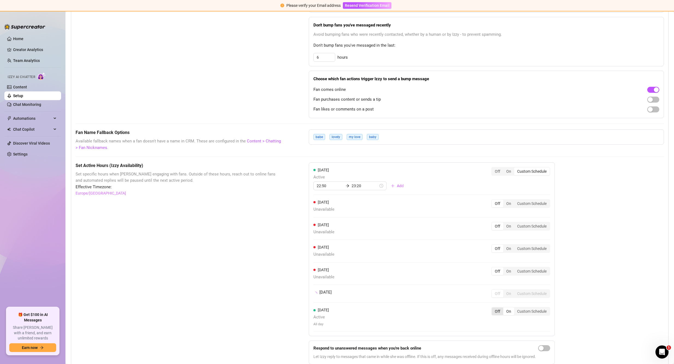
click at [499, 309] on div "Off" at bounding box center [497, 311] width 11 height 8
click at [493, 308] on input "Off" at bounding box center [493, 308] width 0 height 0
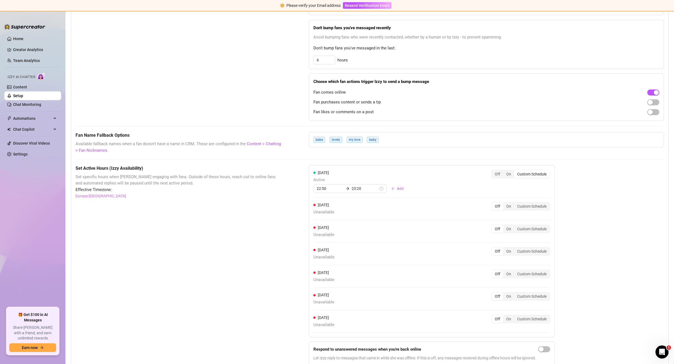
click at [615, 267] on div "Set Active Hours (Izzy Availability) Set specific hours when Izzy engaging with…" at bounding box center [370, 267] width 588 height 205
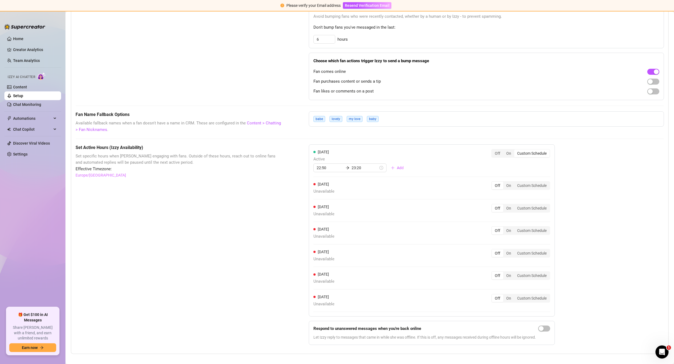
scroll to position [352, 0]
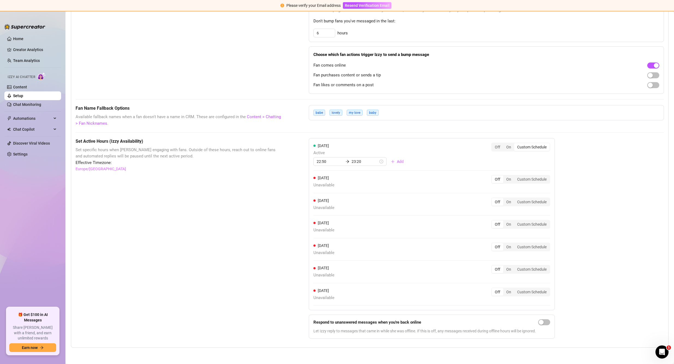
click at [597, 233] on div "Set Active Hours (Izzy Availability) Set specific hours when Izzy engaging with…" at bounding box center [370, 240] width 588 height 205
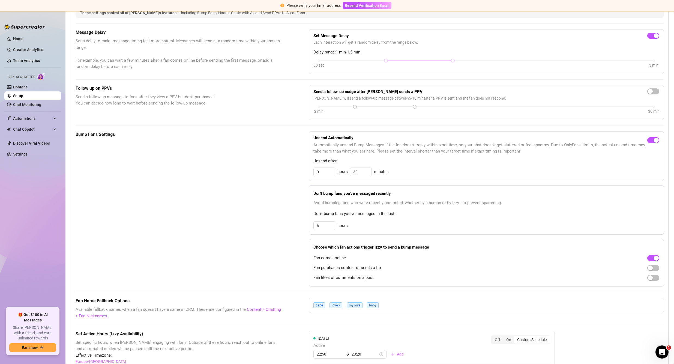
scroll to position [134, 0]
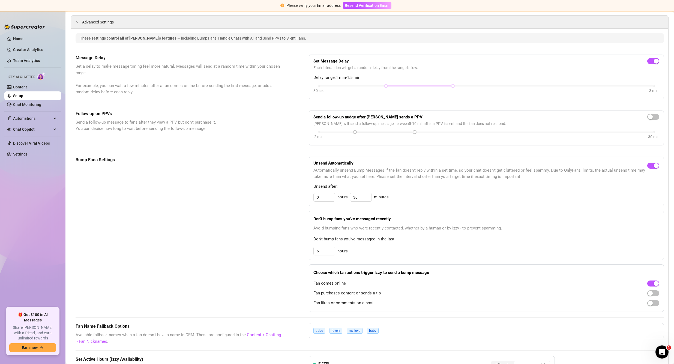
click at [543, 316] on div "These settings control all of Izzy's features — including Bump Fans, Handle Cha…" at bounding box center [370, 296] width 588 height 527
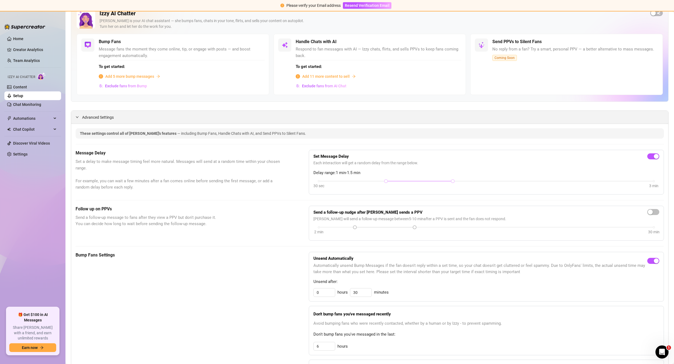
scroll to position [0, 0]
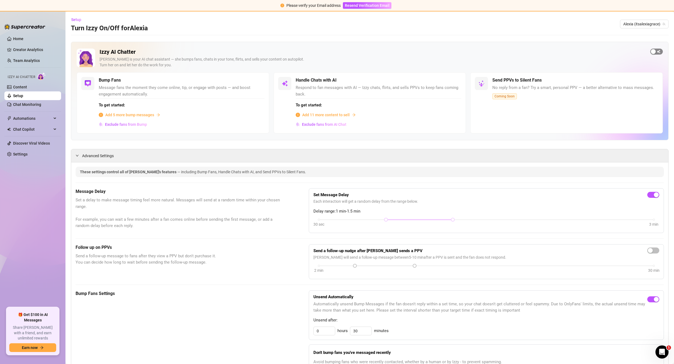
click at [652, 49] on span "button" at bounding box center [656, 52] width 13 height 6
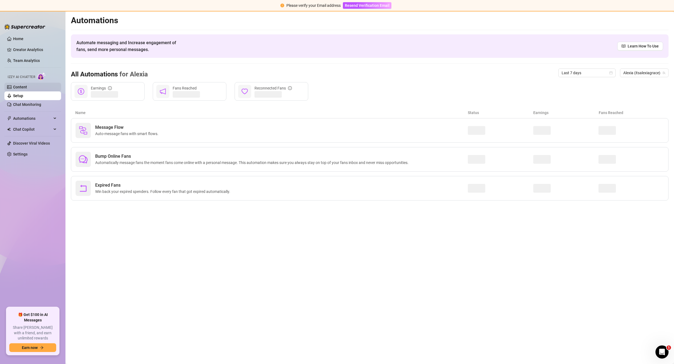
click at [26, 85] on link "Content" at bounding box center [20, 87] width 14 height 4
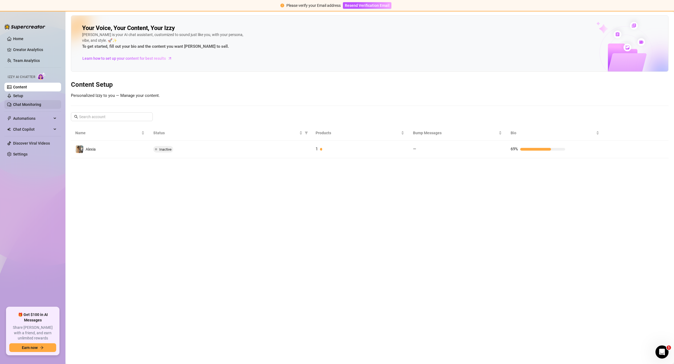
click at [33, 102] on link "Chat Monitoring" at bounding box center [27, 104] width 28 height 4
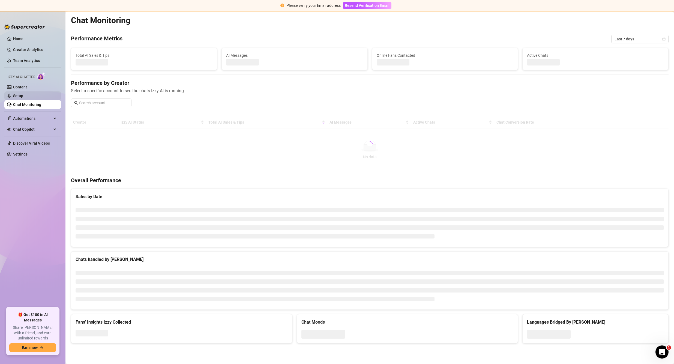
click at [23, 94] on link "Setup" at bounding box center [18, 96] width 10 height 4
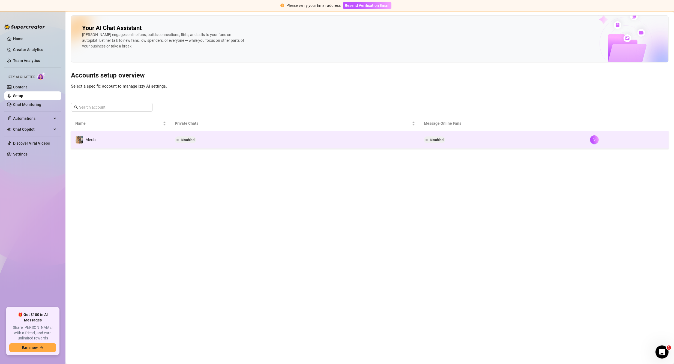
click at [212, 144] on td "Disabled" at bounding box center [294, 140] width 249 height 18
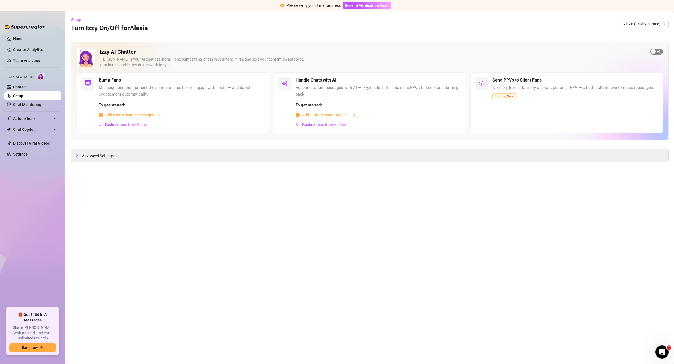
click at [656, 52] on span "button" at bounding box center [656, 52] width 13 height 6
click at [409, 184] on main "Setup Turn Izzy On/Off for Alexia Alexia (itsalexiagrace) Izzy AI Chatter Izzy …" at bounding box center [369, 187] width 608 height 352
click at [100, 155] on span "Advanced Settings" at bounding box center [98, 156] width 32 height 6
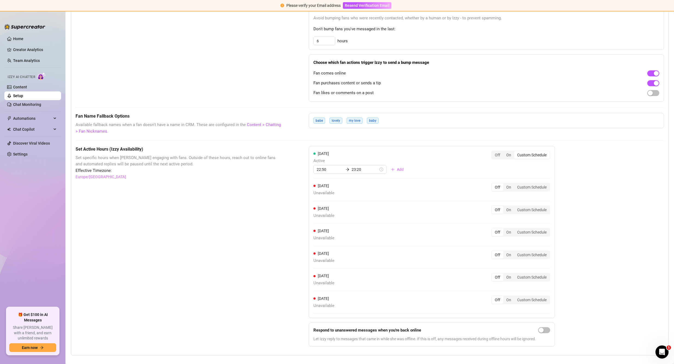
scroll to position [352, 0]
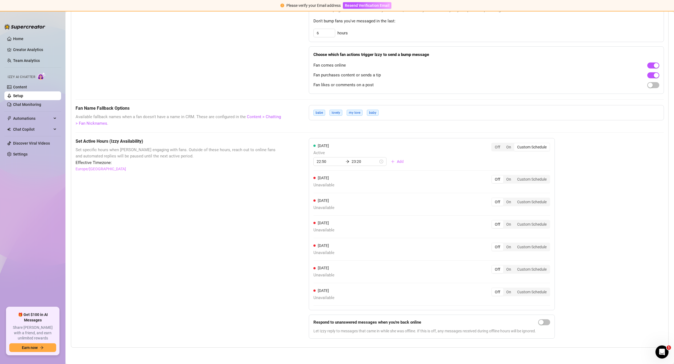
click at [243, 219] on div "Set Active Hours (Izzy Availability) Set specific hours when Izzy engaging with…" at bounding box center [179, 240] width 206 height 205
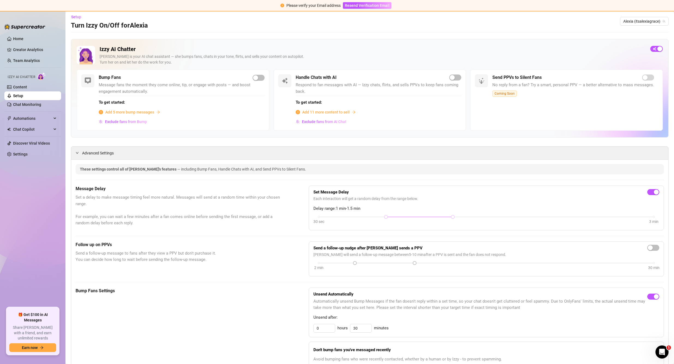
scroll to position [0, 0]
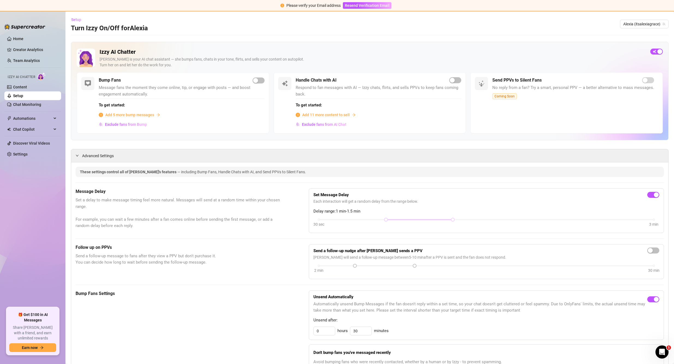
click at [77, 20] on span "Setup" at bounding box center [76, 19] width 10 height 4
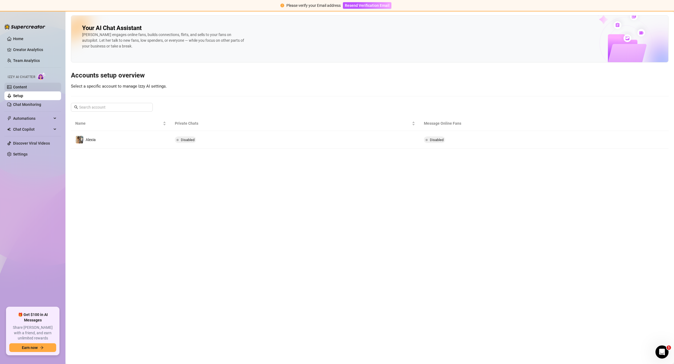
click at [27, 89] on link "Content" at bounding box center [20, 87] width 14 height 4
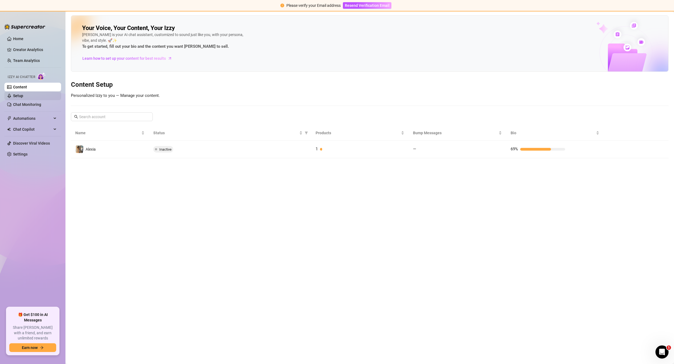
click at [23, 95] on link "Setup" at bounding box center [18, 96] width 10 height 4
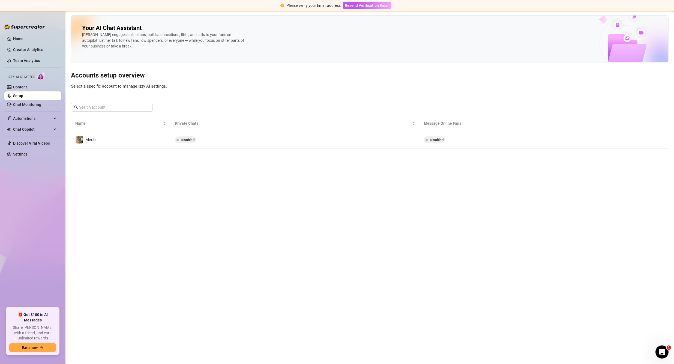
click at [258, 149] on main "Your AI Chat Assistant Izzy engages online fans, builds connections, flirts, an…" at bounding box center [369, 187] width 608 height 352
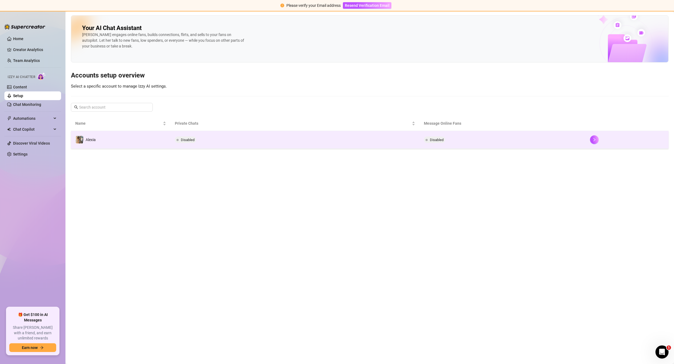
click at [258, 144] on td "Disabled" at bounding box center [294, 140] width 249 height 18
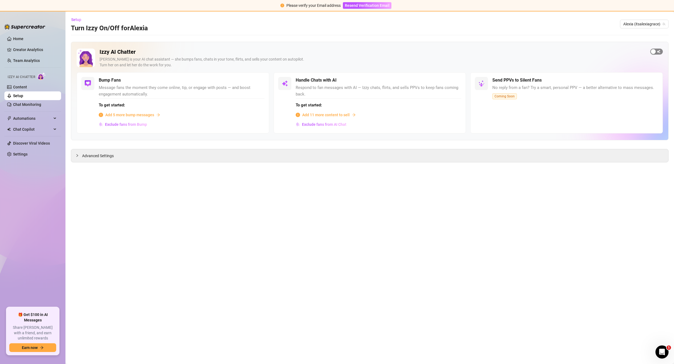
click at [658, 54] on span "button" at bounding box center [656, 52] width 13 height 6
click at [453, 80] on div "button" at bounding box center [452, 80] width 5 height 5
click at [546, 225] on main "Setup Turn Izzy On/Off for Alexia Alexia (itsalexiagrace) Izzy AI Chatter Izzy …" at bounding box center [369, 187] width 608 height 352
click at [453, 80] on div "button" at bounding box center [452, 80] width 5 height 5
click at [454, 83] on div "button" at bounding box center [452, 80] width 5 height 5
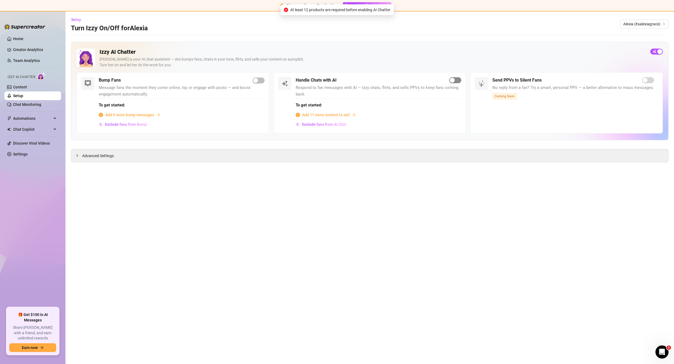
click at [456, 80] on span "button" at bounding box center [455, 80] width 12 height 6
click at [581, 285] on main "Setup Turn Izzy On/Off for Alexia Alexia (itsalexiagrace) Izzy AI Chatter Izzy …" at bounding box center [369, 187] width 608 height 352
click at [332, 124] on span "Exclude fans from AI Chat" at bounding box center [324, 124] width 44 height 4
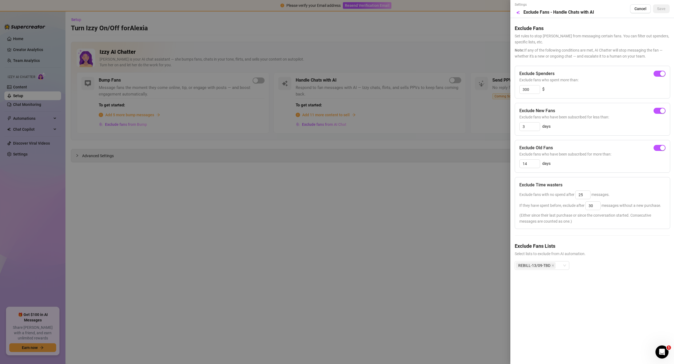
click at [333, 114] on div at bounding box center [337, 182] width 674 height 364
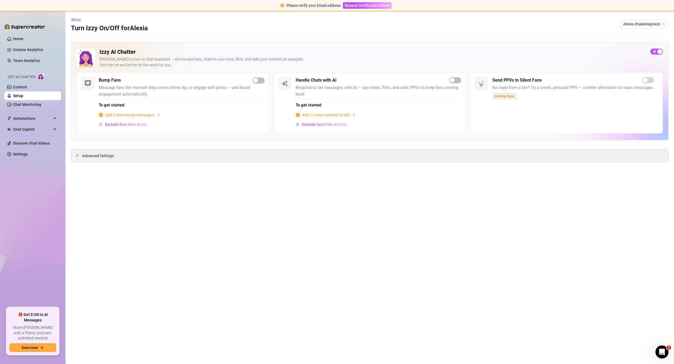
click at [337, 115] on span "Add 11 more content to sell" at bounding box center [325, 115] width 47 height 6
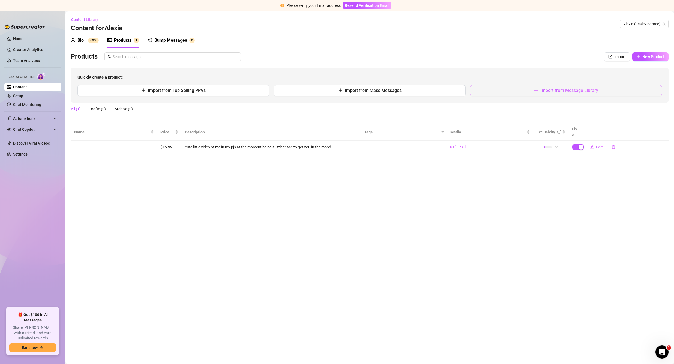
click at [520, 92] on button "Import from Message Library" at bounding box center [566, 90] width 192 height 11
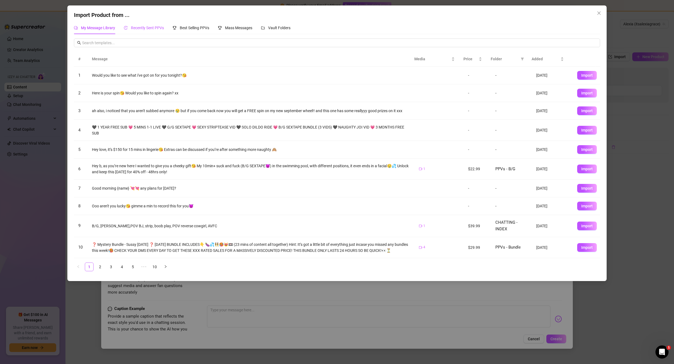
click at [142, 29] on span "Recently Sent PPVs" at bounding box center [147, 28] width 33 height 4
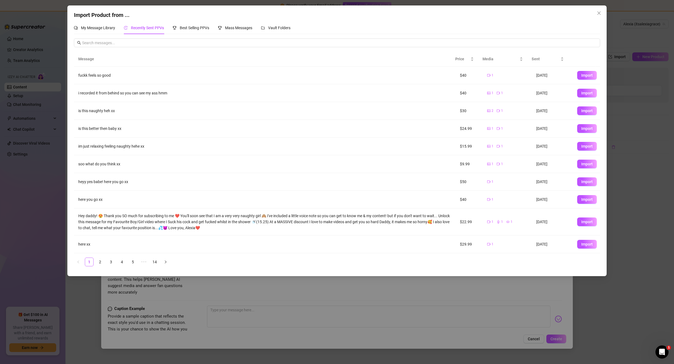
click at [522, 327] on div "Import Product from ... My Message Library Recently Sent PPVs Best Selling PPVs…" at bounding box center [337, 182] width 674 height 364
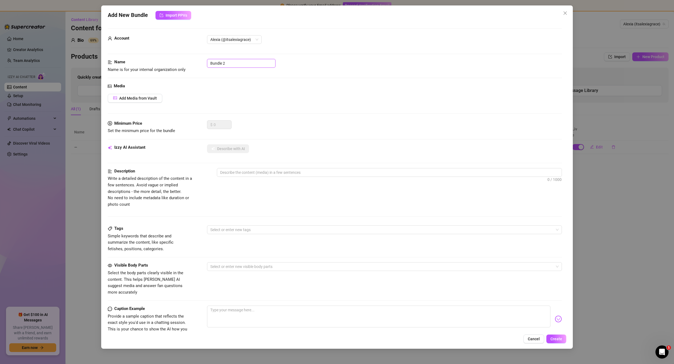
click at [223, 61] on input "Bundle 2" at bounding box center [241, 63] width 68 height 9
click at [234, 62] on input "Bundle 2" at bounding box center [241, 63] width 68 height 9
click at [300, 71] on div "Name Name is for your internal organization only Bundle 2" at bounding box center [335, 66] width 454 height 14
click at [538, 339] on span "Cancel" at bounding box center [533, 338] width 12 height 4
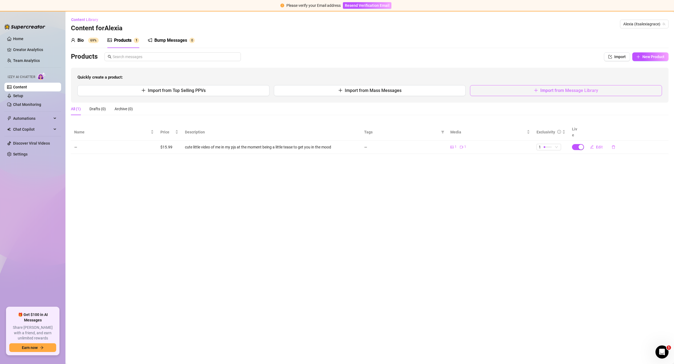
click at [511, 93] on button "Import from Message Library" at bounding box center [566, 90] width 192 height 11
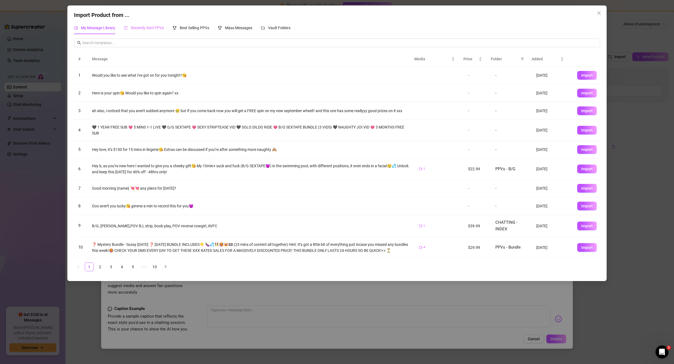
click at [150, 24] on div "Recently Sent PPVs" at bounding box center [144, 28] width 40 height 13
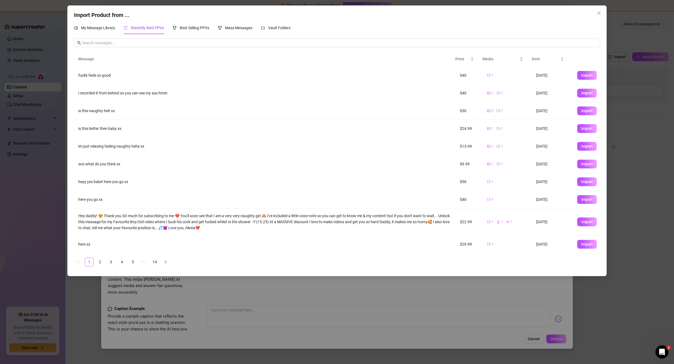
click at [581, 128] on span "Import" at bounding box center [586, 128] width 11 height 4
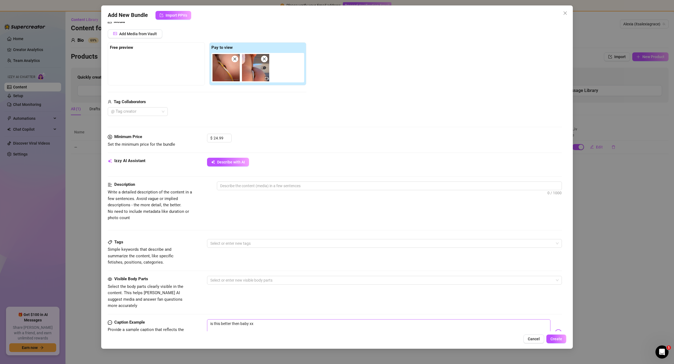
scroll to position [109, 0]
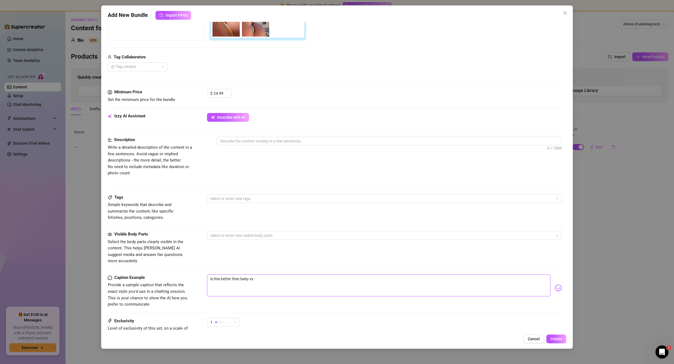
click at [272, 274] on textarea "is this better then baby xx" at bounding box center [378, 285] width 343 height 22
click at [247, 239] on div at bounding box center [381, 235] width 347 height 8
click at [224, 273] on div "Ass" at bounding box center [382, 271] width 342 height 6
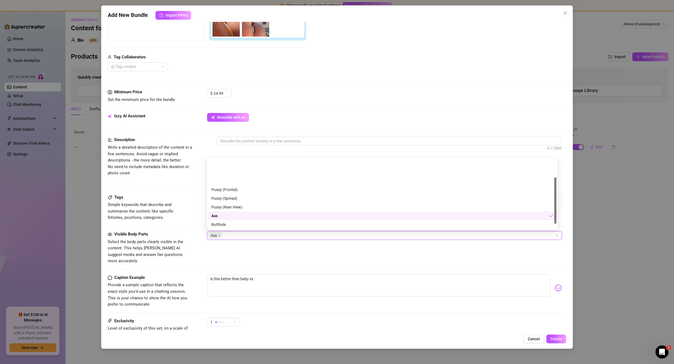
scroll to position [35, 0]
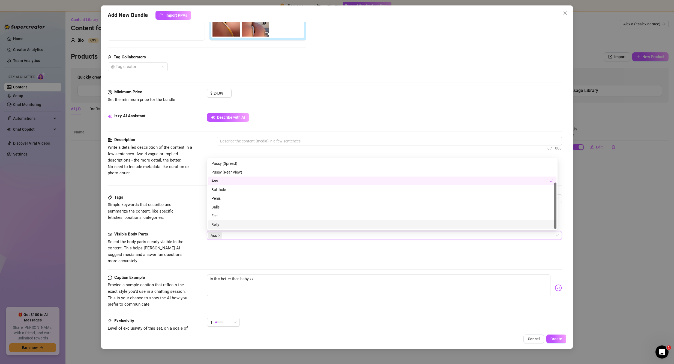
click at [254, 254] on div "Visible Body Parts Select the body parts clearly visible in the content. This h…" at bounding box center [335, 247] width 454 height 33
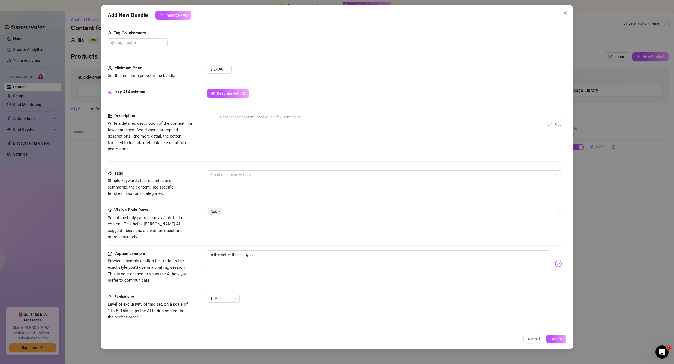
scroll to position [136, 0]
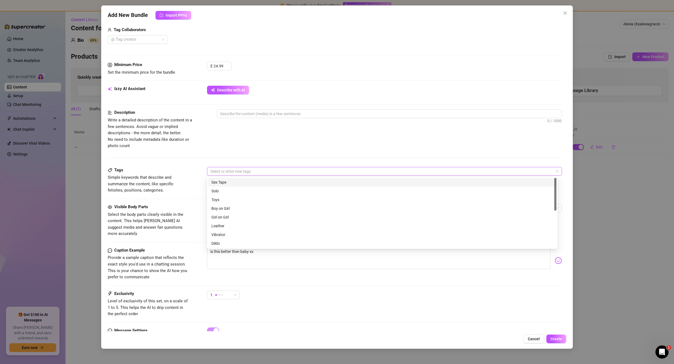
click at [231, 171] on div at bounding box center [381, 171] width 347 height 8
click at [239, 158] on div at bounding box center [335, 158] width 454 height 0
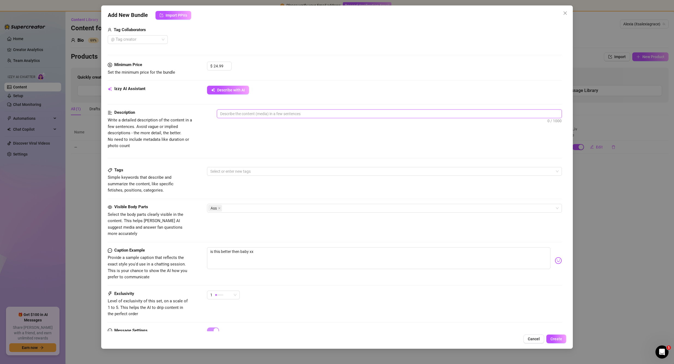
click at [245, 113] on textarea at bounding box center [389, 114] width 345 height 8
click at [526, 155] on div "Description Write a detailed description of the content in a few sentences. Avo…" at bounding box center [335, 137] width 454 height 57
click at [264, 113] on textarea at bounding box center [389, 114] width 345 height 8
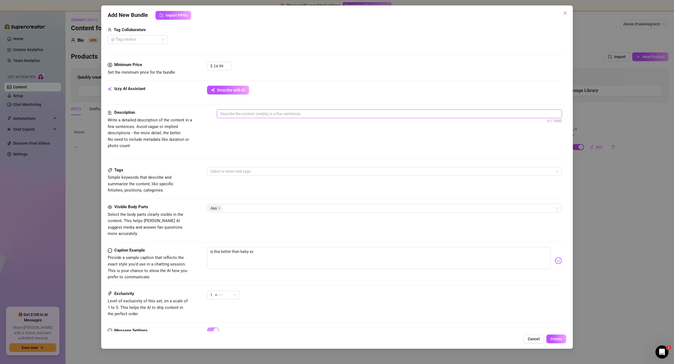
click at [264, 113] on textarea at bounding box center [389, 114] width 345 height 8
type textarea "m"
type textarea "me"
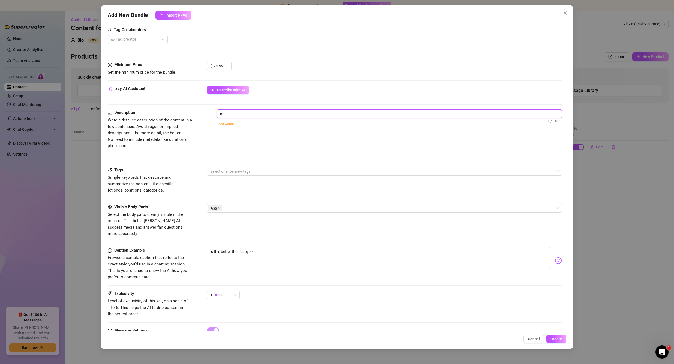
type textarea "me"
type textarea "me w"
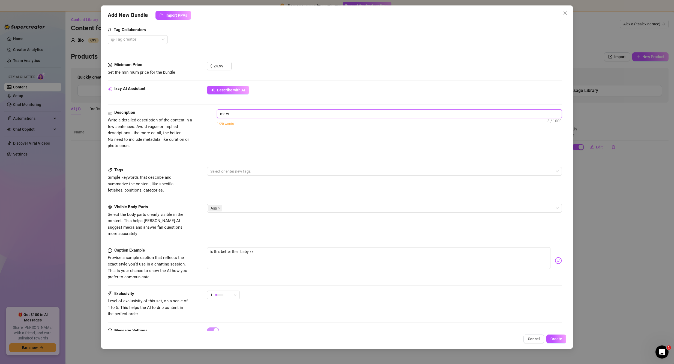
type textarea "me we"
type textarea "me wea"
type textarea "me wear"
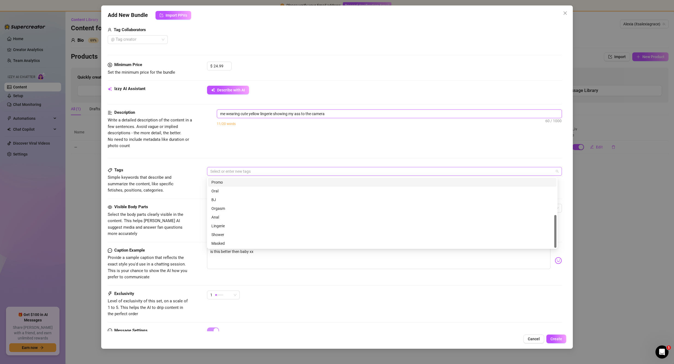
click at [272, 172] on div at bounding box center [381, 171] width 347 height 8
click at [340, 144] on div "Description Write a detailed description of the content in a few sentences. Avo…" at bounding box center [335, 129] width 454 height 40
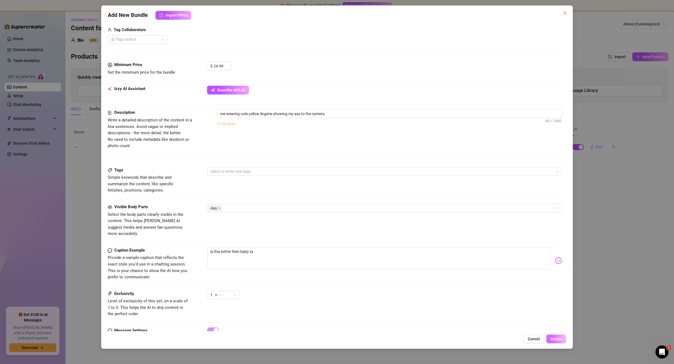
click at [557, 340] on span "Create" at bounding box center [556, 338] width 12 height 4
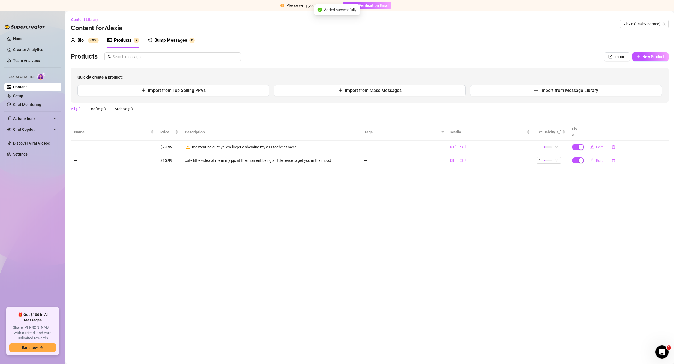
click at [189, 145] on icon "warning" at bounding box center [188, 147] width 4 height 4
click at [498, 89] on button "Import from Message Library" at bounding box center [566, 90] width 192 height 11
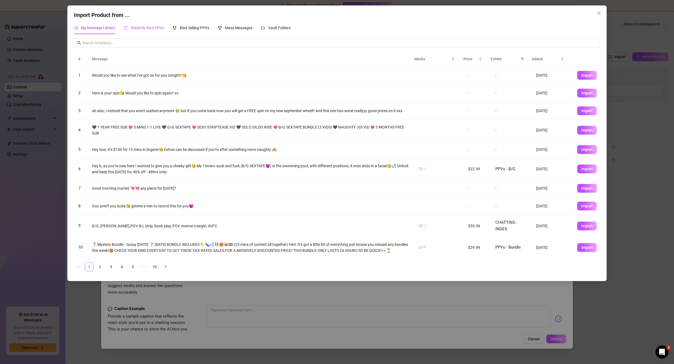
click at [146, 26] on span "Recently Sent PPVs" at bounding box center [147, 28] width 33 height 4
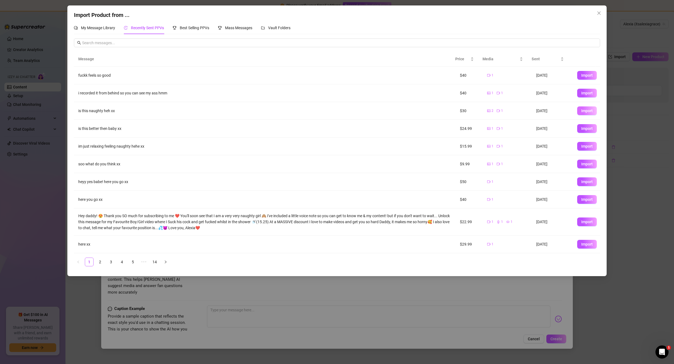
click at [581, 111] on span "Import" at bounding box center [586, 110] width 11 height 4
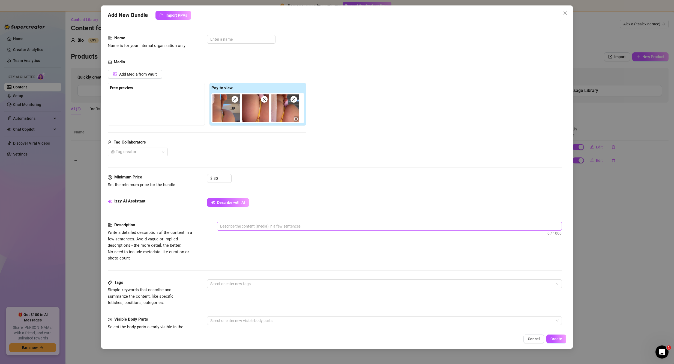
scroll to position [27, 0]
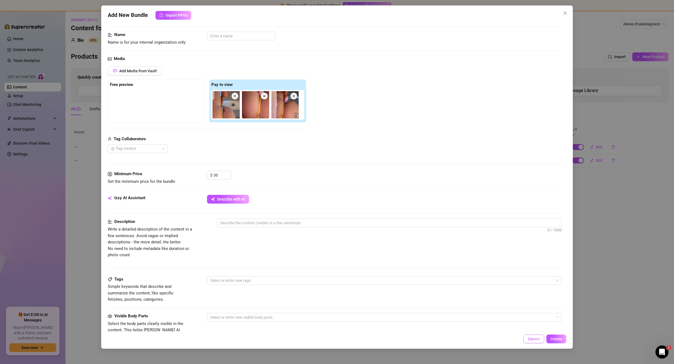
click at [535, 336] on span "Cancel" at bounding box center [533, 338] width 12 height 4
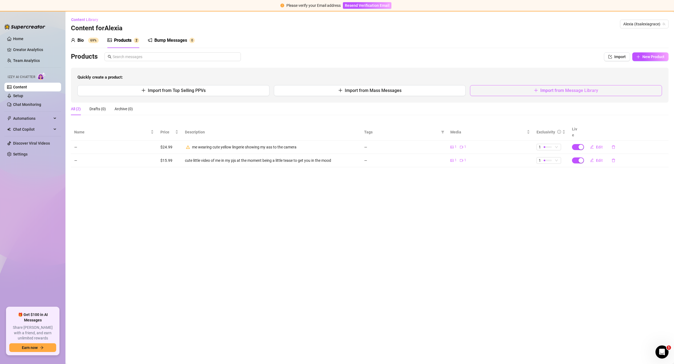
click at [515, 93] on button "Import from Message Library" at bounding box center [566, 90] width 192 height 11
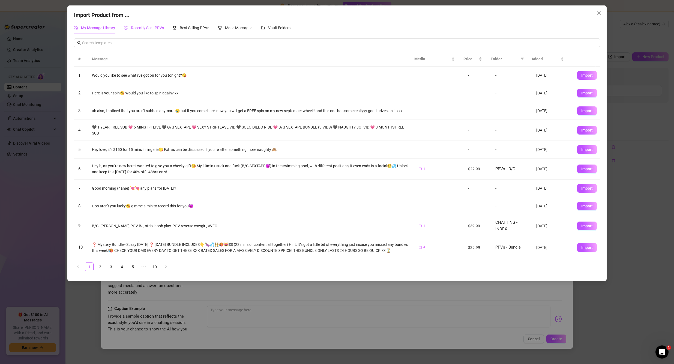
click at [146, 28] on span "Recently Sent PPVs" at bounding box center [147, 28] width 33 height 4
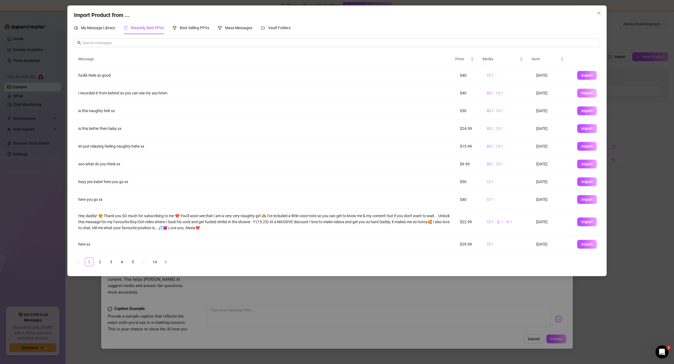
click at [581, 92] on span "Import" at bounding box center [586, 93] width 11 height 4
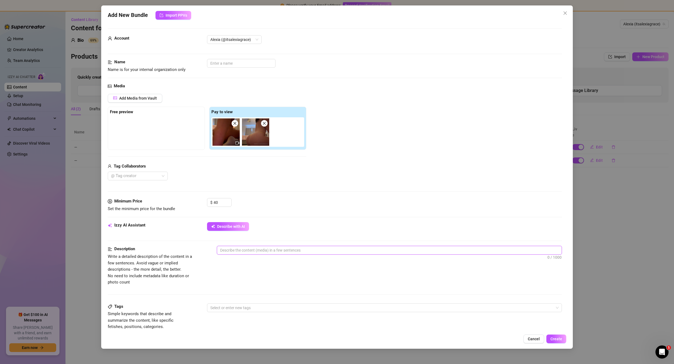
click at [241, 248] on textarea at bounding box center [389, 250] width 345 height 8
click at [233, 229] on button "Describe with AI" at bounding box center [228, 226] width 42 height 9
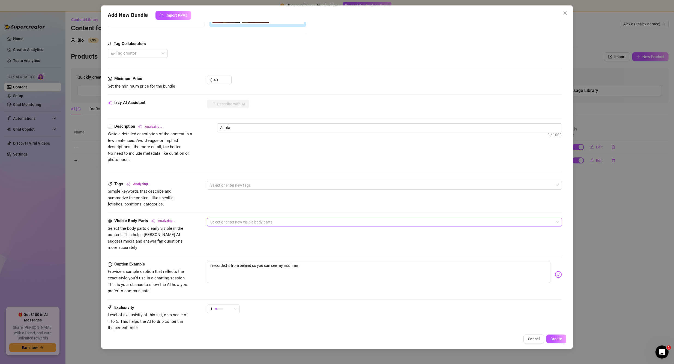
scroll to position [136, 0]
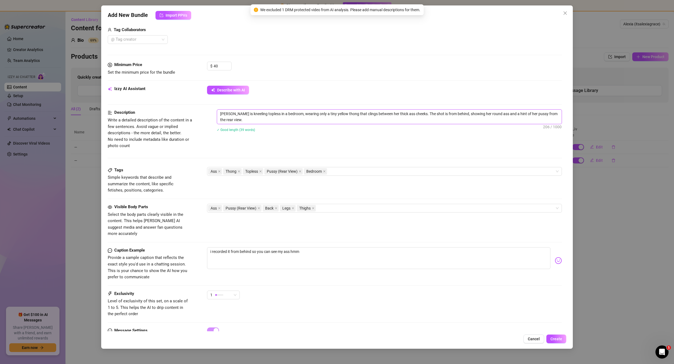
click at [236, 113] on textarea "[PERSON_NAME] is kneeling topless in a bedroom, wearing only a tiny yellow thon…" at bounding box center [389, 117] width 345 height 14
click at [239, 117] on textarea "[PERSON_NAME] is kneeling topless in a bedroom, wearing only a tiny yellow thon…" at bounding box center [389, 117] width 345 height 14
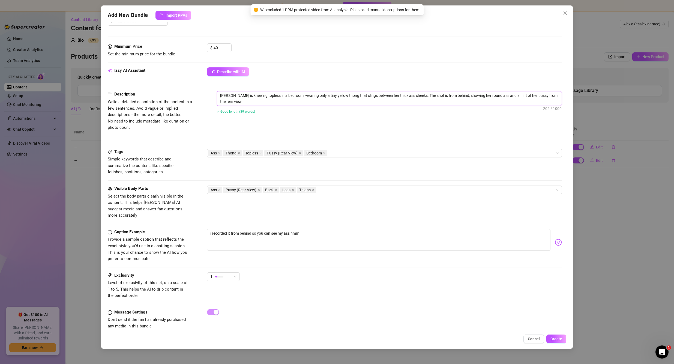
scroll to position [156, 0]
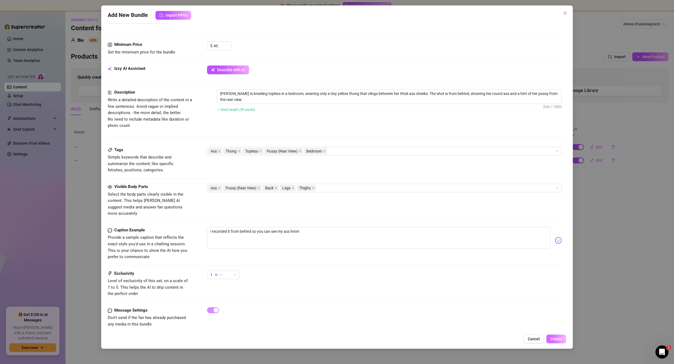
click at [556, 338] on span "Create" at bounding box center [556, 338] width 12 height 4
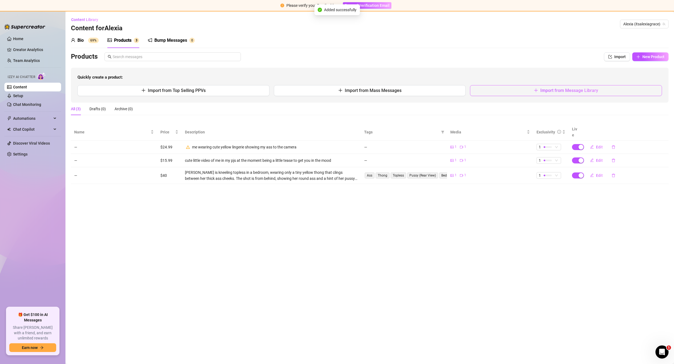
click at [514, 91] on button "Import from Message Library" at bounding box center [566, 90] width 192 height 11
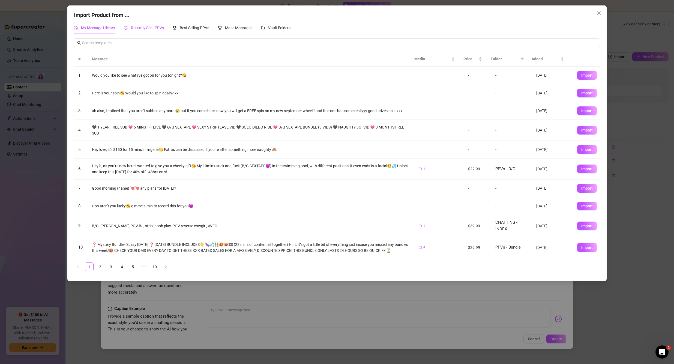
click at [152, 28] on span "Recently Sent PPVs" at bounding box center [147, 28] width 33 height 4
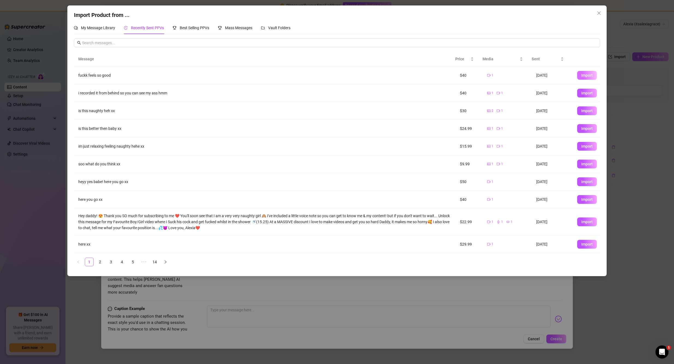
click at [586, 76] on span "Import" at bounding box center [586, 75] width 11 height 4
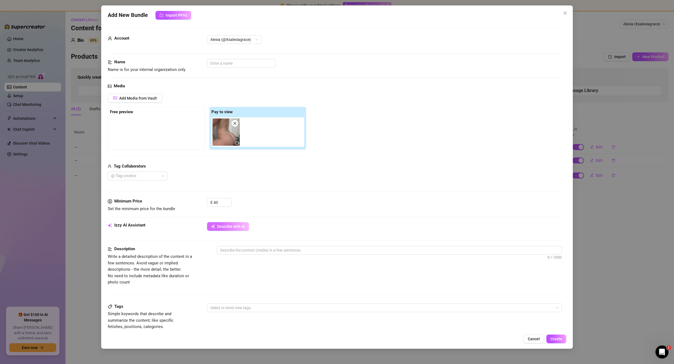
click at [234, 230] on button "Describe with AI" at bounding box center [228, 226] width 42 height 9
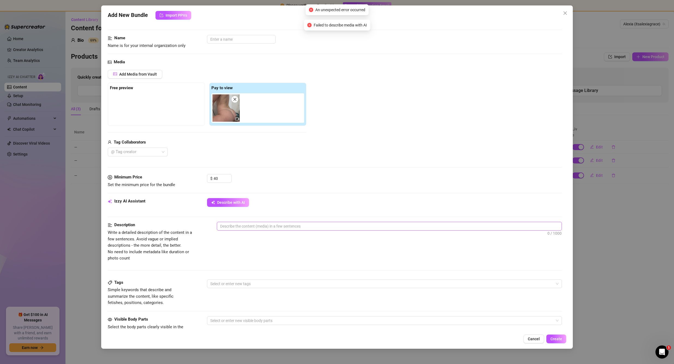
scroll to position [27, 0]
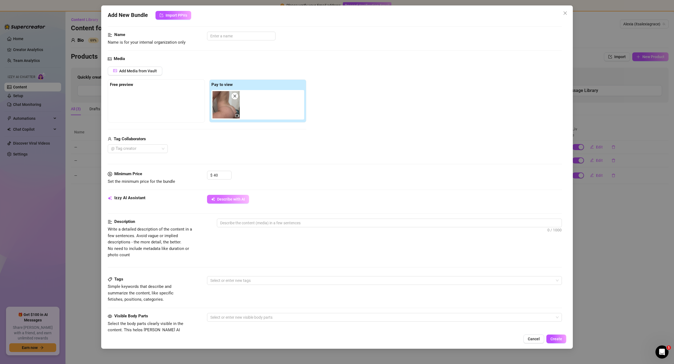
click at [237, 200] on span "Describe with AI" at bounding box center [231, 199] width 28 height 4
click at [281, 222] on textarea at bounding box center [389, 223] width 345 height 8
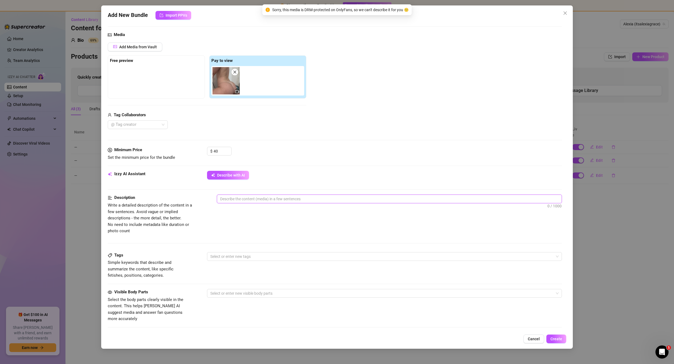
scroll to position [55, 0]
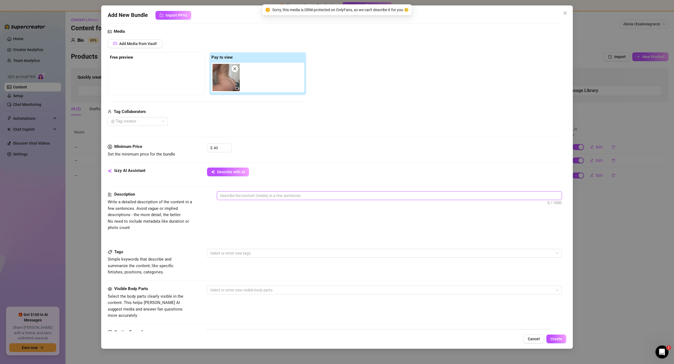
click at [269, 196] on textarea at bounding box center [389, 195] width 345 height 8
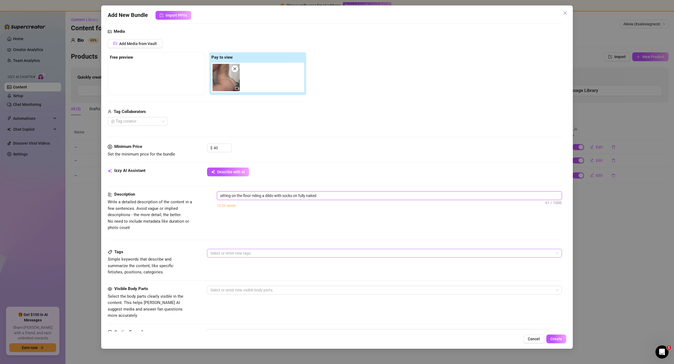
click at [243, 251] on div at bounding box center [381, 253] width 347 height 8
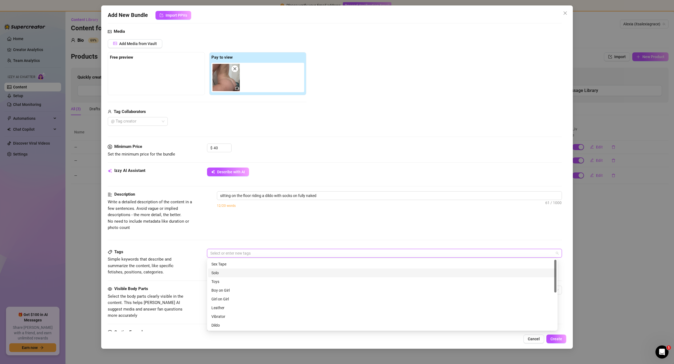
click at [231, 273] on div "Solo" at bounding box center [382, 273] width 342 height 6
click at [232, 279] on div "Toys" at bounding box center [382, 281] width 342 height 6
click at [221, 270] on div "Dildo" at bounding box center [382, 270] width 342 height 6
click at [272, 232] on div "Description Write a detailed description of the content in a few sentences. Avo…" at bounding box center [335, 219] width 454 height 57
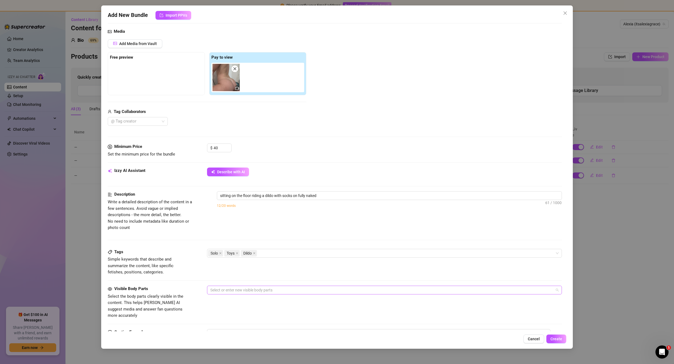
click at [243, 288] on div at bounding box center [381, 290] width 347 height 8
click at [221, 243] on div "Ass" at bounding box center [382, 243] width 342 height 6
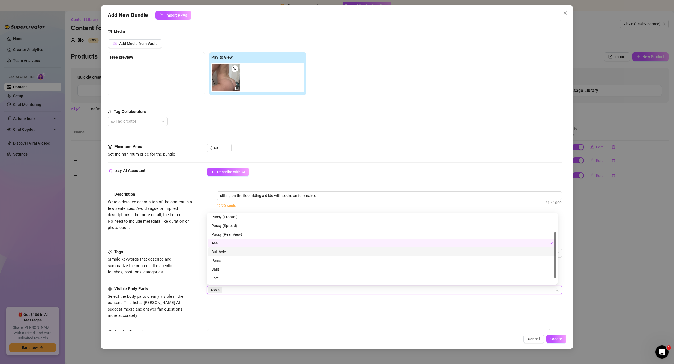
scroll to position [35, 0]
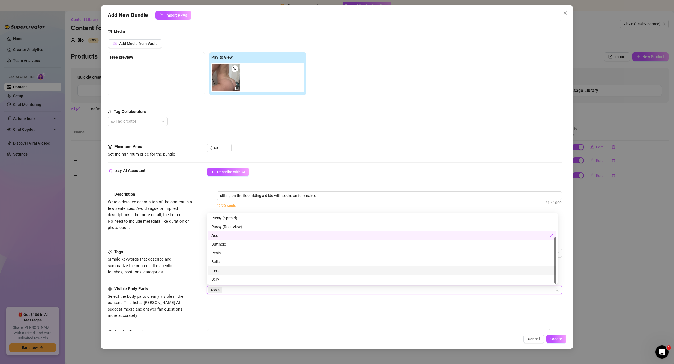
click at [224, 270] on div "Feet" at bounding box center [382, 270] width 342 height 6
click at [270, 316] on div "Visible Body Parts Select the body parts clearly visible in the content. This h…" at bounding box center [335, 306] width 454 height 43
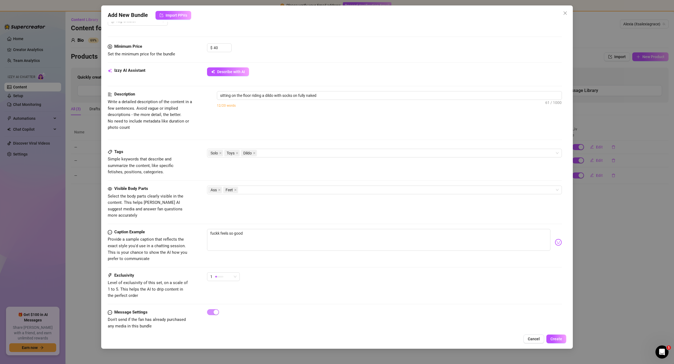
scroll to position [156, 0]
click at [556, 337] on span "Create" at bounding box center [556, 338] width 12 height 4
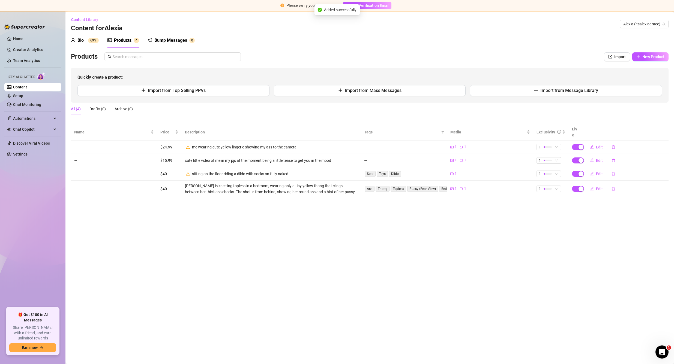
click at [83, 38] on div "Bio" at bounding box center [80, 40] width 6 height 7
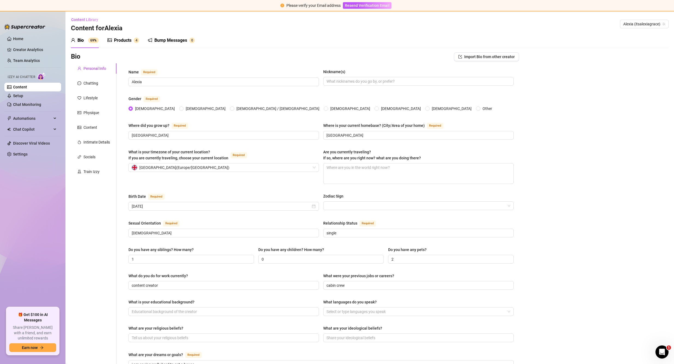
click at [27, 85] on link "Content" at bounding box center [20, 87] width 14 height 4
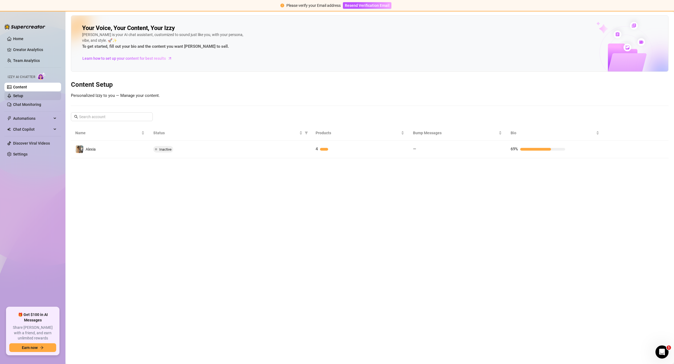
click at [23, 94] on link "Setup" at bounding box center [18, 96] width 10 height 4
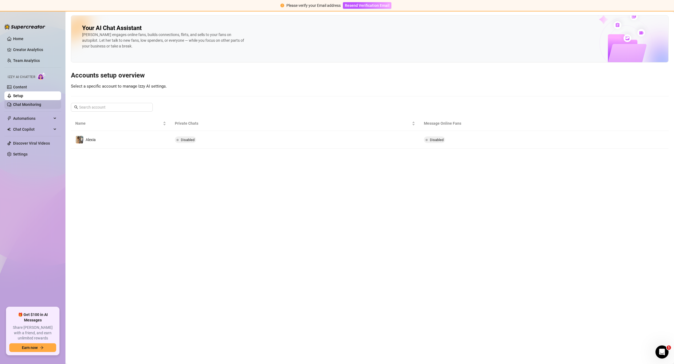
click at [32, 100] on ul "Content Setup Chat Monitoring" at bounding box center [32, 96] width 57 height 26
click at [23, 96] on link "Setup" at bounding box center [18, 96] width 10 height 4
click at [27, 104] on link "Chat Monitoring" at bounding box center [27, 104] width 28 height 4
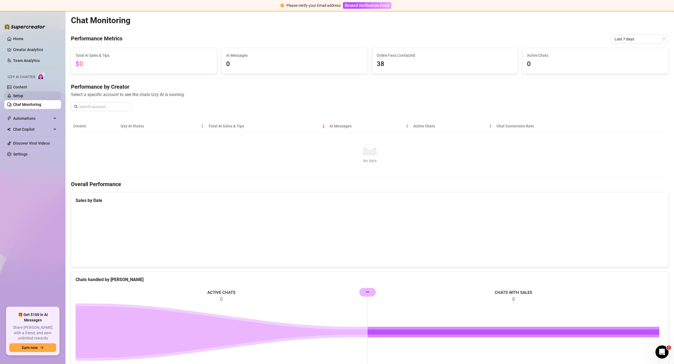
click at [23, 96] on link "Setup" at bounding box center [18, 96] width 10 height 4
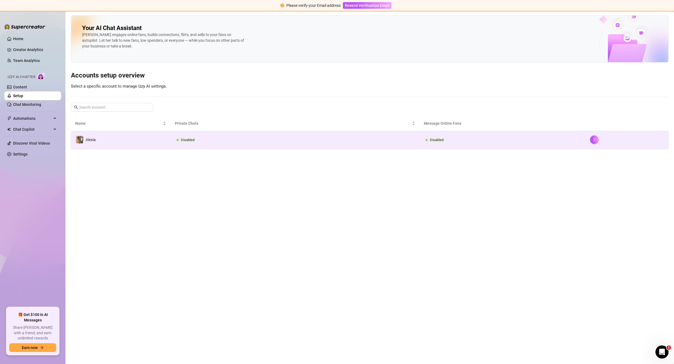
click at [205, 134] on td "Disabled" at bounding box center [294, 140] width 249 height 18
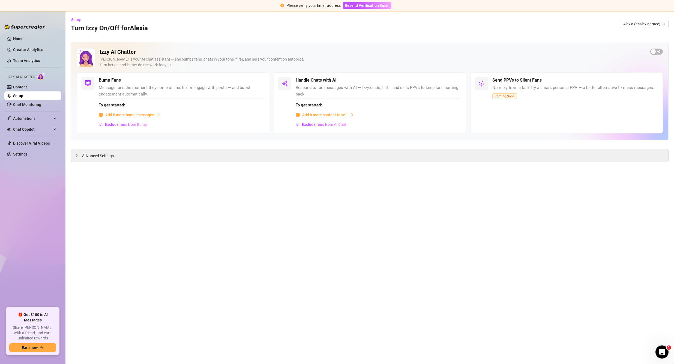
drag, startPoint x: 621, startPoint y: 178, endPoint x: 625, endPoint y: 183, distance: 5.8
click at [621, 179] on main "Setup Turn Izzy On/Off for Alexia Alexia (itsalexiagrace) Izzy AI Chatter Izzy …" at bounding box center [369, 187] width 608 height 352
click at [328, 124] on span "Exclude fans from AI Chat" at bounding box center [324, 124] width 44 height 4
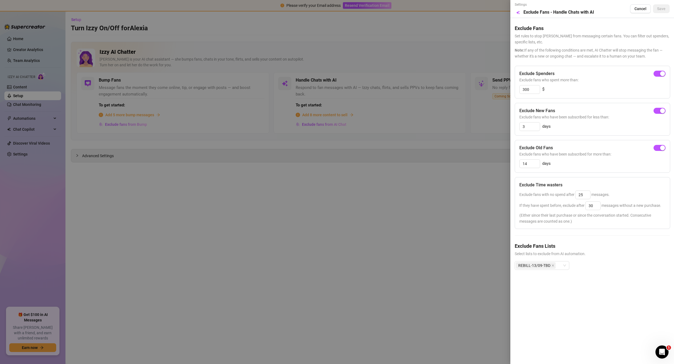
click at [409, 146] on div at bounding box center [337, 182] width 674 height 364
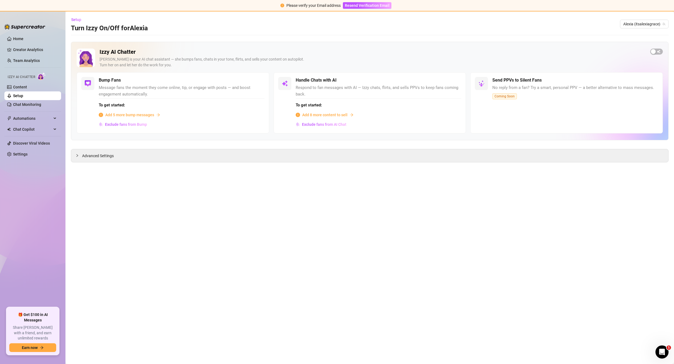
click at [331, 113] on span "Add 8 more content to sell" at bounding box center [324, 115] width 45 height 6
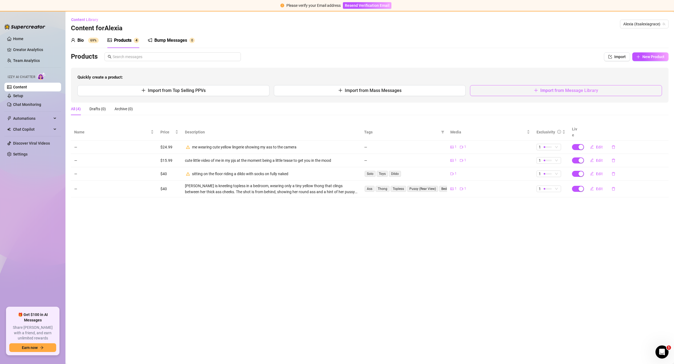
click at [513, 92] on button "Import from Message Library" at bounding box center [566, 90] width 192 height 11
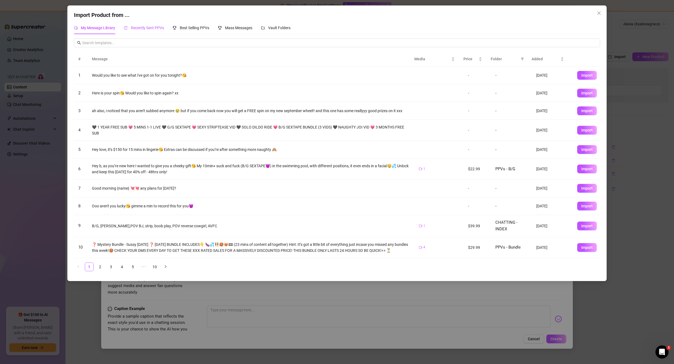
click at [143, 26] on span "Recently Sent PPVs" at bounding box center [147, 28] width 33 height 4
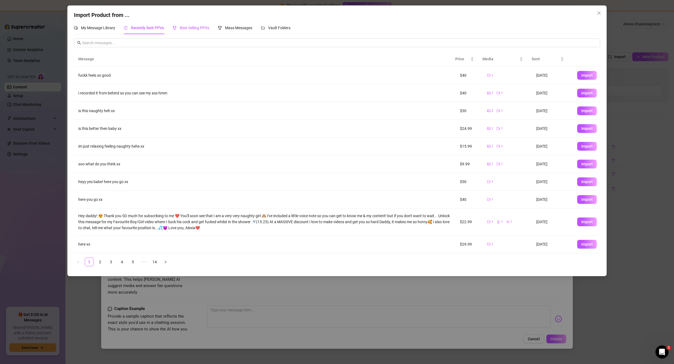
click at [197, 28] on span "Best Selling PPVs" at bounding box center [194, 28] width 29 height 4
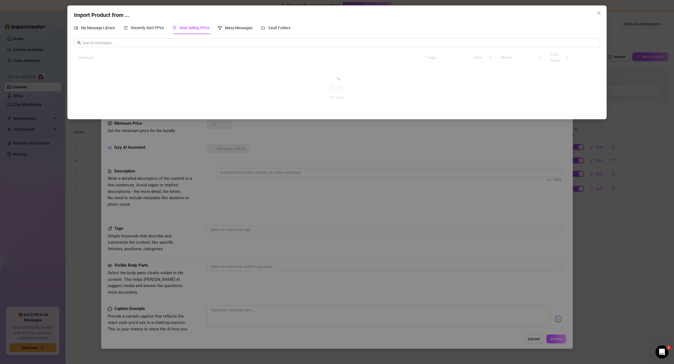
click at [513, 87] on div at bounding box center [337, 80] width 526 height 67
click at [96, 26] on span "My Message Library" at bounding box center [98, 28] width 34 height 4
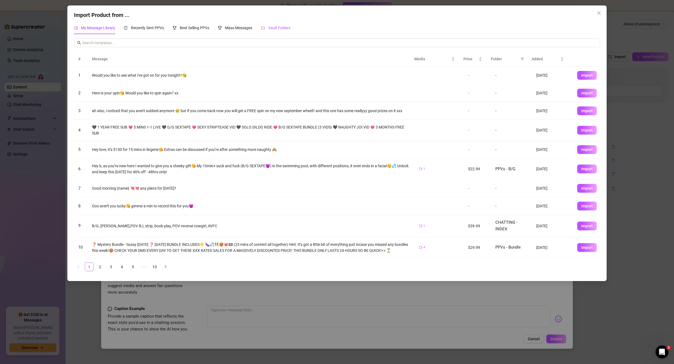
click at [277, 28] on span "Vault Folders" at bounding box center [279, 28] width 22 height 4
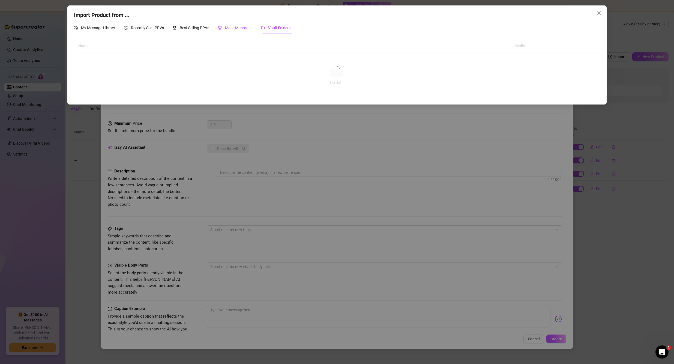
click at [239, 26] on span "Mass Messages" at bounding box center [238, 28] width 27 height 4
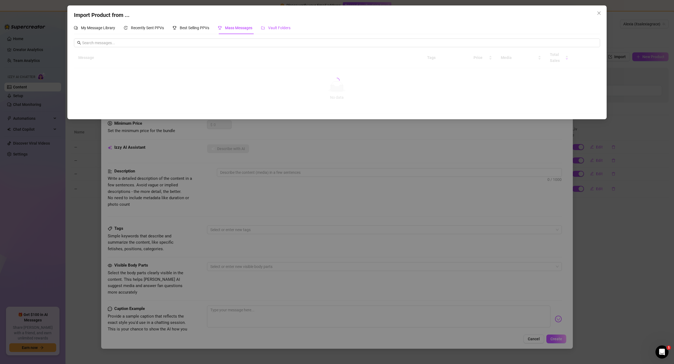
click at [274, 30] on div "Vault Folders" at bounding box center [275, 28] width 29 height 6
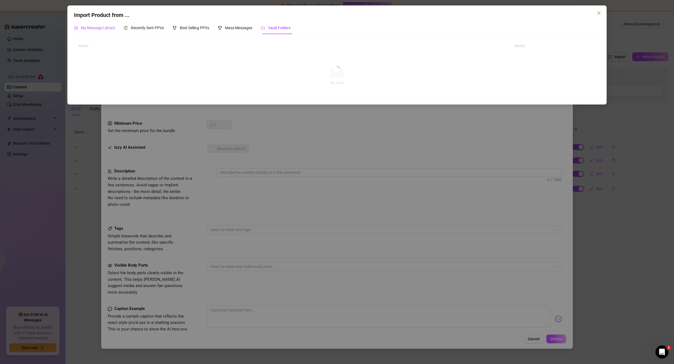
click at [109, 28] on span "My Message Library" at bounding box center [98, 28] width 34 height 4
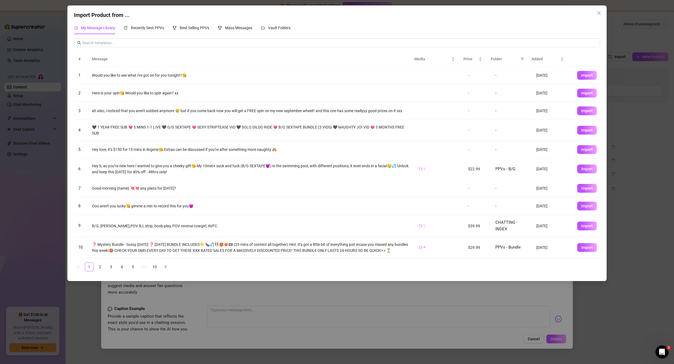
scroll to position [0, 0]
click at [102, 271] on link "2" at bounding box center [100, 267] width 8 height 8
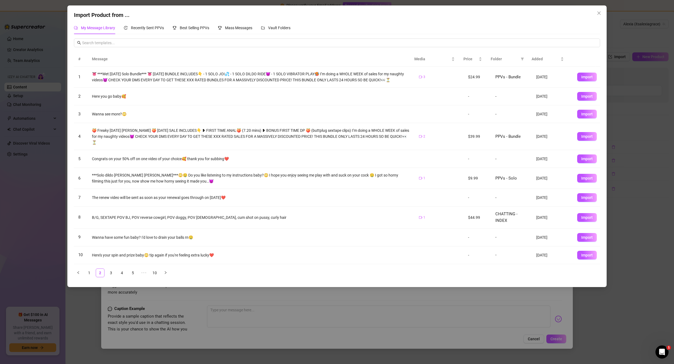
click at [521, 281] on div "# Message Media Price Folder Added 1 👅 ***Wet Wednesday Solo Bundle*** 👅 TODAY’…" at bounding box center [337, 167] width 526 height 230
click at [577, 182] on button "Import" at bounding box center [587, 178] width 20 height 9
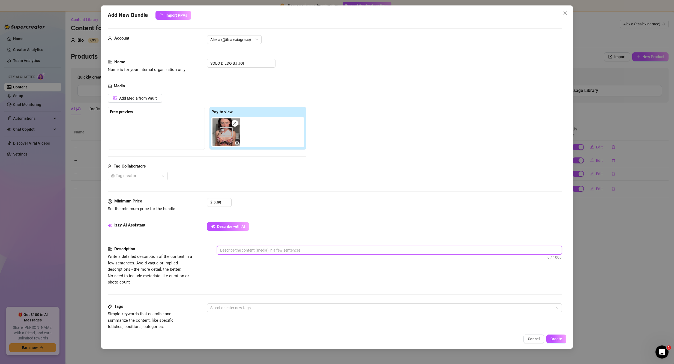
click at [240, 248] on textarea at bounding box center [389, 250] width 345 height 8
click at [226, 227] on span "Describe with AI" at bounding box center [231, 226] width 28 height 4
click at [270, 250] on textarea at bounding box center [389, 250] width 345 height 8
click at [248, 64] on input "SOLO DILDO BJ JOI" at bounding box center [241, 63] width 68 height 9
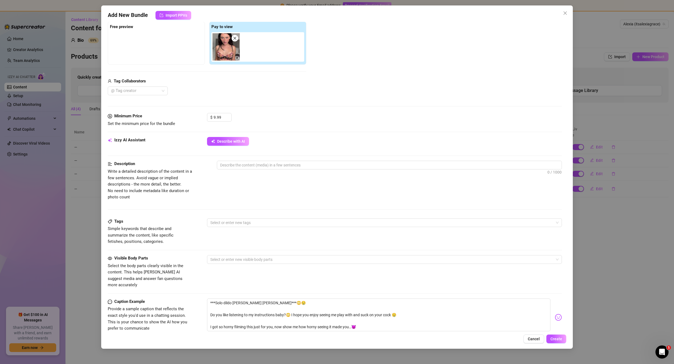
scroll to position [109, 0]
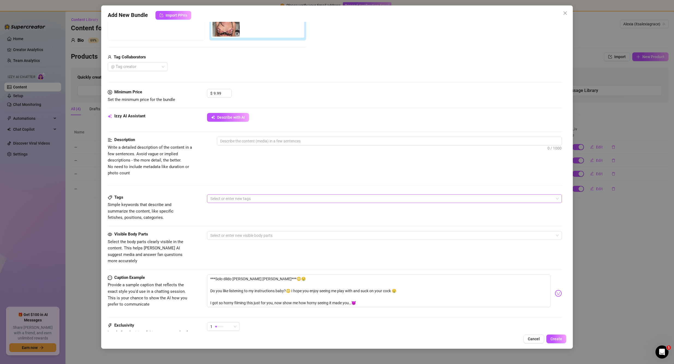
click at [235, 202] on div at bounding box center [381, 199] width 347 height 8
click at [231, 217] on div "Solo" at bounding box center [382, 218] width 342 height 6
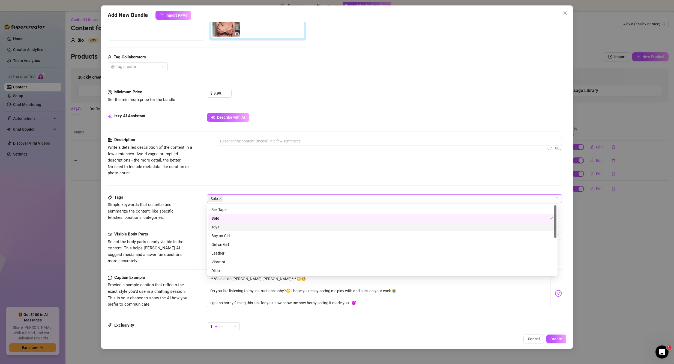
click at [233, 226] on div "Toys" at bounding box center [382, 227] width 342 height 6
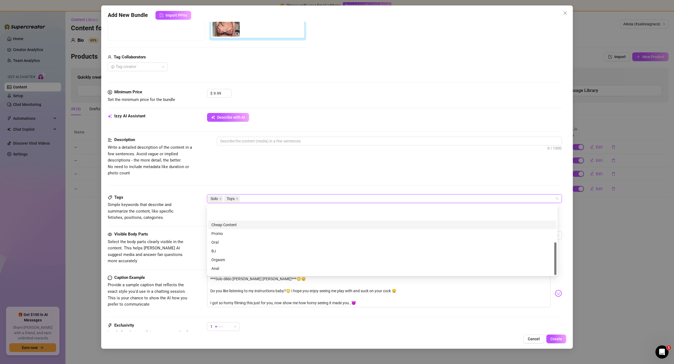
scroll to position [79, 0]
click at [221, 225] on div "BJ" at bounding box center [382, 227] width 342 height 6
click at [257, 183] on div "Description Write a detailed description of the content in a few sentences. Avo…" at bounding box center [335, 165] width 454 height 57
click at [248, 233] on div at bounding box center [381, 235] width 347 height 8
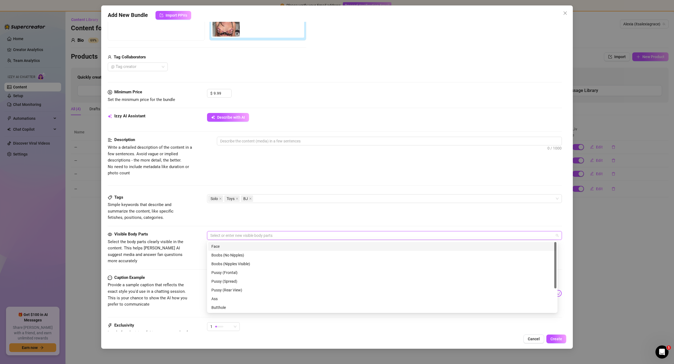
click at [233, 249] on div "Face" at bounding box center [382, 246] width 342 height 6
click at [249, 265] on div "Boobs (Nipples Visible)" at bounding box center [382, 264] width 342 height 6
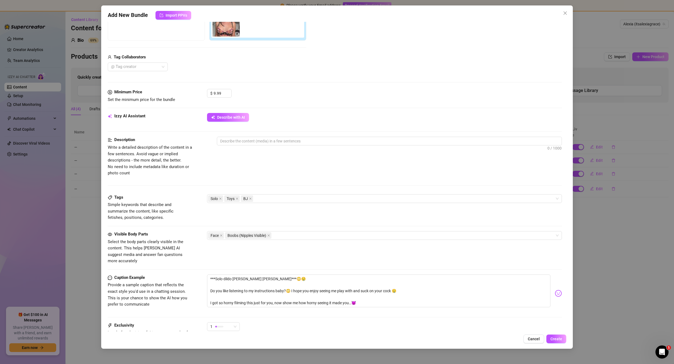
click at [257, 208] on div "Tags Simple keywords that describe and summarize the content, like specific fet…" at bounding box center [335, 207] width 454 height 27
click at [267, 275] on textarea "***Solo dildo BJ JOI***😳🤤 Do you like listening to my instructions baby?😳 I hop…" at bounding box center [378, 290] width 343 height 33
click at [256, 281] on textarea "***Solo dildo BJ JOI***😳🤤 Do you like listening to my instructions baby?😳 I hop…" at bounding box center [378, 290] width 343 height 33
click at [162, 284] on span "Provide a sample caption that reflects the exact style you'd use in a chatting …" at bounding box center [147, 294] width 79 height 24
click at [268, 284] on textarea "***Solo dildo BJ JOI***😳🤤 Do you like listening to my instructions baby?😳 I hop…" at bounding box center [378, 290] width 343 height 33
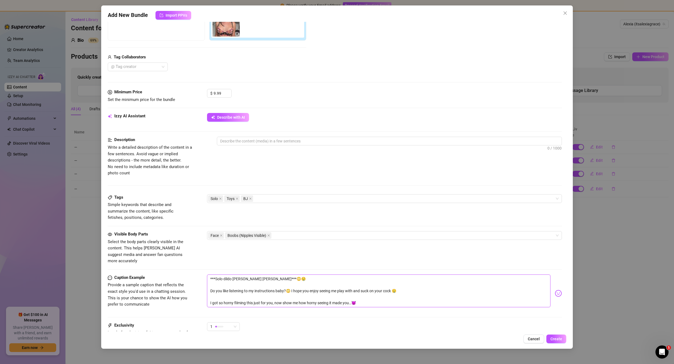
click at [367, 298] on textarea "***Solo dildo BJ JOI***😳🤤 Do you like listening to my instructions baby?😳 I hop…" at bounding box center [378, 290] width 343 height 33
click at [254, 280] on textarea "***Solo dildo BJ JOI***😳🤤 Do you like listening to my instructions baby?😳 I hop…" at bounding box center [378, 290] width 343 height 33
drag, startPoint x: 213, startPoint y: 279, endPoint x: 206, endPoint y: 272, distance: 10.0
click at [206, 274] on div "Caption Example Provide a sample caption that reflects the exact style you'd us…" at bounding box center [335, 293] width 454 height 38
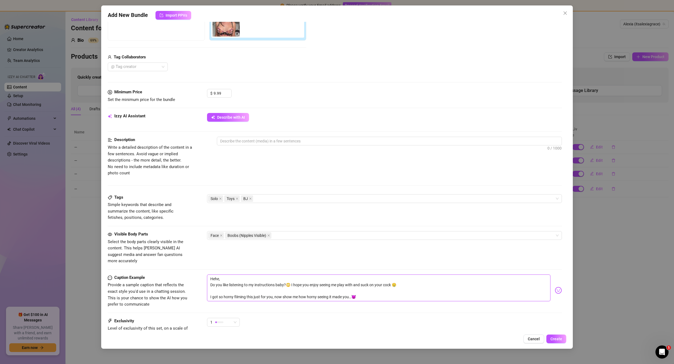
drag, startPoint x: 211, startPoint y: 280, endPoint x: 221, endPoint y: 273, distance: 11.8
click at [221, 274] on textarea "Hehe, Do you like listening to my instructions baby?😳 I hope you enjoy seeing m…" at bounding box center [378, 287] width 343 height 27
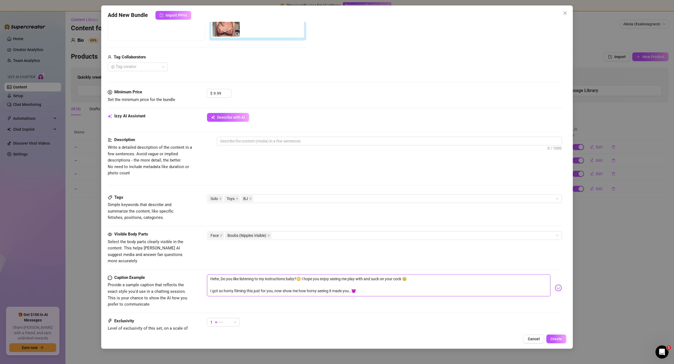
drag, startPoint x: 224, startPoint y: 272, endPoint x: 221, endPoint y: 271, distance: 3.4
click at [221, 274] on textarea "Hehe, Do you like listening to my instructions baby?😳 I hope you enjoy seeing m…" at bounding box center [378, 285] width 343 height 22
drag, startPoint x: 274, startPoint y: 276, endPoint x: 279, endPoint y: 277, distance: 4.8
click at [275, 276] on textarea "Hehe, do you like listening to my instructions baby?😳 I hope you enjoy seeing m…" at bounding box center [378, 285] width 343 height 22
click at [302, 274] on textarea "Hehe, do you like listening to my instructions baby?😳 I hope you enjoy seeing m…" at bounding box center [378, 285] width 343 height 22
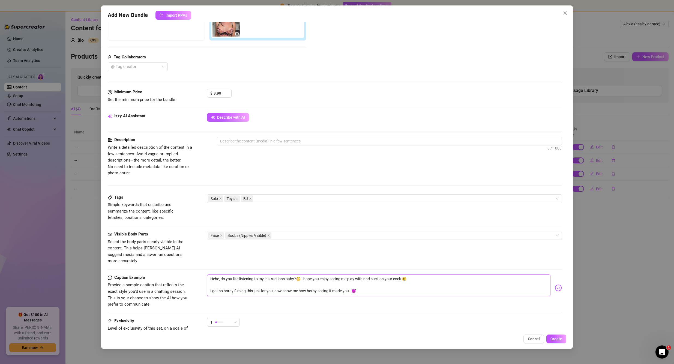
click at [315, 274] on textarea "Hehe, do you like listening to my instructions baby?😳 I hope you enjoy seeing m…" at bounding box center [378, 285] width 343 height 22
click at [349, 280] on textarea "Hehe, do you like listening to my instructions baby?😳 I hope you enjoy seeing m…" at bounding box center [378, 285] width 343 height 22
click at [363, 278] on textarea "Hehe, do you like listening to my instructions baby?😳 I hope you enjoy seeing m…" at bounding box center [378, 285] width 343 height 22
click at [386, 275] on textarea "Hehe, do you like listening to my instructions baby?😳 I hope you enjoy seeing m…" at bounding box center [378, 285] width 343 height 22
click at [410, 274] on textarea "Hehe, do you like listening to my instructions baby?😳 I hope you enjoy seeing m…" at bounding box center [378, 285] width 343 height 22
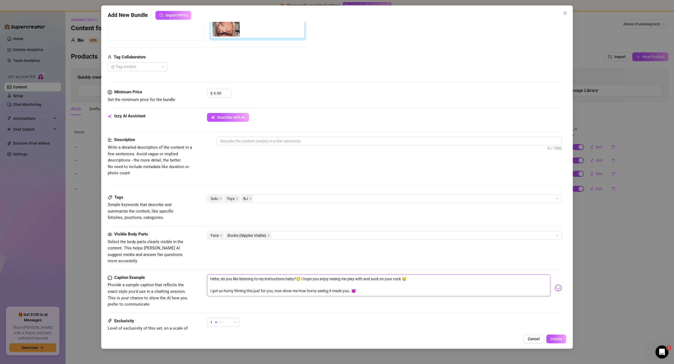
click at [328, 274] on textarea "Hehe, do you like listening to my instructions baby?😳 I hope you enjoy seeing m…" at bounding box center [378, 285] width 343 height 22
click at [316, 274] on textarea "Hehe, do you like listening to my instructions baby?😳 I hope you enjoy seeing m…" at bounding box center [378, 285] width 343 height 22
click at [308, 274] on textarea "Hehe, do you like listening to my instructions baby?😳 I hope you enjoy seeing m…" at bounding box center [378, 285] width 343 height 22
click at [343, 274] on textarea "Hehe, do you like listening to my instructions baby?😳 I hope you enjoy seeing m…" at bounding box center [378, 285] width 343 height 22
click at [362, 274] on textarea "Hehe, do you like listening to my instructions baby?😳 I hope you enjoy seeing m…" at bounding box center [378, 285] width 343 height 22
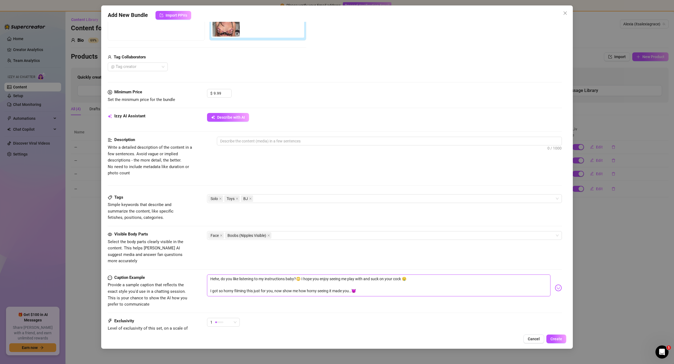
drag, startPoint x: 369, startPoint y: 284, endPoint x: 208, endPoint y: 287, distance: 160.6
click at [208, 287] on textarea "Hehe, do you like listening to my instructions baby?😳 I hope you enjoy seeing m…" at bounding box center [378, 285] width 343 height 22
click at [348, 274] on textarea "Hehe, do you like listening to my instructions baby?😳 I hope you enjoy seeing m…" at bounding box center [378, 285] width 343 height 22
click at [356, 274] on textarea "Hehe, do you like listening to my instructions baby?😳 I hope you enjoy seeing m…" at bounding box center [378, 285] width 343 height 22
click at [363, 274] on textarea "Hehe, do you like listening to my instructions baby?😳 I hope you enjoy seeing m…" at bounding box center [378, 285] width 343 height 22
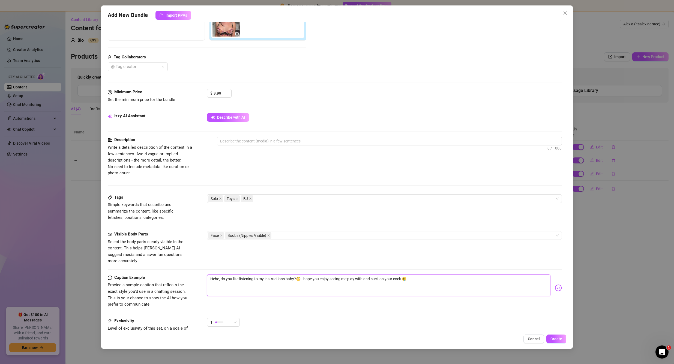
click at [368, 274] on textarea "Hehe, do you like listening to my instructions baby?😳 I hope you enjoy seeing m…" at bounding box center [378, 285] width 343 height 22
drag, startPoint x: 372, startPoint y: 272, endPoint x: 342, endPoint y: 272, distance: 29.7
click at [342, 274] on textarea "Hehe, do you like listening to my instructions baby?😳 I hope you enjoy seeing m…" at bounding box center [378, 285] width 343 height 22
click at [425, 278] on textarea "Hehe, do you like listening to my instructions baby?😳 I hope you enjoy seeing h…" at bounding box center [378, 285] width 343 height 22
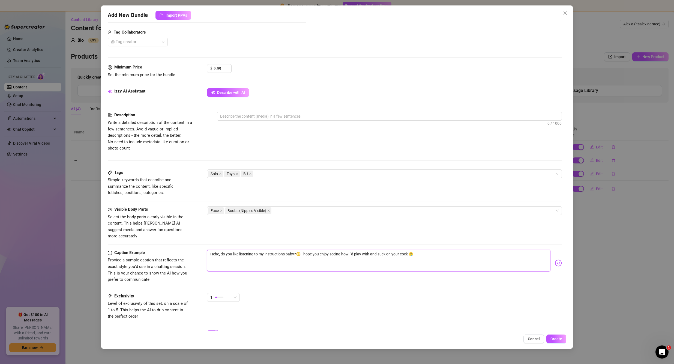
scroll to position [136, 0]
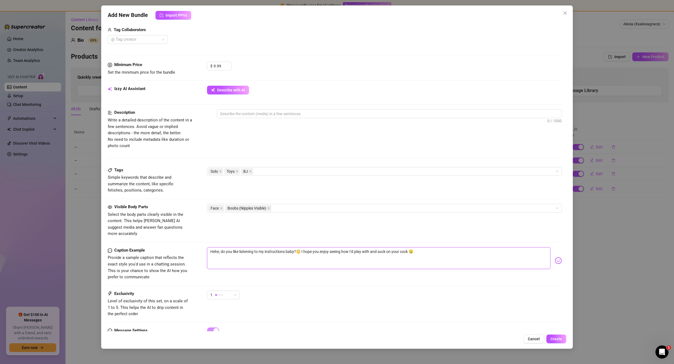
click at [212, 247] on textarea "Hehe, do you like listening to my instructions baby?😳 I hope you enjoy seeing h…" at bounding box center [378, 258] width 343 height 22
click at [278, 251] on textarea "hehe, do you like listening to my instructions baby?😳 I hope you enjoy seeing h…" at bounding box center [378, 258] width 343 height 22
click at [320, 250] on textarea "hehe, do you like listening to my instructions baby?😳 I hope you enjoy seeing h…" at bounding box center [378, 258] width 343 height 22
click at [421, 249] on textarea "hehe, do you like listening to my instructions baby?😳 I hope you enjoy seeing h…" at bounding box center [378, 258] width 343 height 22
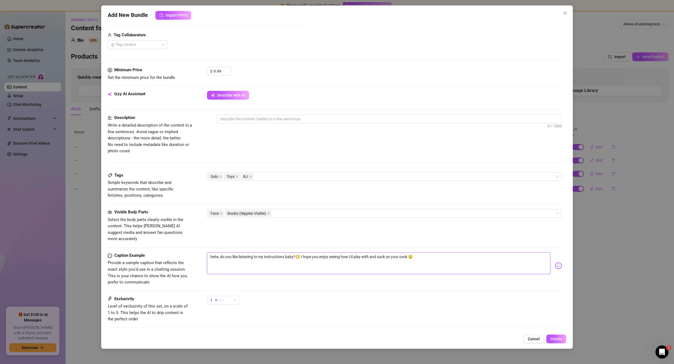
scroll to position [129, 0]
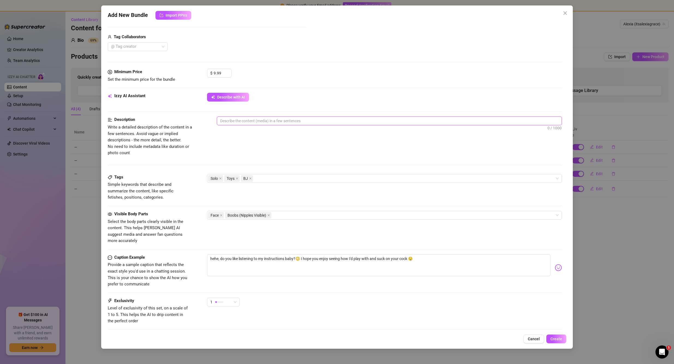
click at [271, 123] on textarea at bounding box center [389, 121] width 345 height 8
click at [273, 121] on textarea at bounding box center [389, 121] width 345 height 8
click at [376, 121] on textarea "joi that starts with bra on, bra comes off and alexia sucks on and gives handjo…" at bounding box center [389, 121] width 345 height 8
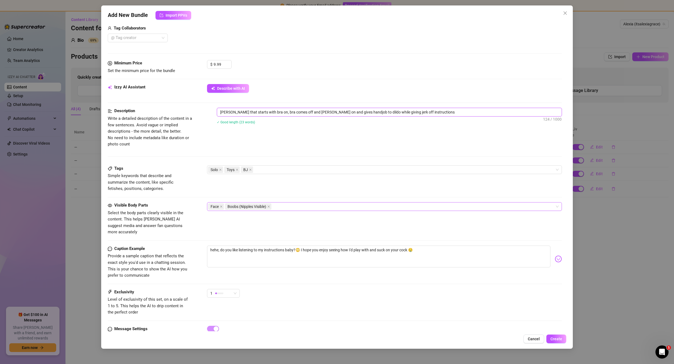
scroll to position [156, 0]
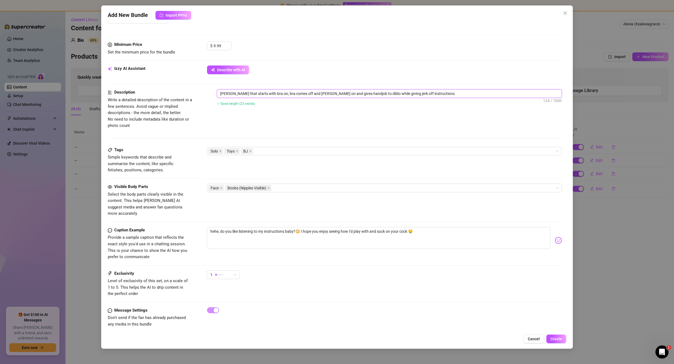
click at [222, 96] on textarea "joi that starts with bra on, bra comes off and alexia sucks on and gives handjo…" at bounding box center [389, 93] width 345 height 8
click at [224, 94] on textarea "joi that starts with bra on, bra comes off and alexia sucks on and gives handjo…" at bounding box center [389, 93] width 345 height 8
click at [226, 94] on textarea "joi that starts with bra on, bra comes off and alexia sucks on and gives handjo…" at bounding box center [389, 93] width 345 height 8
click at [230, 94] on textarea "joi that starts with bra on, bra comes off and alexia sucks on and gives handjo…" at bounding box center [389, 93] width 345 height 8
drag, startPoint x: 225, startPoint y: 93, endPoint x: 211, endPoint y: 92, distance: 13.7
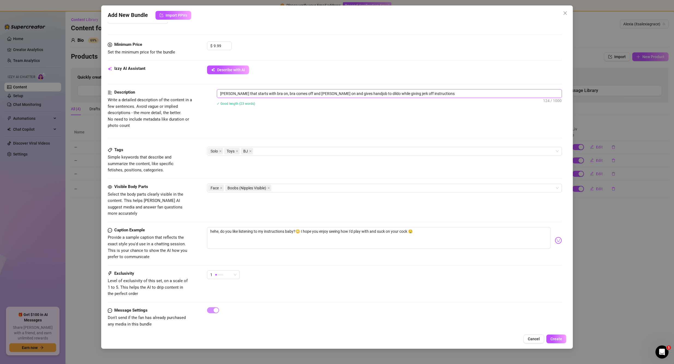
click at [211, 92] on div "Description Write a detailed description of the content in a few sentences. Avo…" at bounding box center [335, 109] width 454 height 40
click at [308, 94] on textarea "video starts with bra on, bra comes off and alexia sucks on and gives handjob t…" at bounding box center [389, 93] width 345 height 8
click at [392, 95] on textarea "video starts with bra on, bra comes off and alexia sucks on and gives handjob t…" at bounding box center [389, 93] width 345 height 8
click at [414, 95] on textarea "video starts with bra on, bra comes off and alexia sucks on and gives handjob t…" at bounding box center [389, 93] width 345 height 8
click at [561, 339] on span "Create" at bounding box center [556, 338] width 12 height 4
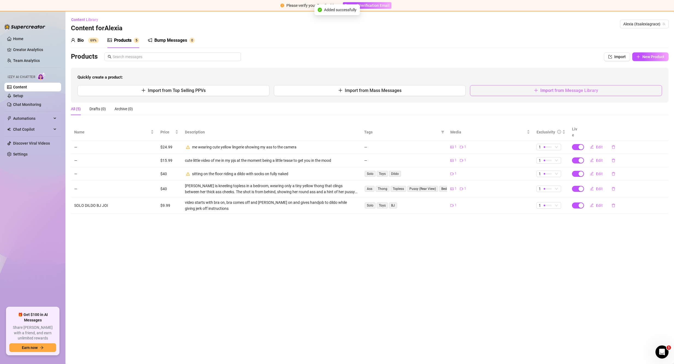
click at [506, 87] on button "Import from Message Library" at bounding box center [566, 90] width 192 height 11
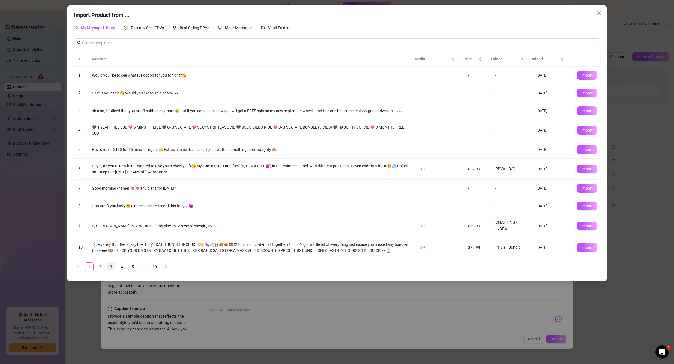
click at [112, 271] on link "3" at bounding box center [111, 267] width 8 height 8
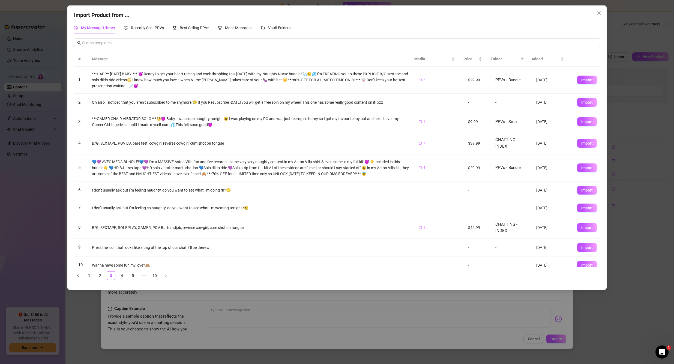
scroll to position [7, 0]
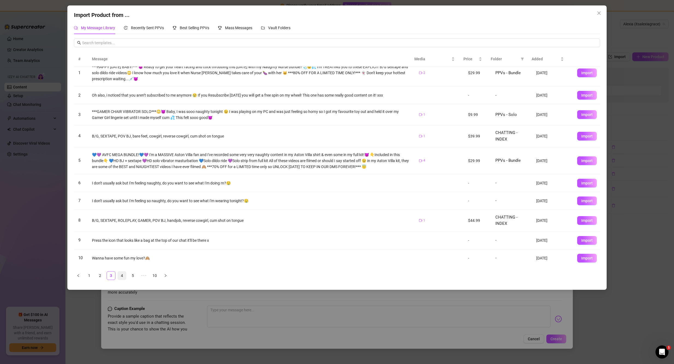
click at [121, 273] on link "4" at bounding box center [122, 275] width 8 height 8
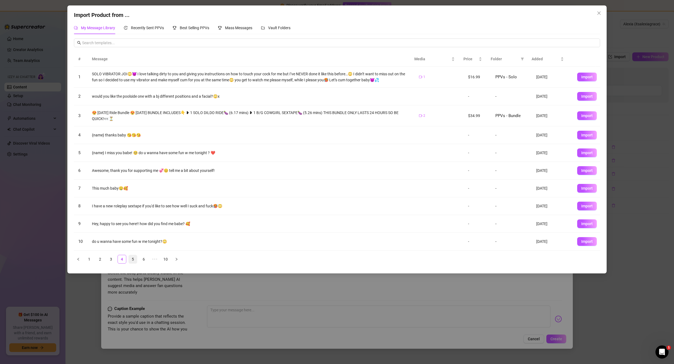
click at [134, 259] on link "5" at bounding box center [133, 259] width 8 height 8
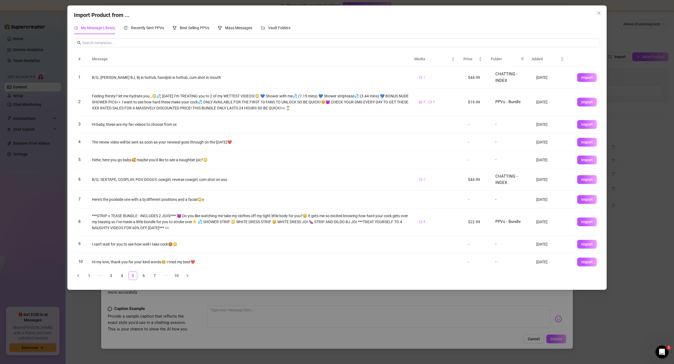
scroll to position [4, 0]
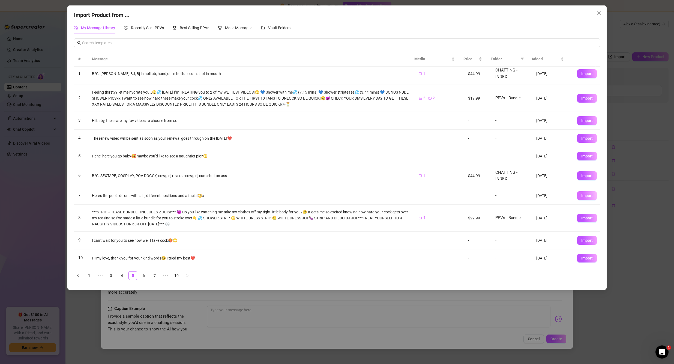
click at [581, 195] on span "Import" at bounding box center [586, 195] width 11 height 4
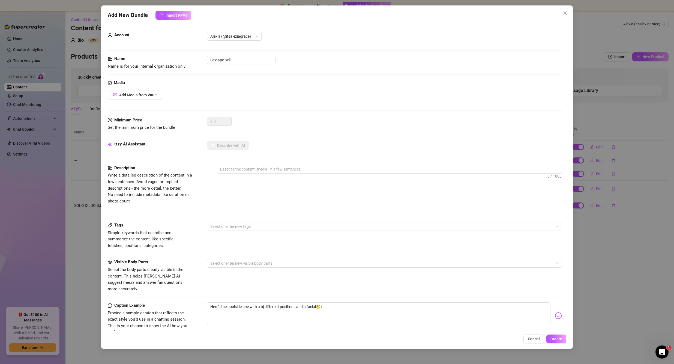
scroll to position [0, 0]
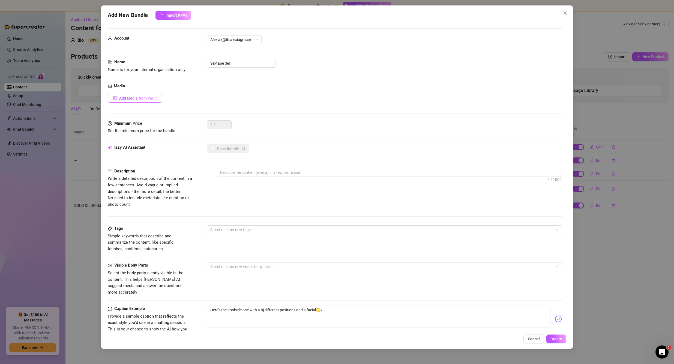
click at [148, 101] on button "Add Media from Vault" at bounding box center [135, 98] width 55 height 9
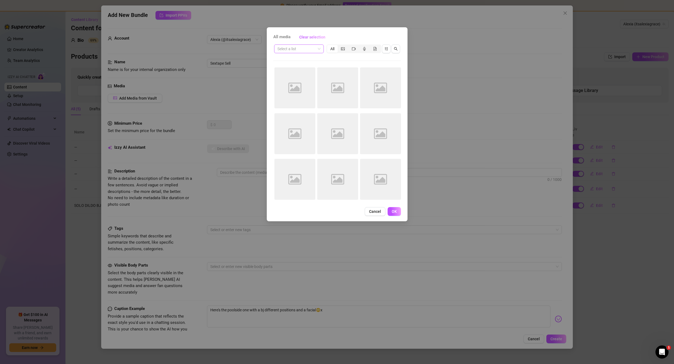
click at [304, 46] on input "search" at bounding box center [296, 49] width 38 height 8
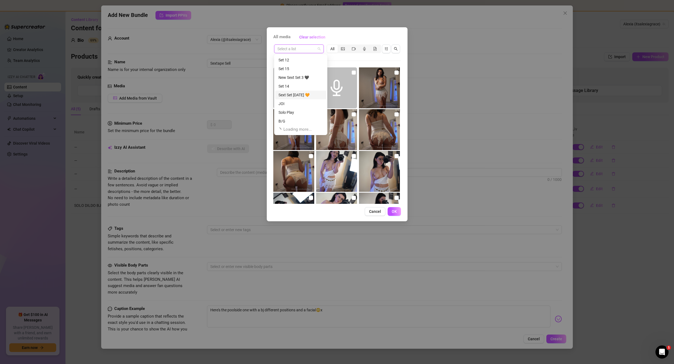
scroll to position [105, 0]
click at [284, 120] on div "B/G" at bounding box center [300, 121] width 44 height 6
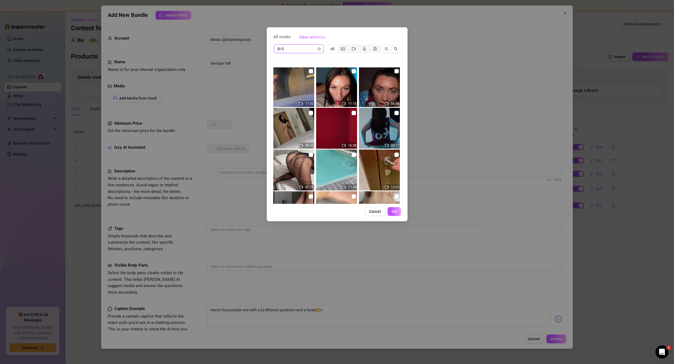
scroll to position [136, 0]
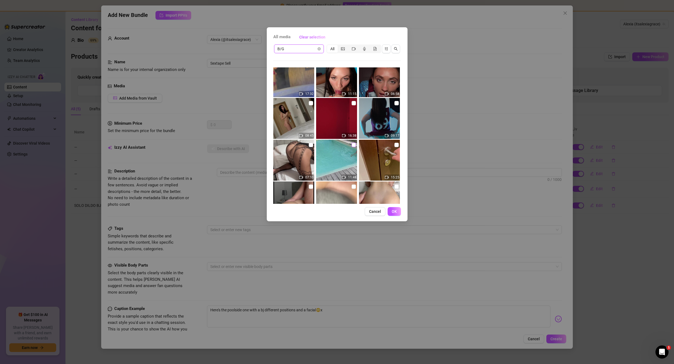
click at [352, 143] on input "checkbox" at bounding box center [353, 145] width 4 height 4
click at [394, 212] on span "OK" at bounding box center [393, 211] width 5 height 4
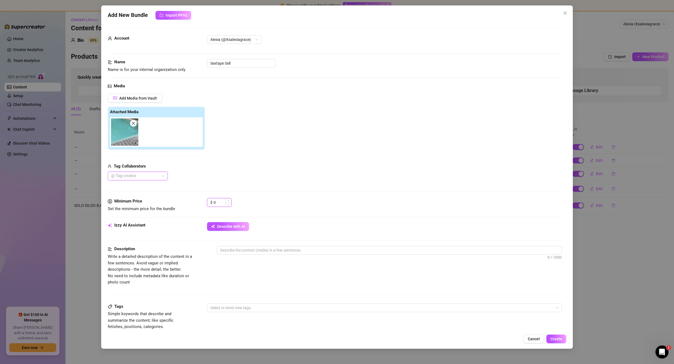
click at [222, 202] on input "0" at bounding box center [222, 202] width 18 height 8
drag, startPoint x: 219, startPoint y: 203, endPoint x: 208, endPoint y: 202, distance: 11.2
click at [208, 202] on div "$ 0" at bounding box center [219, 202] width 25 height 9
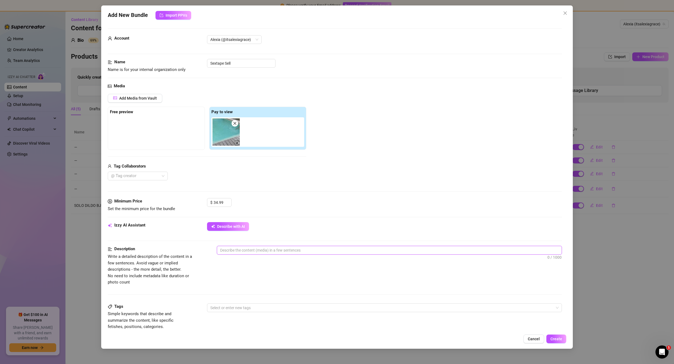
click at [283, 251] on textarea at bounding box center [389, 250] width 345 height 8
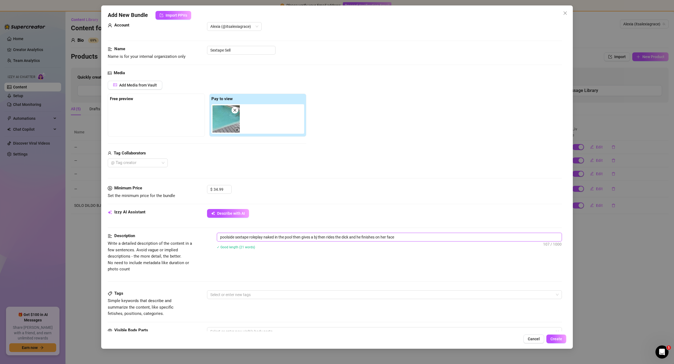
scroll to position [82, 0]
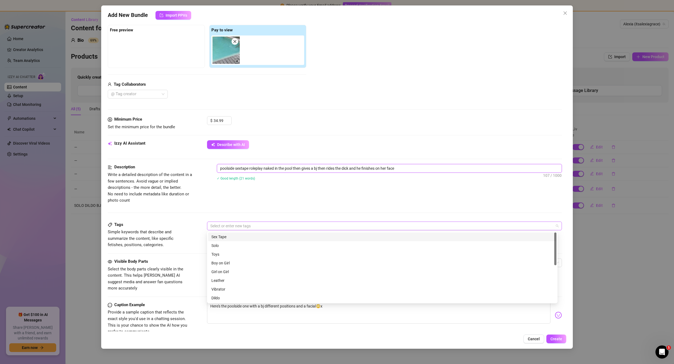
click at [233, 225] on div at bounding box center [381, 226] width 347 height 8
click at [230, 239] on div "Sex Tape" at bounding box center [382, 237] width 342 height 6
click at [230, 237] on div "Boy on Girl" at bounding box center [382, 236] width 342 height 6
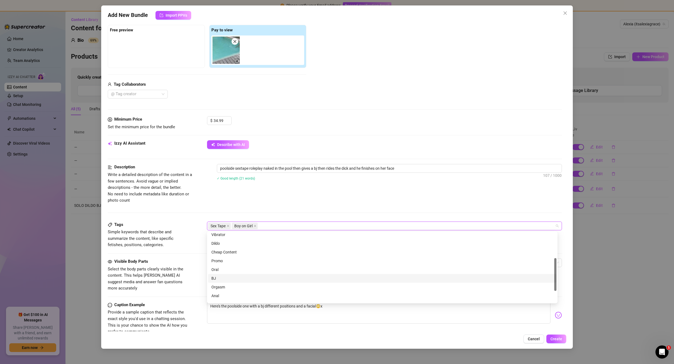
click at [218, 277] on div "BJ" at bounding box center [382, 278] width 342 height 6
click at [280, 204] on div "Description Write a detailed description of the content in a few sentences. Avo…" at bounding box center [335, 192] width 454 height 57
click at [247, 260] on div at bounding box center [381, 263] width 347 height 8
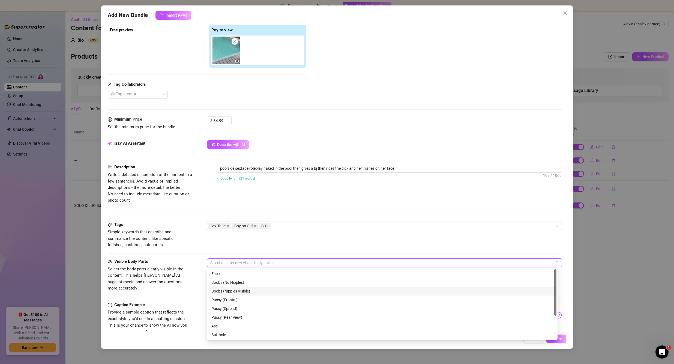
click at [244, 291] on div "Boobs (Nipples Visible)" at bounding box center [382, 291] width 342 height 6
click at [222, 299] on div "Ass" at bounding box center [382, 299] width 342 height 6
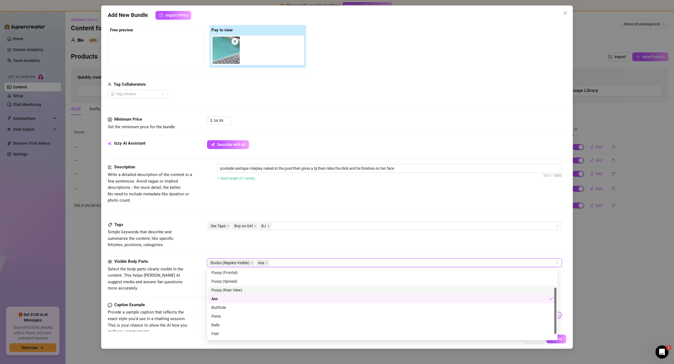
click at [232, 290] on div "Pussy (Rear View)" at bounding box center [382, 290] width 342 height 6
click at [230, 308] on div "Butthole" at bounding box center [382, 307] width 342 height 6
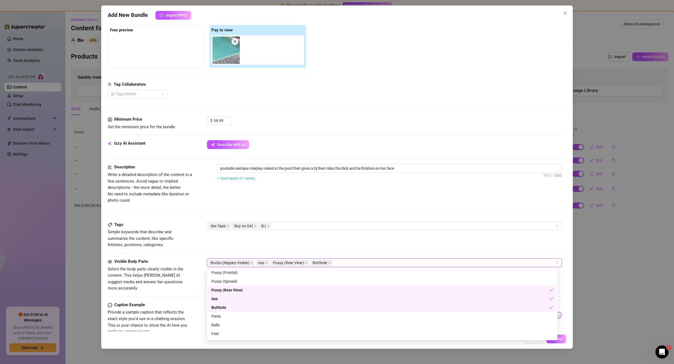
scroll to position [35, 0]
click at [233, 309] on div "Penis" at bounding box center [382, 308] width 342 height 6
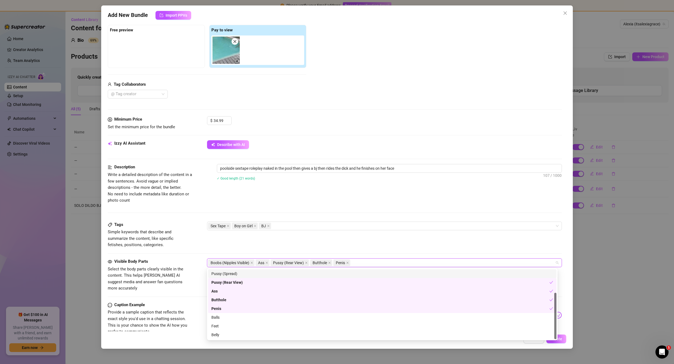
click at [307, 240] on div "Tags Simple keywords that describe and summarize the content, like specific fet…" at bounding box center [335, 234] width 454 height 27
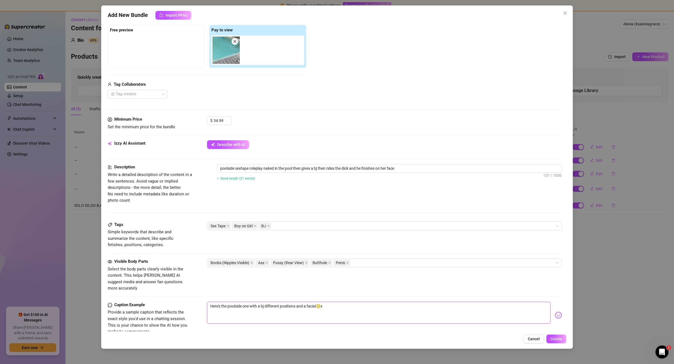
click at [372, 302] on textarea "Here's the poolside one with a bj different positions and a facial😳x" at bounding box center [378, 313] width 343 height 22
drag, startPoint x: 249, startPoint y: 299, endPoint x: 243, endPoint y: 299, distance: 5.5
click at [243, 302] on textarea "Here's the poolside one with a bj different positions and a facial😳x" at bounding box center [378, 313] width 343 height 22
click at [340, 302] on textarea "Here's the poolside sextape with a bj different positions and a facial😳x" at bounding box center [378, 313] width 343 height 22
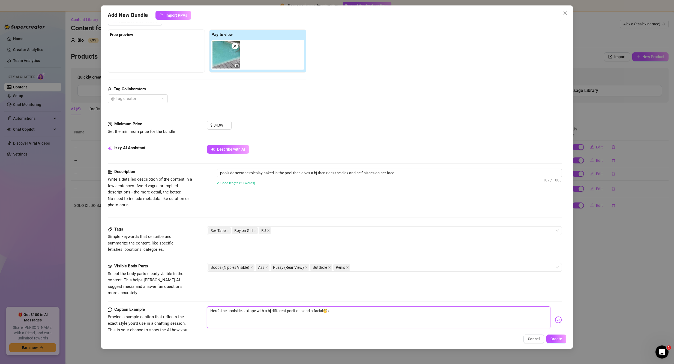
scroll to position [75, 0]
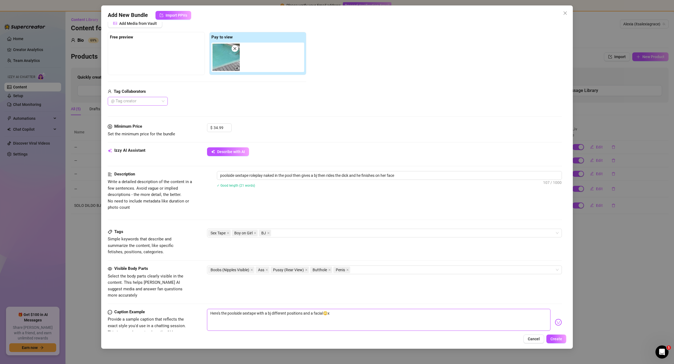
click at [143, 96] on div "Tag Collaborators @ Tag creator" at bounding box center [207, 96] width 198 height 17
click at [137, 109] on div "Rian" at bounding box center [137, 112] width 51 height 6
click at [272, 106] on div "Media Add Media from Vault Free preview Pay to view Tag Collaborators Rian" at bounding box center [335, 65] width 454 height 115
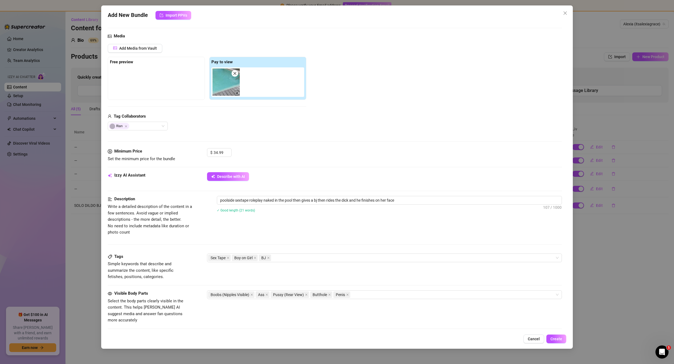
scroll to position [47, 0]
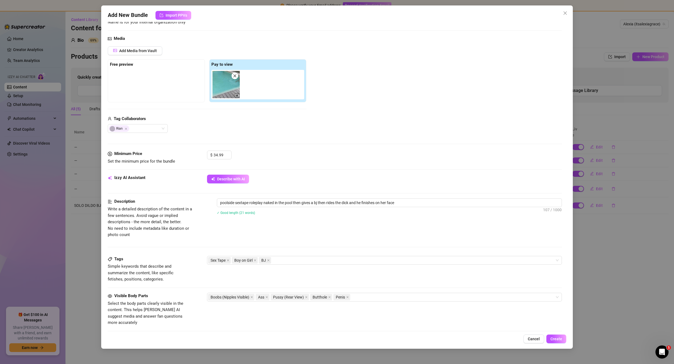
click at [559, 334] on div "Add New Bundle Import PPVs Account Alexia (@itsalexiagrace) Name Name is for yo…" at bounding box center [337, 176] width 472 height 343
click at [559, 338] on span "Create" at bounding box center [556, 338] width 12 height 4
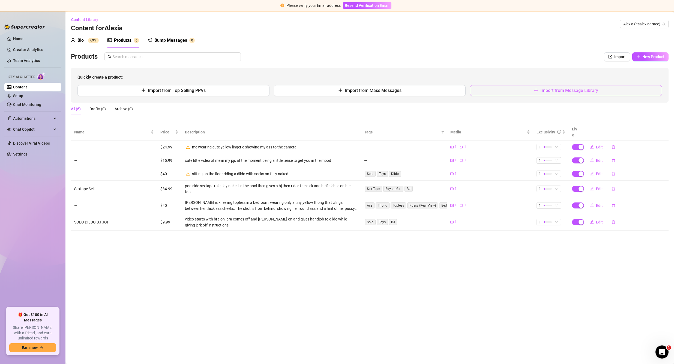
click at [510, 90] on button "Import from Message Library" at bounding box center [566, 90] width 192 height 11
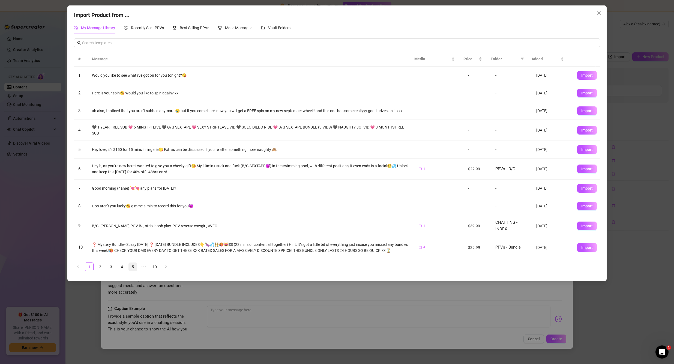
click at [130, 271] on link "5" at bounding box center [133, 267] width 8 height 8
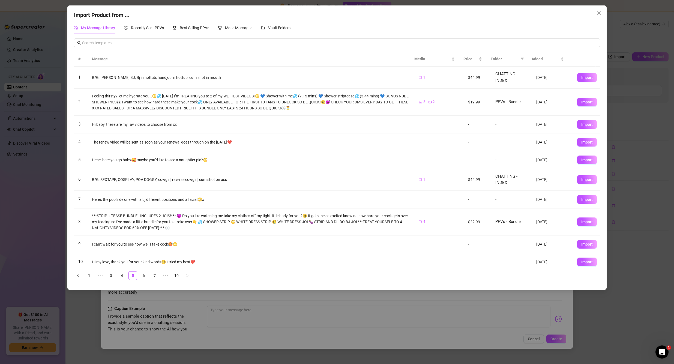
scroll to position [4, 0]
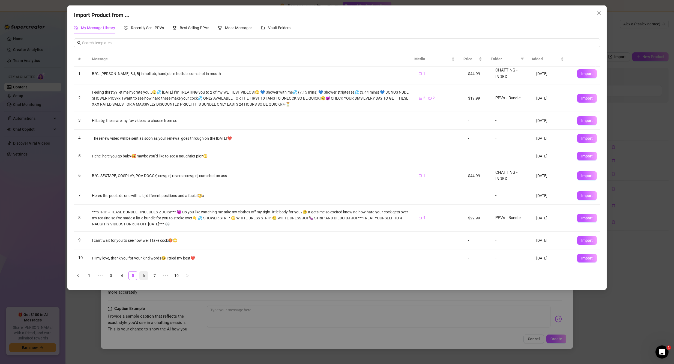
click at [147, 276] on link "6" at bounding box center [144, 275] width 8 height 8
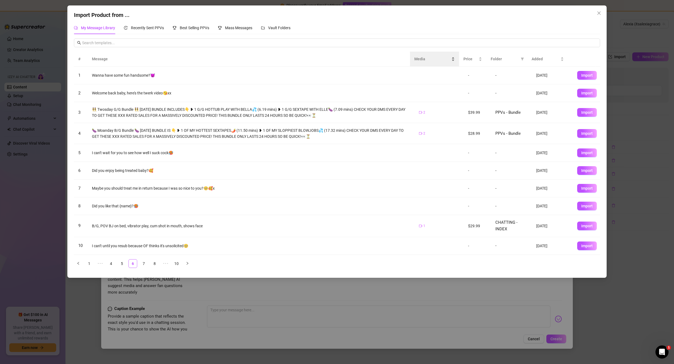
click at [430, 59] on span "Media" at bounding box center [432, 59] width 36 height 6
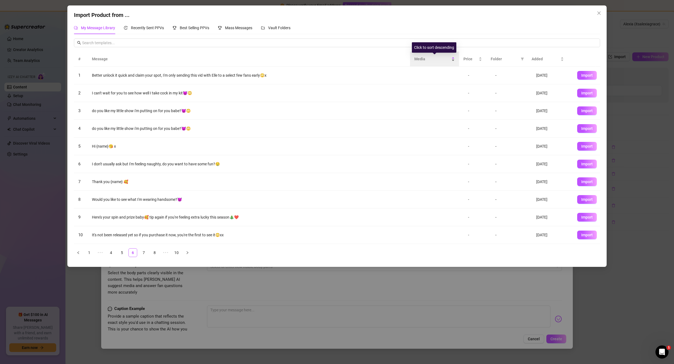
click at [425, 62] on div "Media" at bounding box center [434, 59] width 40 height 6
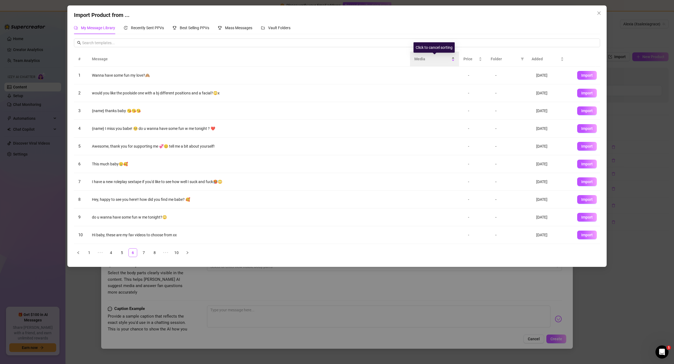
click at [425, 62] on div "Media" at bounding box center [434, 59] width 40 height 6
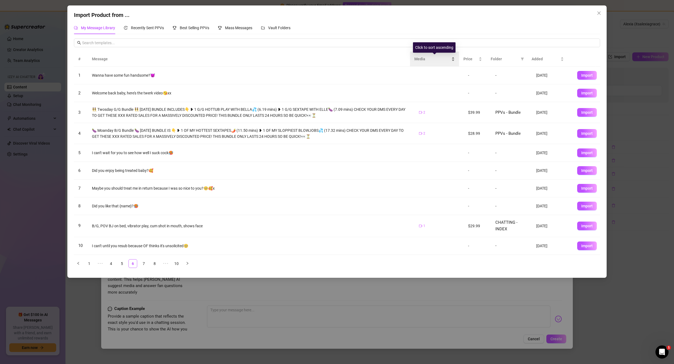
click at [425, 62] on div "Media" at bounding box center [434, 59] width 40 height 6
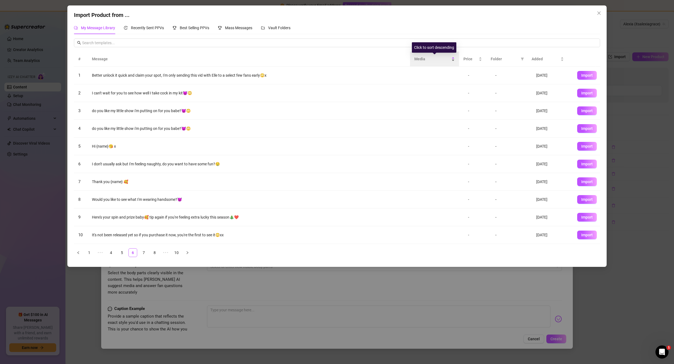
click at [425, 62] on div "Media" at bounding box center [434, 59] width 40 height 6
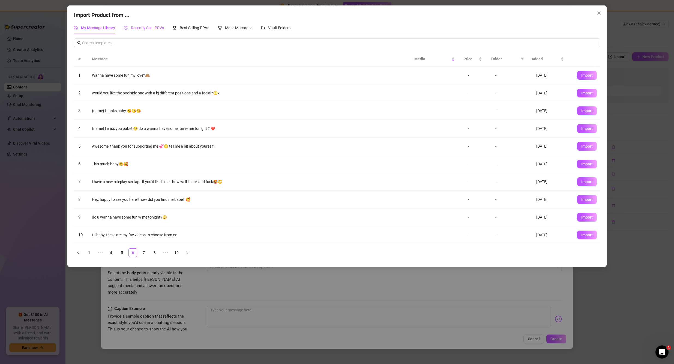
click at [159, 28] on span "Recently Sent PPVs" at bounding box center [147, 28] width 33 height 4
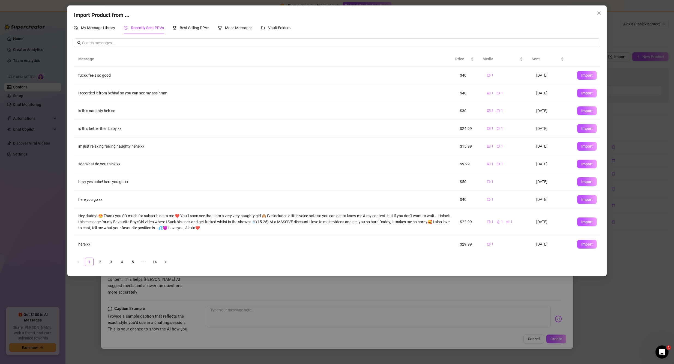
click at [117, 260] on ul "1 2 3 4 5 ••• 14" at bounding box center [337, 261] width 526 height 9
click at [113, 261] on link "3" at bounding box center [111, 262] width 8 height 8
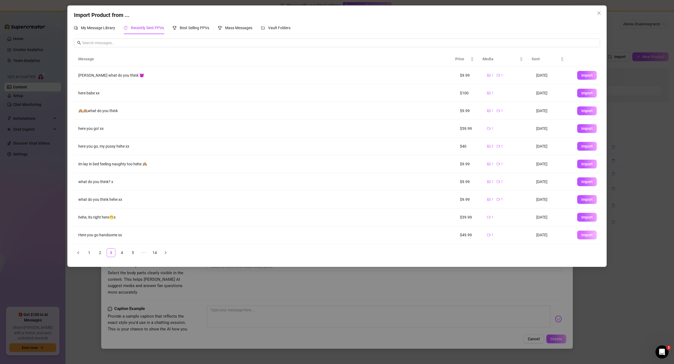
click at [585, 236] on span "Import" at bounding box center [586, 235] width 11 height 4
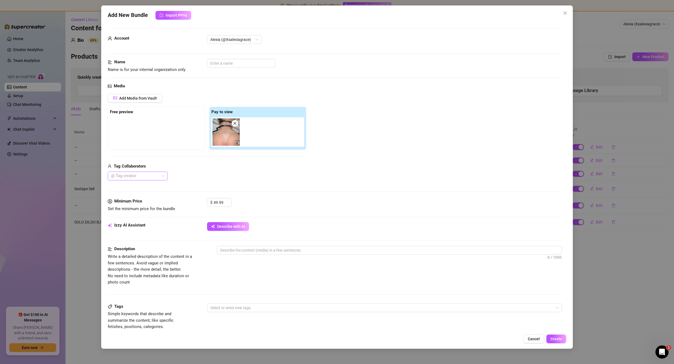
click at [145, 177] on div at bounding box center [135, 176] width 52 height 8
click at [142, 182] on div "Rian" at bounding box center [138, 186] width 58 height 9
click at [262, 254] on textarea at bounding box center [389, 250] width 345 height 8
click at [270, 252] on textarea at bounding box center [389, 250] width 345 height 8
click at [285, 250] on textarea "naked anal tape starts in doggy, then" at bounding box center [389, 250] width 345 height 8
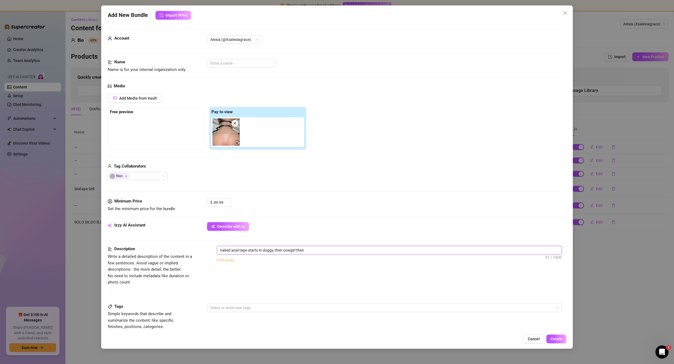
click at [319, 252] on textarea "naked anal tape starts in doggy, then cowgirl then" at bounding box center [389, 250] width 345 height 8
click at [274, 251] on textarea "naked anal tape starts in doggy, then cowgirl then missionary" at bounding box center [389, 250] width 345 height 8
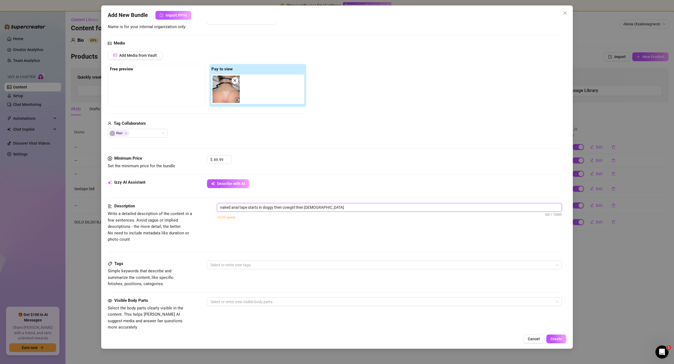
scroll to position [55, 0]
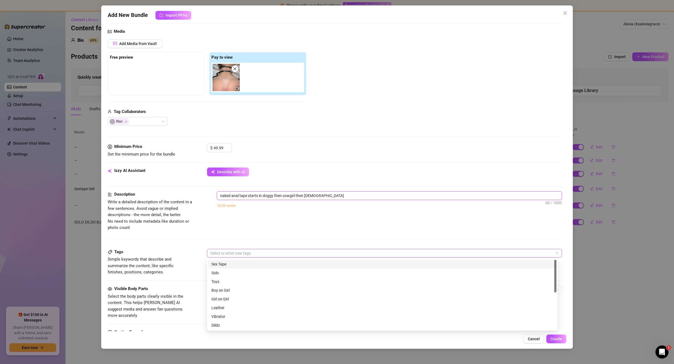
click at [281, 249] on div at bounding box center [381, 253] width 347 height 8
click at [231, 263] on div "Sex Tape" at bounding box center [382, 264] width 342 height 6
click at [227, 293] on div "Boy on Girl" at bounding box center [382, 290] width 342 height 6
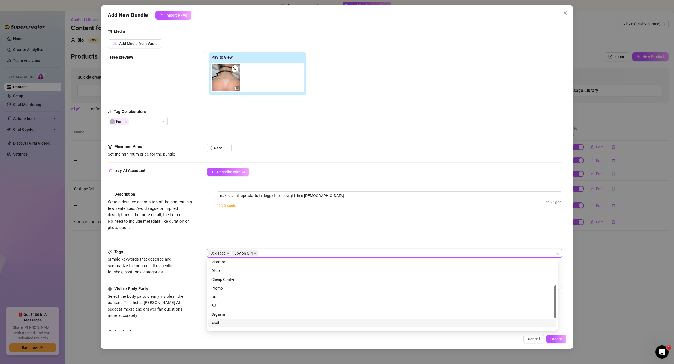
click at [227, 323] on div "Anal" at bounding box center [382, 323] width 342 height 6
click at [277, 226] on div "Description Write a detailed description of the content in a few sentences. Avo…" at bounding box center [335, 211] width 454 height 40
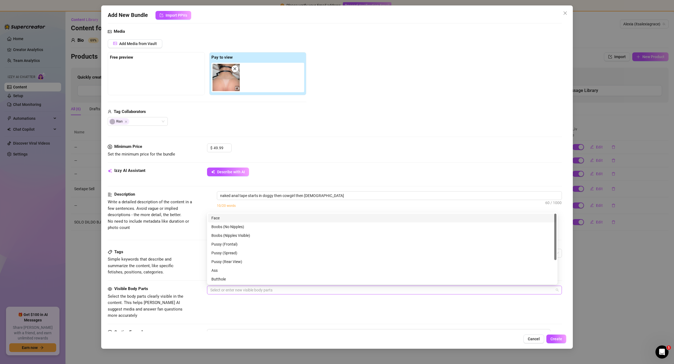
click at [247, 290] on div at bounding box center [381, 290] width 347 height 8
click at [238, 234] on div "Boobs (Nipples Visible)" at bounding box center [382, 235] width 342 height 6
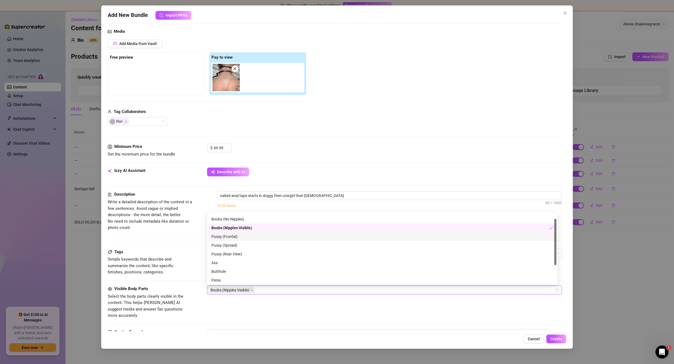
click at [233, 237] on div "Pussy (Frontal)" at bounding box center [382, 236] width 342 height 6
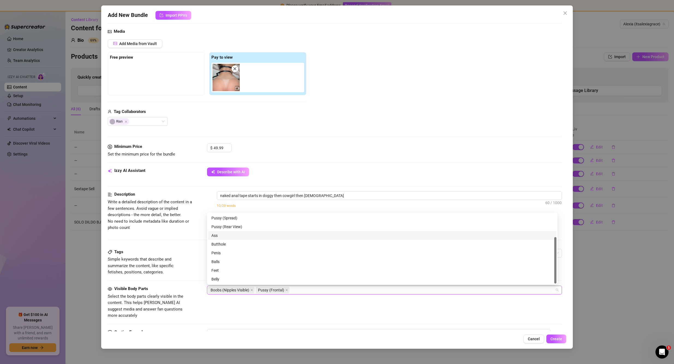
click at [220, 236] on div "Ass" at bounding box center [382, 235] width 342 height 6
click at [224, 242] on div "Butthole" at bounding box center [382, 244] width 342 height 6
click at [343, 303] on div "Visible Body Parts Select the body parts clearly visible in the content. This h…" at bounding box center [335, 301] width 454 height 33
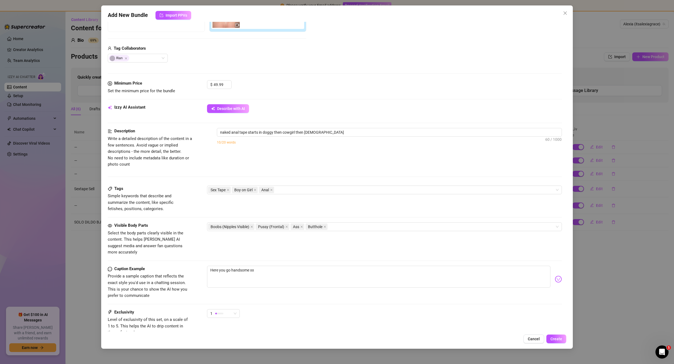
scroll to position [136, 0]
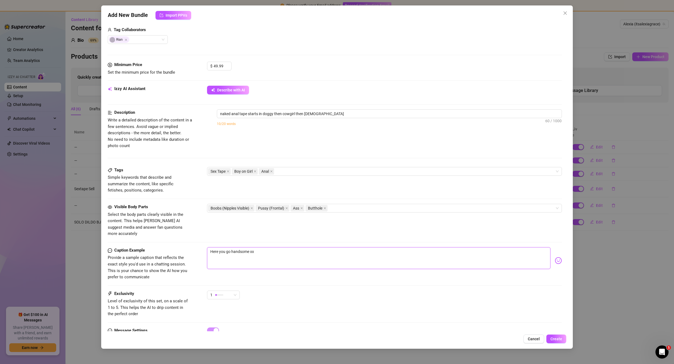
click at [254, 248] on textarea "Here you go handsome xx" at bounding box center [378, 258] width 343 height 22
drag, startPoint x: 233, startPoint y: 245, endPoint x: 203, endPoint y: 244, distance: 29.7
click at [203, 247] on div "Caption Example Provide a sample caption that reflects the exact style you'd us…" at bounding box center [335, 263] width 454 height 33
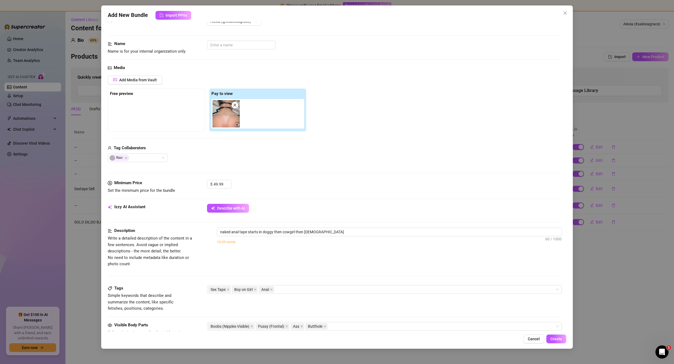
scroll to position [0, 0]
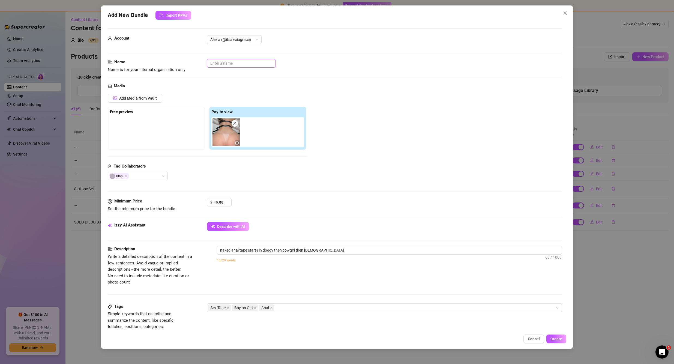
click at [224, 65] on input "text" at bounding box center [241, 63] width 68 height 9
click at [560, 338] on span "Create" at bounding box center [556, 338] width 12 height 4
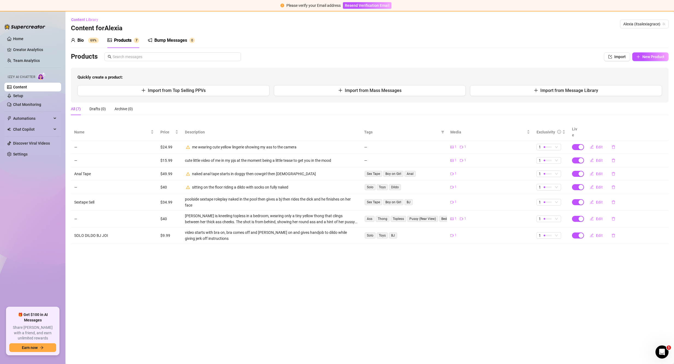
click at [93, 39] on sup "69%" at bounding box center [93, 40] width 11 height 5
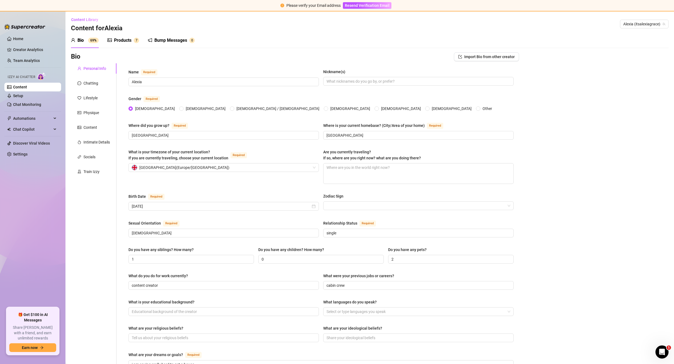
click at [111, 40] on icon "picture" at bounding box center [109, 40] width 4 height 4
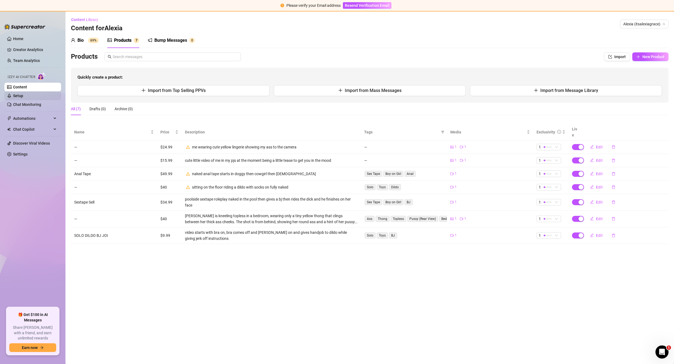
click at [23, 94] on link "Setup" at bounding box center [18, 96] width 10 height 4
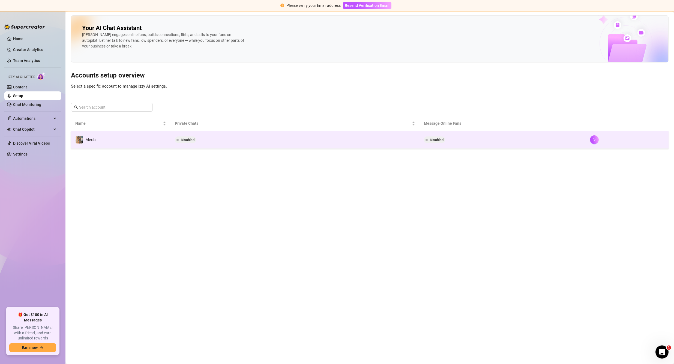
click at [210, 135] on td "Disabled" at bounding box center [294, 140] width 249 height 18
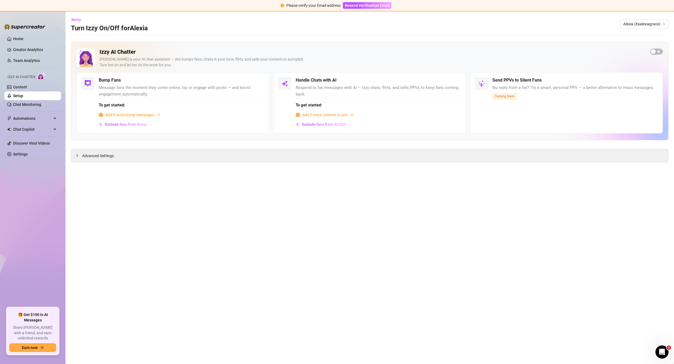
click at [335, 116] on span "Add 5 more content to sell" at bounding box center [324, 115] width 45 height 6
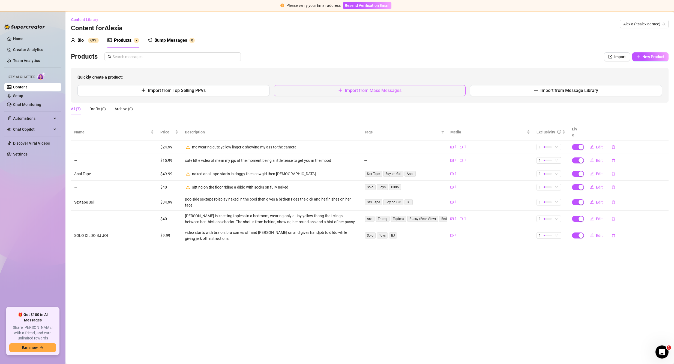
click at [386, 92] on span "Import from Mass Messages" at bounding box center [373, 90] width 57 height 5
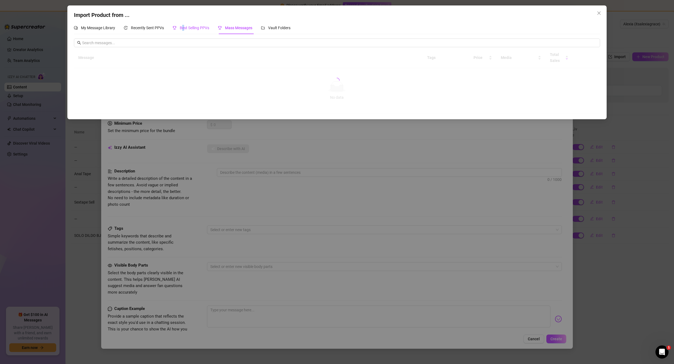
click at [183, 27] on span "Best Selling PPVs" at bounding box center [194, 28] width 29 height 4
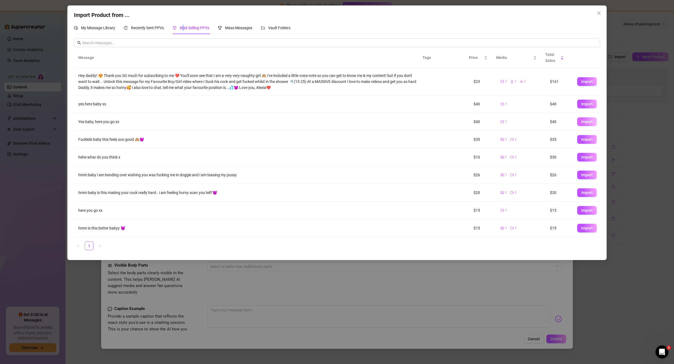
click at [588, 122] on button "Import" at bounding box center [587, 121] width 20 height 9
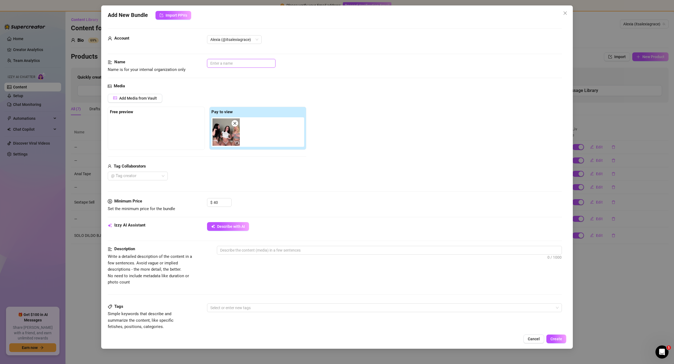
click at [225, 64] on input "text" at bounding box center [241, 63] width 68 height 9
click at [137, 177] on div at bounding box center [135, 176] width 52 height 8
click at [141, 186] on div "NEWLY SINGLE ELLE BROOKE 🇬🇧" at bounding box center [137, 187] width 51 height 6
click at [157, 189] on div "Alexis (VIP)" at bounding box center [149, 187] width 74 height 6
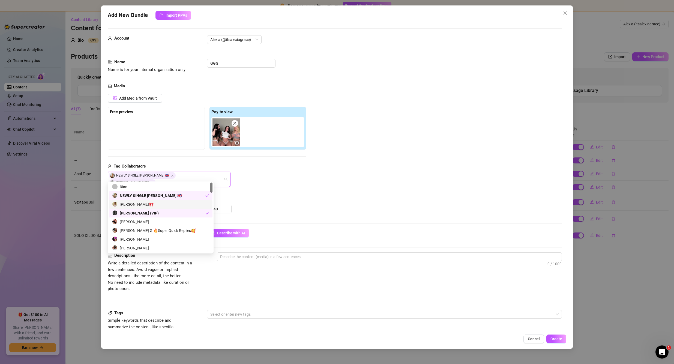
click at [233, 197] on div "Media Add Media from Vault Free preview Pay to view Tag Collaborators NEWLY SIN…" at bounding box center [335, 144] width 454 height 122
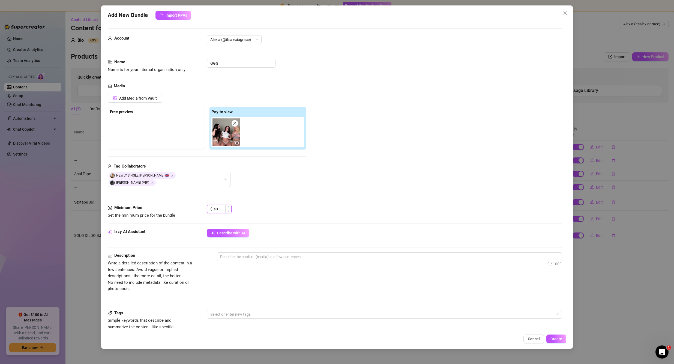
drag, startPoint x: 223, startPoint y: 202, endPoint x: 213, endPoint y: 202, distance: 9.5
click at [213, 205] on input "40" at bounding box center [222, 209] width 18 height 8
click at [284, 216] on div "Minimum Price Set the minimum price for the bundle $ 39.99" at bounding box center [335, 216] width 454 height 24
click at [252, 253] on textarea at bounding box center [389, 256] width 345 height 8
click at [254, 252] on textarea at bounding box center [389, 256] width 345 height 8
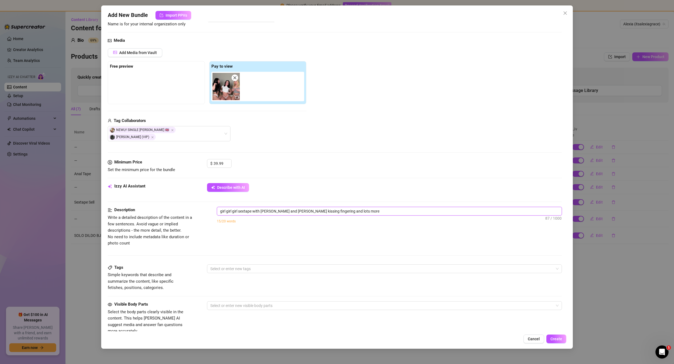
scroll to position [55, 0]
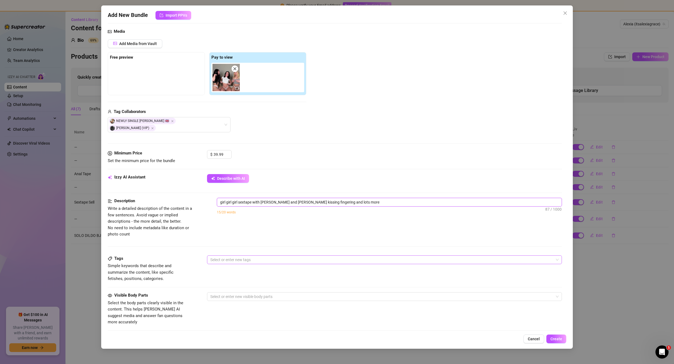
click at [248, 256] on div at bounding box center [381, 260] width 347 height 8
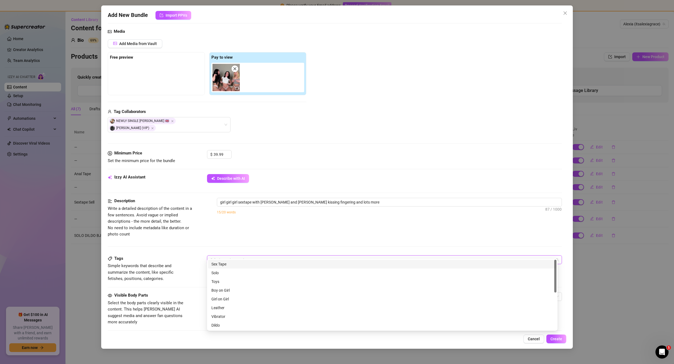
click at [232, 266] on div "Sex Tape" at bounding box center [382, 264] width 342 height 6
click at [233, 297] on div "Girl on Girl" at bounding box center [382, 299] width 342 height 6
click at [219, 273] on div "Oral" at bounding box center [382, 273] width 342 height 6
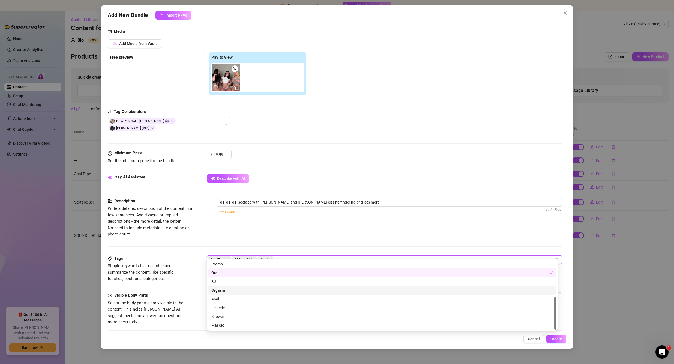
click at [243, 288] on div "Orgasm" at bounding box center [382, 290] width 342 height 6
click at [270, 234] on div "Description Write a detailed description of the content in a few sentences. Avo…" at bounding box center [335, 226] width 454 height 57
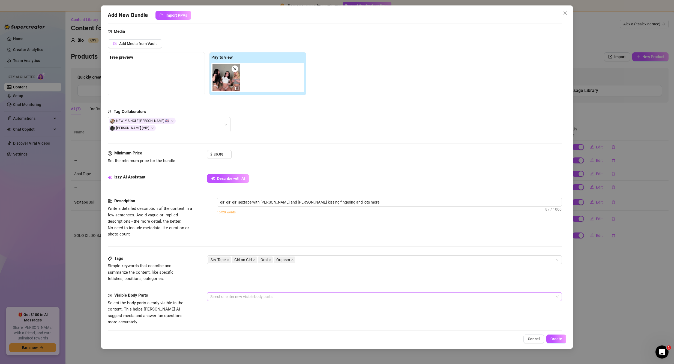
click at [238, 293] on div at bounding box center [381, 297] width 347 height 8
click at [247, 233] on div "Boobs (Nipples Visible)" at bounding box center [382, 235] width 342 height 6
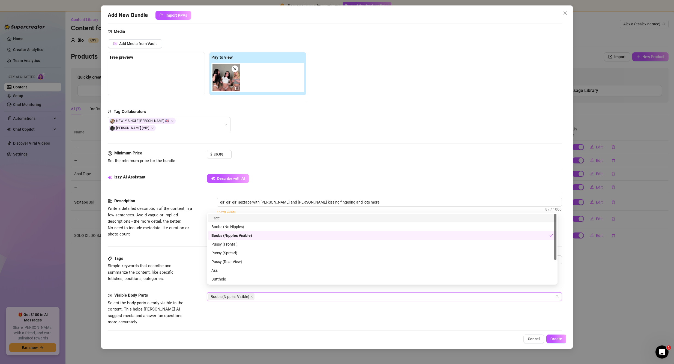
click at [224, 219] on div "Face" at bounding box center [382, 218] width 342 height 6
click at [196, 233] on div "Description Write a detailed description of the content in a few sentences. Avo…" at bounding box center [335, 226] width 454 height 57
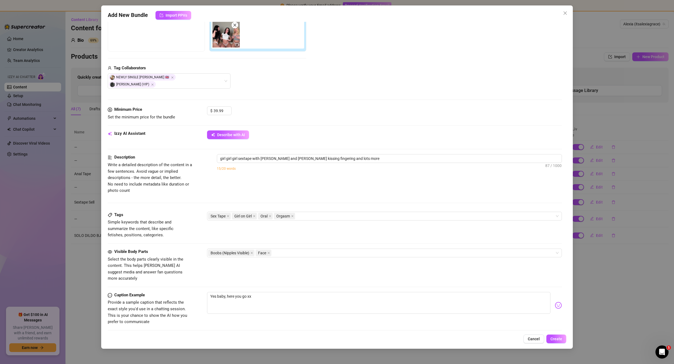
scroll to position [109, 0]
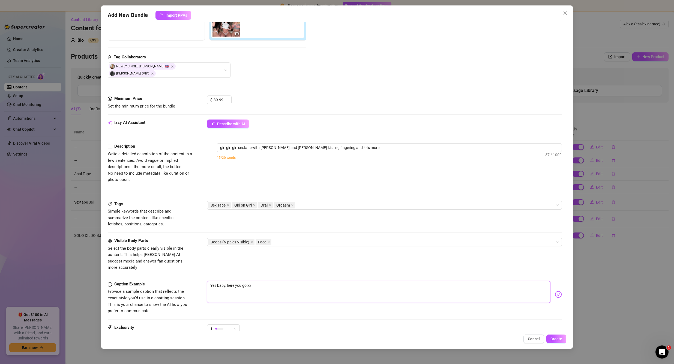
click at [261, 281] on textarea "Yes baby, here you go xx" at bounding box center [378, 292] width 343 height 22
drag, startPoint x: 262, startPoint y: 273, endPoint x: 193, endPoint y: 272, distance: 69.0
click at [193, 281] on div "Caption Example Provide a sample caption that reflects the exact style you'd us…" at bounding box center [335, 297] width 454 height 33
click at [550, 282] on div "Hehe, do you like watching me and my friends have fun baby?" at bounding box center [384, 294] width 355 height 27
click at [554, 291] on img at bounding box center [557, 294] width 7 height 7
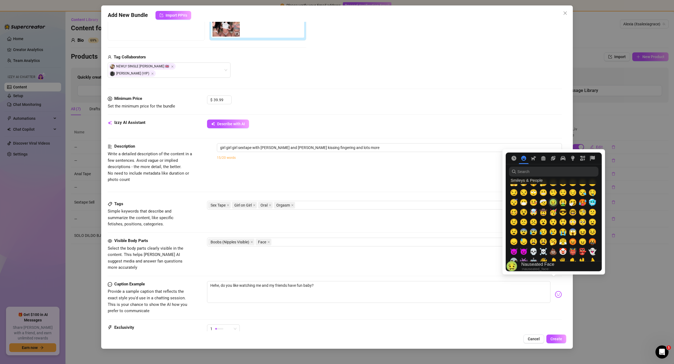
scroll to position [55, 0]
click at [570, 220] on span "😳" at bounding box center [572, 221] width 8 height 8
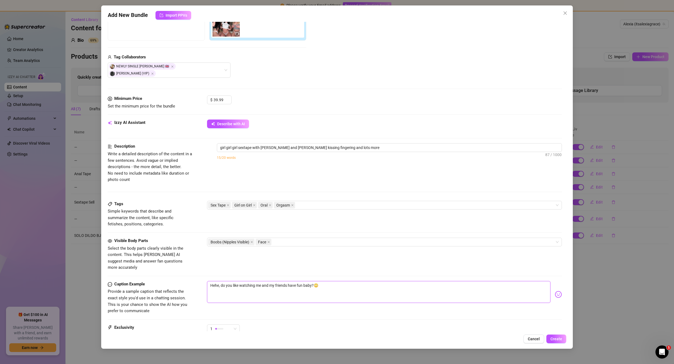
click at [362, 281] on textarea "Hehe, do you like watching me and my friends have fun baby?😳" at bounding box center [378, 292] width 343 height 22
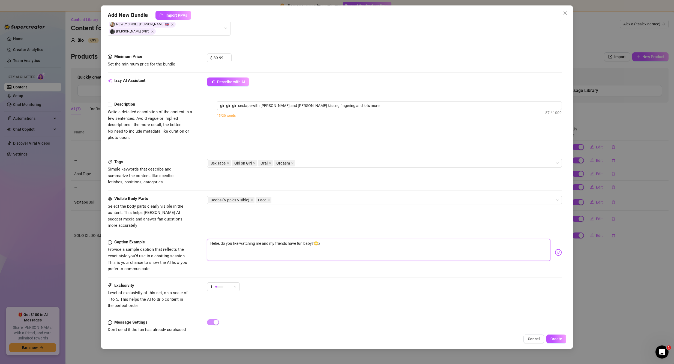
scroll to position [156, 0]
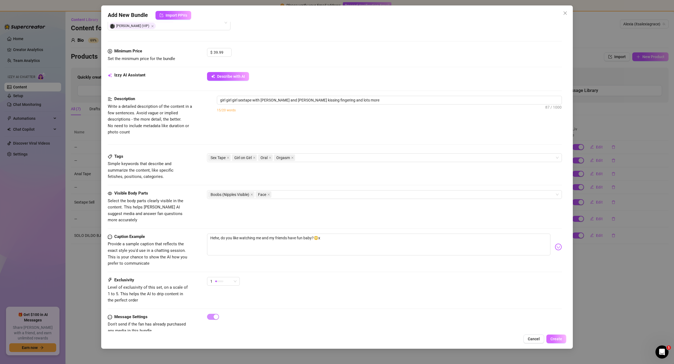
click at [557, 337] on span "Create" at bounding box center [556, 338] width 12 height 4
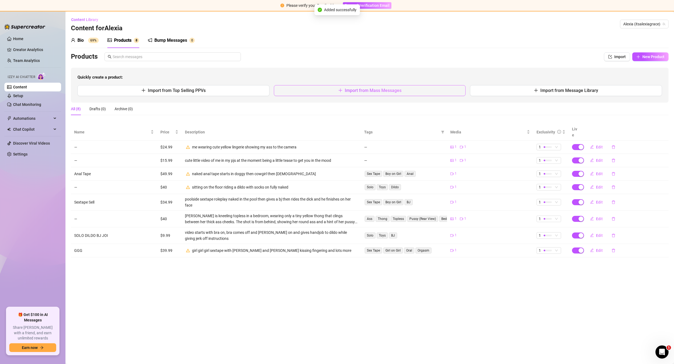
click at [385, 87] on button "Import from Mass Messages" at bounding box center [370, 90] width 192 height 11
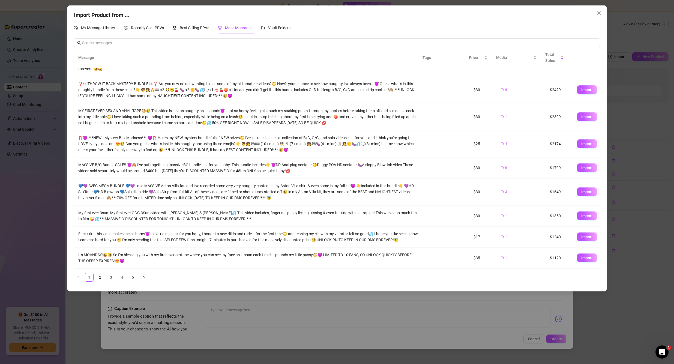
scroll to position [52, 0]
click at [195, 28] on span "Best Selling PPVs" at bounding box center [194, 28] width 29 height 4
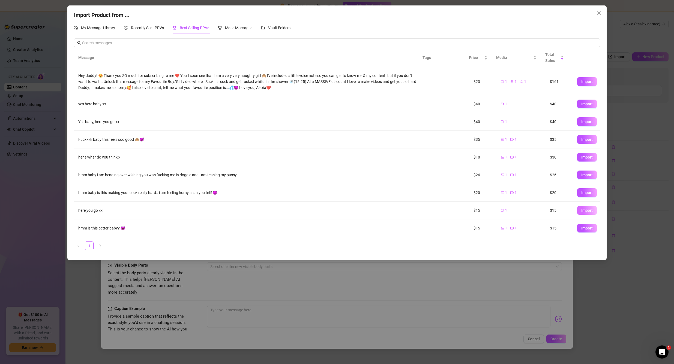
click at [587, 209] on span "Import" at bounding box center [586, 210] width 11 height 4
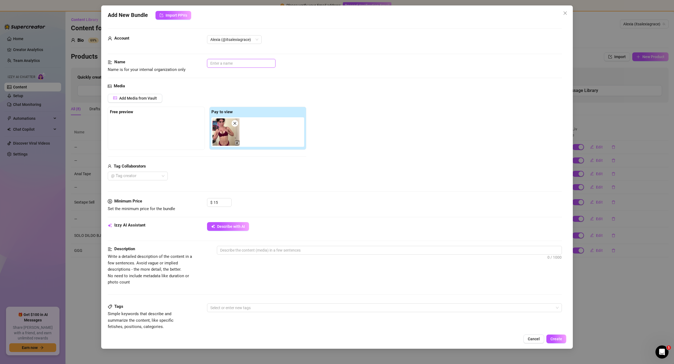
click at [228, 62] on input "text" at bounding box center [241, 63] width 68 height 9
click at [222, 225] on span "Describe with AI" at bounding box center [231, 226] width 28 height 4
click at [253, 248] on textarea at bounding box center [389, 250] width 345 height 8
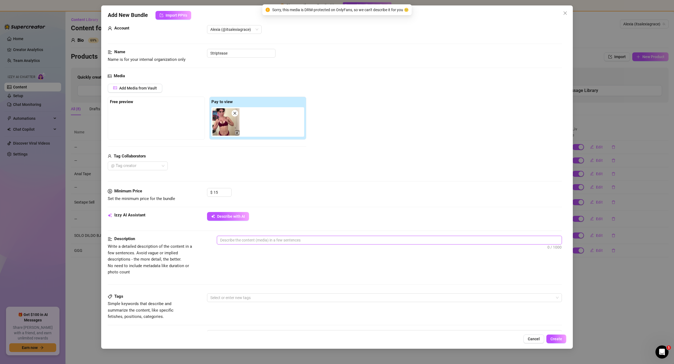
scroll to position [55, 0]
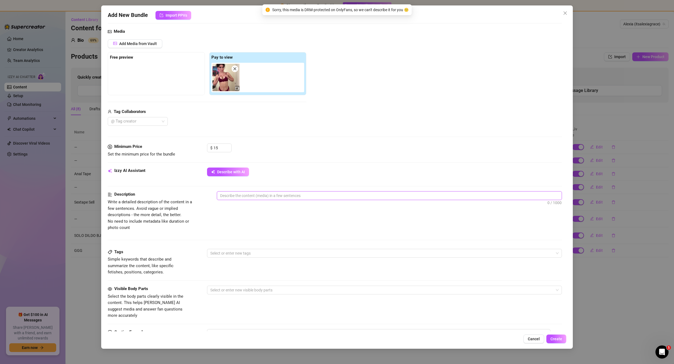
click at [241, 195] on textarea at bounding box center [389, 195] width 345 height 8
click at [242, 195] on textarea at bounding box center [389, 195] width 345 height 8
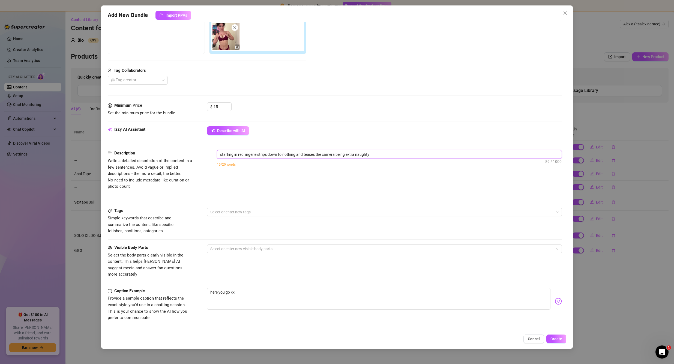
scroll to position [109, 0]
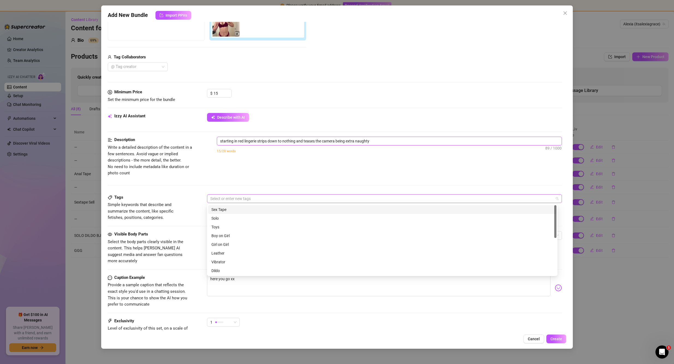
click at [245, 198] on div at bounding box center [381, 199] width 347 height 8
click at [234, 218] on div "Solo" at bounding box center [382, 218] width 342 height 6
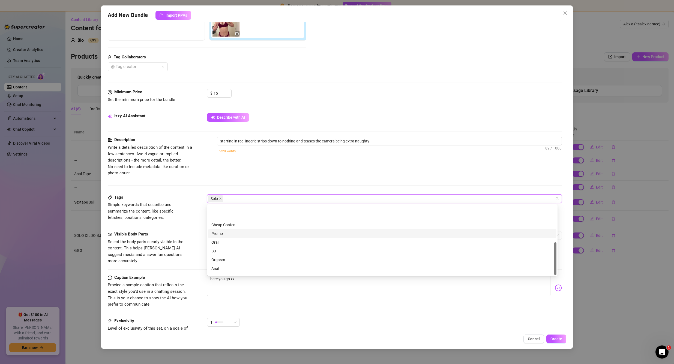
scroll to position [79, 0]
click at [222, 251] on div "Lingerie" at bounding box center [382, 253] width 342 height 6
click at [248, 179] on div "Description Write a detailed description of the content in a few sentences. Avo…" at bounding box center [335, 165] width 454 height 57
click at [246, 236] on div at bounding box center [381, 235] width 347 height 8
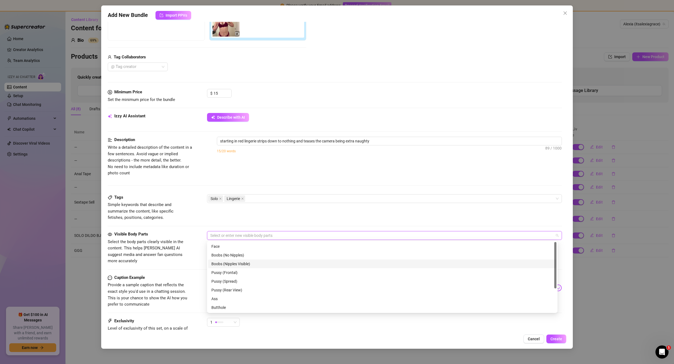
click at [247, 263] on div "Boobs (Nipples Visible)" at bounding box center [382, 264] width 342 height 6
click at [228, 248] on div "Face" at bounding box center [382, 246] width 342 height 6
click at [225, 265] on div "Ass" at bounding box center [382, 264] width 342 height 6
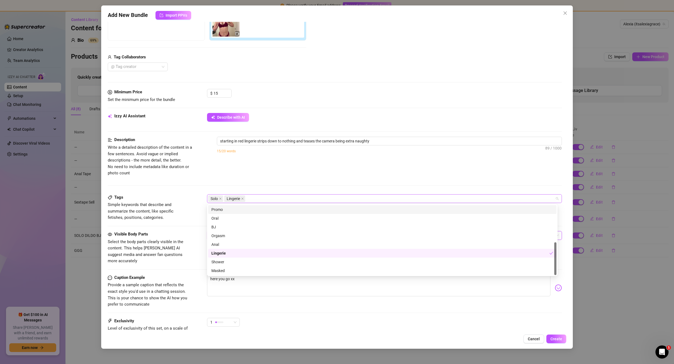
click at [283, 201] on div "Solo Lingerie" at bounding box center [381, 199] width 347 height 8
click at [244, 285] on textarea "here you go xx" at bounding box center [378, 285] width 343 height 22
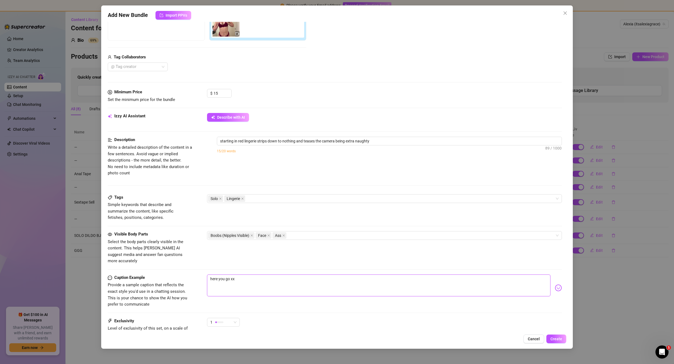
drag, startPoint x: 251, startPoint y: 275, endPoint x: 205, endPoint y: 274, distance: 46.3
click at [205, 274] on div "Caption Example Provide a sample caption that reflects the exact style you'd us…" at bounding box center [335, 290] width 454 height 33
click at [555, 284] on img at bounding box center [557, 287] width 7 height 7
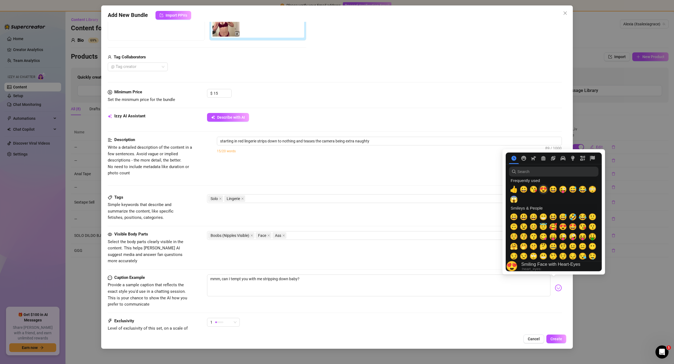
click at [541, 189] on span "😍" at bounding box center [543, 189] width 8 height 8
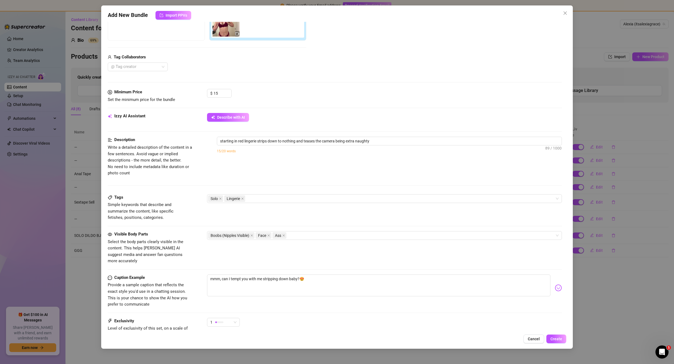
click at [555, 284] on img at bounding box center [557, 287] width 7 height 7
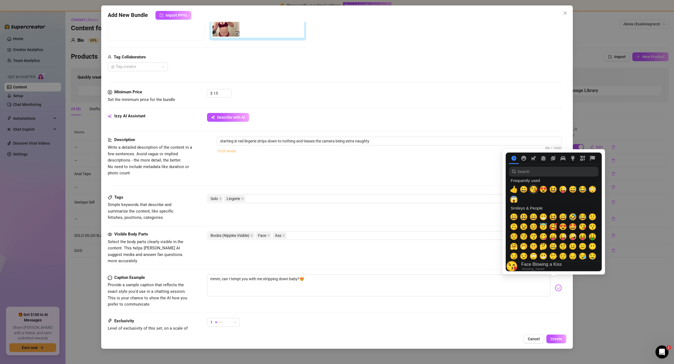
click at [533, 189] on span "😘" at bounding box center [533, 189] width 8 height 8
click at [311, 276] on textarea "mmm, can I tempt you with me stripping down baby?😍😘" at bounding box center [378, 285] width 343 height 22
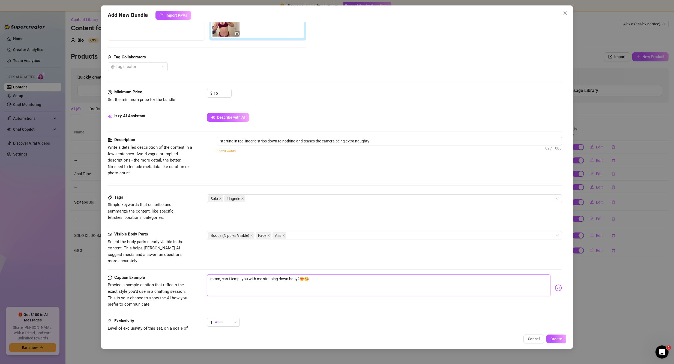
click at [303, 274] on textarea "mmm, can I tempt you with me stripping down baby?😍😘" at bounding box center [378, 285] width 343 height 22
click at [315, 274] on textarea "mmm, can I tempt you with me stripping down baby?😘" at bounding box center [378, 285] width 343 height 22
click at [291, 274] on textarea "mmm, can I tempt you with me stripping down baby?😘x" at bounding box center [378, 285] width 343 height 22
click at [313, 274] on textarea "mmm, can I tempt you with me stripping down baby?😘x" at bounding box center [378, 285] width 343 height 22
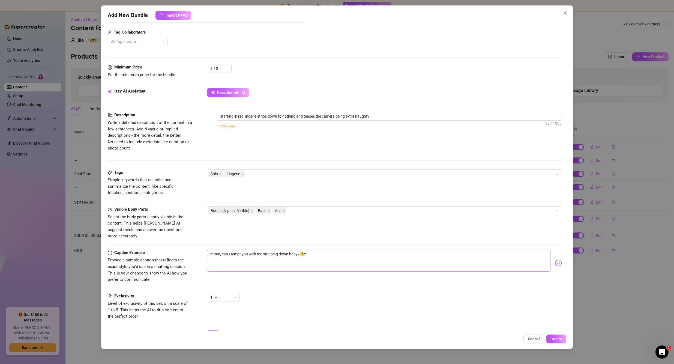
scroll to position [136, 0]
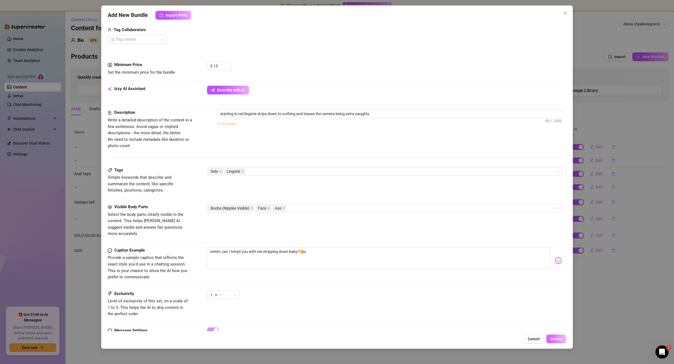
click at [556, 335] on button "Create" at bounding box center [556, 338] width 20 height 9
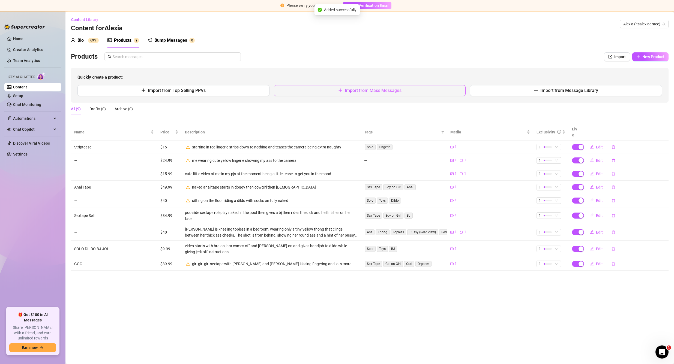
click at [357, 91] on span "Import from Mass Messages" at bounding box center [373, 90] width 57 height 5
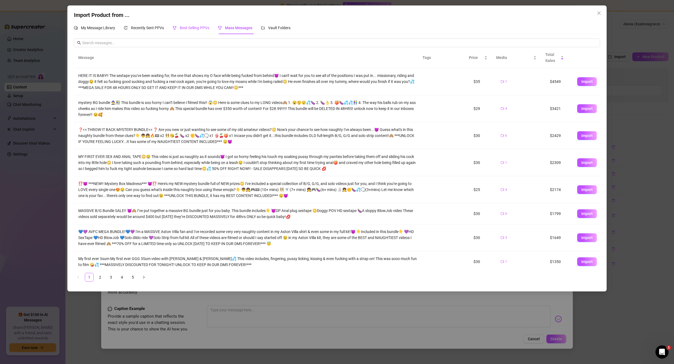
click at [191, 27] on span "Best Selling PPVs" at bounding box center [194, 28] width 29 height 4
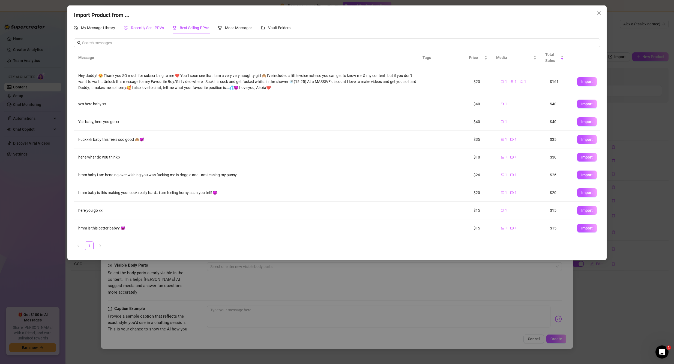
click at [146, 27] on span "Recently Sent PPVs" at bounding box center [147, 28] width 33 height 4
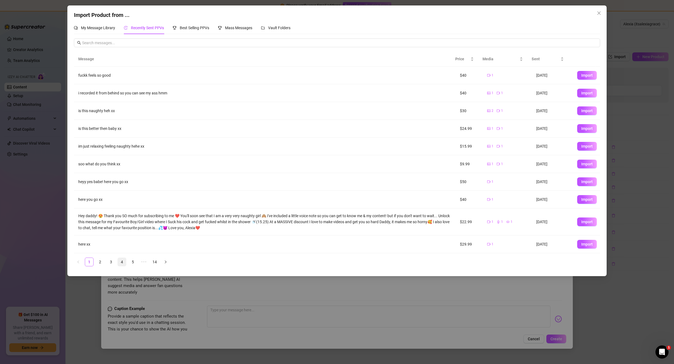
click at [119, 260] on link "4" at bounding box center [122, 262] width 8 height 8
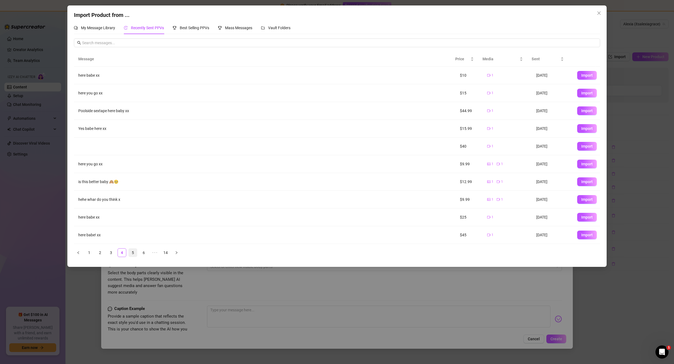
click at [133, 253] on link "5" at bounding box center [133, 252] width 8 height 8
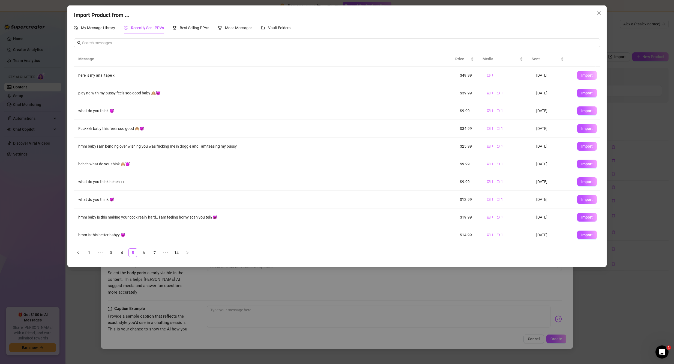
click at [581, 75] on span "Import" at bounding box center [586, 75] width 11 height 4
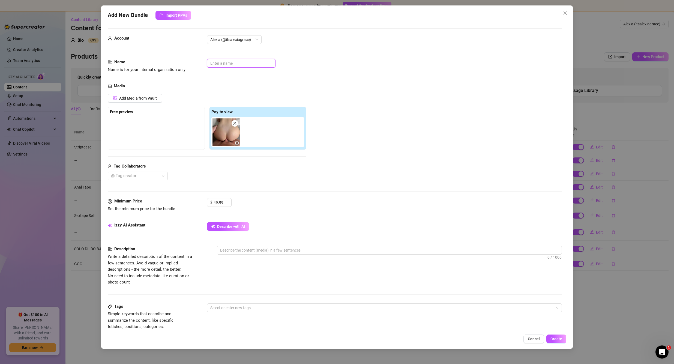
click at [235, 64] on input "text" at bounding box center [241, 63] width 68 height 9
click at [141, 177] on div at bounding box center [135, 176] width 52 height 8
click at [144, 185] on div "Rian" at bounding box center [137, 187] width 51 height 6
click at [261, 202] on div "$ 49.99" at bounding box center [384, 205] width 355 height 14
click at [250, 252] on textarea at bounding box center [389, 250] width 345 height 8
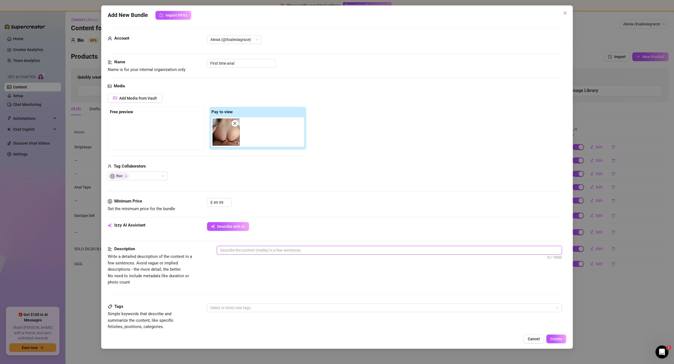
click at [253, 252] on textarea at bounding box center [389, 250] width 345 height 8
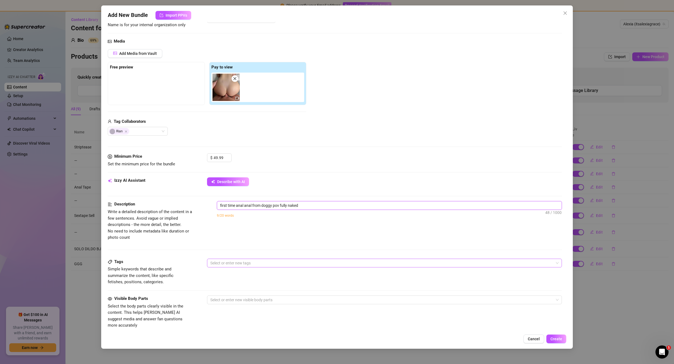
scroll to position [55, 0]
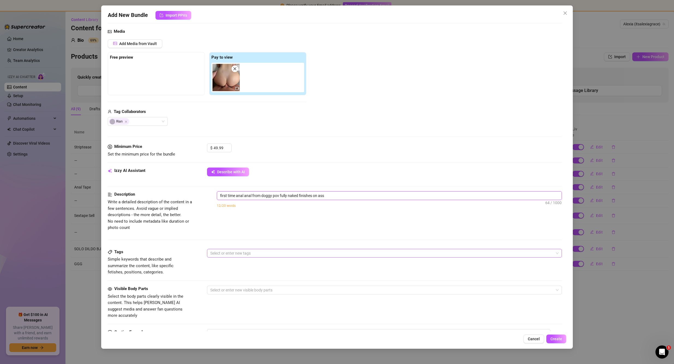
click at [262, 254] on div at bounding box center [381, 253] width 347 height 8
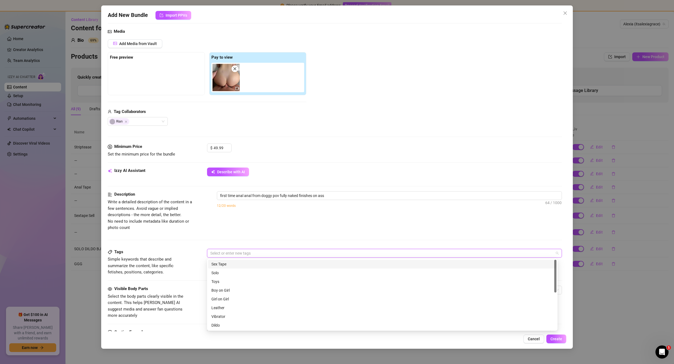
click at [226, 264] on div "Sex Tape" at bounding box center [382, 264] width 342 height 6
click at [239, 252] on div "Sex Tape" at bounding box center [381, 253] width 347 height 8
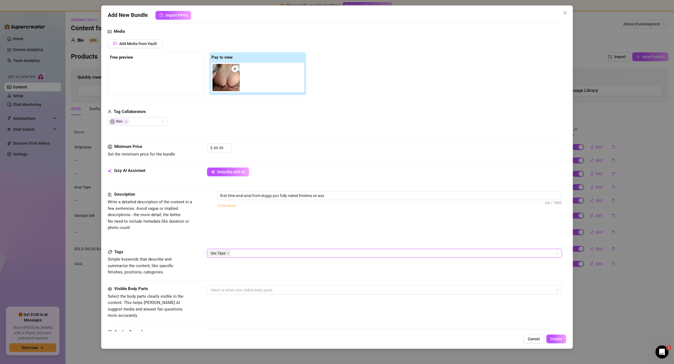
click at [239, 252] on div "Sex Tape" at bounding box center [381, 253] width 347 height 8
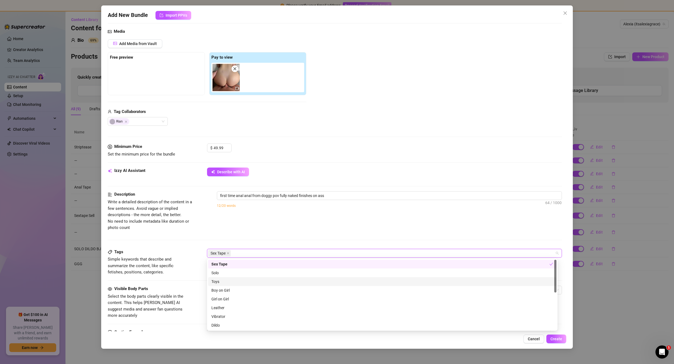
scroll to position [27, 0]
click at [227, 263] on div "Boy on Girl" at bounding box center [382, 263] width 342 height 6
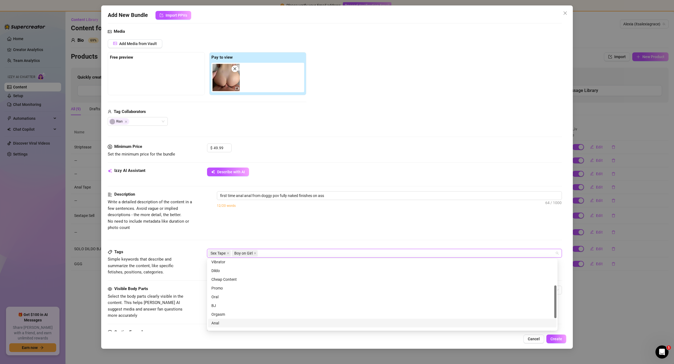
click at [222, 319] on div "Anal" at bounding box center [382, 322] width 348 height 9
click at [243, 228] on div "Description Write a detailed description of the content in a few sentences. Avo…" at bounding box center [335, 211] width 454 height 40
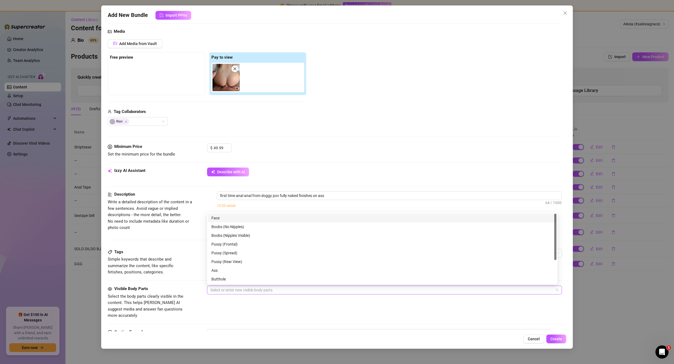
click at [246, 290] on div at bounding box center [381, 290] width 347 height 8
click at [223, 270] on div "Ass" at bounding box center [382, 270] width 342 height 6
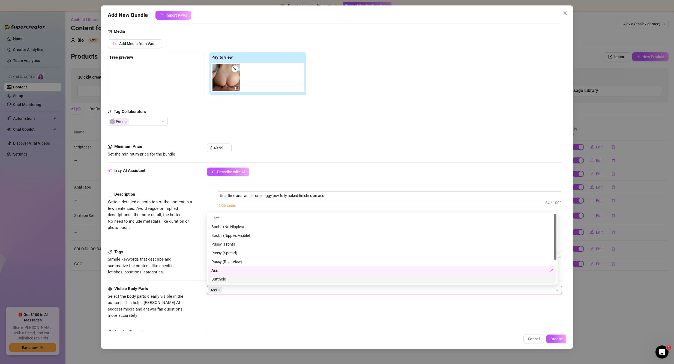
click at [227, 277] on div "Butthole" at bounding box center [382, 279] width 342 height 6
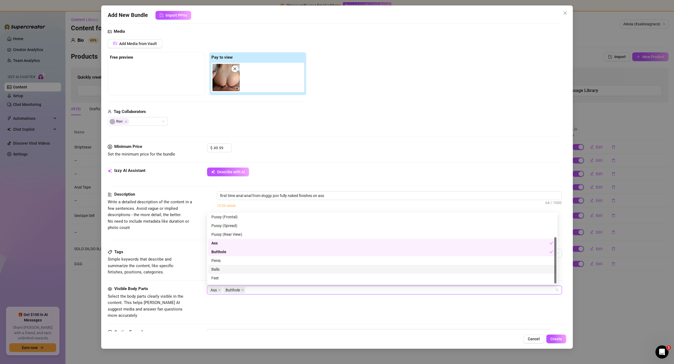
scroll to position [35, 0]
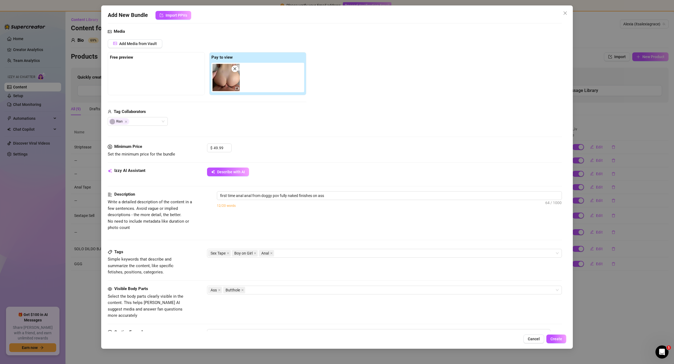
click at [263, 303] on div "Visible Body Parts Select the body parts clearly visible in the content. This h…" at bounding box center [335, 301] width 454 height 33
click at [267, 329] on textarea "here is my anal tape x" at bounding box center [378, 340] width 343 height 22
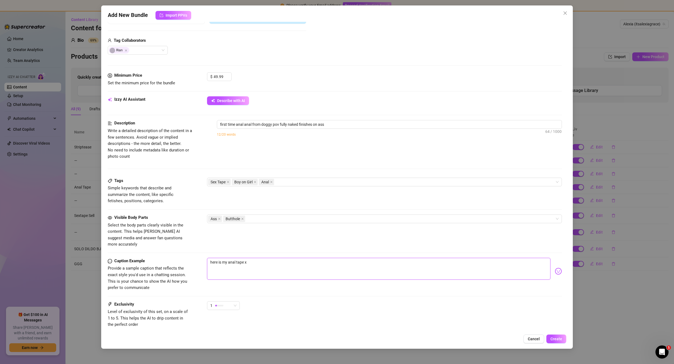
scroll to position [142, 0]
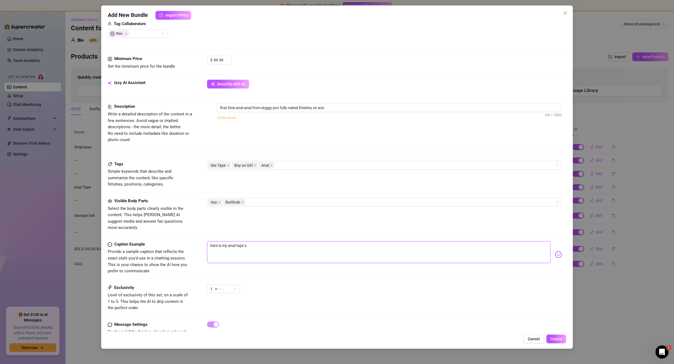
drag, startPoint x: 263, startPoint y: 328, endPoint x: 205, endPoint y: 249, distance: 98.3
click at [205, 249] on div "Caption Example Provide a sample caption that reflects the exact style you'd us…" at bounding box center [335, 257] width 454 height 33
click at [554, 251] on img at bounding box center [557, 254] width 7 height 7
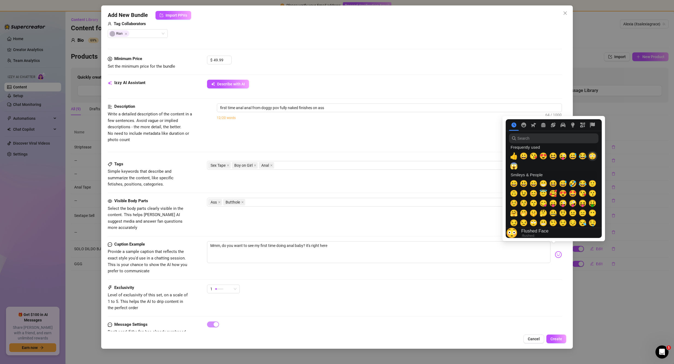
click at [595, 156] on span "😳" at bounding box center [592, 156] width 8 height 8
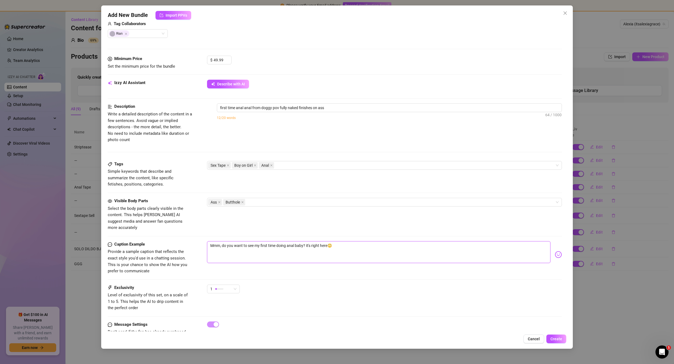
click at [347, 243] on textarea "Mmm, do you want to see my first time doing anal baby? it's right here😳" at bounding box center [378, 252] width 343 height 22
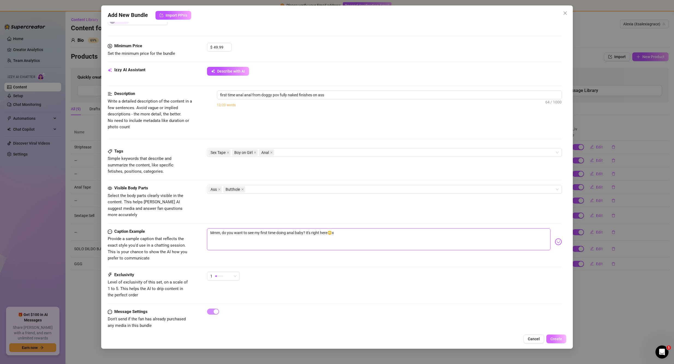
scroll to position [156, 0]
click at [556, 336] on span "Create" at bounding box center [556, 338] width 12 height 4
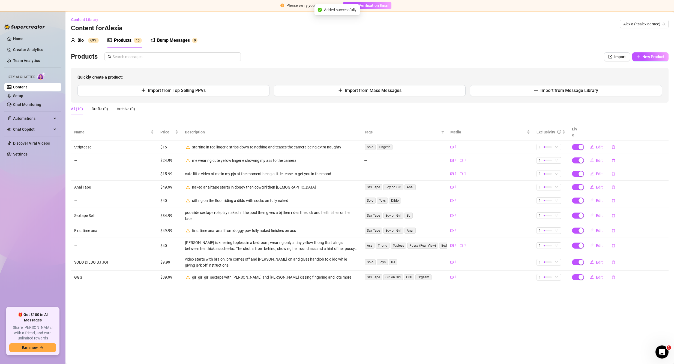
click at [512, 314] on main "Content Library Content for Alexia Alexia (itsalexiagrace) Bio 69% Products 1 0…" at bounding box center [369, 187] width 608 height 352
click at [86, 40] on div "Bio 69%" at bounding box center [85, 40] width 28 height 7
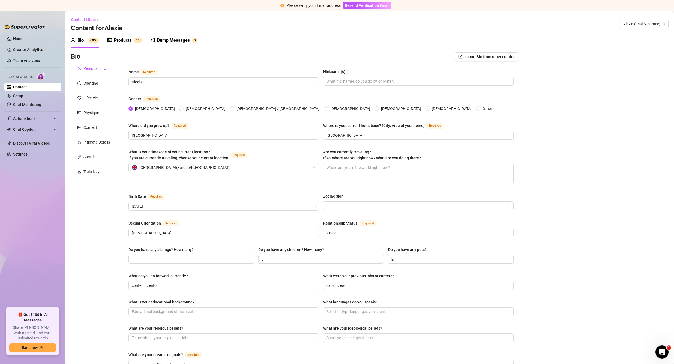
click at [123, 37] on div "Products 1 0" at bounding box center [124, 40] width 34 height 15
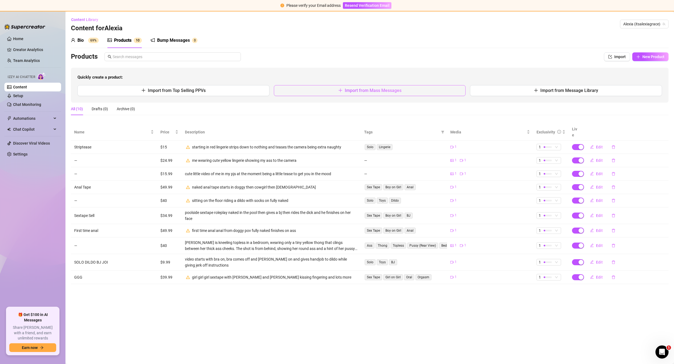
click at [361, 91] on span "Import from Mass Messages" at bounding box center [373, 90] width 57 height 5
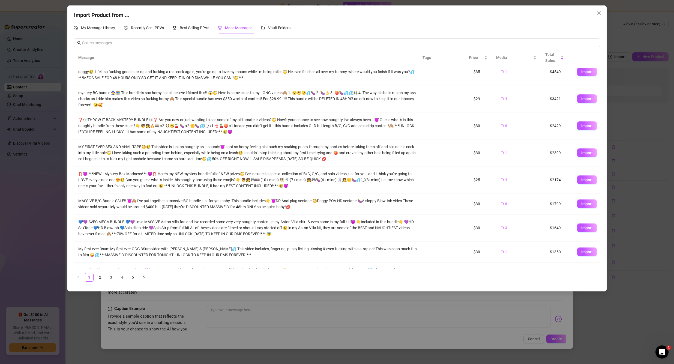
scroll to position [52, 0]
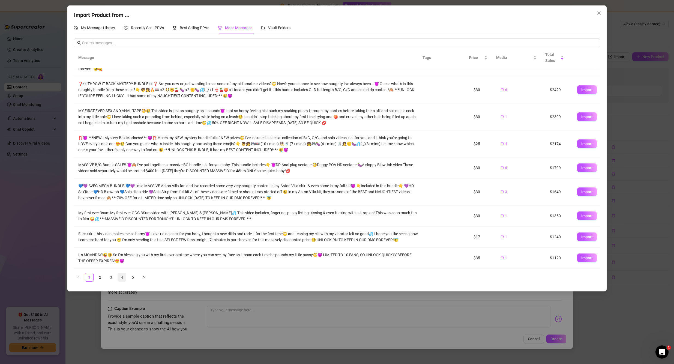
click at [120, 275] on link "4" at bounding box center [122, 277] width 8 height 8
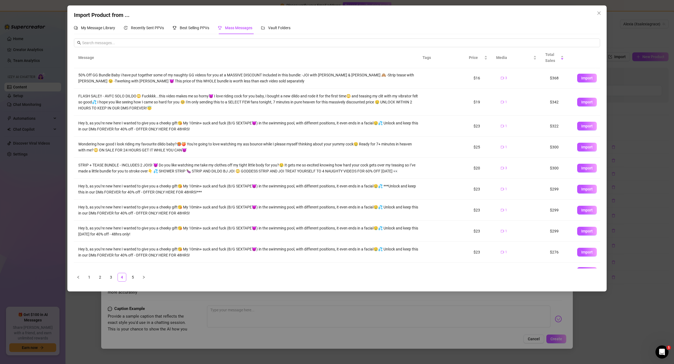
scroll to position [0, 0]
click at [130, 277] on link "5" at bounding box center [133, 277] width 8 height 8
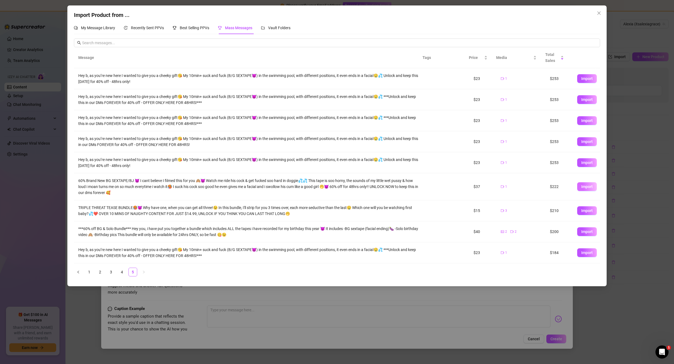
click at [587, 185] on span "Import" at bounding box center [586, 186] width 11 height 4
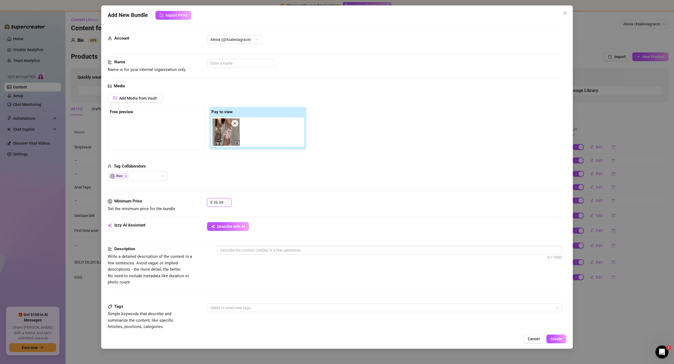
click at [216, 202] on input "36.99" at bounding box center [222, 202] width 18 height 8
click at [230, 64] on input "text" at bounding box center [241, 63] width 68 height 9
click at [242, 223] on button "Describe with AI" at bounding box center [228, 226] width 42 height 9
click at [254, 249] on textarea at bounding box center [389, 250] width 345 height 8
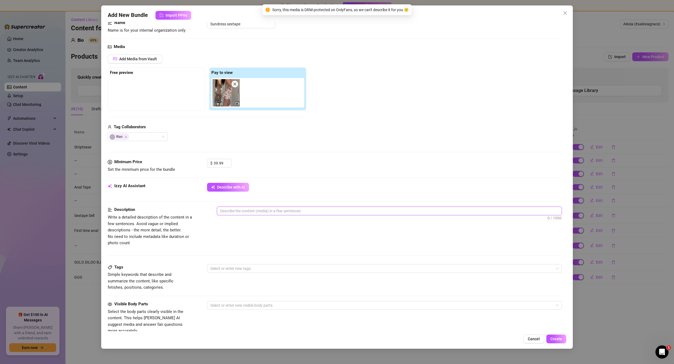
scroll to position [55, 0]
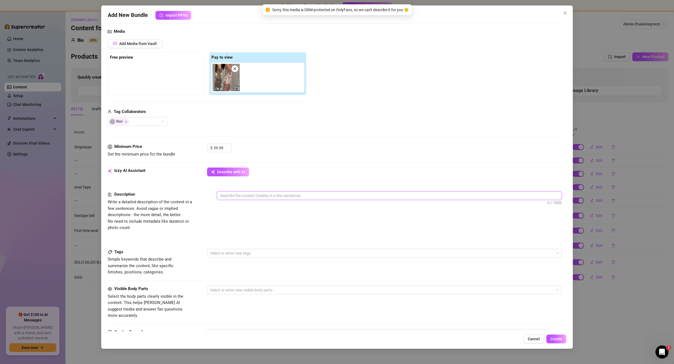
click at [242, 197] on textarea at bounding box center [389, 195] width 345 height 8
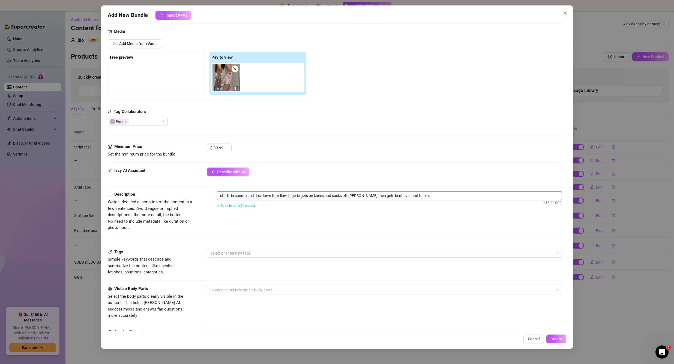
scroll to position [136, 0]
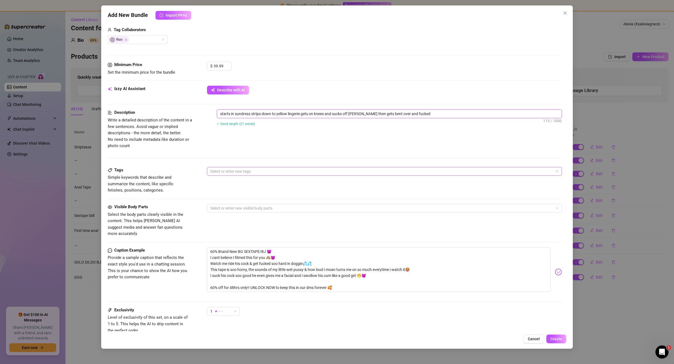
click at [236, 171] on div at bounding box center [381, 171] width 347 height 8
click at [233, 183] on div "Sex Tape" at bounding box center [382, 182] width 342 height 6
click at [235, 171] on div "Sex Tape" at bounding box center [381, 171] width 347 height 8
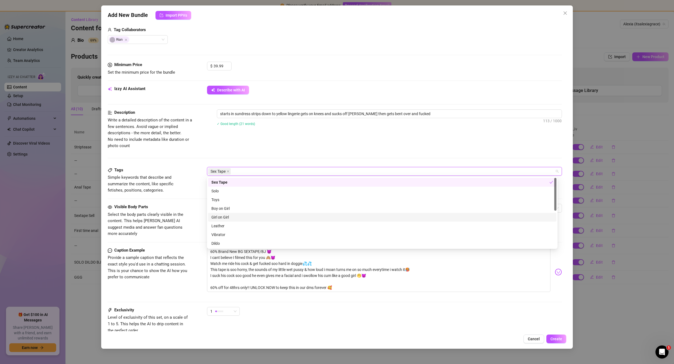
click at [235, 216] on div "Girl on Girl" at bounding box center [382, 217] width 342 height 6
click at [236, 207] on div "Boy on Girl" at bounding box center [382, 208] width 342 height 6
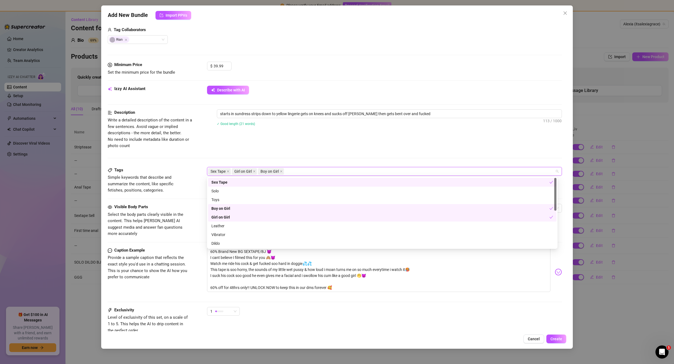
click at [234, 216] on div "Girl on Girl" at bounding box center [380, 217] width 338 height 6
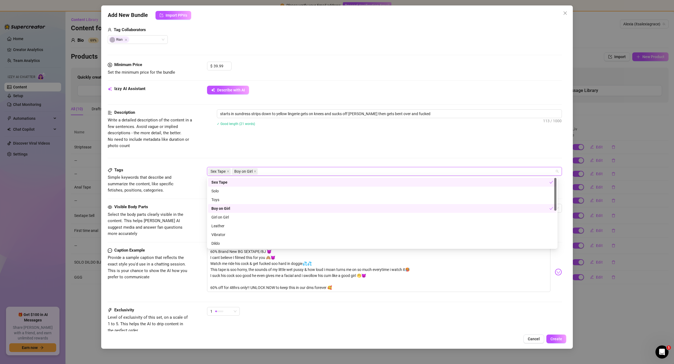
scroll to position [55, 0]
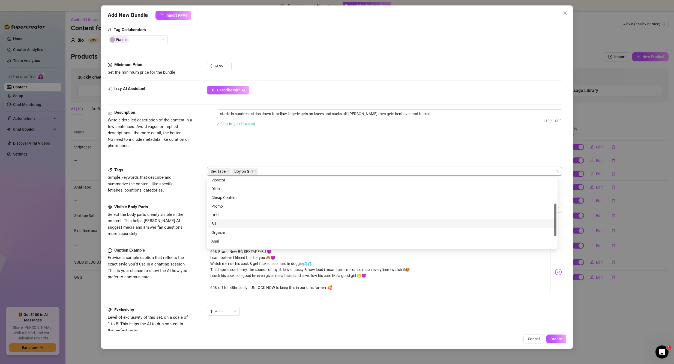
click at [223, 221] on div "BJ" at bounding box center [382, 224] width 342 height 6
click at [227, 229] on div "Lingerie" at bounding box center [382, 225] width 348 height 9
click at [305, 178] on div "Toys" at bounding box center [382, 176] width 342 height 6
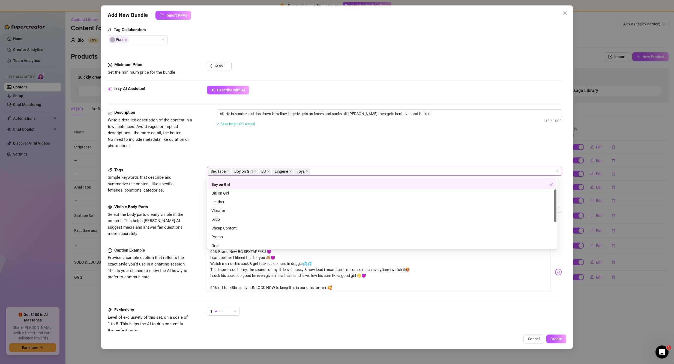
click at [309, 171] on span "Toys" at bounding box center [302, 171] width 16 height 7
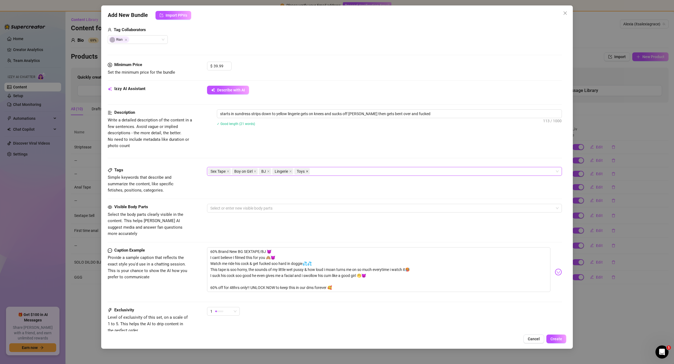
click at [307, 171] on icon "close" at bounding box center [307, 171] width 3 height 3
click at [261, 204] on div at bounding box center [381, 208] width 347 height 8
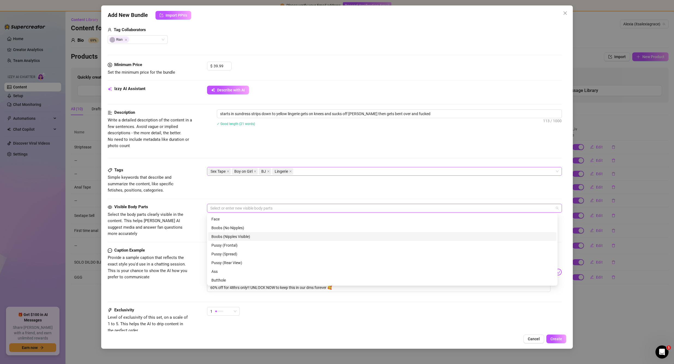
click at [245, 236] on div "Boobs (Nipples Visible)" at bounding box center [382, 236] width 342 height 6
click at [239, 263] on div "Pussy (Rear View)" at bounding box center [382, 263] width 342 height 6
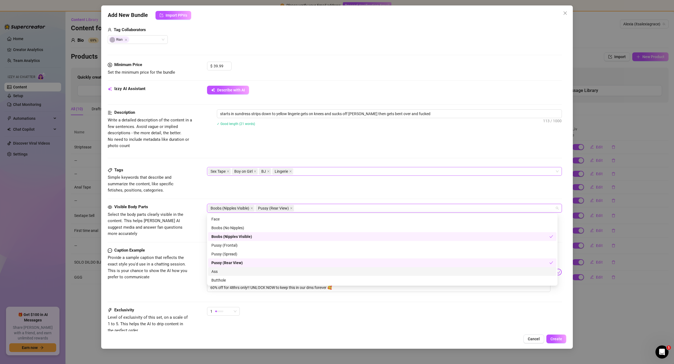
click at [224, 272] on div "Ass" at bounding box center [382, 271] width 342 height 6
click at [235, 281] on div "Butthole" at bounding box center [382, 280] width 342 height 6
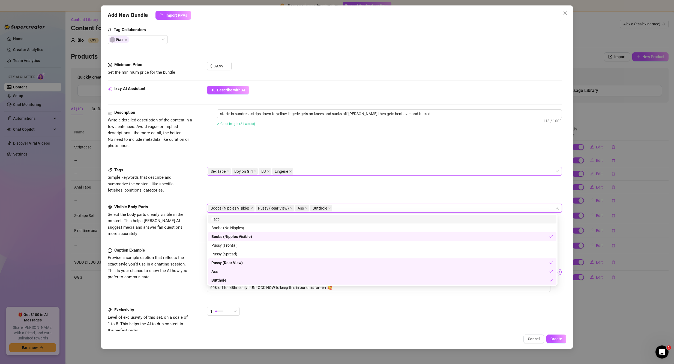
click at [224, 220] on div "Face" at bounding box center [382, 219] width 342 height 6
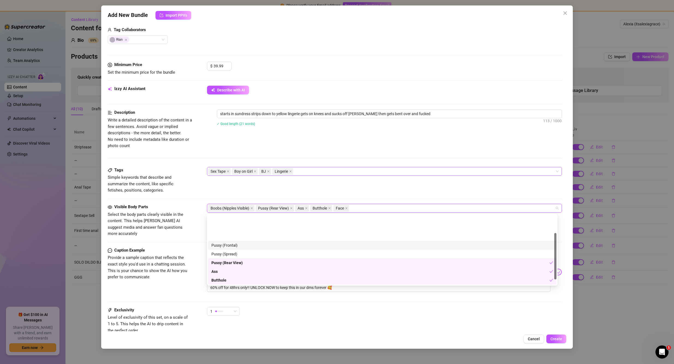
scroll to position [35, 0]
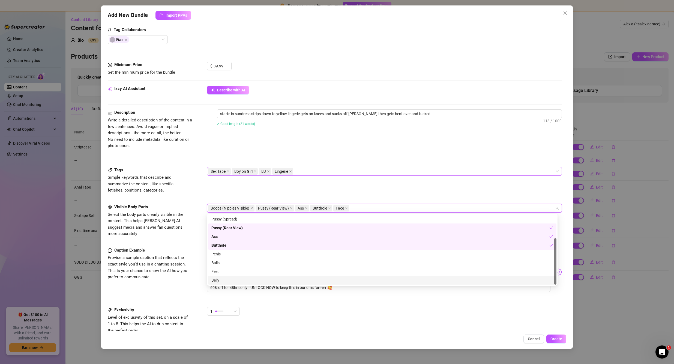
click at [299, 298] on div "Caption Example Provide a sample caption that reflects the exact style you'd us…" at bounding box center [335, 277] width 454 height 60
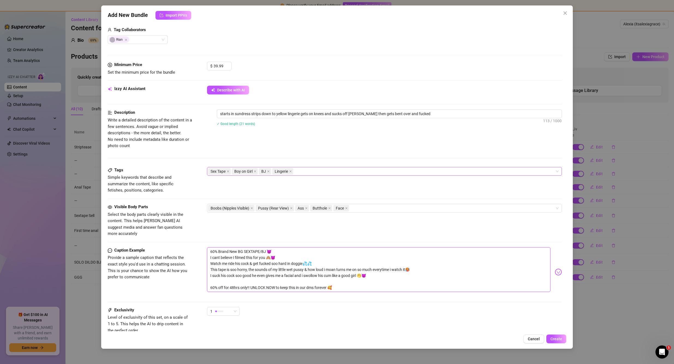
click at [292, 260] on textarea "60% Brand New BG SEXTAPE/BJ 😈 I cant believe I filmed this for you 🙈😈 Watch me …" at bounding box center [378, 269] width 343 height 45
click at [274, 255] on textarea "60% Brand New BG SEXTAPE/BJ 😈 I cant believe I filmed this for you 🙈😈 Watch me …" at bounding box center [378, 269] width 343 height 45
drag, startPoint x: 340, startPoint y: 284, endPoint x: 204, endPoint y: 246, distance: 141.7
click at [204, 247] on div "Caption Example Provide a sample caption that reflects the exact style you'd us…" at bounding box center [335, 272] width 454 height 50
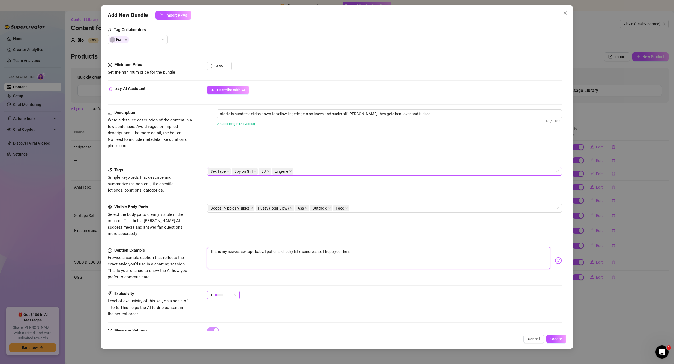
click at [222, 294] on div at bounding box center [219, 295] width 8 height 2
click at [232, 332] on span "5 - Most Exclusive 🔥" at bounding box center [228, 334] width 35 height 6
click at [356, 247] on textarea "This is my newest sextape baby, I put on a cheeky little sundress so I hope you…" at bounding box center [378, 258] width 343 height 22
click at [554, 257] on img at bounding box center [557, 260] width 7 height 7
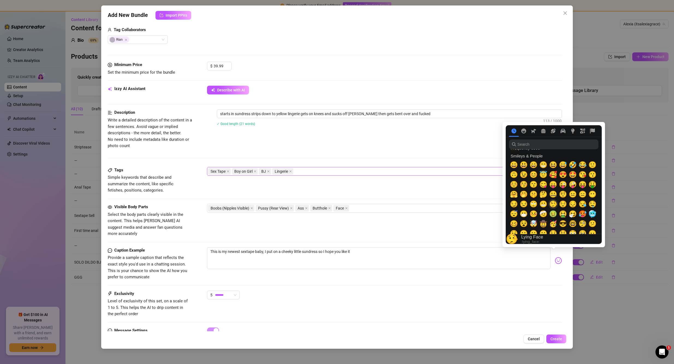
scroll to position [27, 0]
click at [523, 193] on span "🤭" at bounding box center [523, 192] width 8 height 8
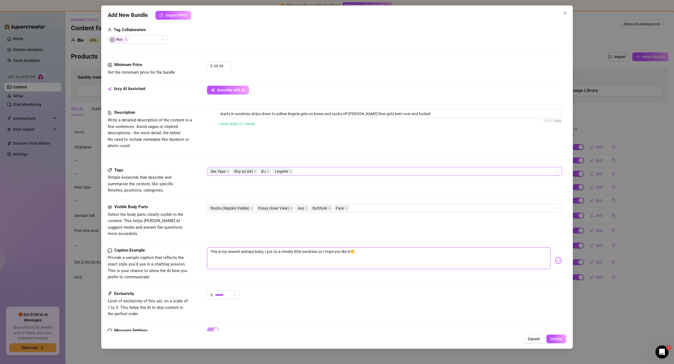
click at [380, 247] on textarea "This is my newest sextape baby, I put on a cheeky little sundress so I hope you…" at bounding box center [378, 258] width 343 height 22
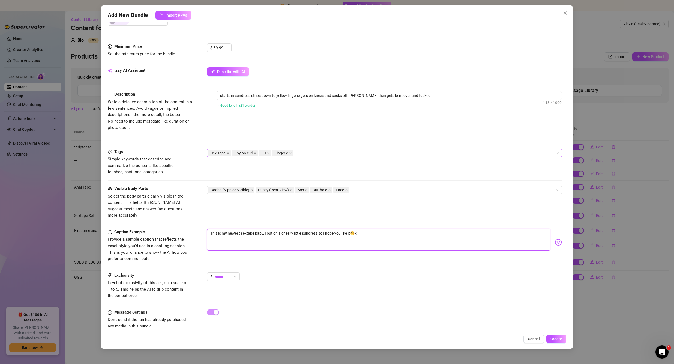
scroll to position [156, 0]
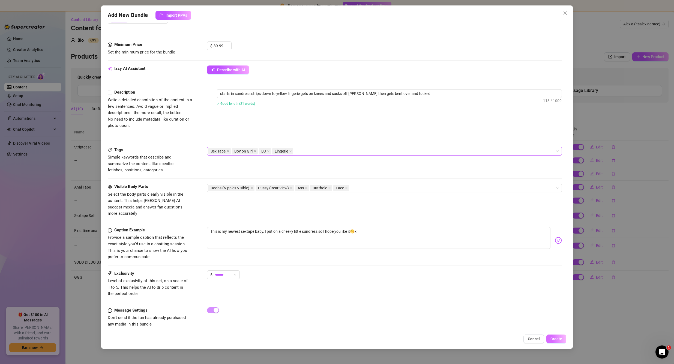
click at [557, 338] on span "Create" at bounding box center [556, 338] width 12 height 4
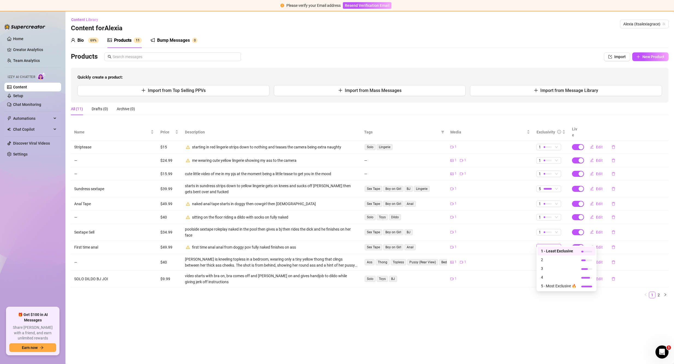
click at [547, 244] on div at bounding box center [547, 246] width 8 height 5
click at [556, 288] on span "5 - Most Exclusive 🔥" at bounding box center [558, 286] width 35 height 6
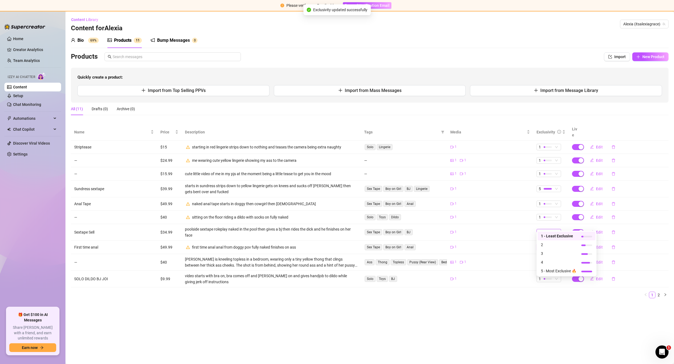
click at [545, 231] on div at bounding box center [547, 232] width 8 height 2
click at [554, 268] on span "5 - Most Exclusive 🔥" at bounding box center [558, 271] width 35 height 6
click at [544, 214] on div "1" at bounding box center [545, 217] width 14 height 6
click at [555, 244] on span "4" at bounding box center [558, 247] width 35 height 6
click at [543, 201] on div "1" at bounding box center [545, 204] width 14 height 6
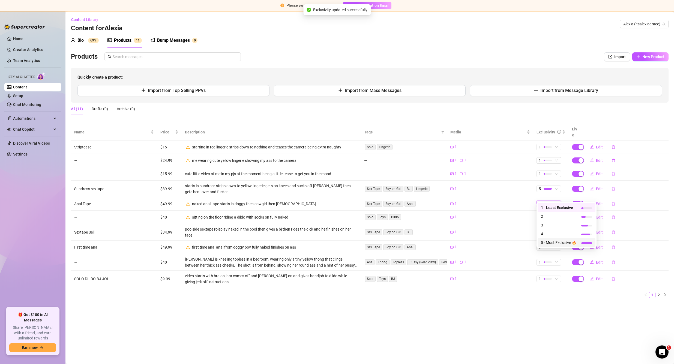
click at [556, 241] on span "5 - Most Exclusive 🔥" at bounding box center [558, 242] width 35 height 6
click at [548, 171] on div at bounding box center [547, 173] width 8 height 5
click at [552, 177] on span "1 - Least Exclusive" at bounding box center [558, 177] width 35 height 6
click at [546, 144] on div at bounding box center [547, 146] width 8 height 5
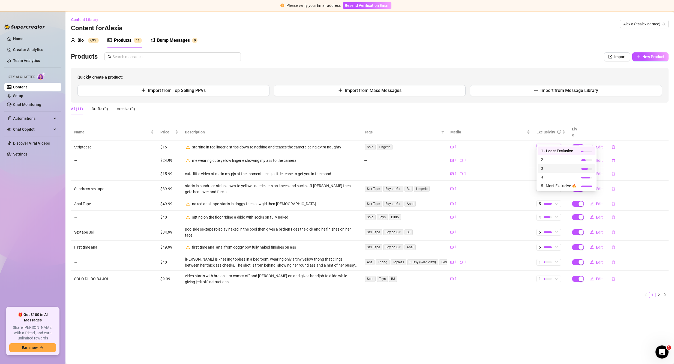
click at [558, 166] on span "3" at bounding box center [558, 168] width 35 height 6
click at [552, 276] on div "1" at bounding box center [545, 279] width 14 height 6
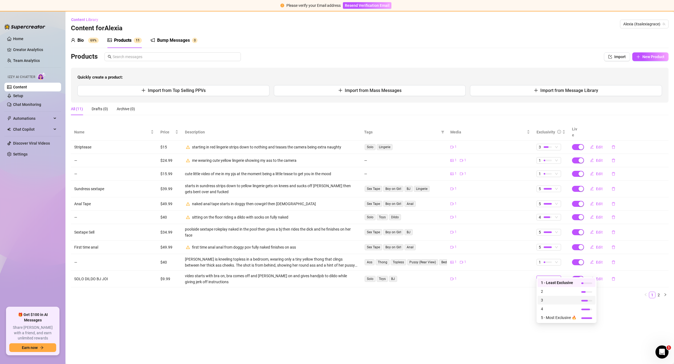
click at [551, 300] on span "3" at bounding box center [558, 300] width 35 height 6
click at [551, 276] on div at bounding box center [547, 278] width 8 height 5
click at [555, 290] on span "2" at bounding box center [558, 291] width 35 height 6
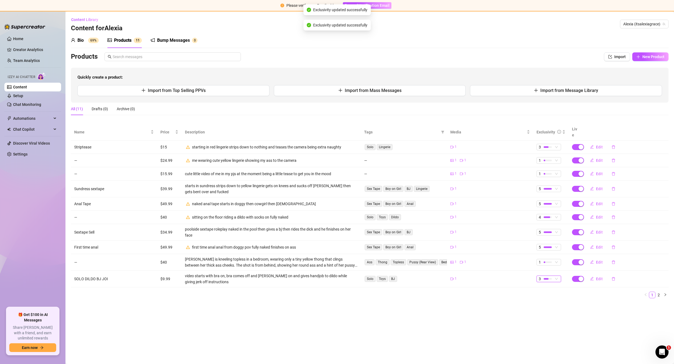
click at [521, 294] on div "Name Price Description Tags Media Exclusivity Live Striptease $15 starting in r…" at bounding box center [369, 213] width 597 height 179
click at [392, 93] on button "Import from Mass Messages" at bounding box center [370, 90] width 192 height 11
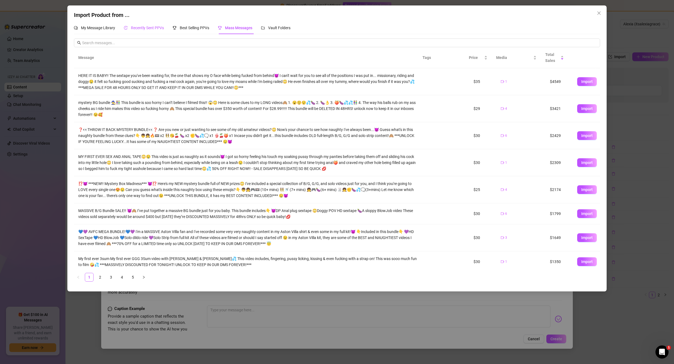
click at [144, 26] on span "Recently Sent PPVs" at bounding box center [147, 28] width 33 height 4
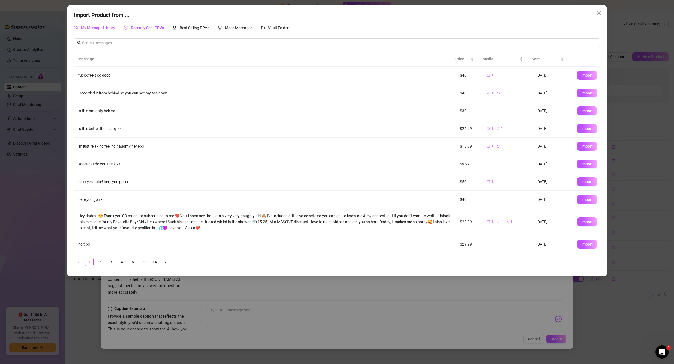
click at [100, 27] on span "My Message Library" at bounding box center [98, 28] width 34 height 4
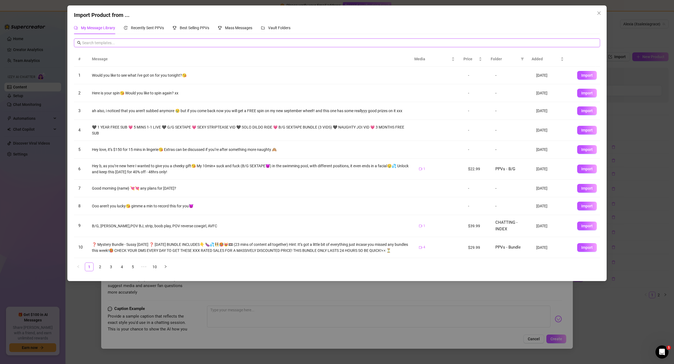
click at [140, 42] on input "text" at bounding box center [339, 43] width 514 height 6
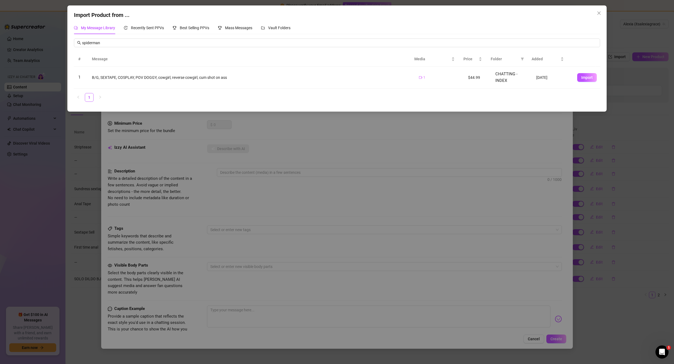
click at [147, 76] on div "B/G, SEXTAPE, COSPLAY, POV DOGGY, cowgirl, reverse cowgirl, cum shot on ass" at bounding box center [251, 77] width 318 height 6
click at [581, 77] on span "Import" at bounding box center [586, 77] width 11 height 4
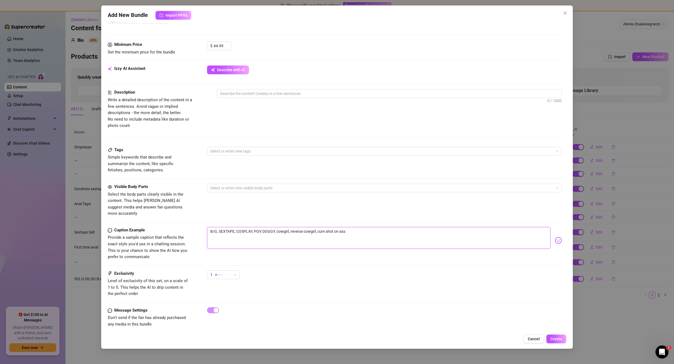
drag, startPoint x: 358, startPoint y: 223, endPoint x: 233, endPoint y: 204, distance: 126.6
click at [198, 227] on div "Caption Example Provide a sample caption that reflects the exact style you'd us…" at bounding box center [335, 243] width 454 height 33
click at [255, 95] on textarea at bounding box center [389, 93] width 345 height 8
paste textarea "B/G, SEXTAPE, COSPLAY, POV DOGGY, cowgirl, reverse cowgirl, cum shot on ass"
click at [364, 211] on div "Visible Body Parts Select the body parts clearly visible in the content. This h…" at bounding box center [335, 204] width 454 height 43
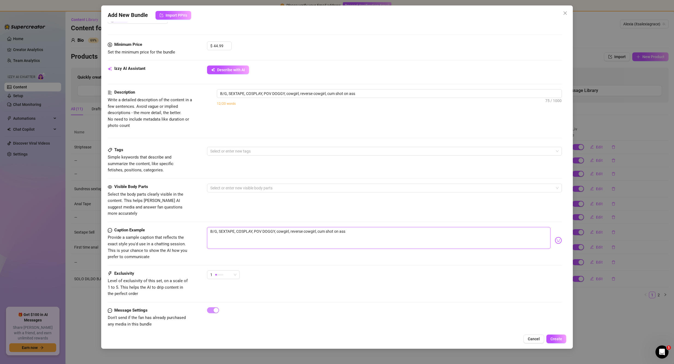
drag, startPoint x: 350, startPoint y: 224, endPoint x: 149, endPoint y: 215, distance: 200.9
click at [153, 215] on form "Account Alexia (@itsalexiagrace) Name Name is for your internal organization on…" at bounding box center [335, 105] width 454 height 466
click at [228, 150] on div at bounding box center [381, 151] width 347 height 8
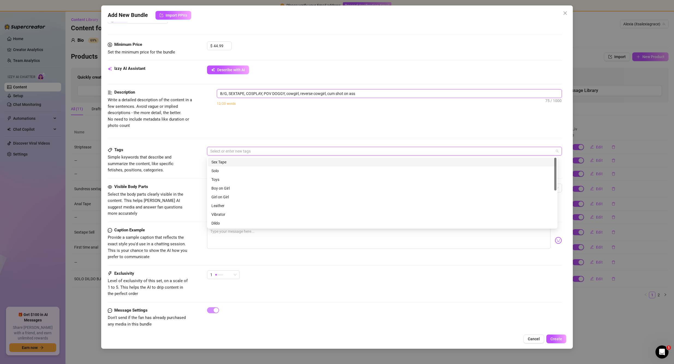
click at [234, 89] on textarea "B/G, SEXTAPE, COSPLAY, POV DOGGY, cowgirl, reverse cowgirl, cum shot on ass" at bounding box center [389, 93] width 345 height 8
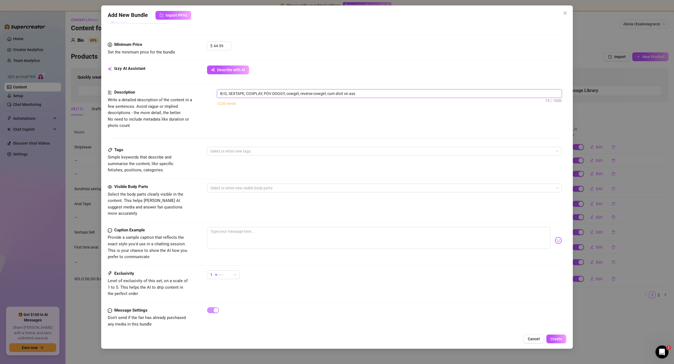
click at [251, 94] on textarea "B/G, SEXTAPE, COSPLAY, POV DOGGY, cowgirl, reverse cowgirl, cum shot on ass" at bounding box center [389, 93] width 345 height 8
click at [265, 93] on textarea "B/G, SEXTAPE, COSPLAY, POV DOGGY, cowgirl, reverse cowgirl, cum shot on ass" at bounding box center [389, 93] width 345 height 8
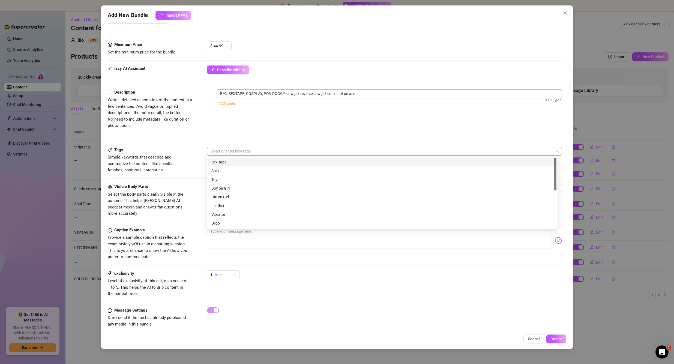
click at [243, 152] on div at bounding box center [381, 151] width 347 height 8
click at [274, 95] on textarea "B/G, SEXTAPE, COSPLAY, POV DOGGY, cowgirl, reverse cowgirl, cum shot on ass" at bounding box center [389, 93] width 345 height 8
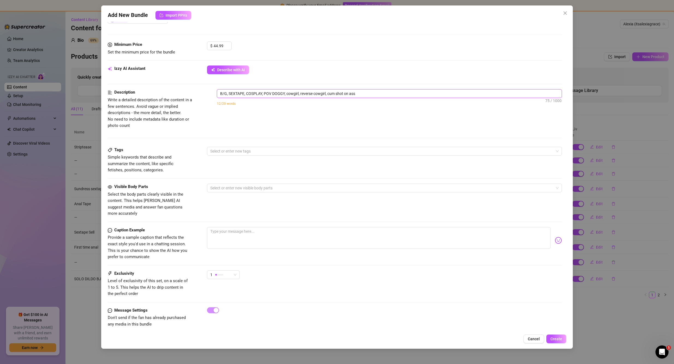
click at [258, 93] on textarea "B/G, SEXTAPE, COSPLAY, POV DOGGY, cowgirl, reverse cowgirl, cum shot on ass" at bounding box center [389, 93] width 345 height 8
click at [246, 93] on textarea "B/G, SEXTAPE, COSPLAY, POV DOGGY, cowgirl, reverse cowgirl, cum shot on ass" at bounding box center [389, 93] width 345 height 8
click at [274, 93] on textarea "B/G, SEXTAPE, Spiderman COSPLAY, POV DOGGY, cowgirl, reverse cowgirl, cum shot …" at bounding box center [389, 93] width 345 height 8
click at [292, 93] on textarea "B/G, SEXTAPE, Spiderman cosplay , POV DOGGY, cowgirl, reverse cowgirl, cum shot…" at bounding box center [389, 93] width 345 height 8
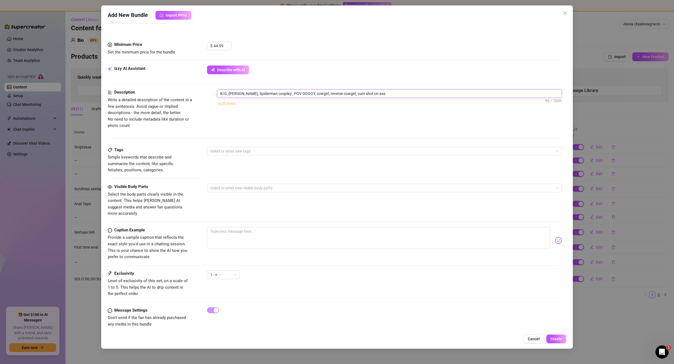
click at [298, 92] on textarea "B/G, SEXTAPE, Spiderman cosplay , POV DOGGY, cowgirl, reverse cowgirl, cum shot…" at bounding box center [389, 93] width 345 height 8
click at [253, 93] on textarea "B/G, SEXTAPE, Spiderman cosplay , POV doggy, cowgirl, reverse cowgirl, cum shot…" at bounding box center [389, 93] width 345 height 8
click at [234, 94] on textarea "B/G, SEXTAPE, Spiderman cosplay , POV doggy, cowgirl, reverse cowgirl, cum shot…" at bounding box center [389, 93] width 345 height 8
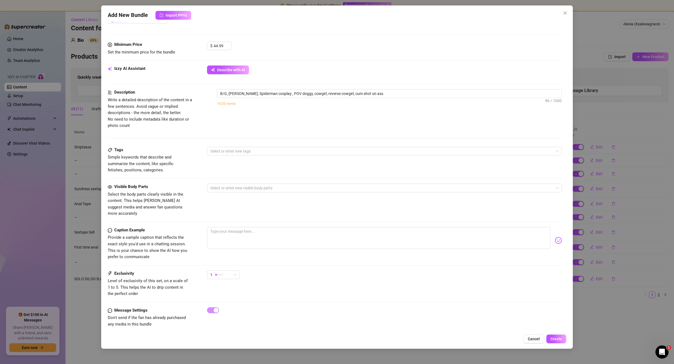
click at [240, 145] on div "Description Write a detailed description of the content in a few sentences. Avo…" at bounding box center [335, 117] width 454 height 57
click at [239, 149] on div at bounding box center [381, 151] width 347 height 8
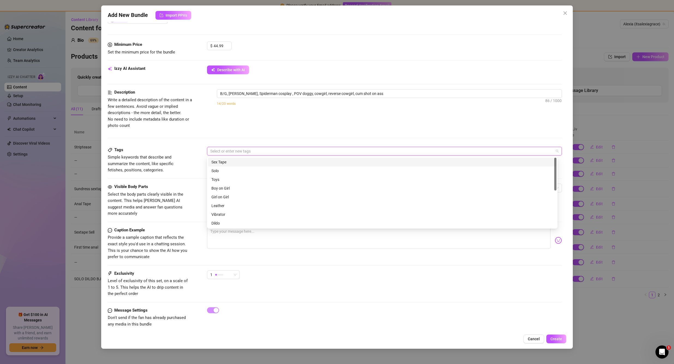
click at [228, 163] on div "Sex Tape" at bounding box center [382, 162] width 342 height 6
click at [230, 190] on div "Boy on Girl" at bounding box center [382, 188] width 342 height 6
click at [262, 136] on div "Description Write a detailed description of the content in a few sentences. Avo…" at bounding box center [335, 117] width 454 height 57
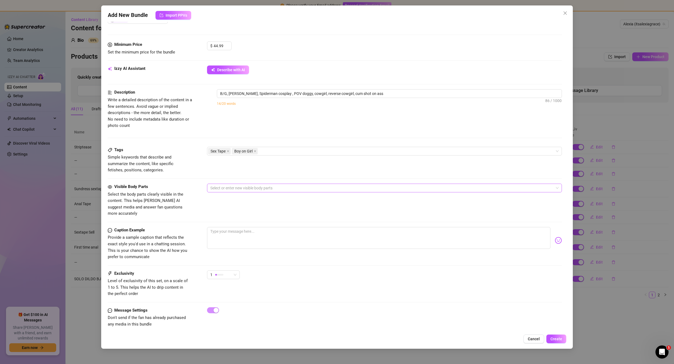
click at [234, 188] on div at bounding box center [381, 188] width 347 height 8
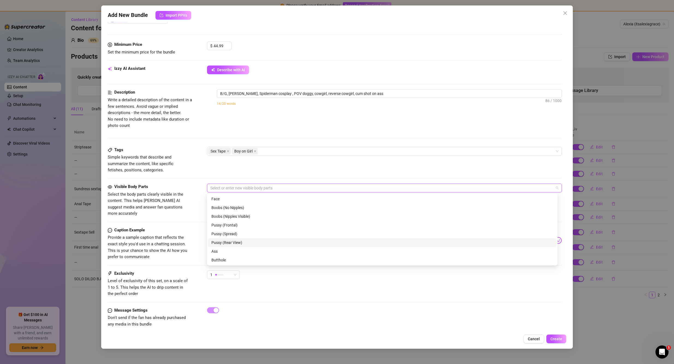
click at [240, 241] on div "Pussy (Rear View)" at bounding box center [382, 242] width 342 height 6
click at [227, 251] on div "Ass" at bounding box center [382, 251] width 342 height 6
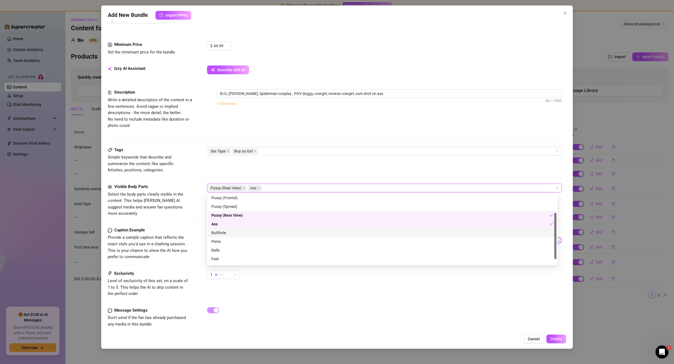
click at [227, 234] on div "Butthole" at bounding box center [382, 233] width 342 height 6
click at [307, 283] on div "Exclusivity Level of exclusivity of this set, on a scale of 1 to 5. This helps …" at bounding box center [335, 283] width 454 height 27
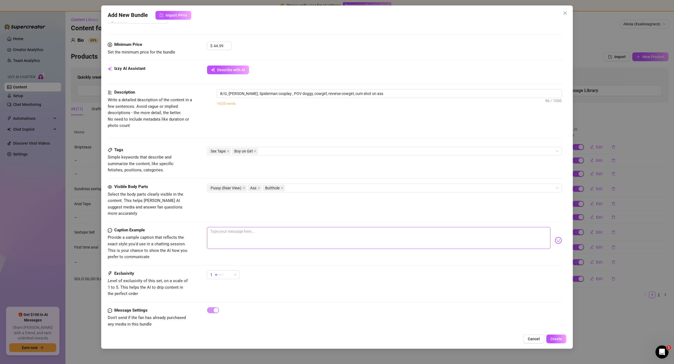
click at [222, 231] on textarea at bounding box center [378, 238] width 343 height 22
click at [228, 229] on textarea at bounding box center [378, 238] width 343 height 22
click at [559, 233] on div "Account Alexia (@itsalexiagrace) Name Name is for your internal organization on…" at bounding box center [337, 176] width 459 height 309
click at [556, 237] on img at bounding box center [557, 240] width 7 height 7
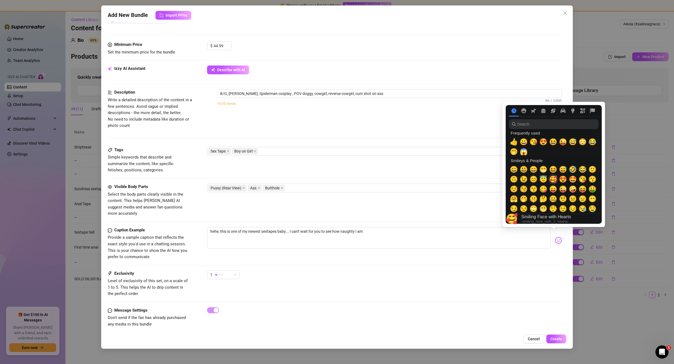
click at [553, 180] on span "🥰" at bounding box center [553, 179] width 8 height 8
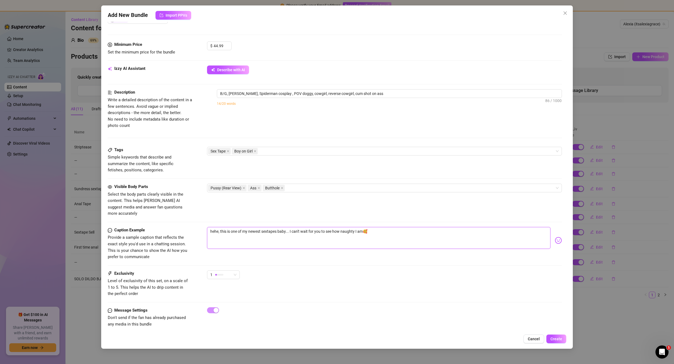
click at [395, 234] on textarea "hehe, this is one of my newest sextapes baby... I can't wait for you to see how…" at bounding box center [378, 238] width 343 height 22
click at [221, 274] on div at bounding box center [219, 275] width 8 height 2
drag, startPoint x: 233, startPoint y: 313, endPoint x: 237, endPoint y: 313, distance: 4.6
click at [233, 313] on span "5 - Most Exclusive 🔥" at bounding box center [228, 314] width 35 height 6
click at [318, 296] on div "Exclusivity Level of exclusivity of this set, on a scale of 1 to 5. This helps …" at bounding box center [335, 288] width 454 height 37
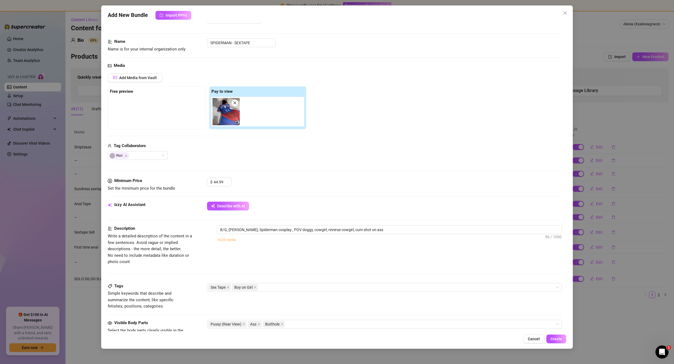
scroll to position [20, 0]
click at [557, 337] on span "Create" at bounding box center [556, 338] width 12 height 4
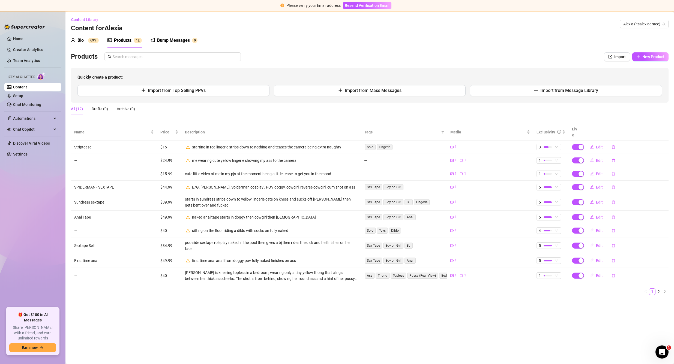
click at [532, 327] on main "Content Library Content for [PERSON_NAME] (itsalexiagrace) Bio 69% Products 1 2…" at bounding box center [369, 187] width 608 height 352
click at [90, 38] on sup "69%" at bounding box center [93, 40] width 11 height 5
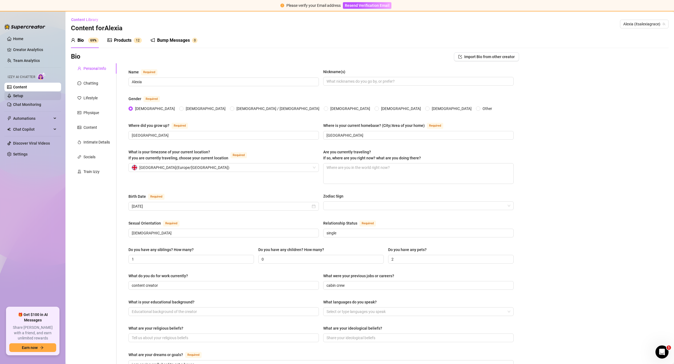
click at [23, 94] on link "Setup" at bounding box center [18, 96] width 10 height 4
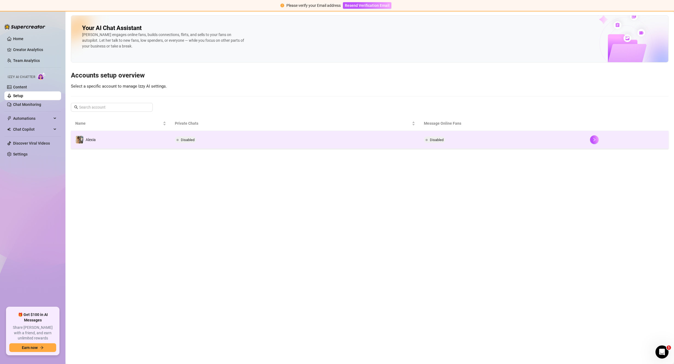
click at [487, 140] on td "Disabled" at bounding box center [502, 140] width 166 height 18
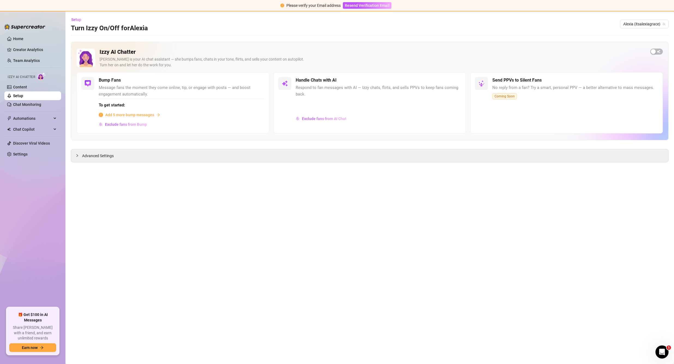
click at [538, 259] on main "Setup Turn Izzy On/Off for [PERSON_NAME] (itsalexiagrace) Izzy AI Chatter [PERS…" at bounding box center [369, 187] width 608 height 352
click at [540, 208] on main "Setup Turn Izzy On/Off for [PERSON_NAME] (itsalexiagrace) Izzy AI Chatter [PERS…" at bounding box center [369, 187] width 608 height 352
click at [91, 157] on span "Advanced Settings" at bounding box center [98, 156] width 32 height 6
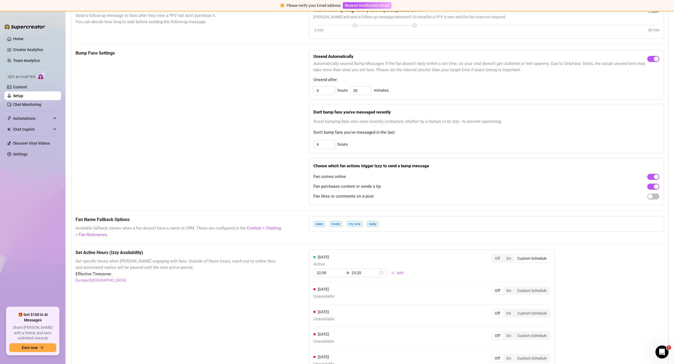
scroll to position [245, 0]
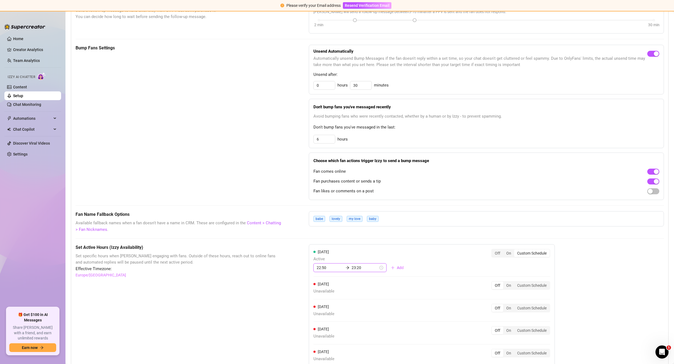
click at [359, 265] on input "23:20" at bounding box center [364, 267] width 27 height 6
click at [333, 269] on input "22:50" at bounding box center [329, 267] width 27 height 6
click at [316, 287] on div "23" at bounding box center [319, 290] width 13 height 8
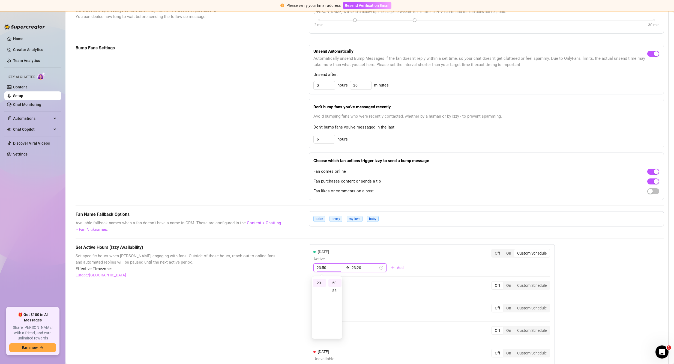
click at [328, 267] on input "23:50" at bounding box center [329, 267] width 27 height 6
drag, startPoint x: 328, startPoint y: 267, endPoint x: 321, endPoint y: 267, distance: 7.9
click at [321, 267] on input "23:50" at bounding box center [329, 267] width 27 height 6
drag, startPoint x: 324, startPoint y: 267, endPoint x: 319, endPoint y: 267, distance: 4.4
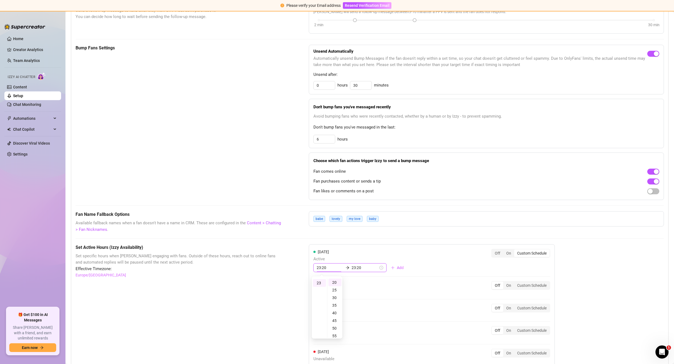
click at [319, 267] on input "23:20" at bounding box center [329, 267] width 27 height 6
click at [325, 267] on input "23:20" at bounding box center [329, 267] width 27 height 6
click at [322, 268] on input "23:20" at bounding box center [329, 267] width 27 height 6
click at [323, 267] on input "23:20" at bounding box center [329, 267] width 27 height 6
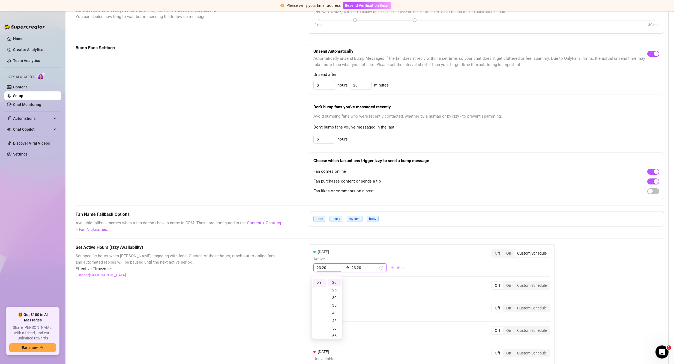
click at [328, 268] on input "23:20" at bounding box center [329, 267] width 27 height 6
click at [358, 269] on input "23:20" at bounding box center [364, 267] width 27 height 6
drag, startPoint x: 360, startPoint y: 267, endPoint x: 353, endPoint y: 267, distance: 7.4
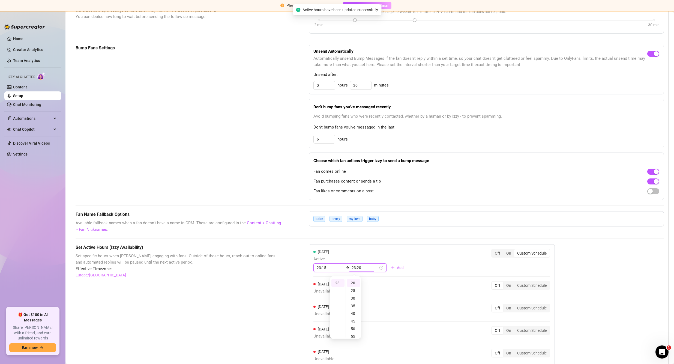
click at [353, 267] on input "23:20" at bounding box center [364, 267] width 27 height 6
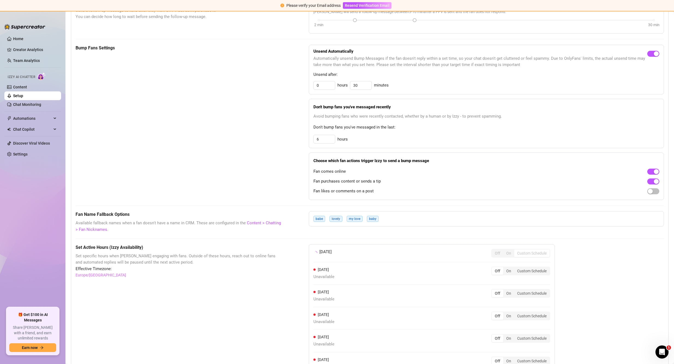
click at [420, 267] on div "Monday Off On Custom Schedule Tuesday Unavailable Off On Custom Schedule Wednes…" at bounding box center [432, 323] width 246 height 158
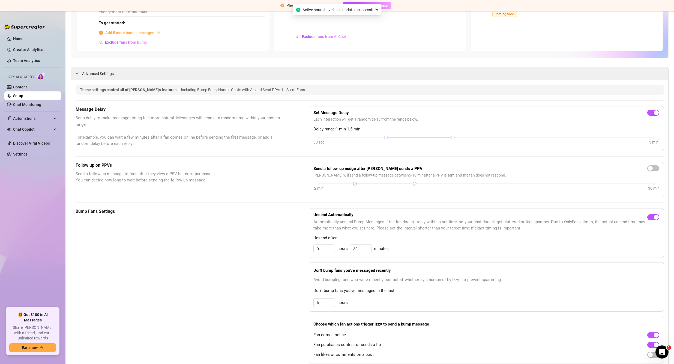
scroll to position [82, 0]
click at [578, 262] on div "Unsend Automatically Automatically unsend Bump Messages if the fan doesn't repl…" at bounding box center [486, 285] width 355 height 155
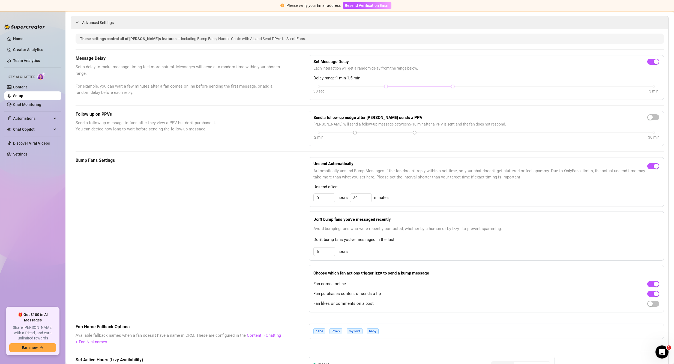
scroll to position [136, 0]
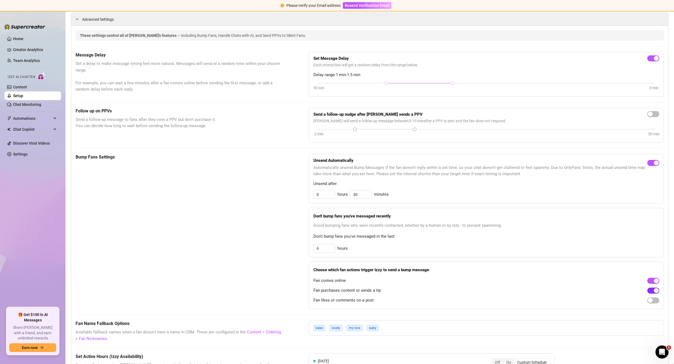
click at [647, 291] on span "button" at bounding box center [653, 290] width 12 height 6
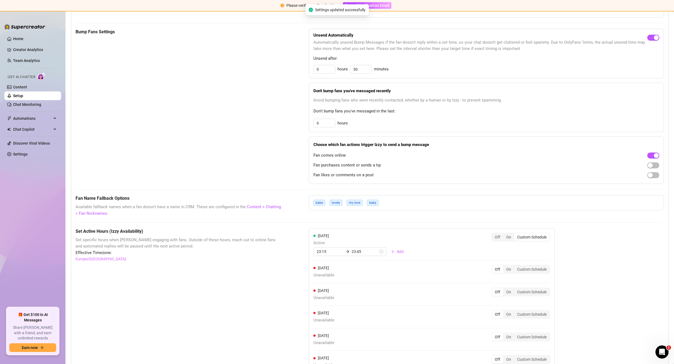
scroll to position [218, 0]
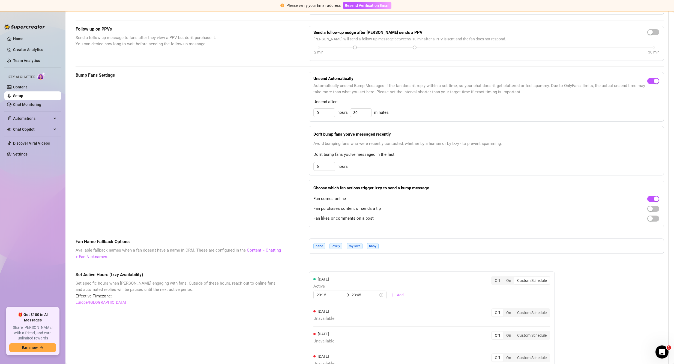
click at [539, 240] on div "babe lovely my love baby" at bounding box center [486, 245] width 355 height 15
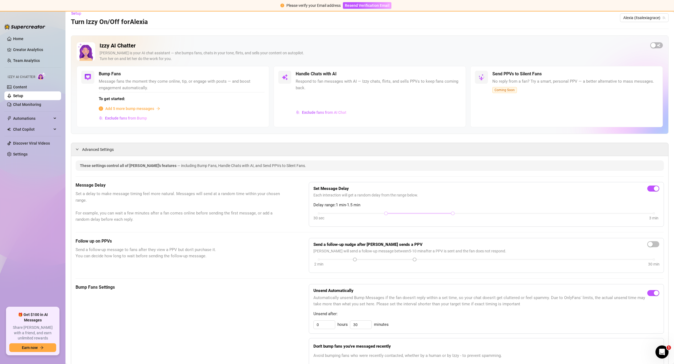
scroll to position [0, 0]
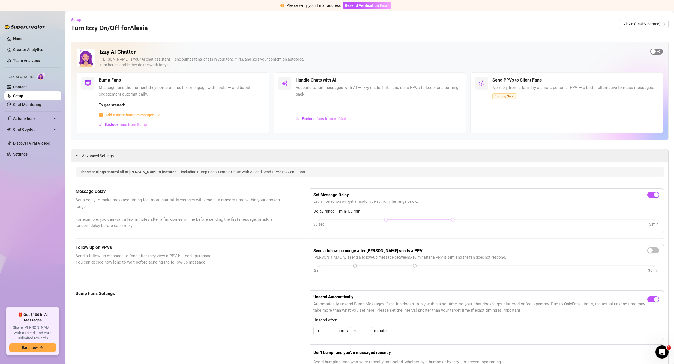
click at [653, 50] on span "button" at bounding box center [656, 52] width 13 height 6
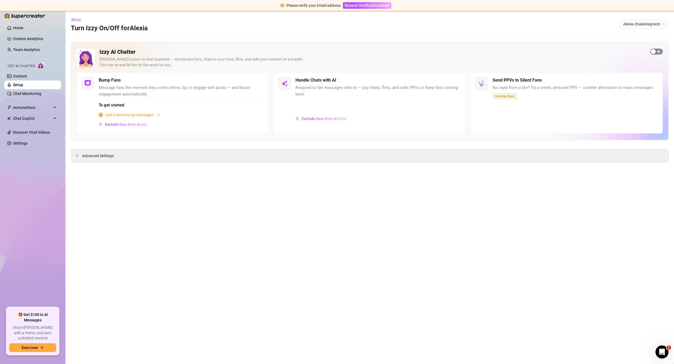
click at [655, 52] on div "button" at bounding box center [653, 51] width 5 height 5
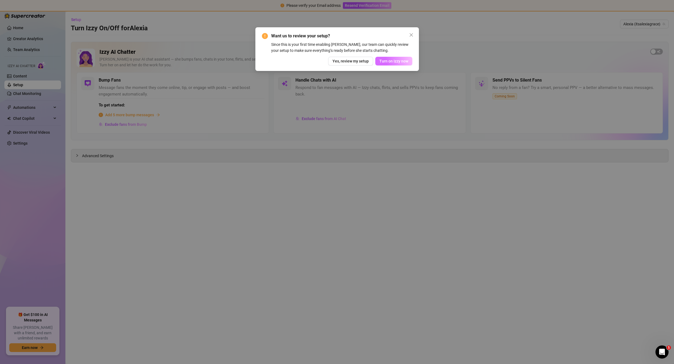
click at [392, 60] on span "Turn on Izzy now" at bounding box center [393, 61] width 29 height 4
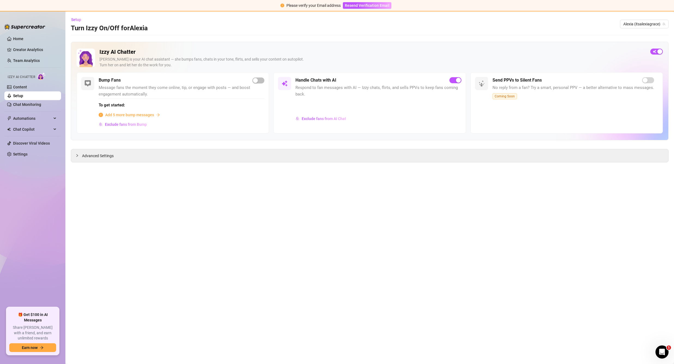
click at [504, 243] on main "Setup Turn Izzy On/Off for [PERSON_NAME] (itsalexiagrace) Izzy AI Chatter [PERS…" at bounding box center [369, 187] width 609 height 352
click at [521, 44] on div "Izzy AI Chatter [PERSON_NAME] is your AI chat assistant — she bumps fans, chats…" at bounding box center [370, 91] width 598 height 98
click at [20, 40] on link "Home" at bounding box center [18, 39] width 10 height 4
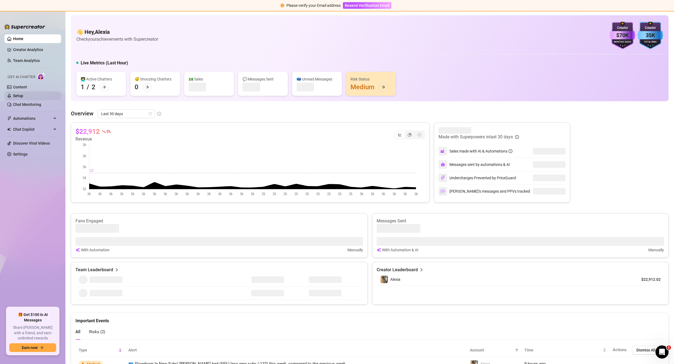
click at [23, 94] on link "Setup" at bounding box center [18, 96] width 10 height 4
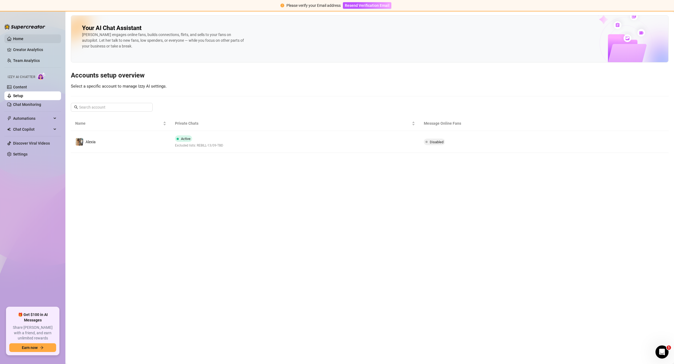
click at [17, 40] on link "Home" at bounding box center [18, 39] width 10 height 4
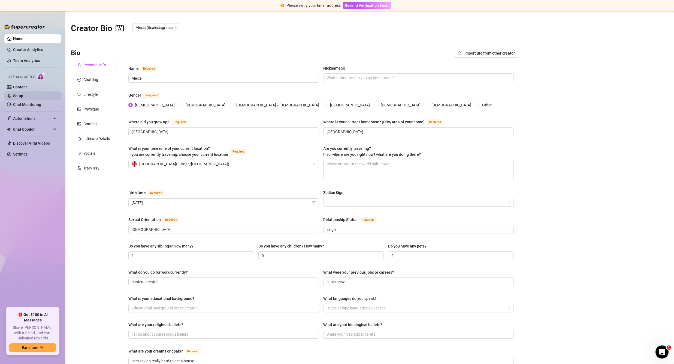
click at [21, 94] on link "Setup" at bounding box center [18, 96] width 10 height 4
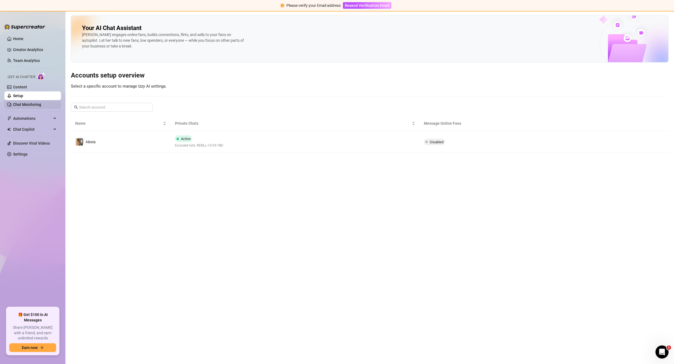
click at [26, 102] on link "Chat Monitoring" at bounding box center [27, 104] width 28 height 4
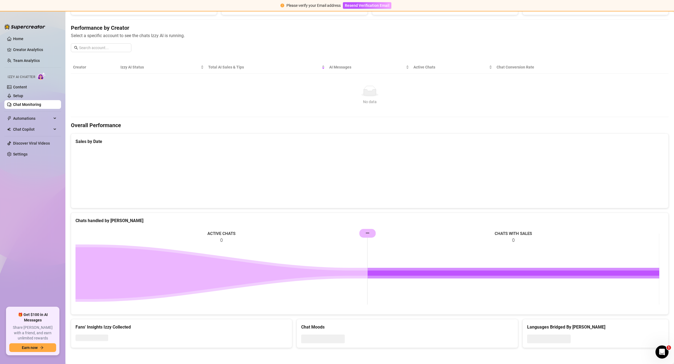
scroll to position [59, 0]
click at [23, 89] on link "Content" at bounding box center [20, 87] width 14 height 4
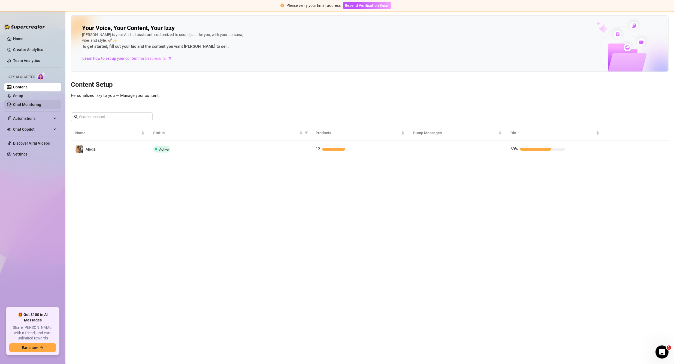
click at [31, 102] on link "Chat Monitoring" at bounding box center [27, 104] width 28 height 4
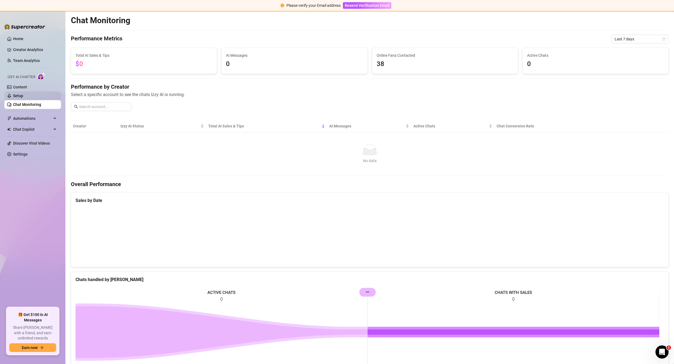
click at [23, 96] on link "Setup" at bounding box center [18, 96] width 10 height 4
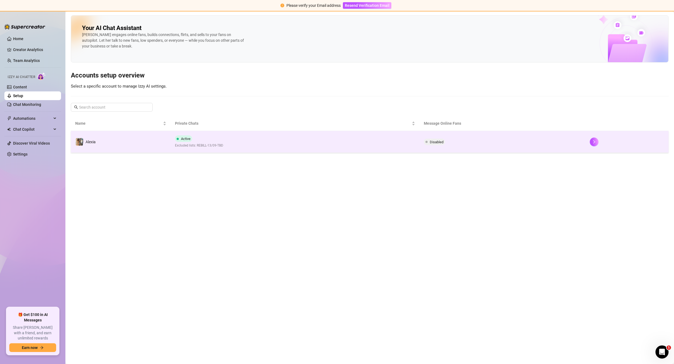
click at [237, 151] on td "Active Excluded lists: REBILL-13/09-TBD" at bounding box center [295, 142] width 249 height 22
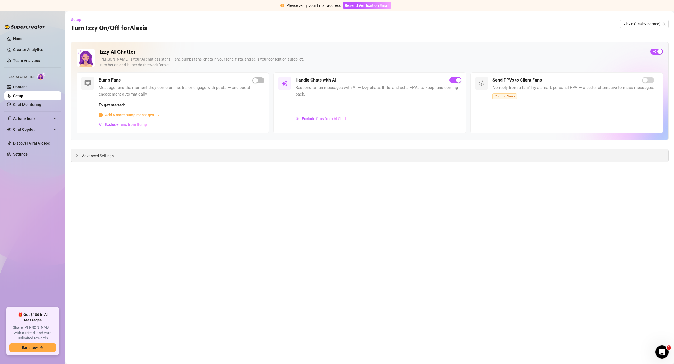
click at [79, 155] on div at bounding box center [79, 155] width 7 height 6
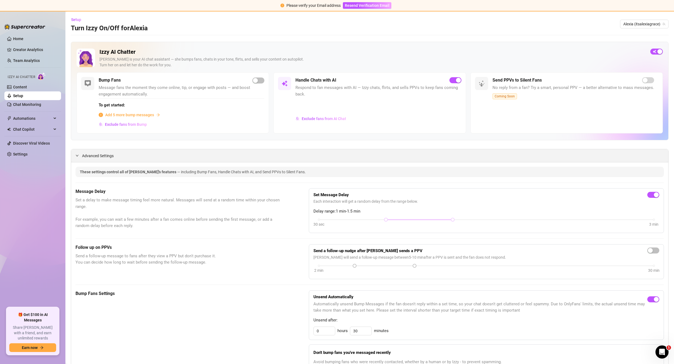
click at [98, 156] on span "Advanced Settings" at bounding box center [98, 156] width 32 height 6
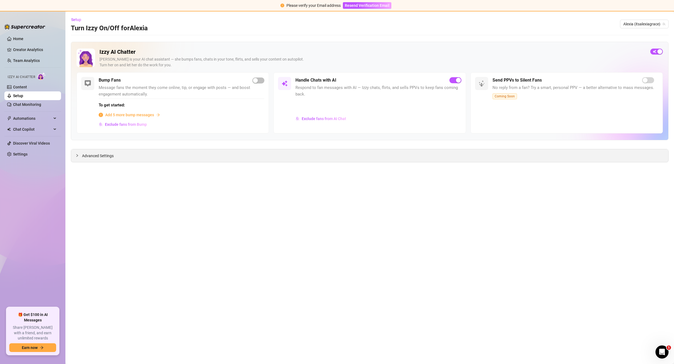
click at [98, 156] on span "Advanced Settings" at bounding box center [98, 156] width 32 height 6
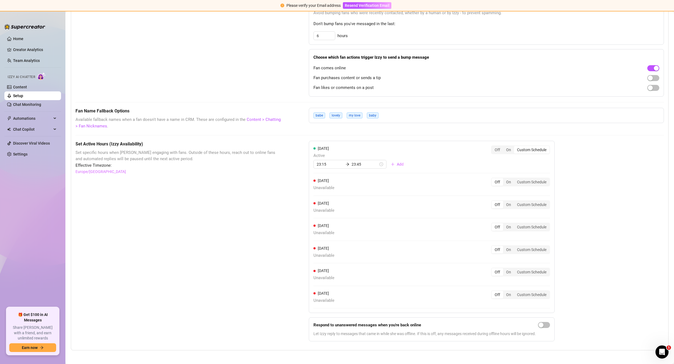
scroll to position [352, 0]
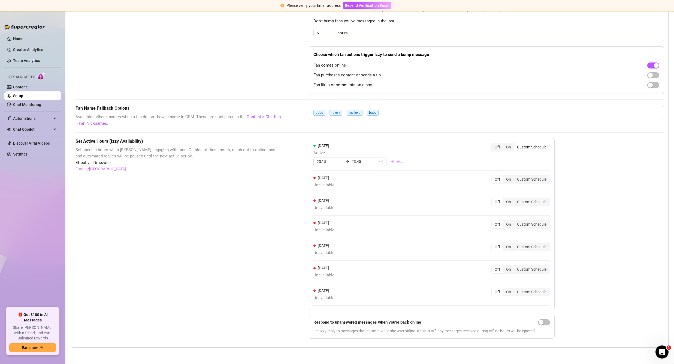
click at [629, 274] on div "Set Active Hours (Izzy Availability) Set specific hours when Izzy engaging with…" at bounding box center [370, 240] width 589 height 205
drag, startPoint x: 639, startPoint y: 275, endPoint x: 629, endPoint y: 278, distance: 10.6
click at [639, 275] on div "Set Active Hours (Izzy Availability) Set specific hours when Izzy engaging with…" at bounding box center [370, 240] width 589 height 205
click at [623, 257] on div "Set Active Hours (Izzy Availability) Set specific hours when Izzy engaging with…" at bounding box center [370, 240] width 589 height 205
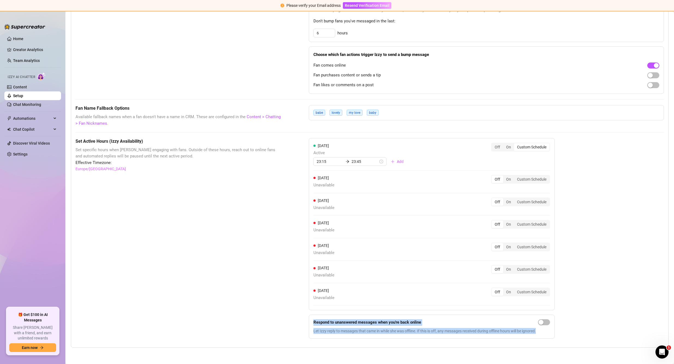
click at [595, 312] on div "Set Active Hours (Izzy Availability) Set specific hours when Izzy engaging with…" at bounding box center [370, 240] width 589 height 205
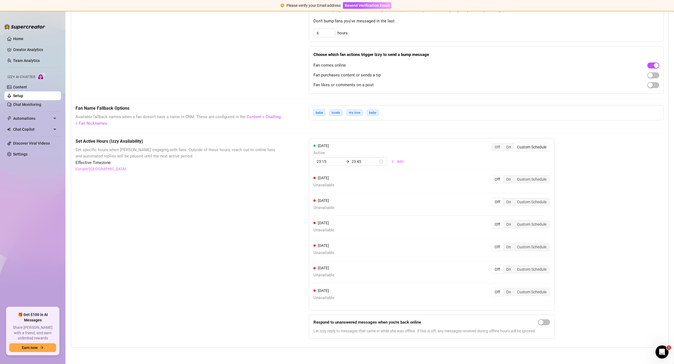
click at [173, 322] on div "Set Active Hours (Izzy Availability) Set specific hours when Izzy engaging with…" at bounding box center [179, 240] width 206 height 205
click at [603, 296] on div "Set Active Hours (Izzy Availability) Set specific hours when Izzy engaging with…" at bounding box center [370, 240] width 589 height 205
click at [564, 328] on div "Set Active Hours (Izzy Availability) Set specific hours when Izzy engaging with…" at bounding box center [370, 240] width 589 height 205
click at [547, 320] on span "button" at bounding box center [544, 322] width 12 height 6
click at [203, 292] on div "Set Active Hours (Izzy Availability) Set specific hours when Izzy engaging with…" at bounding box center [179, 240] width 206 height 205
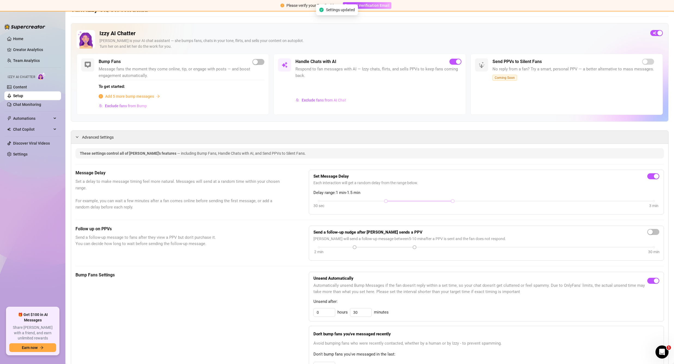
scroll to position [0, 0]
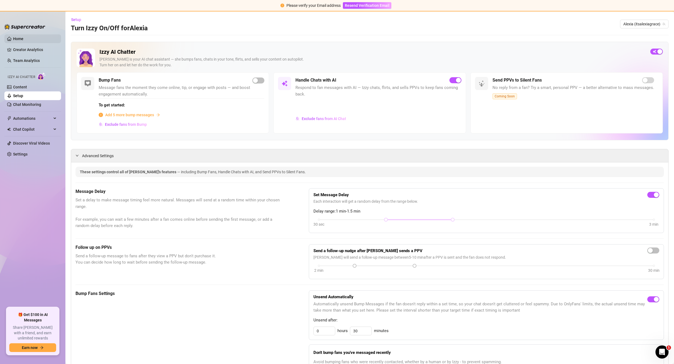
click at [13, 37] on link "Home" at bounding box center [18, 39] width 10 height 4
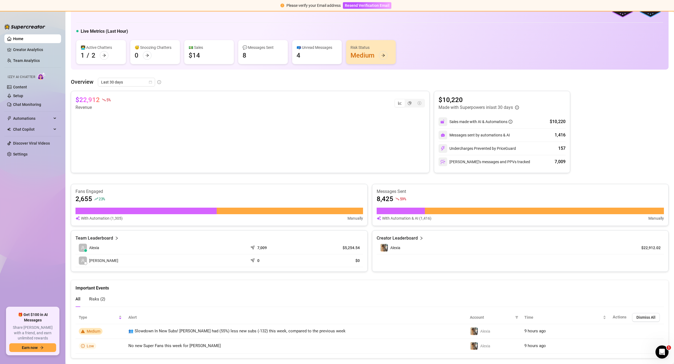
scroll to position [42, 0]
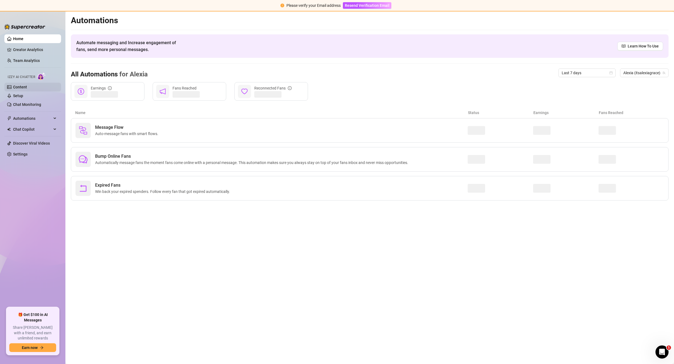
click at [14, 89] on link "Content" at bounding box center [20, 87] width 14 height 4
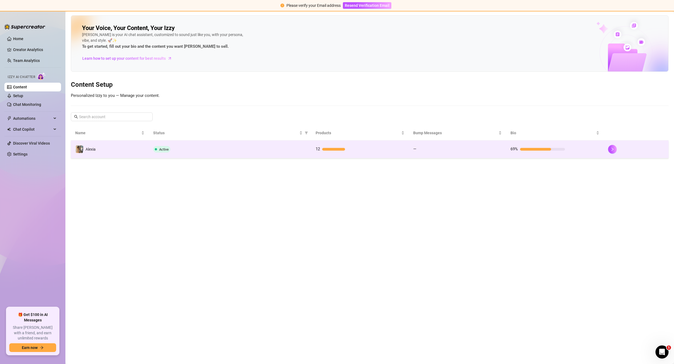
click at [204, 144] on td "Active" at bounding box center [230, 149] width 162 height 18
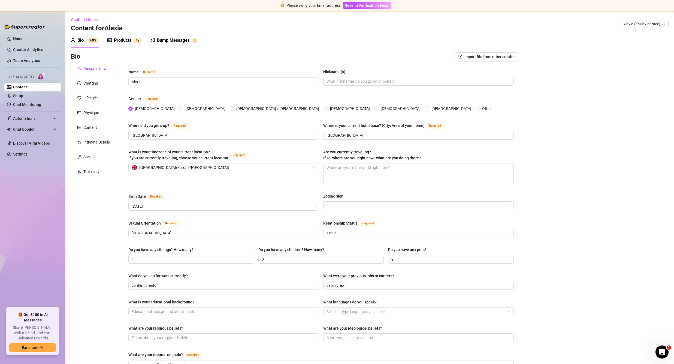
click at [125, 41] on div "Products" at bounding box center [122, 40] width 17 height 7
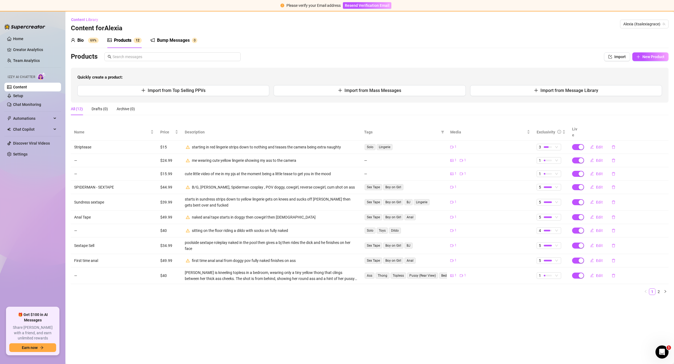
click at [504, 327] on main "Content Library Content for [PERSON_NAME] (itsalexiagrace) Bio 69% Products 1 2…" at bounding box center [369, 187] width 609 height 352
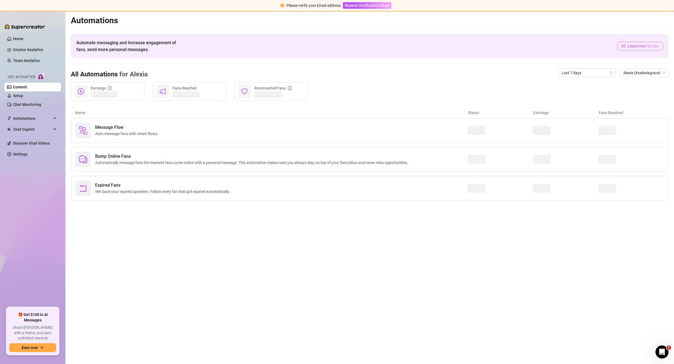
click at [630, 45] on span "Learn How To Use" at bounding box center [643, 46] width 31 height 6
click at [522, 306] on main "Automations Automate messaging and Increase engagement of fans, send more perso…" at bounding box center [369, 187] width 609 height 352
click at [23, 97] on link "Setup" at bounding box center [18, 96] width 10 height 4
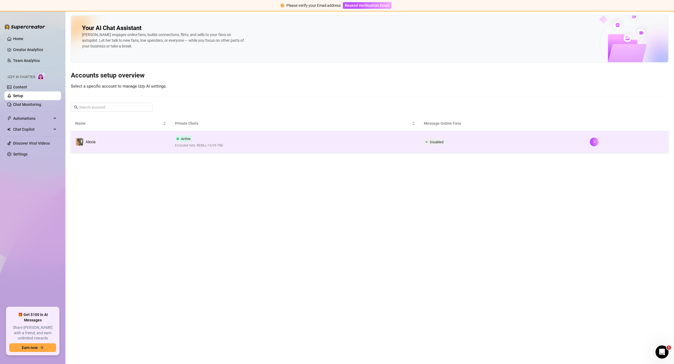
click at [222, 147] on span "Excluded lists: REBILL-13/09-TBD" at bounding box center [199, 145] width 48 height 5
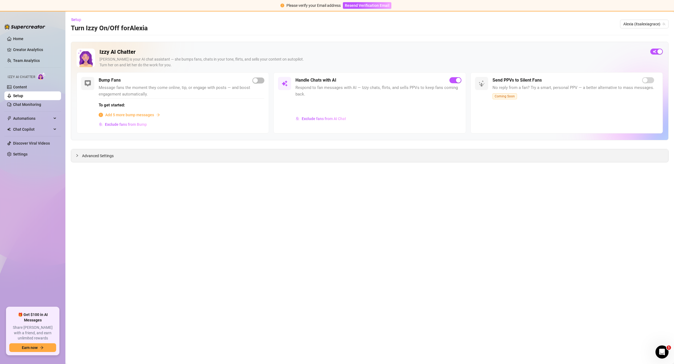
click at [97, 156] on span "Advanced Settings" at bounding box center [98, 156] width 32 height 6
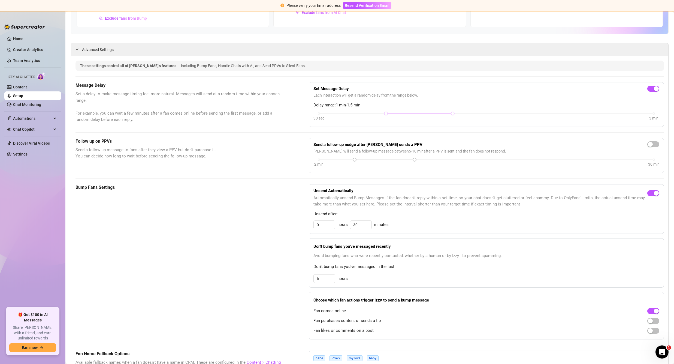
scroll to position [109, 0]
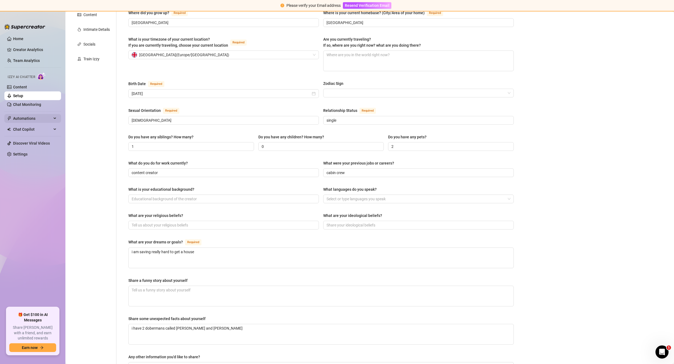
click at [38, 121] on span "Automations" at bounding box center [32, 118] width 39 height 9
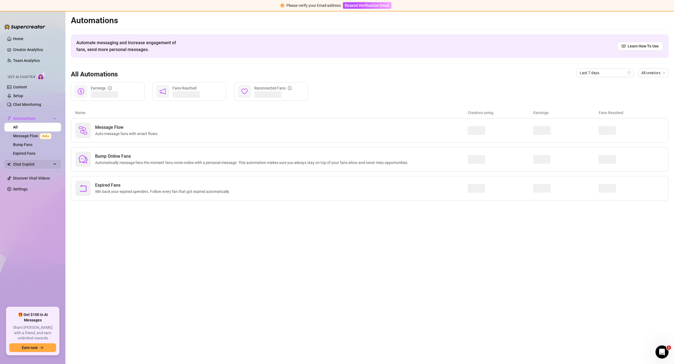
click at [30, 162] on span "Chat Copilot" at bounding box center [32, 164] width 39 height 9
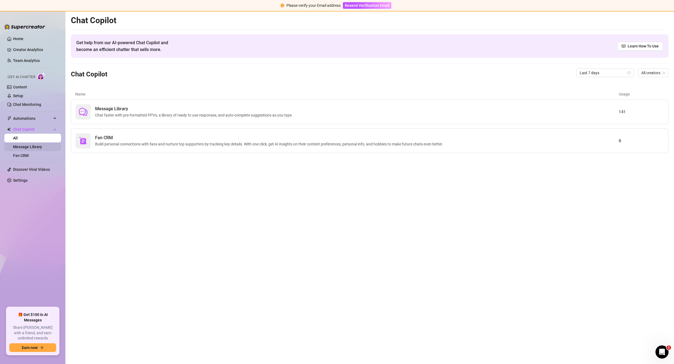
click at [29, 145] on link "Message Library" at bounding box center [27, 146] width 29 height 4
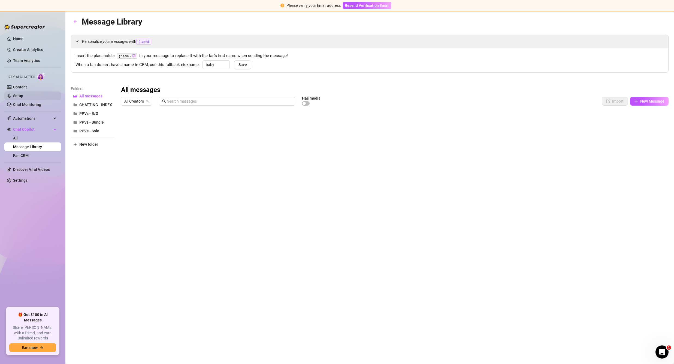
click at [23, 96] on link "Setup" at bounding box center [18, 96] width 10 height 4
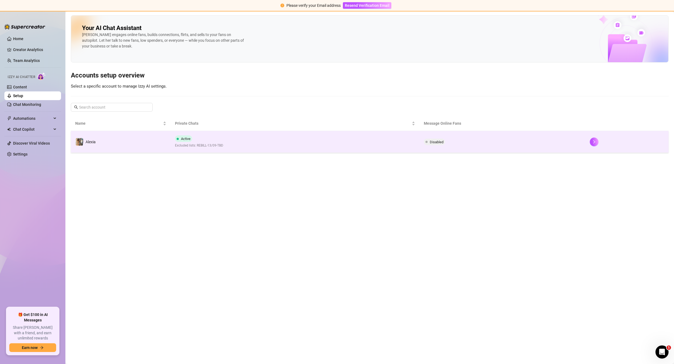
click at [147, 137] on td "Alexia" at bounding box center [121, 142] width 100 height 22
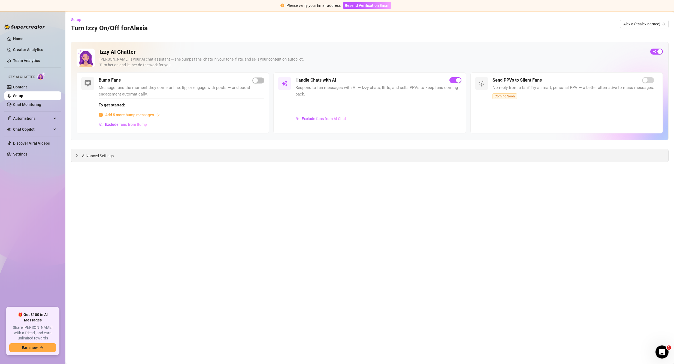
click at [91, 154] on span "Advanced Settings" at bounding box center [98, 156] width 32 height 6
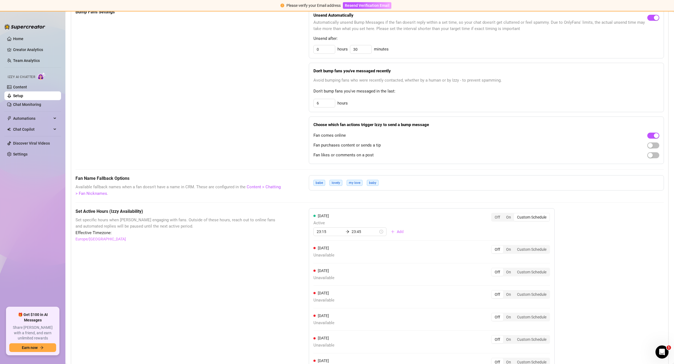
scroll to position [300, 0]
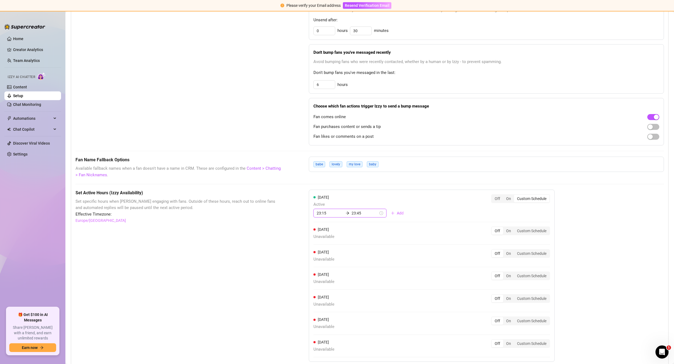
click at [359, 212] on input "23:45" at bounding box center [365, 213] width 27 height 6
drag, startPoint x: 359, startPoint y: 212, endPoint x: 353, endPoint y: 212, distance: 6.6
click at [353, 212] on input "23:45" at bounding box center [365, 213] width 27 height 6
type input "23:55"
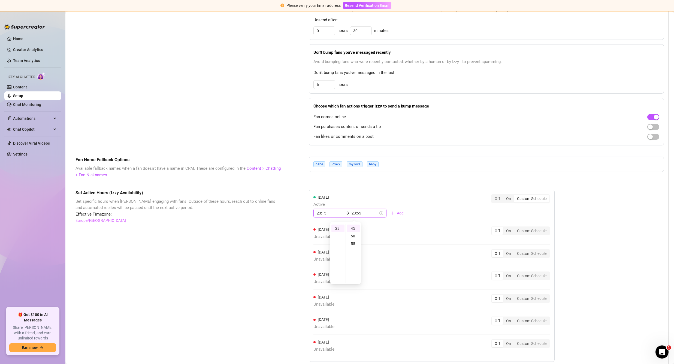
scroll to position [83, 0]
click at [435, 217] on div "[DATE] Active 23:15 23:55 Add Off On Custom Schedule [DATE] Unavailable Off On …" at bounding box center [432, 275] width 246 height 172
click at [590, 230] on div "Set Active Hours (Izzy Availability) Set specific hours when Izzy engaging with…" at bounding box center [370, 291] width 589 height 205
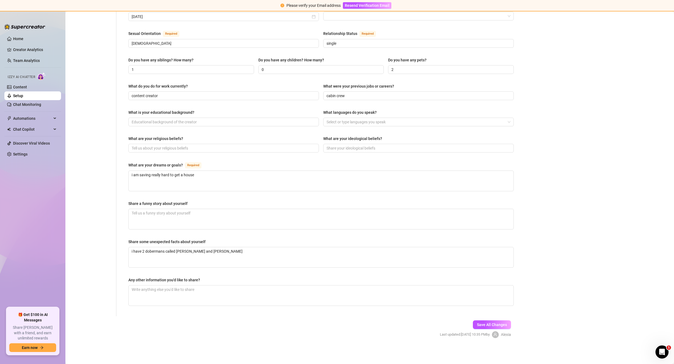
scroll to position [184, 0]
click at [23, 96] on link "Setup" at bounding box center [18, 96] width 10 height 4
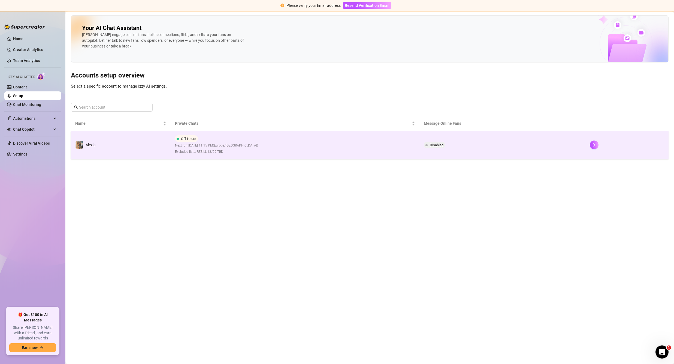
click at [230, 148] on div "Off Hours Next run: [DATE] 11:15 PM ( [GEOGRAPHIC_DATA]/[GEOGRAPHIC_DATA] ) Exc…" at bounding box center [216, 144] width 83 height 19
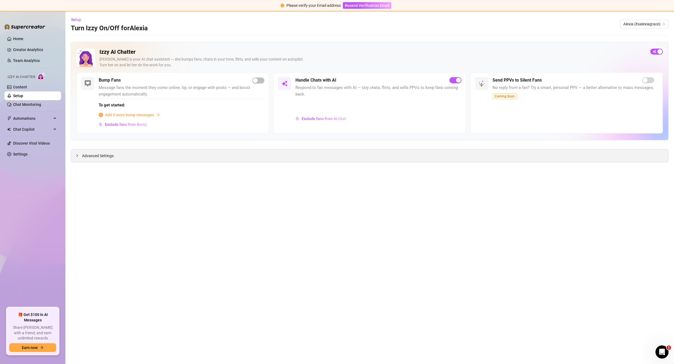
click at [82, 154] on div at bounding box center [79, 155] width 7 height 6
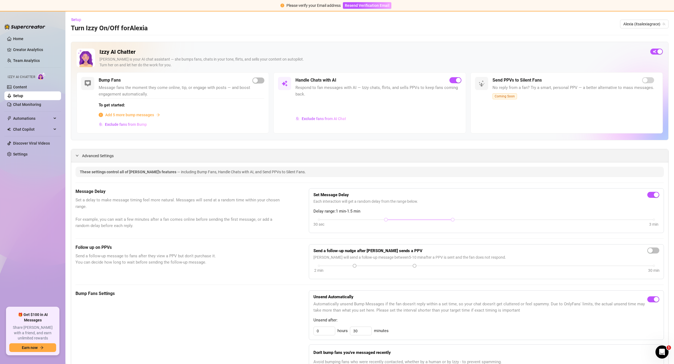
click at [87, 156] on span "Advanced Settings" at bounding box center [98, 156] width 32 height 6
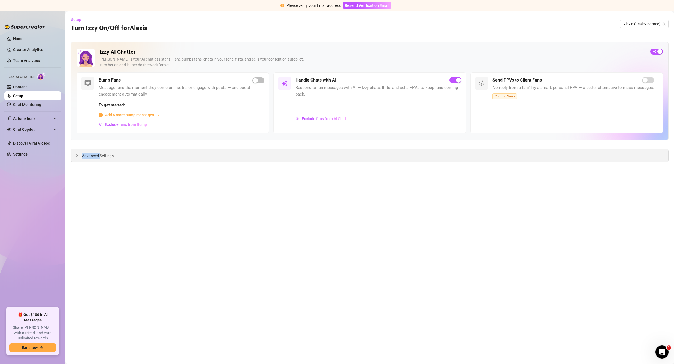
click at [87, 156] on span "Advanced Settings" at bounding box center [98, 156] width 32 height 6
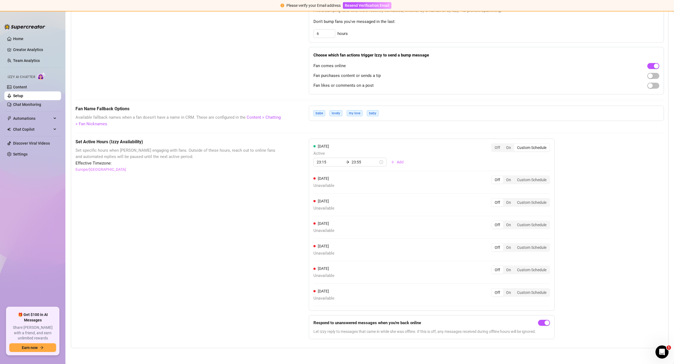
scroll to position [352, 0]
click at [397, 161] on span "Add" at bounding box center [400, 161] width 7 height 4
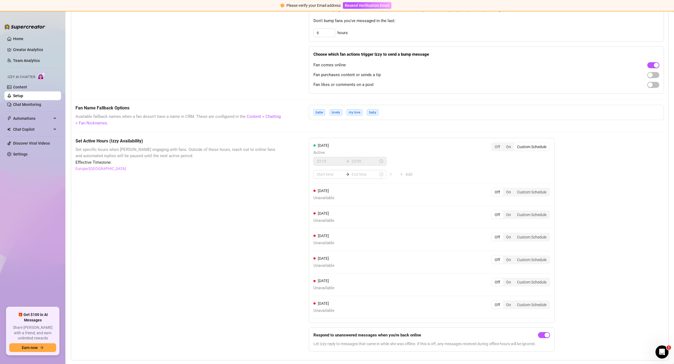
click at [389, 175] on icon "close" at bounding box center [391, 174] width 4 height 4
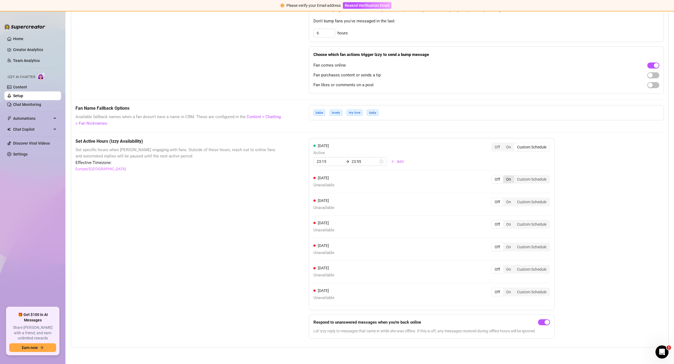
click at [507, 179] on div "On" at bounding box center [508, 179] width 11 height 8
click at [505, 176] on input "On" at bounding box center [505, 176] width 0 height 0
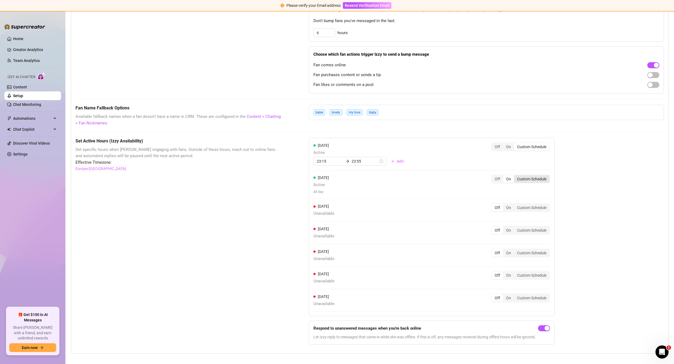
click at [526, 179] on div "Custom Schedule" at bounding box center [531, 179] width 35 height 8
click at [516, 176] on input "Custom Schedule" at bounding box center [516, 176] width 0 height 0
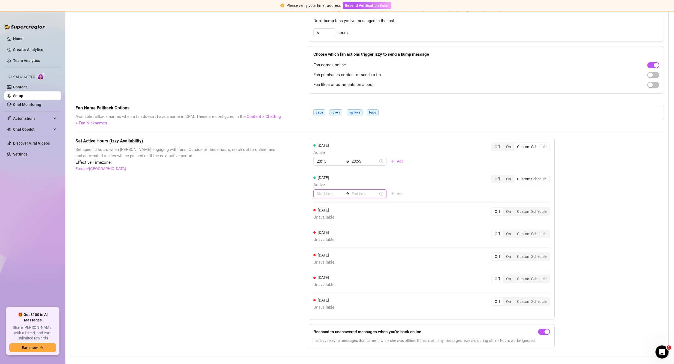
click at [328, 194] on input at bounding box center [330, 194] width 27 height 6
type input "00:00"
click at [318, 205] on div "00" at bounding box center [319, 208] width 13 height 8
click at [356, 193] on input at bounding box center [365, 194] width 27 height 6
click at [350, 207] on div "00" at bounding box center [353, 208] width 13 height 8
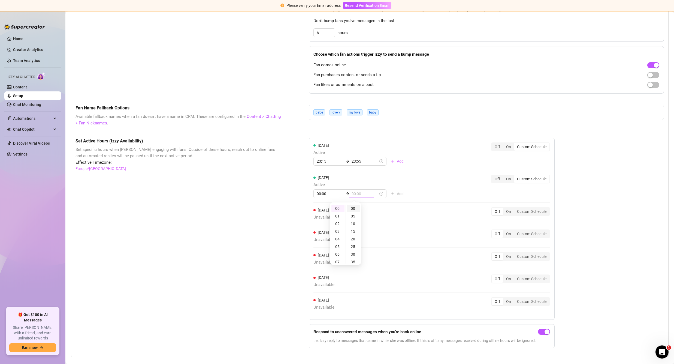
click at [355, 207] on div "00" at bounding box center [353, 208] width 13 height 8
click at [338, 210] on div "00" at bounding box center [337, 208] width 13 height 8
type input "00:20"
click at [354, 212] on div "20" at bounding box center [353, 212] width 13 height 8
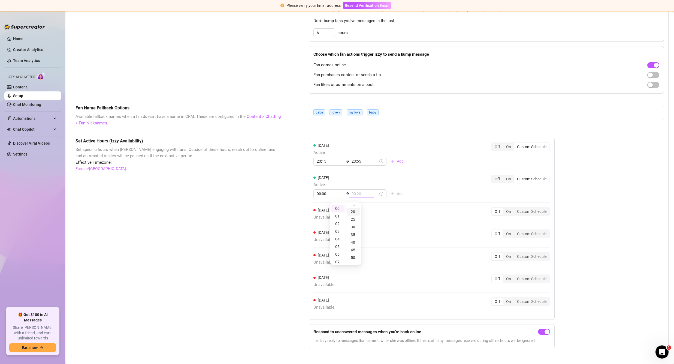
scroll to position [30, 0]
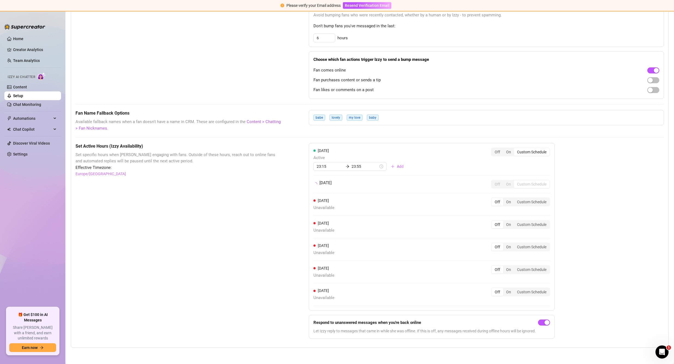
click at [414, 187] on div "[DATE] Off On Custom Schedule" at bounding box center [431, 184] width 237 height 9
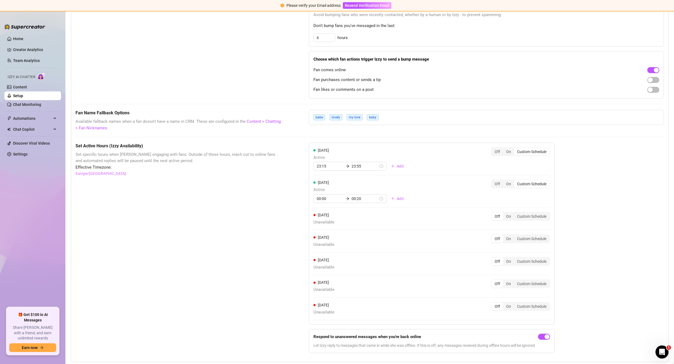
scroll to position [352, 0]
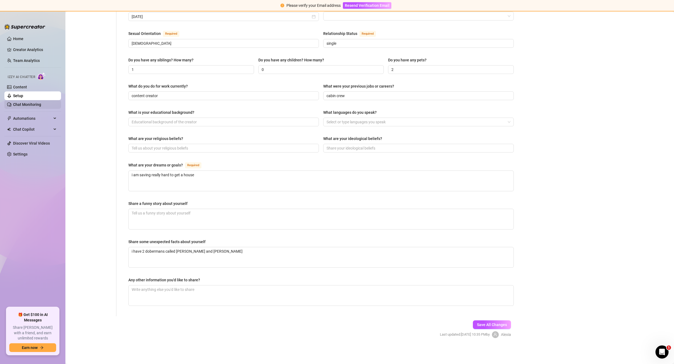
scroll to position [184, 0]
click at [33, 105] on link "Chat Monitoring" at bounding box center [27, 104] width 28 height 4
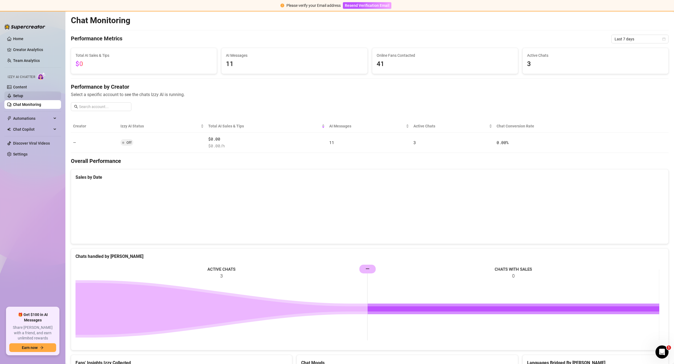
click at [23, 96] on link "Setup" at bounding box center [18, 96] width 10 height 4
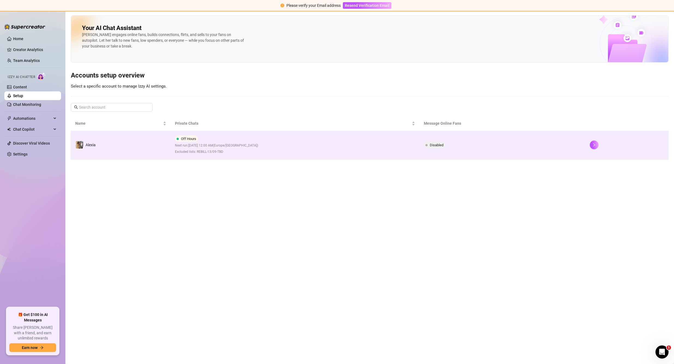
click at [144, 136] on td "Alexia" at bounding box center [121, 145] width 100 height 28
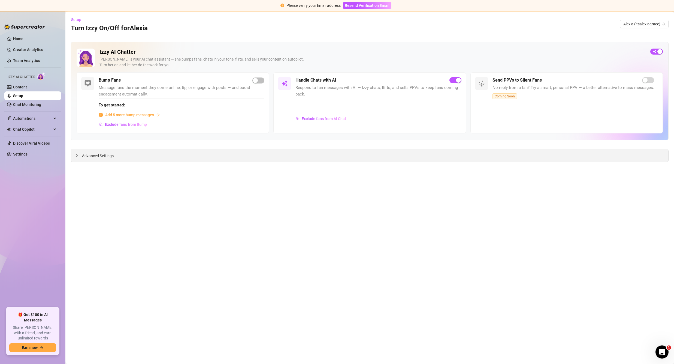
click at [86, 157] on span "Advanced Settings" at bounding box center [98, 156] width 32 height 6
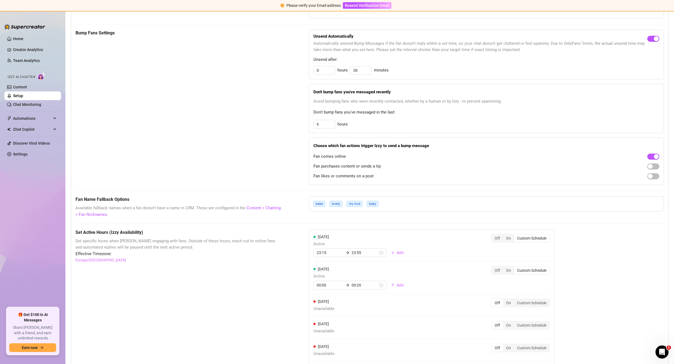
scroll to position [273, 0]
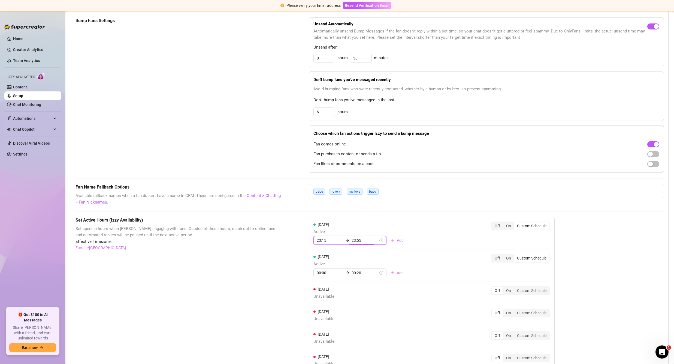
drag, startPoint x: 360, startPoint y: 240, endPoint x: 348, endPoint y: 239, distance: 11.8
click at [352, 239] on input "23:55" at bounding box center [365, 240] width 27 height 6
click at [360, 241] on input "23:55" at bounding box center [365, 240] width 27 height 6
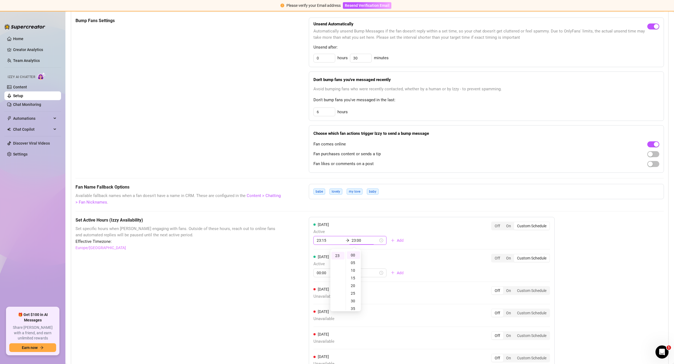
drag, startPoint x: 351, startPoint y: 241, endPoint x: 347, endPoint y: 241, distance: 4.4
click at [347, 241] on div "23:15 23:00" at bounding box center [349, 240] width 73 height 9
type input "00:00"
click at [340, 254] on div "00" at bounding box center [337, 255] width 13 height 8
click at [359, 243] on div "23:15 00:00" at bounding box center [349, 240] width 73 height 9
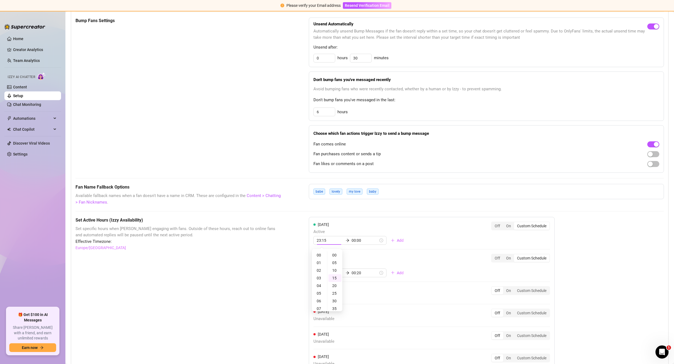
click at [415, 245] on div "[DATE] Active 23:15 00:00 Add Off On Custom Schedule [DATE] Active 00:00 00:20 …" at bounding box center [432, 308] width 246 height 182
click at [365, 242] on input "23:15" at bounding box center [365, 240] width 27 height 6
click at [338, 254] on div "00" at bounding box center [337, 255] width 13 height 8
type input "00:15"
click at [360, 242] on input "00:15" at bounding box center [365, 240] width 27 height 6
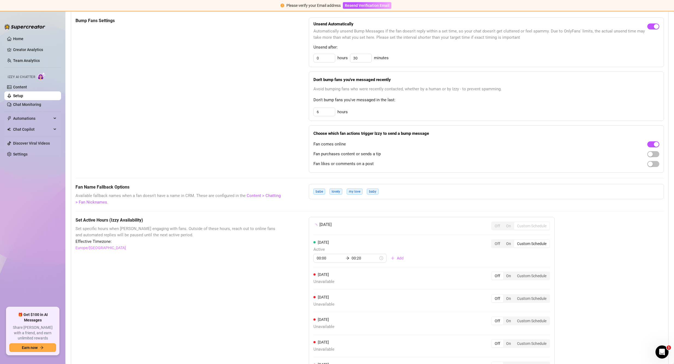
click at [369, 225] on div "[DATE] Off On Custom Schedule" at bounding box center [431, 225] width 237 height 9
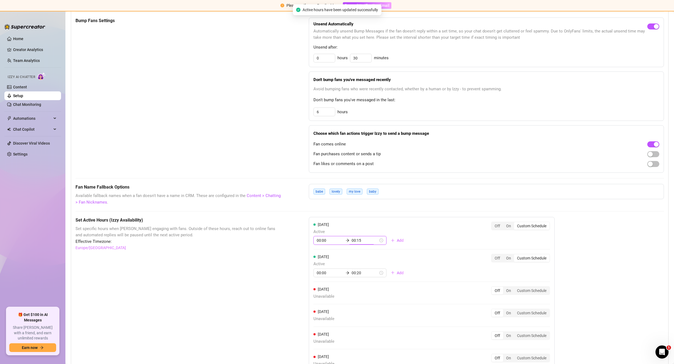
click at [363, 241] on input "00:15" at bounding box center [365, 240] width 27 height 6
type input "00:00"
click at [352, 253] on div "00" at bounding box center [353, 255] width 13 height 8
click at [359, 230] on span "Active" at bounding box center [360, 231] width 95 height 7
click at [337, 267] on div "23" at bounding box center [337, 267] width 13 height 8
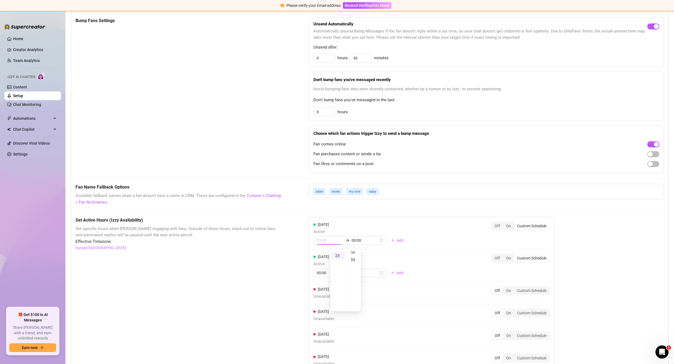
scroll to position [82, 0]
type input "23:55"
click at [354, 258] on div "55" at bounding box center [353, 257] width 13 height 8
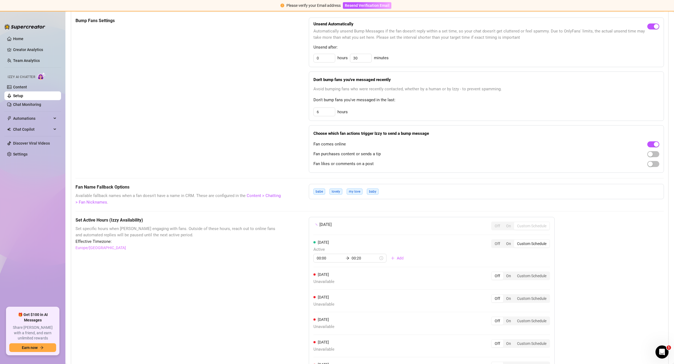
click at [412, 239] on div "[DATE] Off On Custom Schedule [DATE] Active 00:00 00:20 Add Off On Custom Sched…" at bounding box center [432, 300] width 246 height 167
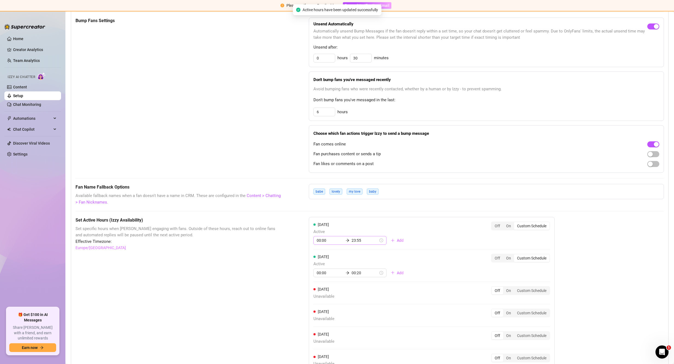
click at [346, 240] on icon "arrow-right" at bounding box center [348, 240] width 4 height 4
click at [362, 240] on input "23:55" at bounding box center [365, 240] width 27 height 6
click at [378, 224] on div "[DATE] Active 00:00 23:55 Add" at bounding box center [360, 232] width 95 height 23
click at [325, 272] on input "00:00" at bounding box center [330, 273] width 27 height 6
click at [344, 260] on div "[DATE] Active 00:00 00:20 Add" at bounding box center [360, 265] width 95 height 23
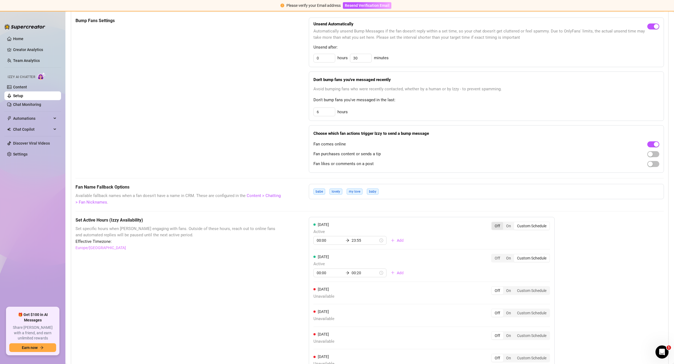
click at [499, 224] on div "Off" at bounding box center [497, 226] width 11 height 8
click at [493, 223] on input "Off" at bounding box center [493, 223] width 0 height 0
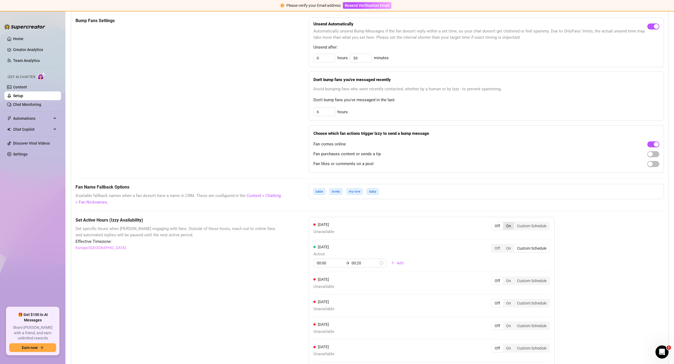
click at [508, 227] on div "On" at bounding box center [508, 226] width 11 height 8
click at [505, 223] on input "On" at bounding box center [505, 223] width 0 height 0
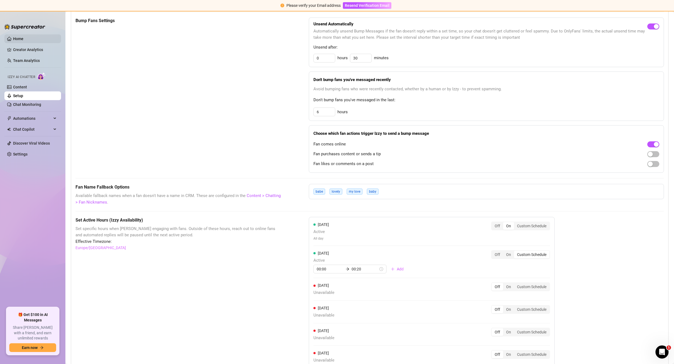
click at [13, 38] on link "Home" at bounding box center [18, 39] width 10 height 4
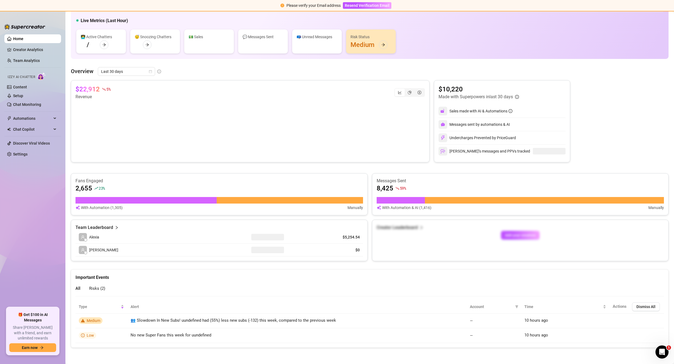
scroll to position [42, 0]
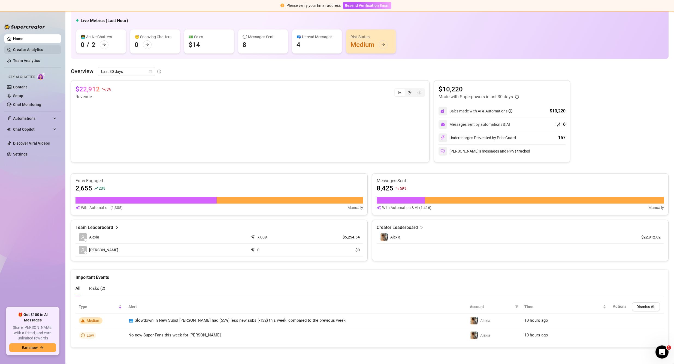
click at [27, 50] on link "Creator Analytics" at bounding box center [35, 49] width 44 height 9
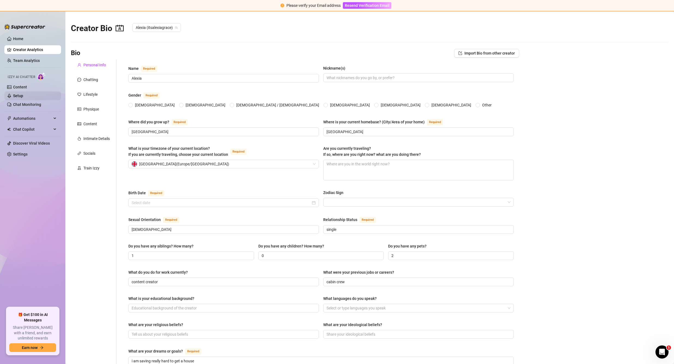
radio input "true"
type input "[DATE]"
click at [33, 103] on link "Chat Monitoring" at bounding box center [27, 104] width 28 height 4
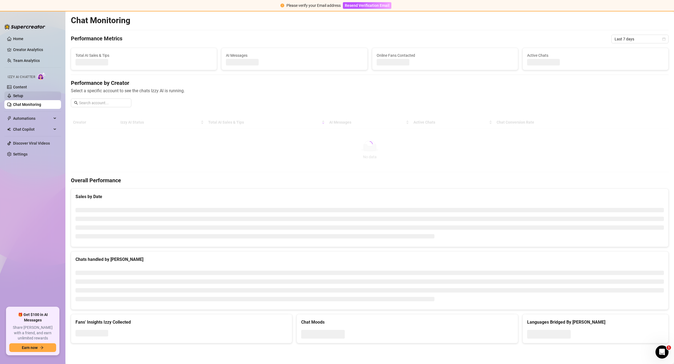
click at [23, 95] on link "Setup" at bounding box center [18, 96] width 10 height 4
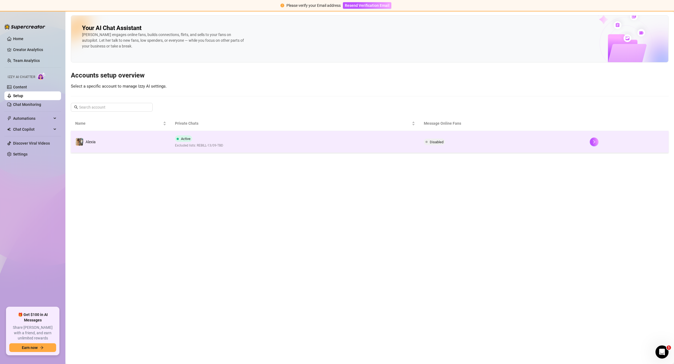
click at [319, 143] on td "Active Excluded lists: REBILL-13/09-TBD" at bounding box center [295, 142] width 249 height 22
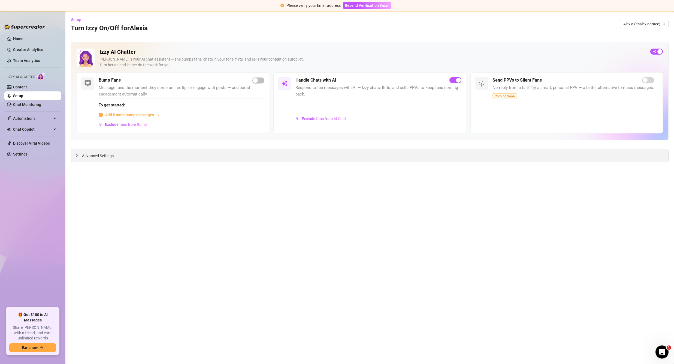
click at [101, 157] on span "Advanced Settings" at bounding box center [98, 156] width 32 height 6
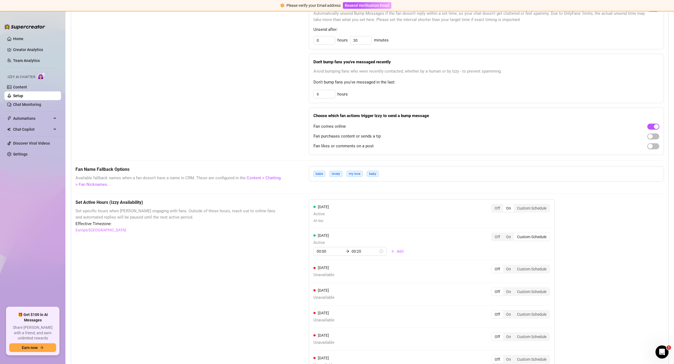
scroll to position [300, 0]
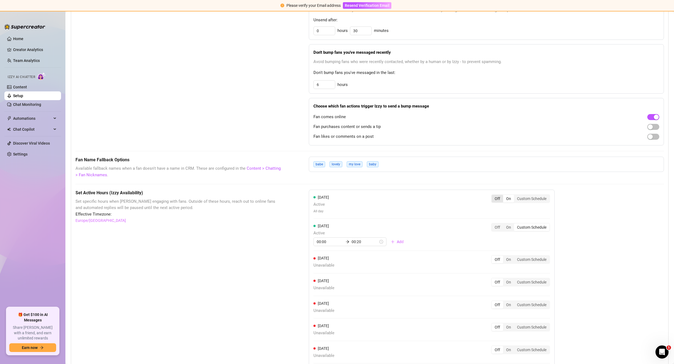
click at [498, 199] on div "Off" at bounding box center [497, 199] width 11 height 8
click at [493, 195] on input "Off" at bounding box center [493, 195] width 0 height 0
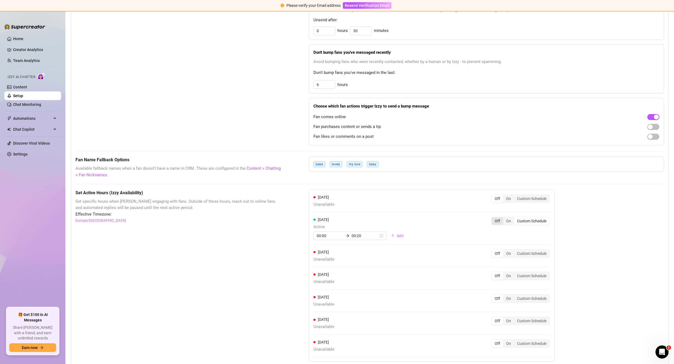
click at [498, 218] on div "Off" at bounding box center [497, 221] width 11 height 8
click at [493, 218] on input "Off" at bounding box center [493, 218] width 0 height 0
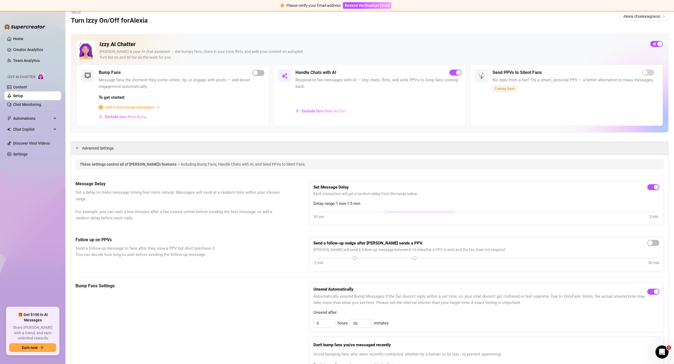
scroll to position [0, 0]
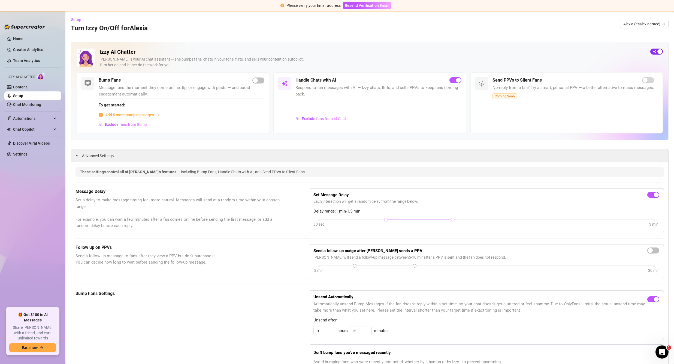
click at [658, 51] on div "button" at bounding box center [660, 51] width 5 height 5
